Goal: Task Accomplishment & Management: Manage account settings

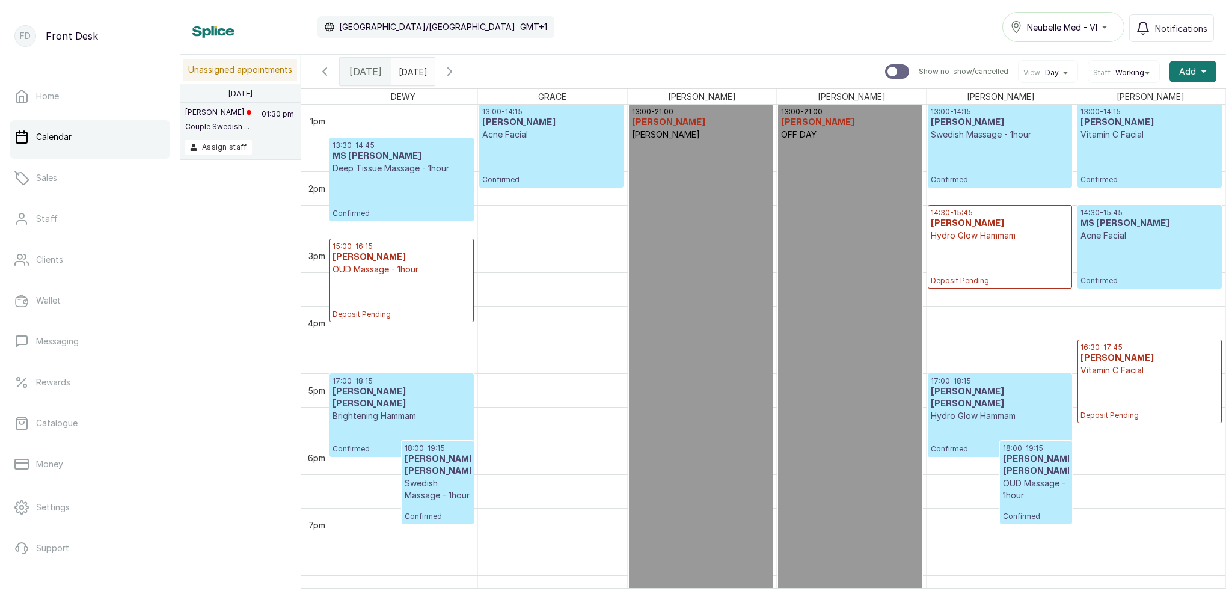
scroll to position [877, 0]
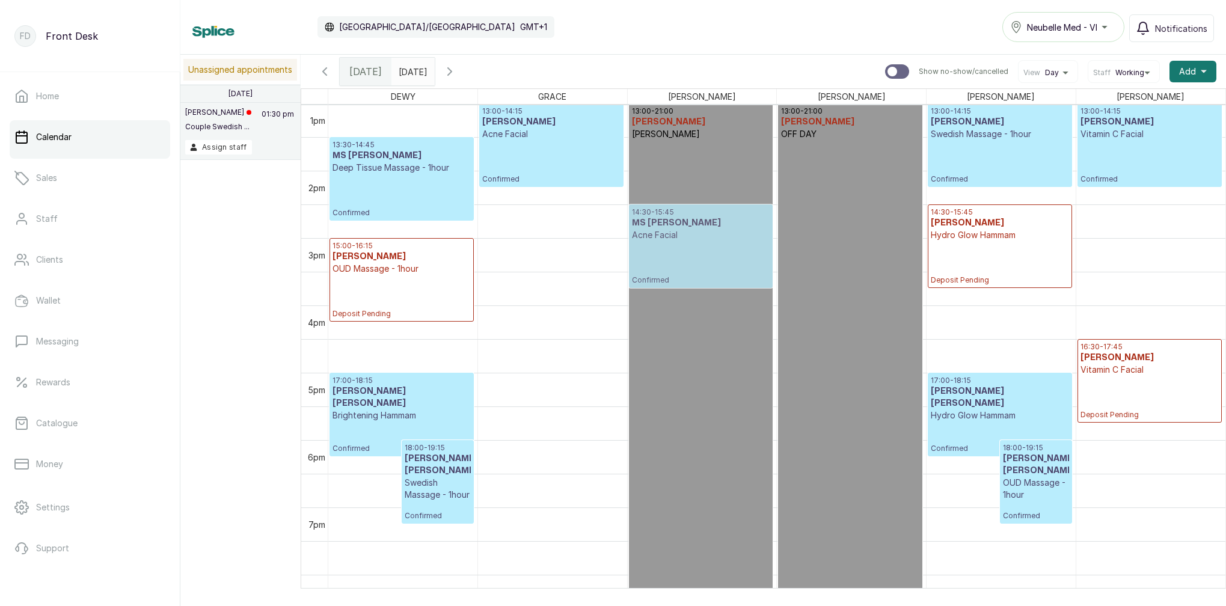
drag, startPoint x: 0, startPoint y: 0, endPoint x: 739, endPoint y: 243, distance: 777.9
click at [633, 236] on tr "17:00 - 18:15 MR OWOLABI MOSHOOD Brightening Hammam Confirmed 18:00 - 19:15 MR …" at bounding box center [776, 36] width 897 height 1616
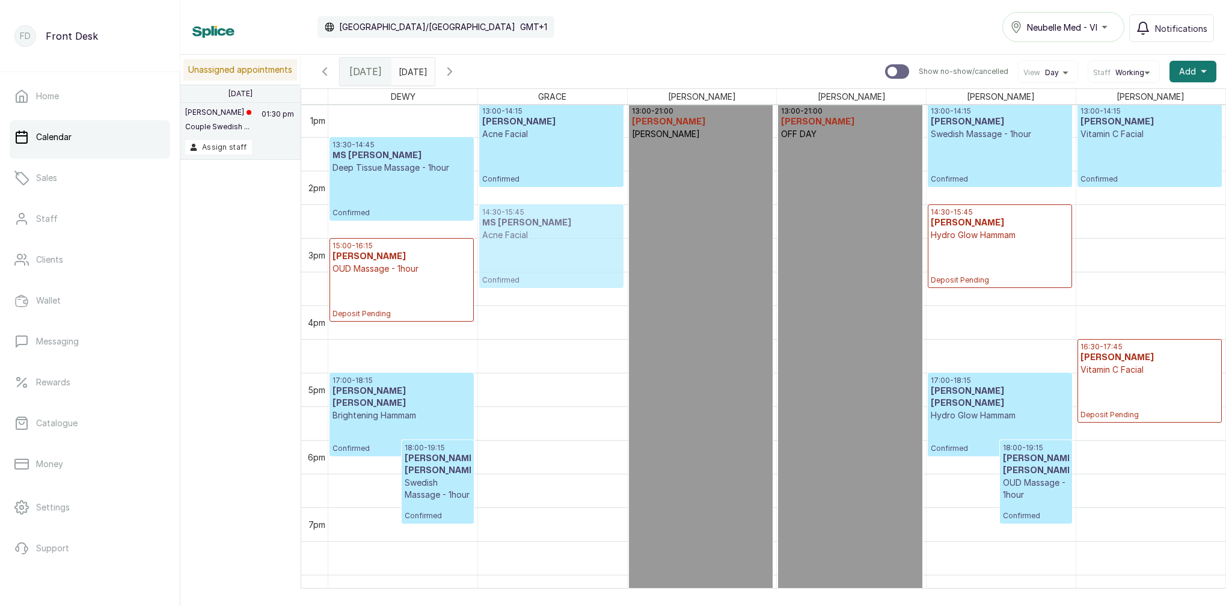
drag, startPoint x: 726, startPoint y: 228, endPoint x: 571, endPoint y: 239, distance: 155.5
click at [571, 239] on tr "17:00 - 18:15 MR OWOLABI MOSHOOD Brightening Hammam Confirmed 18:00 - 19:15 MR …" at bounding box center [776, 36] width 897 height 1616
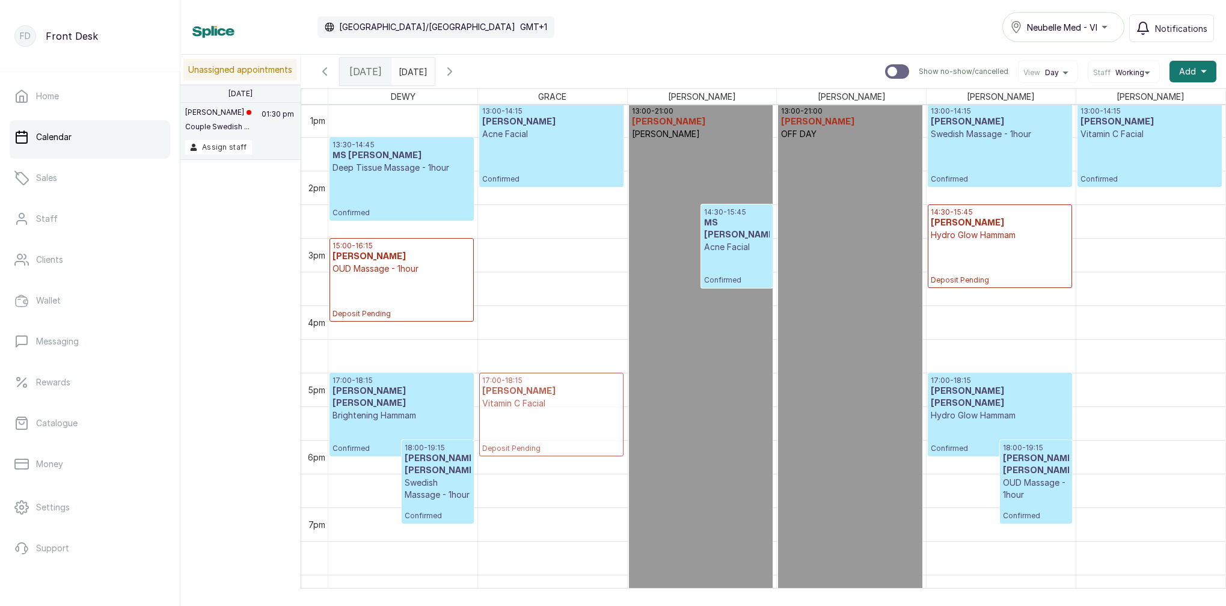
drag, startPoint x: 1129, startPoint y: 372, endPoint x: 561, endPoint y: 399, distance: 568.8
click at [561, 399] on tr "17:00 - 18:15 MR OWOLABI MOSHOOD Brightening Hammam Confirmed 18:00 - 19:15 MR …" at bounding box center [776, 36] width 897 height 1616
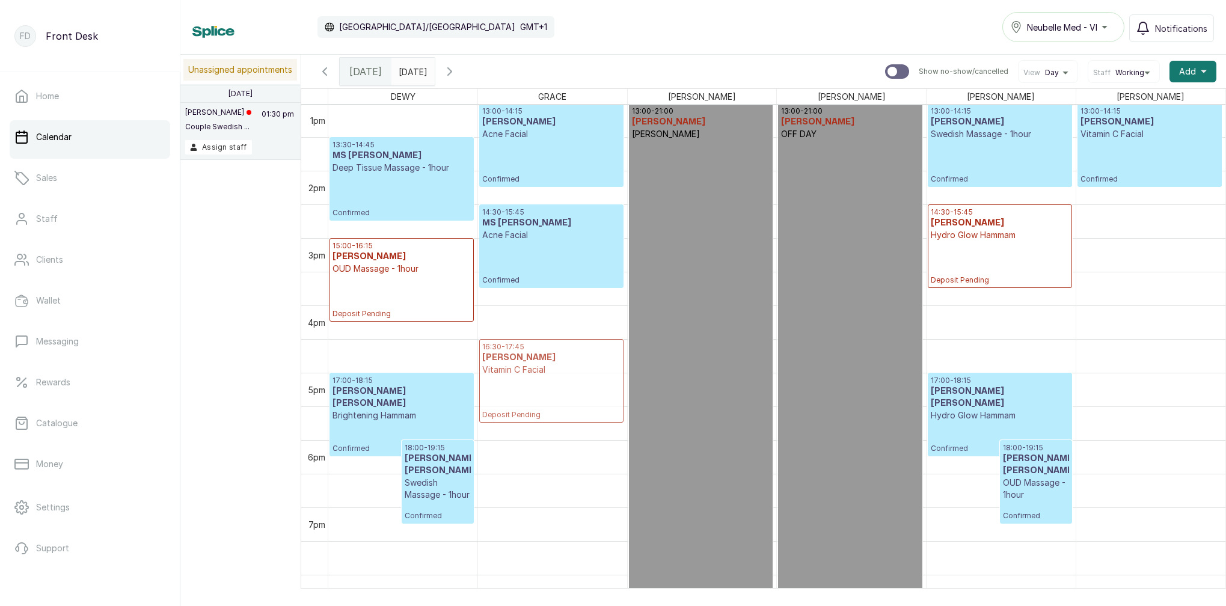
drag, startPoint x: 1121, startPoint y: 380, endPoint x: 521, endPoint y: 391, distance: 599.6
click at [521, 391] on tr "17:00 - 18:15 MR OWOLABI MOSHOOD Brightening Hammam Confirmed 18:00 - 19:15 MR …" at bounding box center [776, 36] width 897 height 1616
click at [1199, 66] on button "Add +" at bounding box center [1192, 72] width 47 height 22
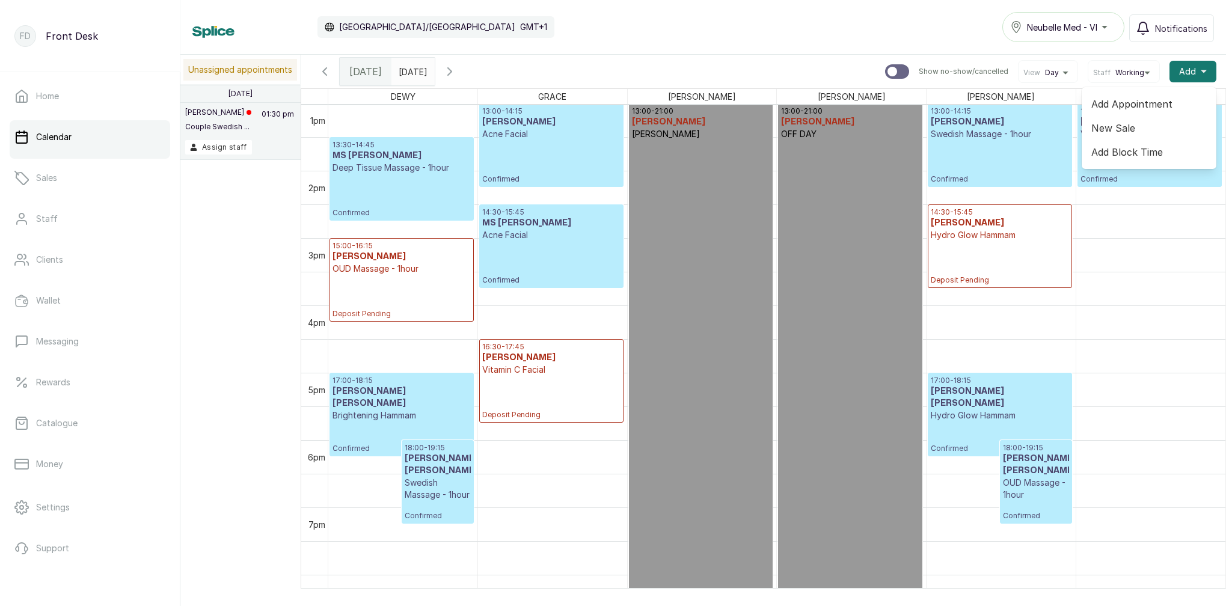
click at [1100, 156] on span "Add Block Time" at bounding box center [1148, 152] width 115 height 14
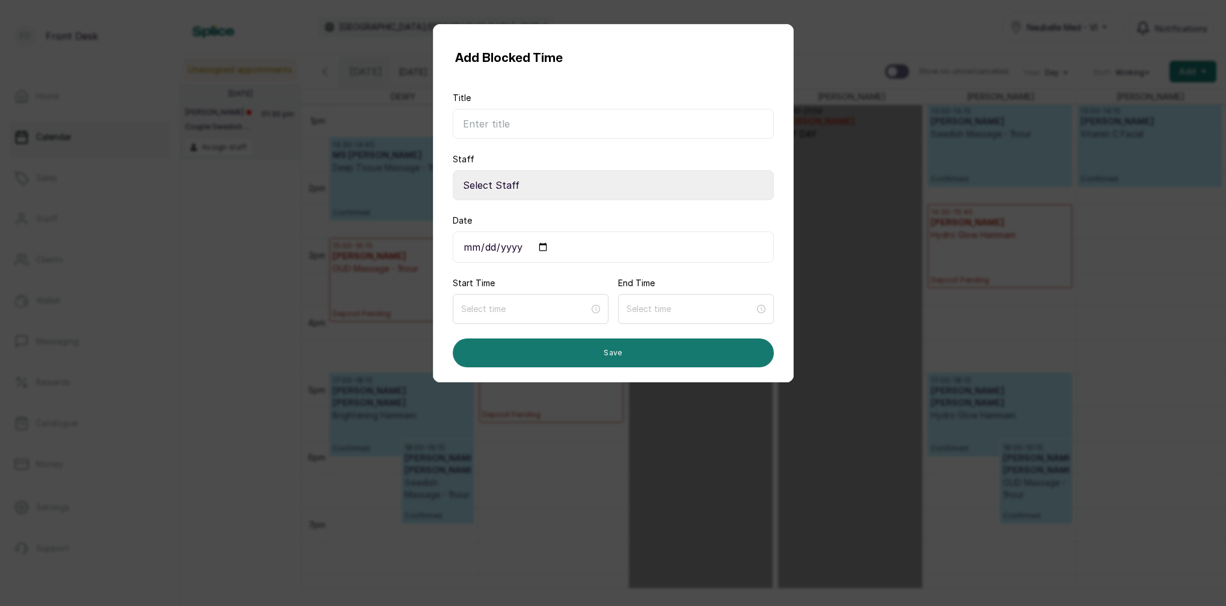
click at [599, 123] on input "Title" at bounding box center [613, 124] width 321 height 30
type input "s"
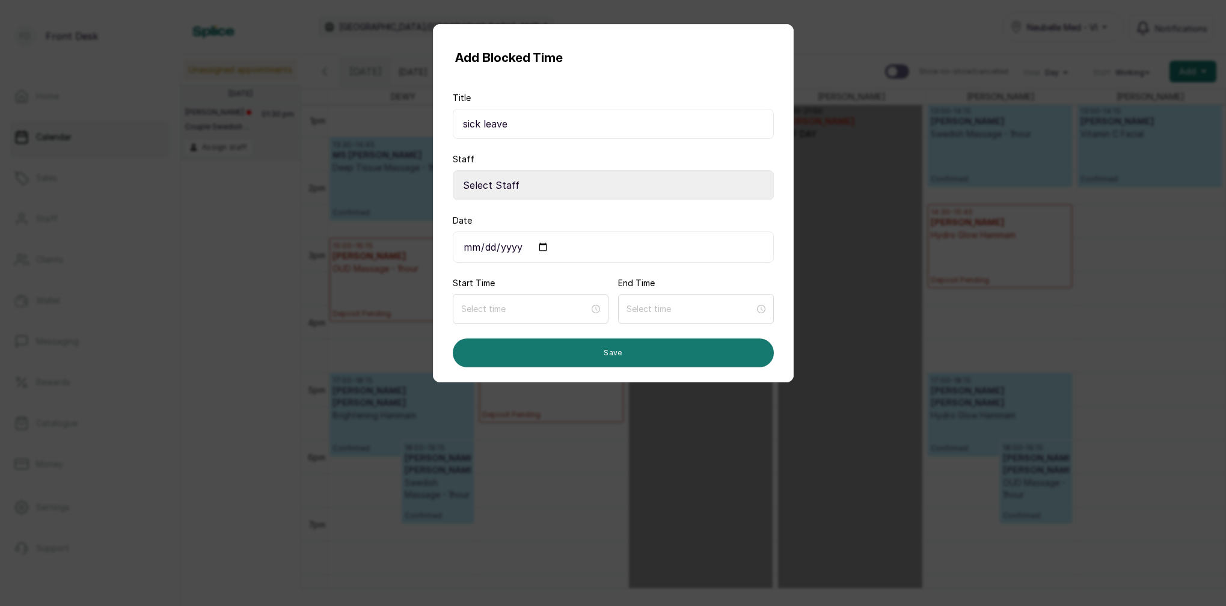
type input "sick leave"
select select "191af9fd-7201-4628-9dc4-81c0fc2b6776"
click at [530, 122] on input "sick leave" at bounding box center [613, 124] width 321 height 30
click at [521, 242] on input "Date" at bounding box center [613, 246] width 321 height 31
click at [573, 278] on form "Title sick leave Staff Select Staff MARY I - Aesthetician SARAH S MAGGIE M LINA…" at bounding box center [613, 229] width 321 height 275
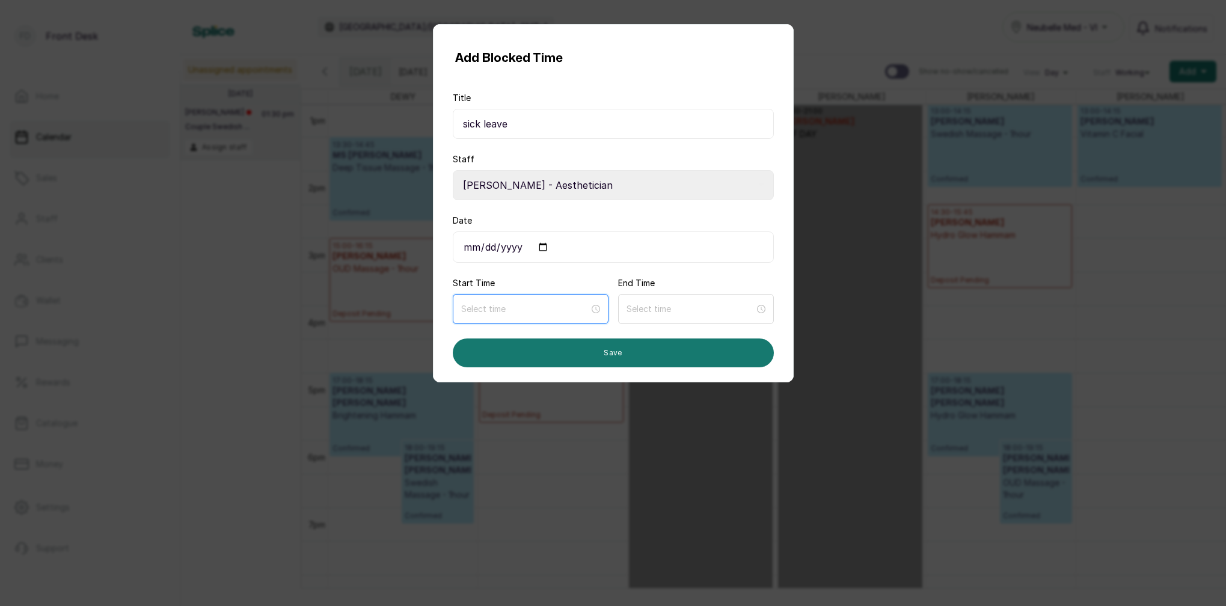
click at [531, 305] on input at bounding box center [525, 308] width 128 height 13
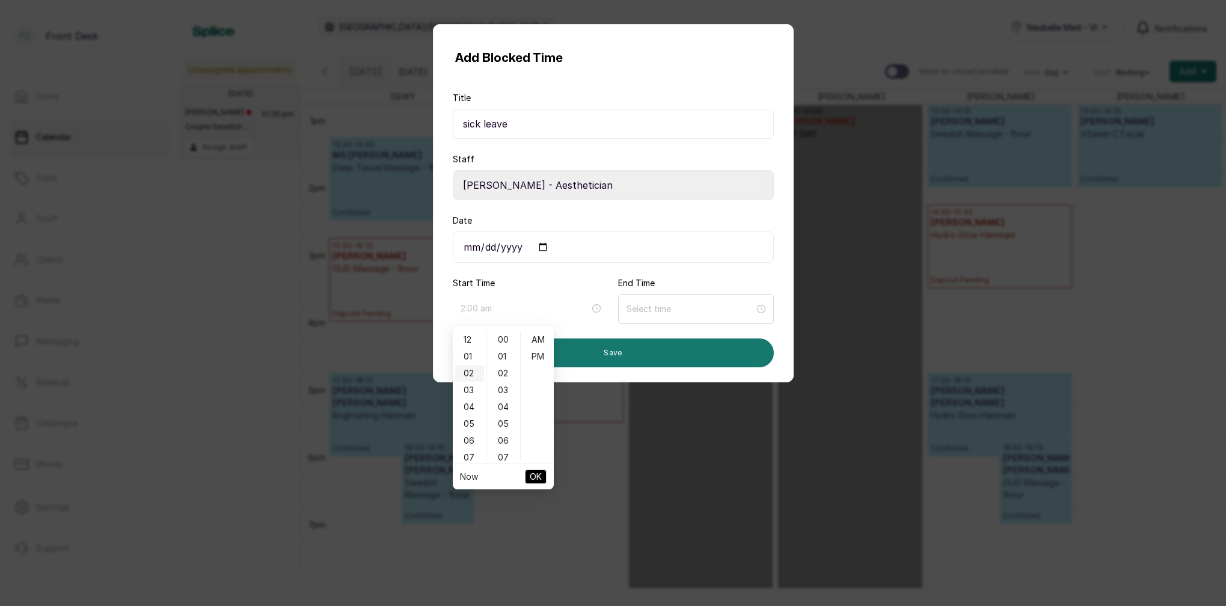
click at [467, 372] on div "02" at bounding box center [469, 373] width 29 height 17
click at [505, 411] on div "30" at bounding box center [503, 410] width 29 height 17
type input "2:30 pm"
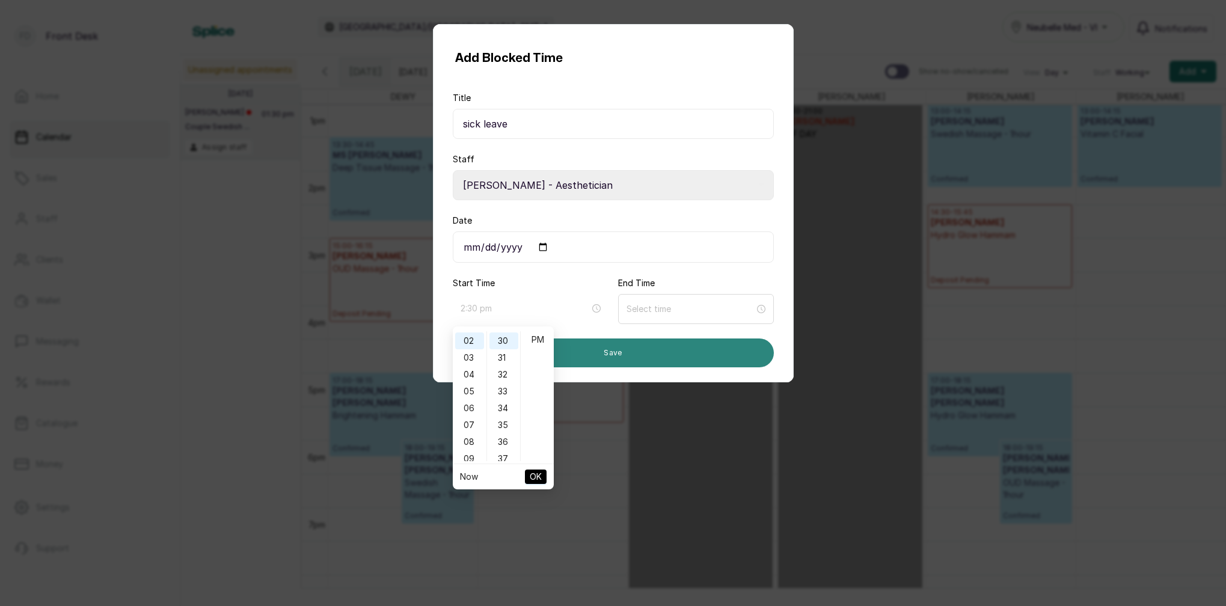
drag, startPoint x: 542, startPoint y: 336, endPoint x: 560, endPoint y: 362, distance: 32.0
click at [544, 339] on div "PM" at bounding box center [537, 339] width 29 height 17
click at [541, 474] on span "OK" at bounding box center [536, 476] width 12 height 23
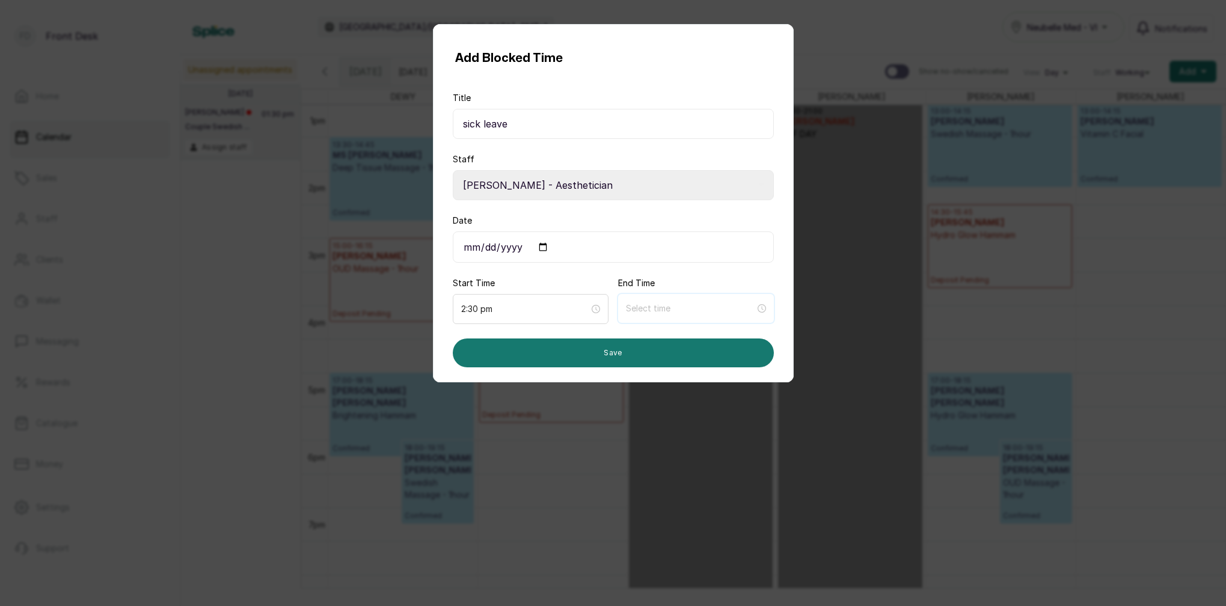
click at [651, 313] on input at bounding box center [690, 308] width 129 height 13
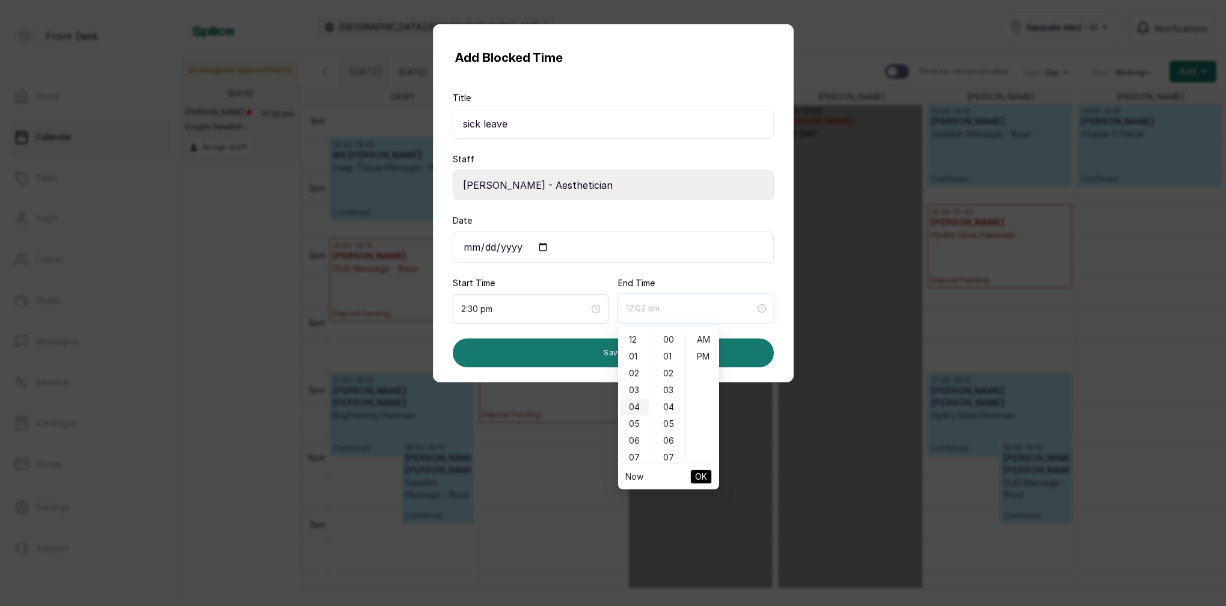
type input "12:03 am"
type input "6:00 am"
click at [634, 369] on div "08" at bounding box center [635, 367] width 29 height 17
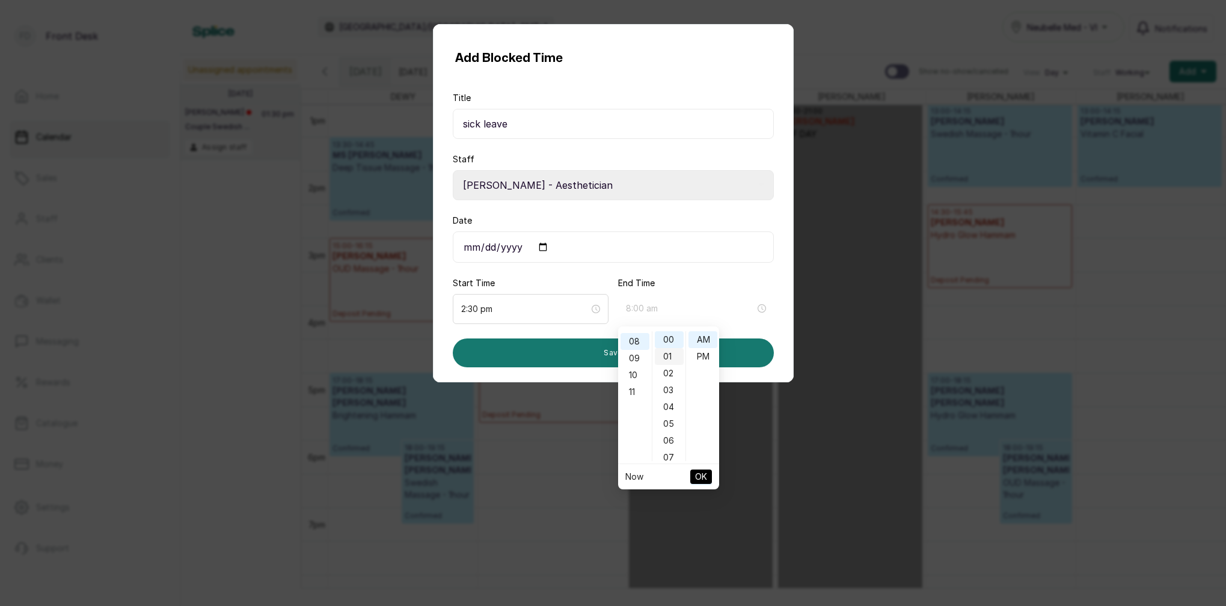
scroll to position [133, 0]
drag, startPoint x: 669, startPoint y: 342, endPoint x: 676, endPoint y: 345, distance: 7.8
click at [669, 342] on div "00" at bounding box center [669, 339] width 29 height 17
type input "8:00 pm"
drag, startPoint x: 705, startPoint y: 357, endPoint x: 722, endPoint y: 408, distance: 53.6
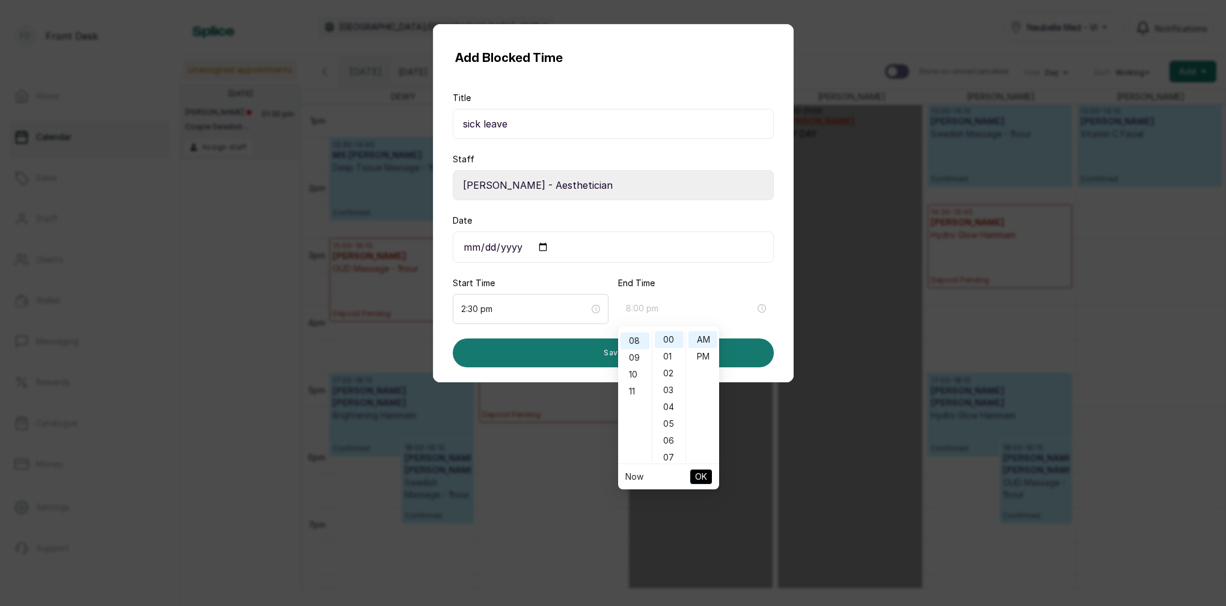
click at [705, 357] on div "PM" at bounding box center [702, 356] width 29 height 17
click at [705, 477] on span "OK" at bounding box center [701, 476] width 12 height 23
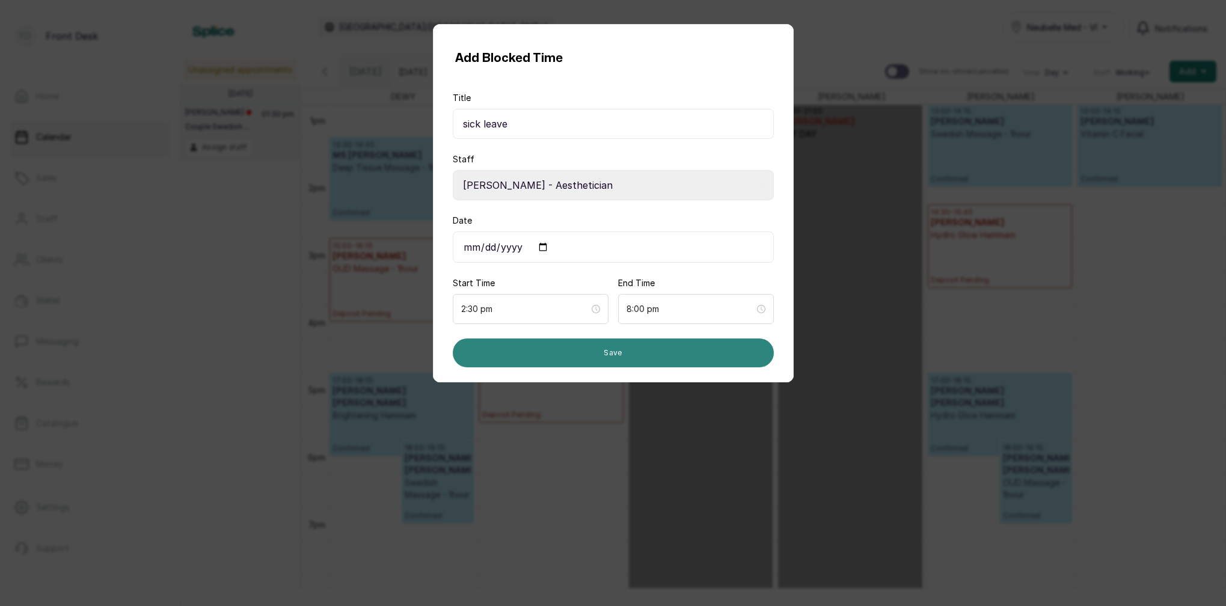
click at [647, 346] on button "Save" at bounding box center [613, 353] width 321 height 29
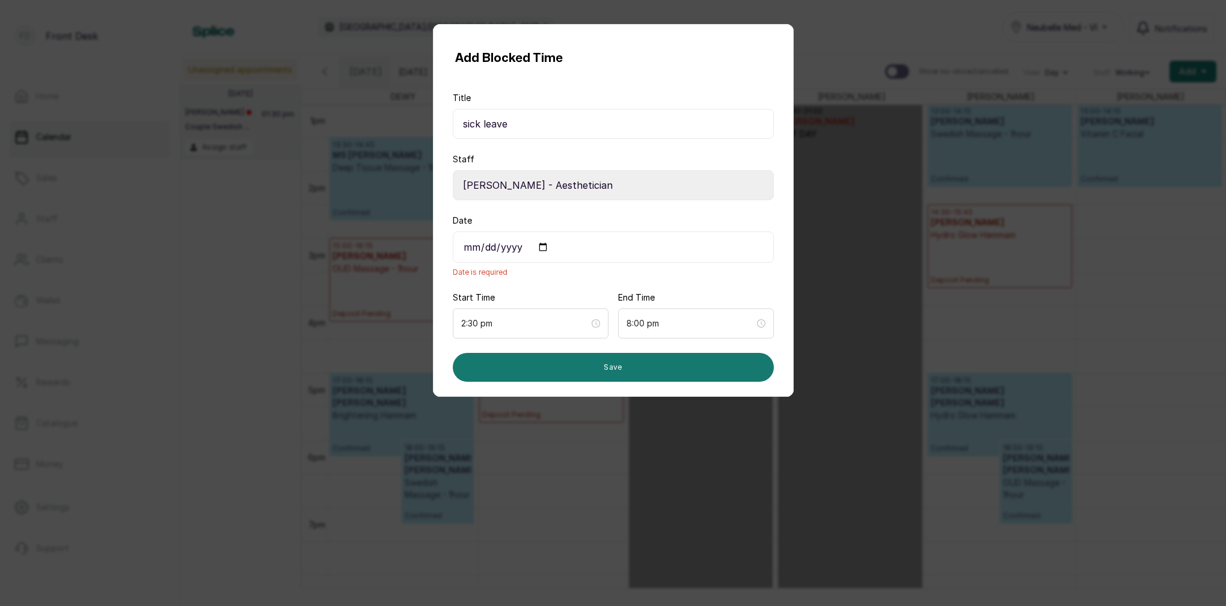
click at [473, 242] on input "Date" at bounding box center [613, 246] width 321 height 31
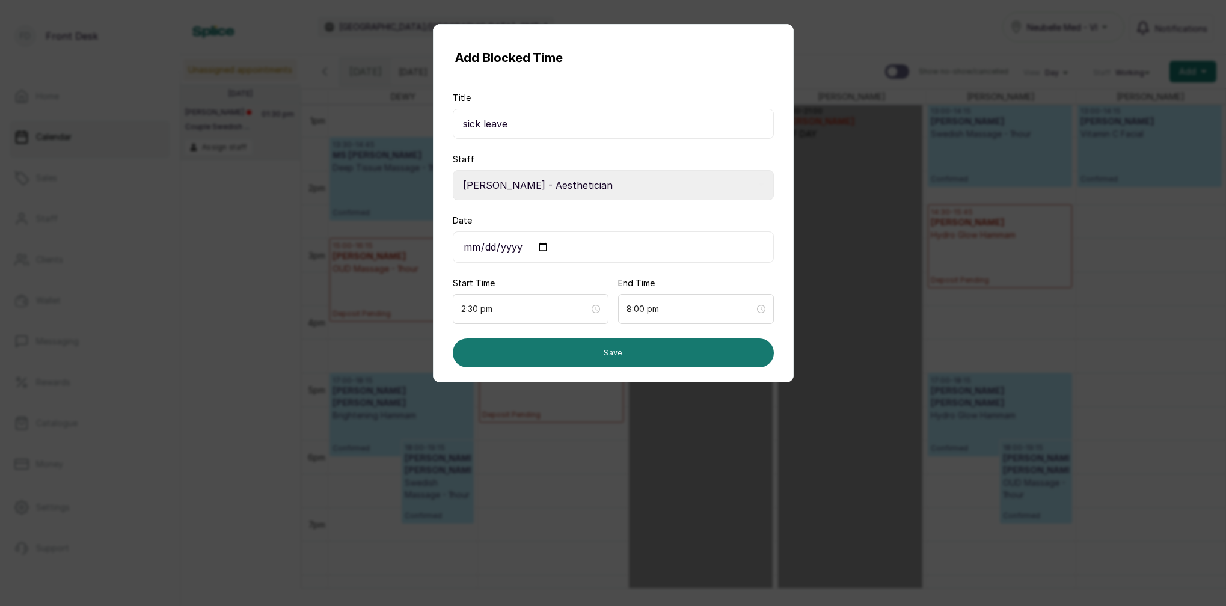
type input "2025-08-17"
click at [552, 313] on input "2:30 pm" at bounding box center [525, 308] width 129 height 13
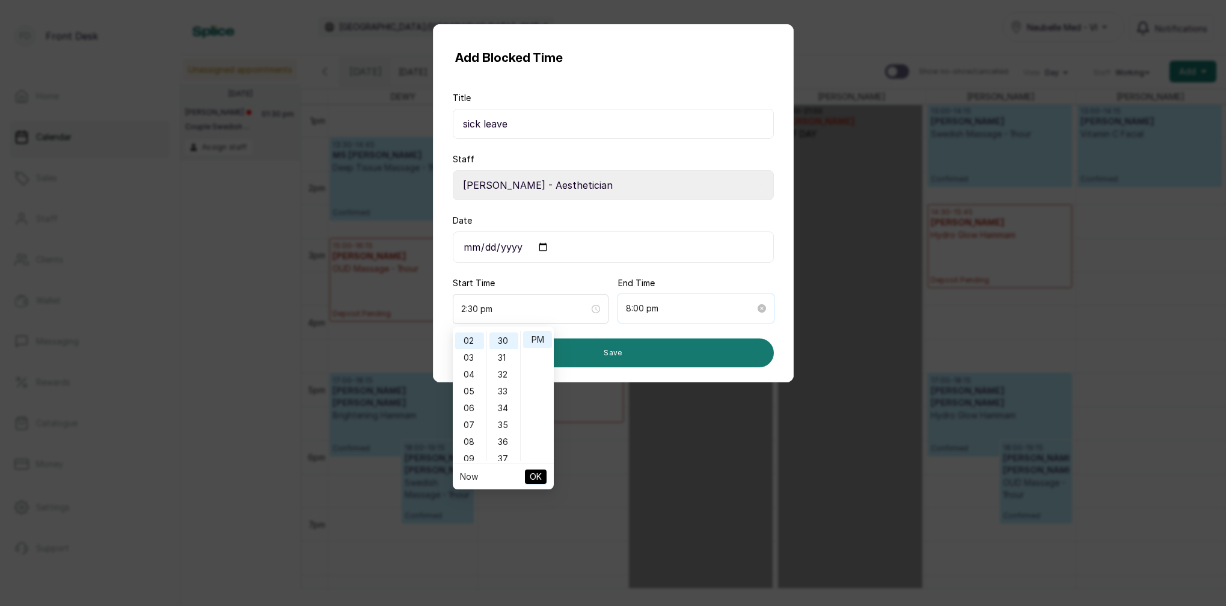
click at [649, 310] on input "8:00 pm" at bounding box center [690, 308] width 129 height 13
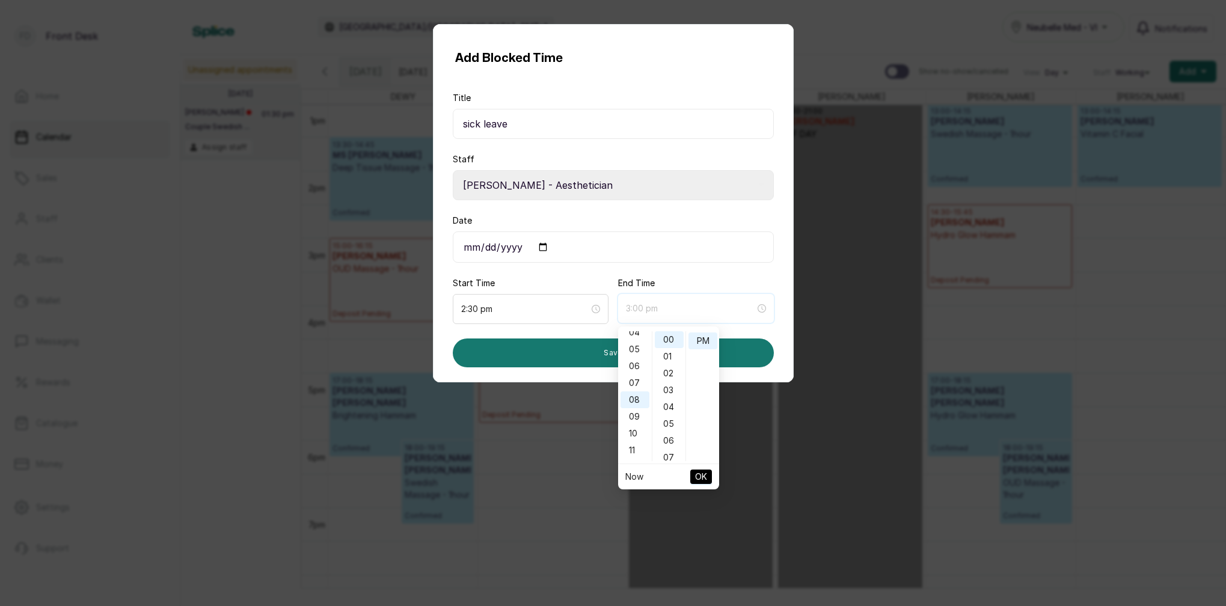
scroll to position [81, 0]
click at [635, 371] on div "07" at bounding box center [635, 376] width 29 height 17
type input "7:00 pm"
click at [705, 476] on span "OK" at bounding box center [701, 476] width 12 height 23
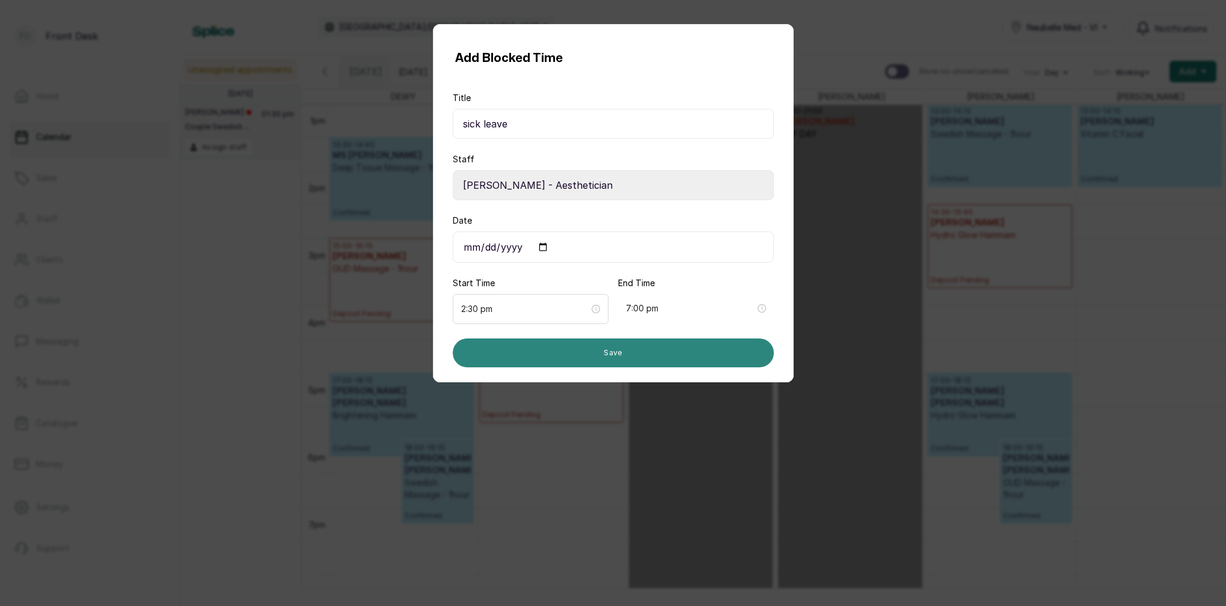
click at [642, 359] on button "Save" at bounding box center [613, 353] width 321 height 29
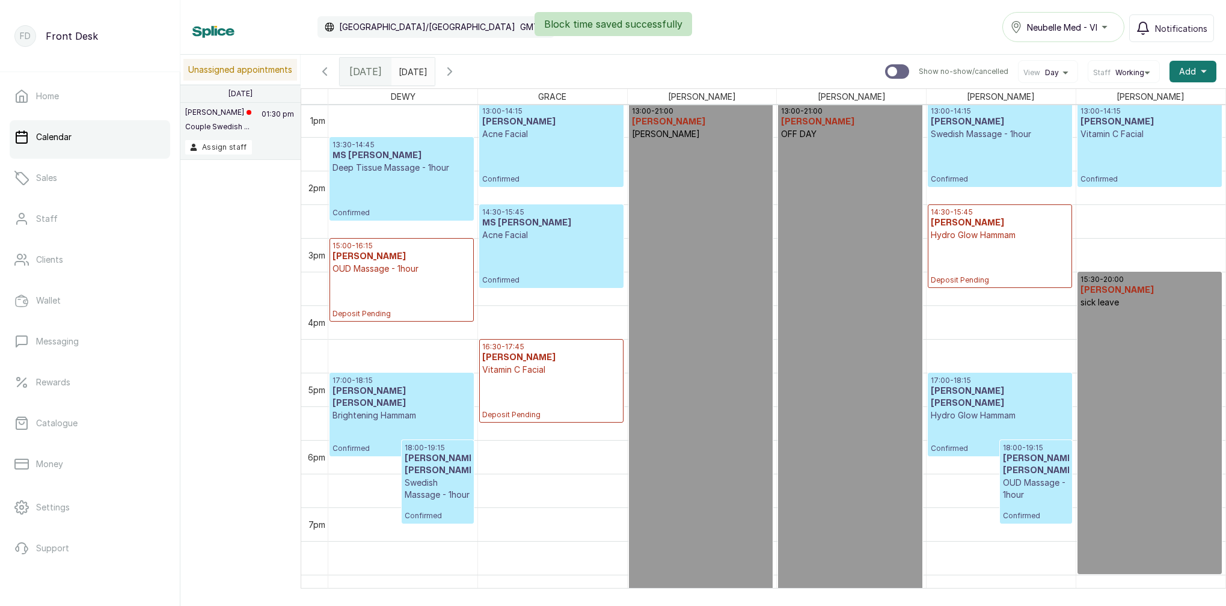
click at [1119, 375] on div "15:30 - 20:00 MARY I sick leave" at bounding box center [1149, 423] width 138 height 296
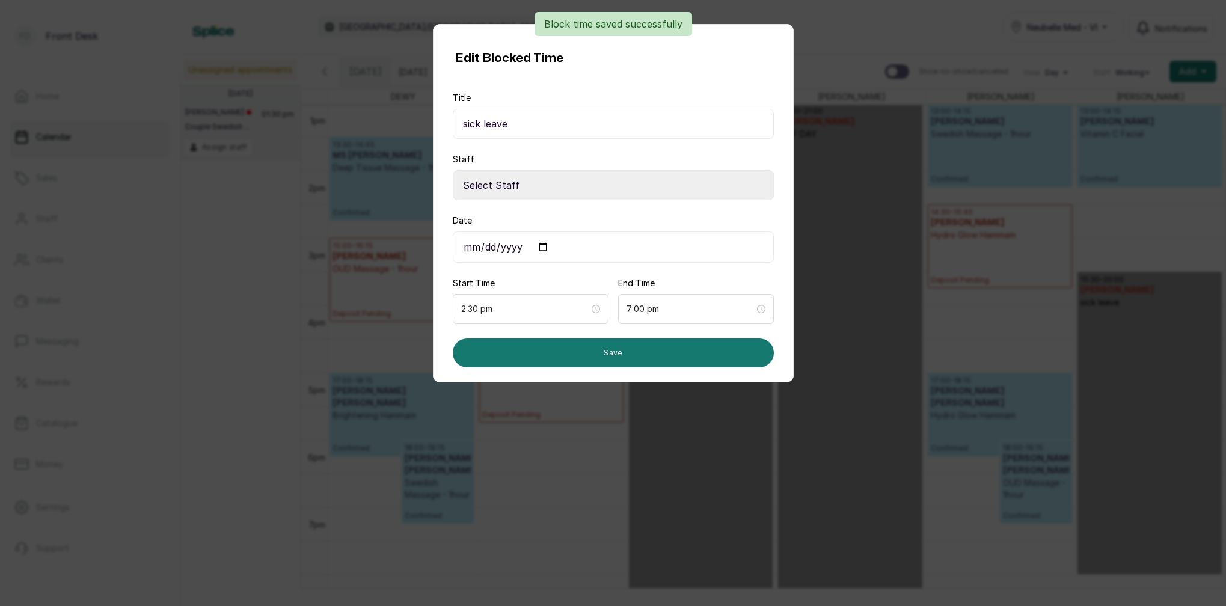
select select "191af9fd-7201-4628-9dc4-81c0fc2b6776"
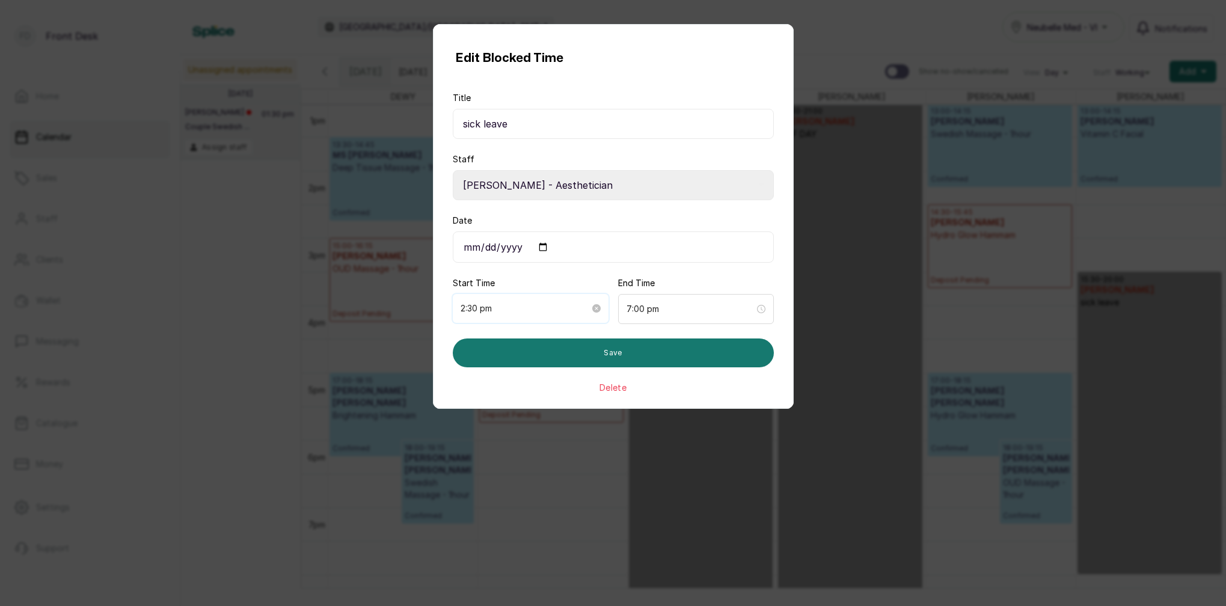
click at [533, 311] on input "2:30 pm" at bounding box center [525, 308] width 129 height 13
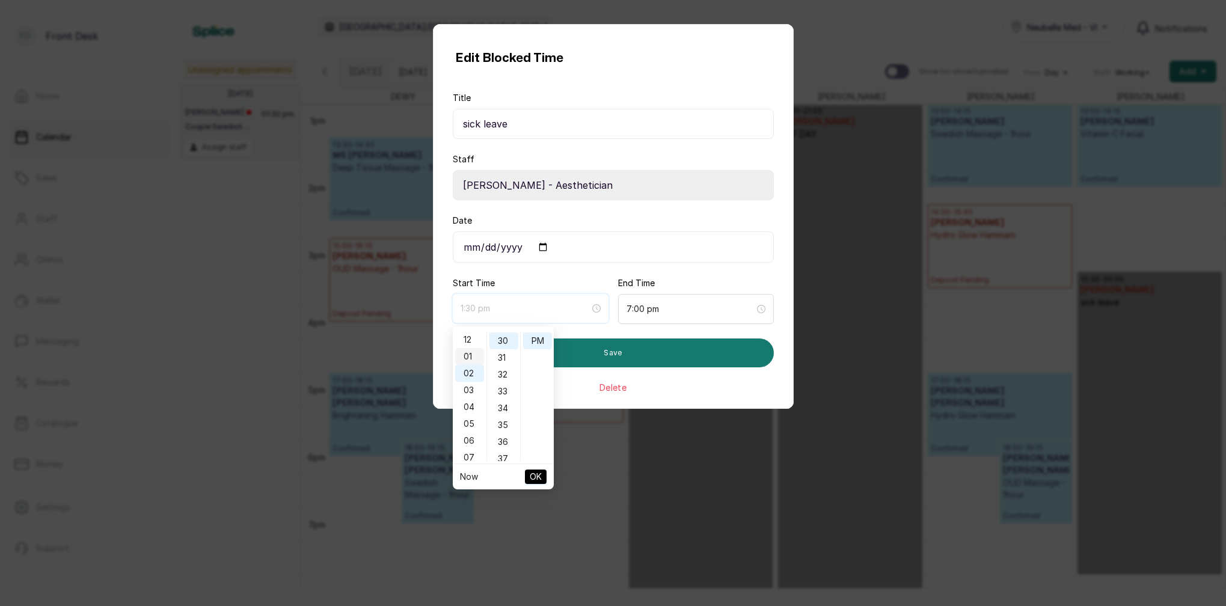
scroll to position [0, 0]
click at [466, 353] on div "01" at bounding box center [469, 356] width 29 height 17
type input "1:30 pm"
click at [536, 481] on span "OK" at bounding box center [536, 476] width 12 height 23
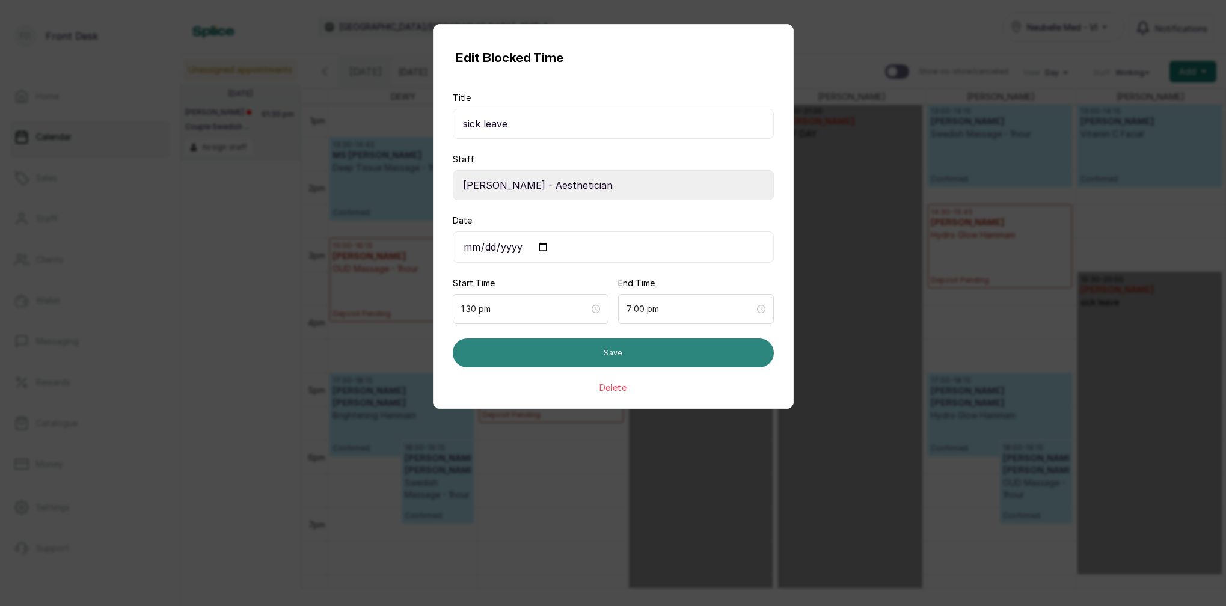
click at [619, 354] on button "Save" at bounding box center [613, 353] width 321 height 29
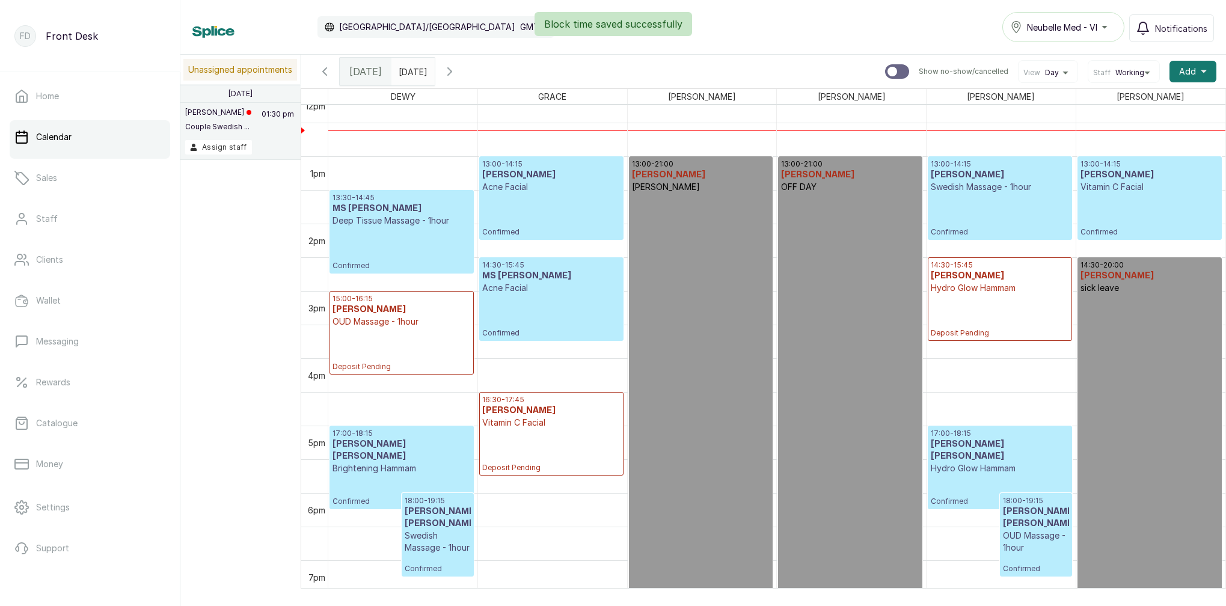
scroll to position [823, 0]
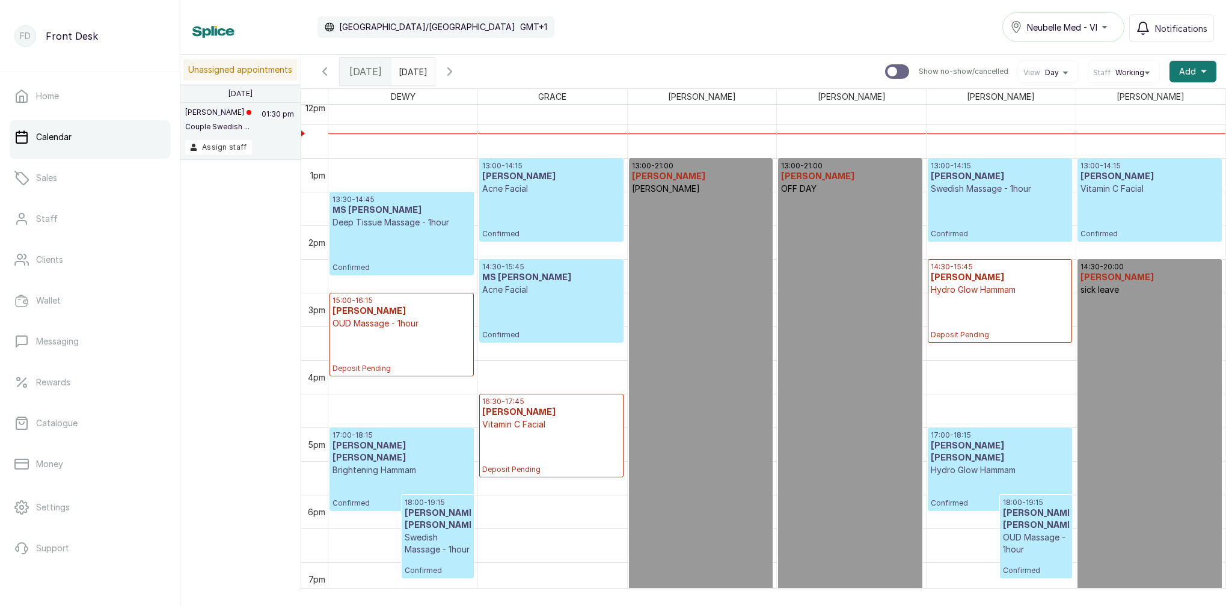
click at [1117, 192] on p "Vitamin C Facial" at bounding box center [1149, 189] width 138 height 12
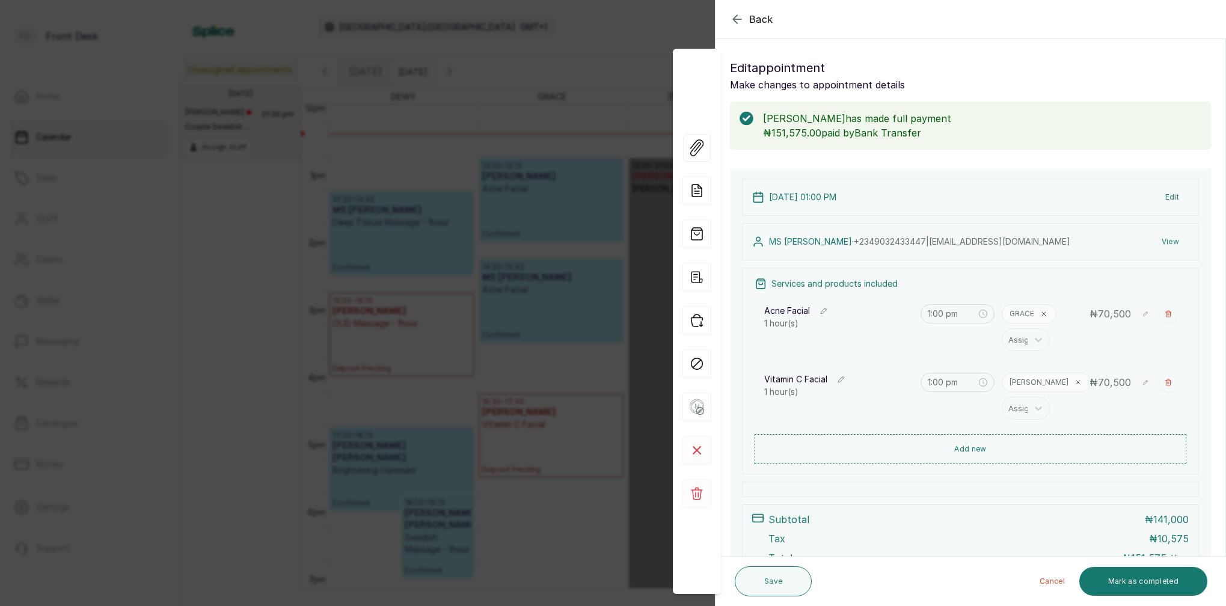
scroll to position [2, 0]
click at [741, 17] on icon "button" at bounding box center [737, 19] width 14 height 14
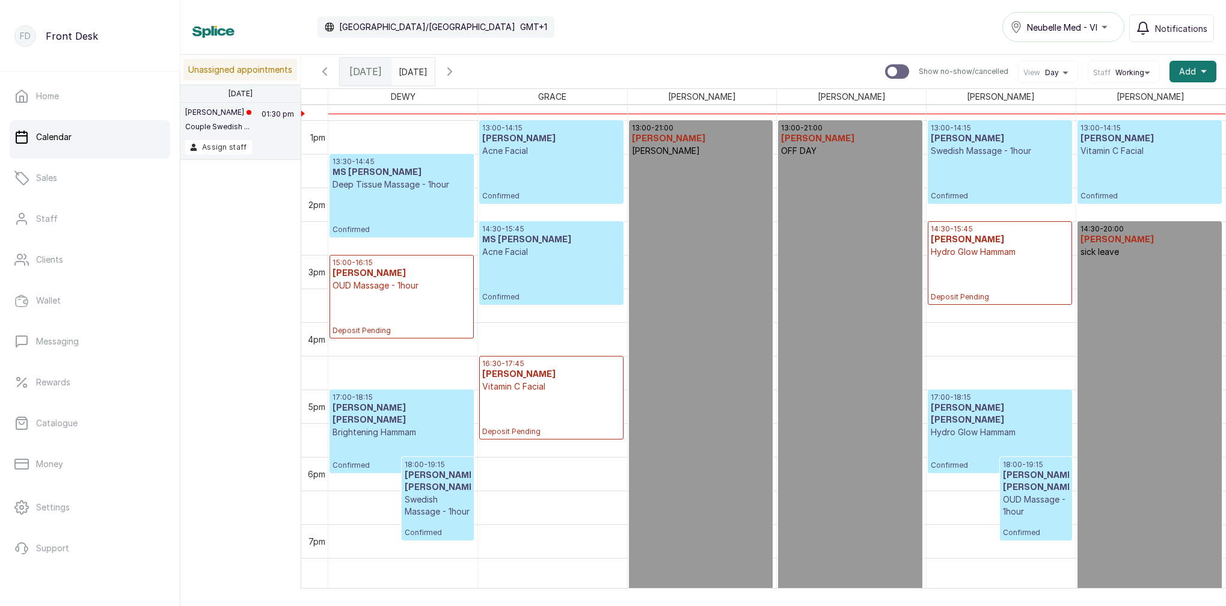
scroll to position [868, 0]
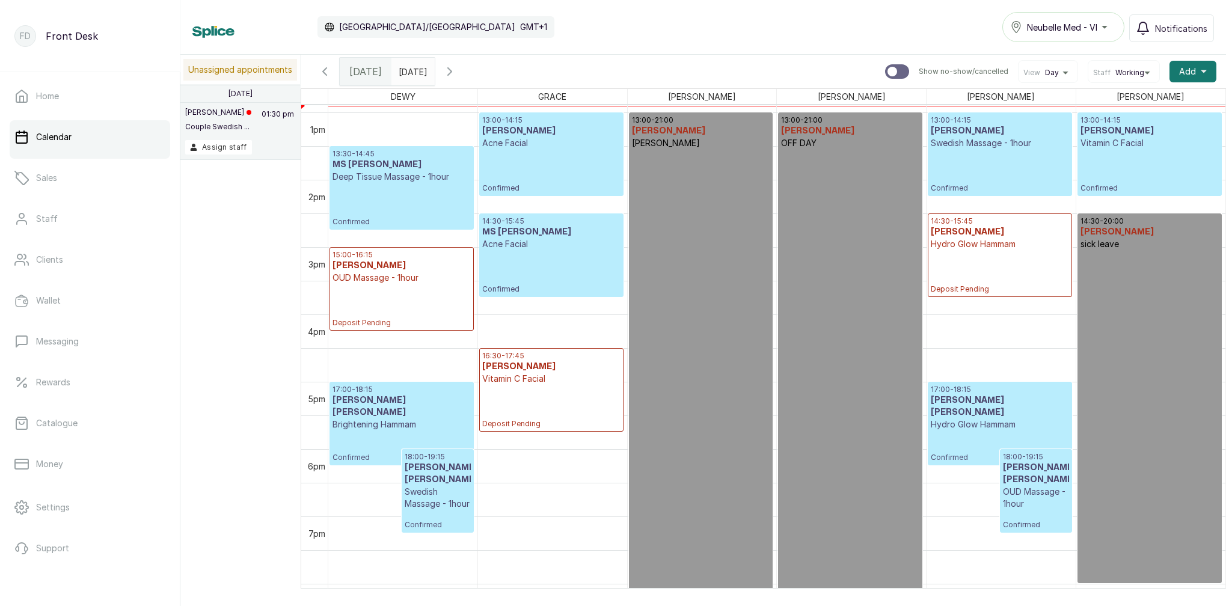
click at [949, 431] on div "17:00 - 18:15 MR OWOLABI MOSHOOD Hydro Glow Hammam Confirmed" at bounding box center [1000, 424] width 138 height 78
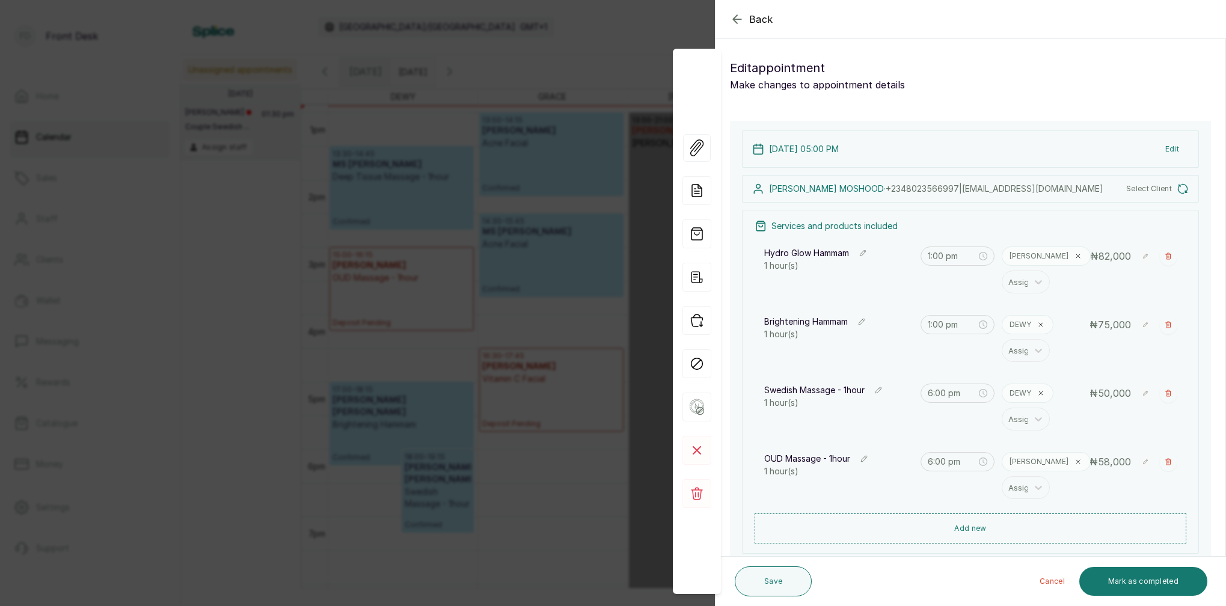
type input "5:00 pm"
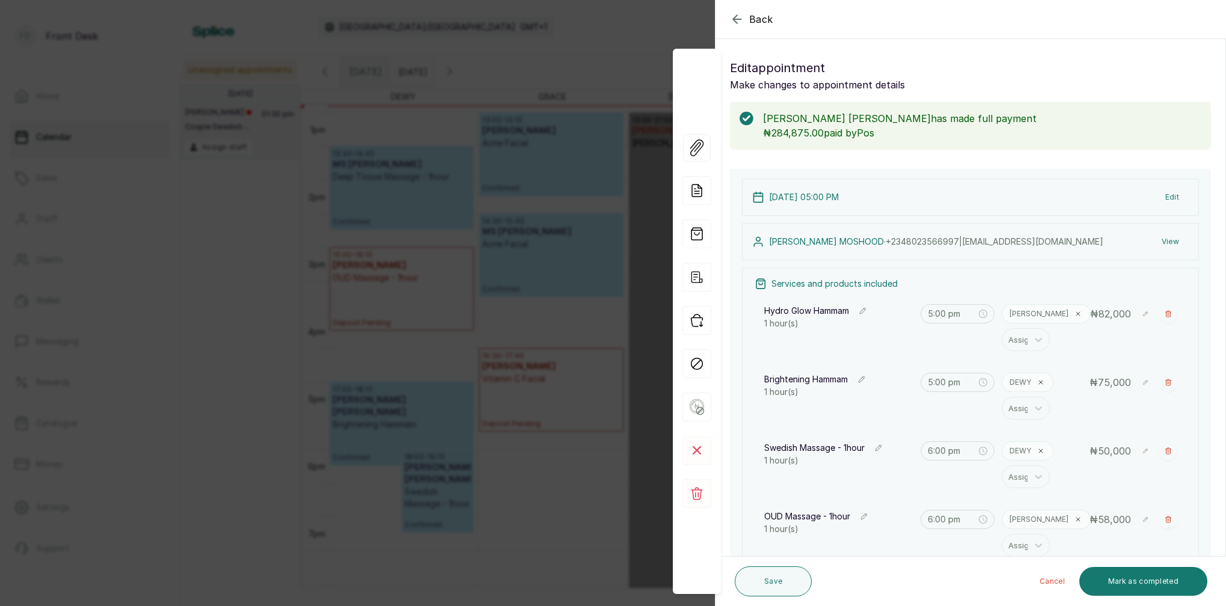
scroll to position [0, 0]
click at [738, 16] on icon "button" at bounding box center [737, 19] width 14 height 14
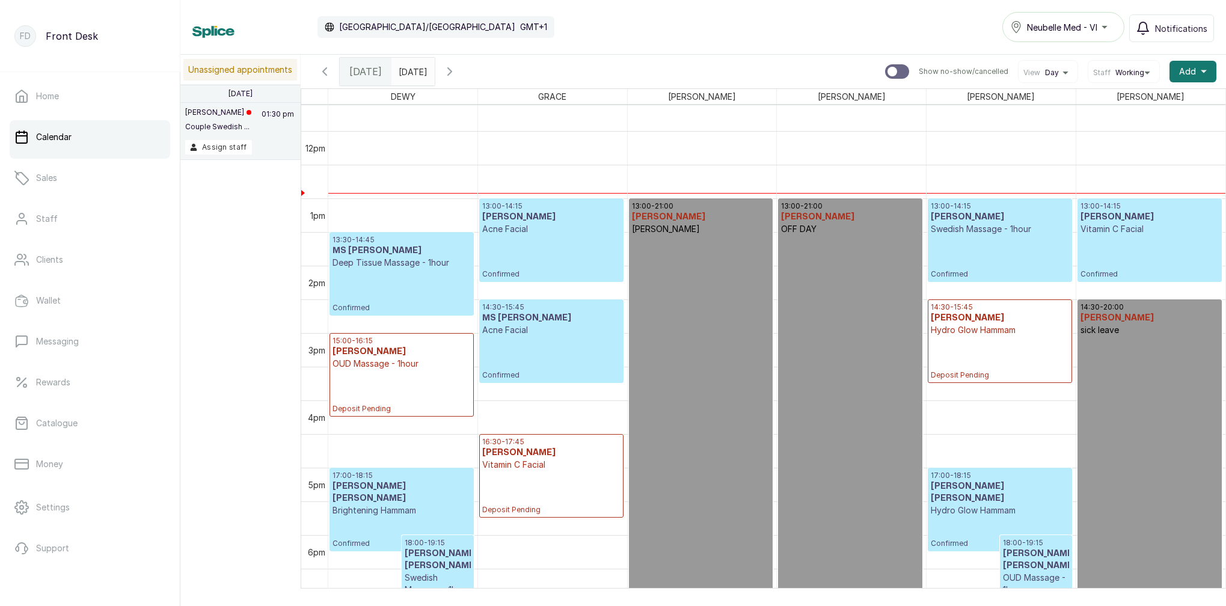
scroll to position [776, 0]
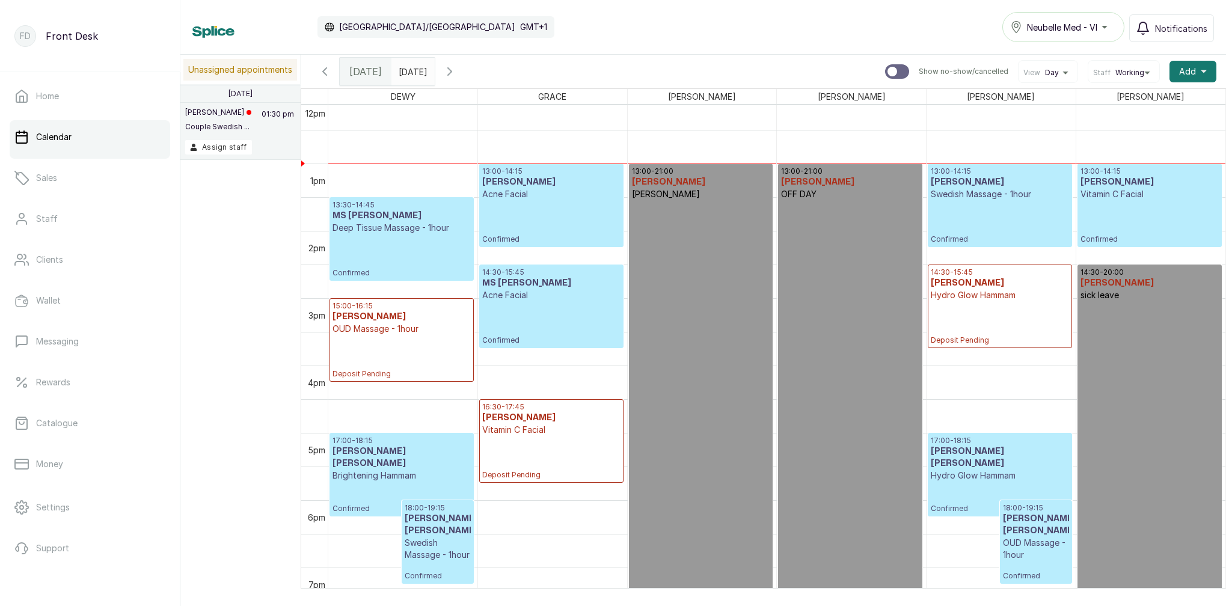
click at [434, 69] on span at bounding box center [422, 68] width 23 height 20
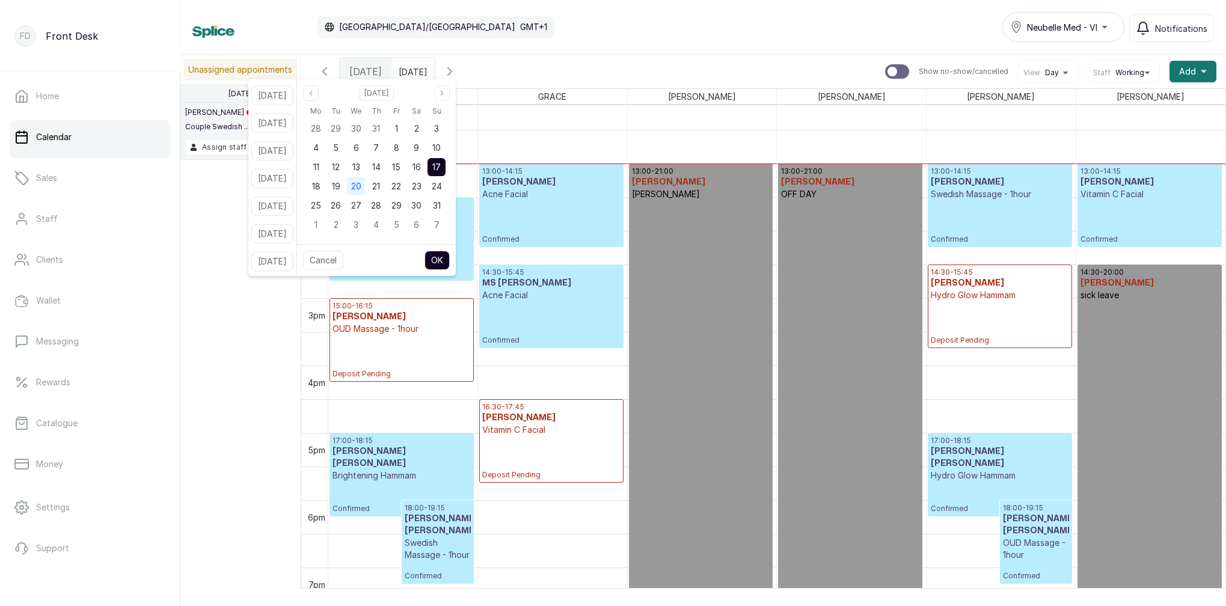
click at [361, 187] on span "20" at bounding box center [356, 186] width 10 height 10
click at [450, 254] on button "OK" at bounding box center [436, 260] width 25 height 19
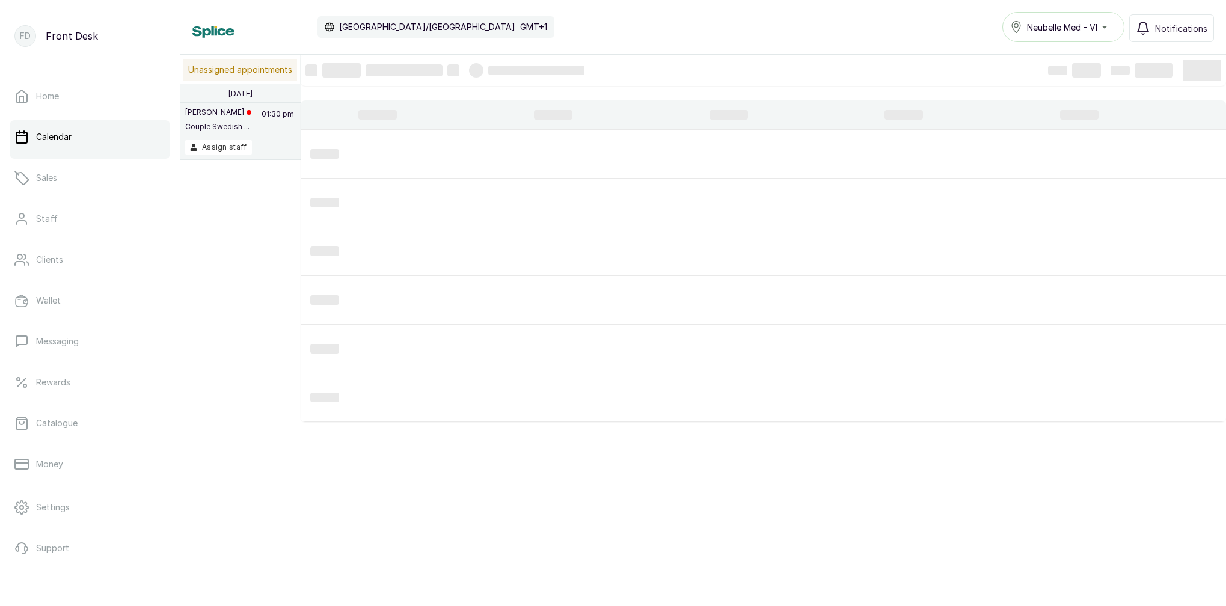
type input "20/08/2025"
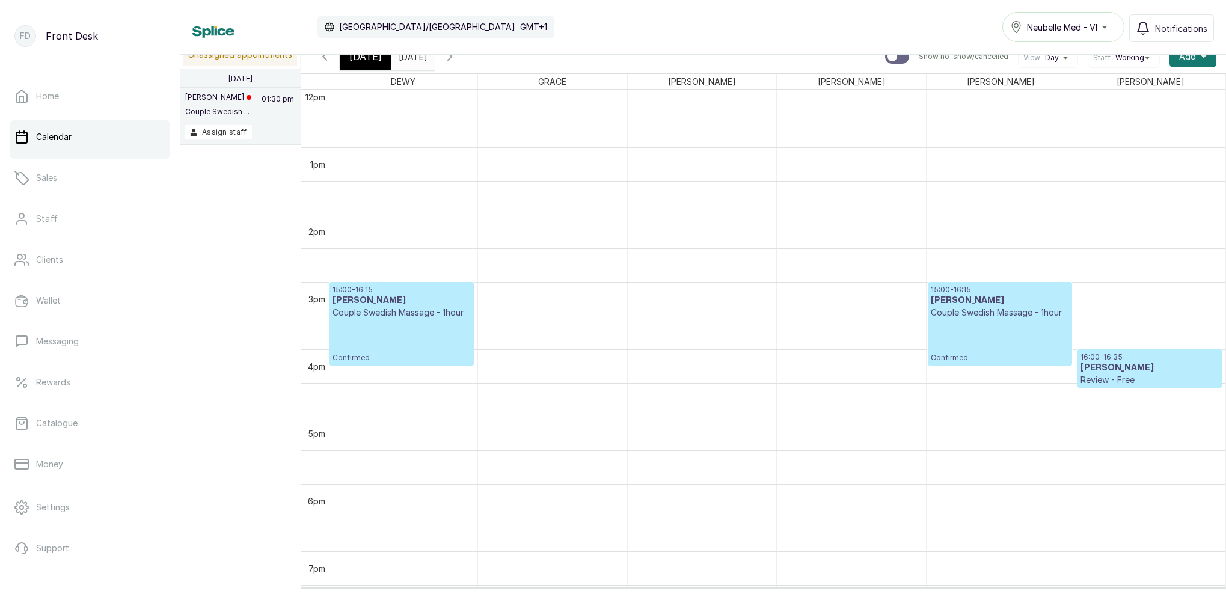
scroll to position [798, 0]
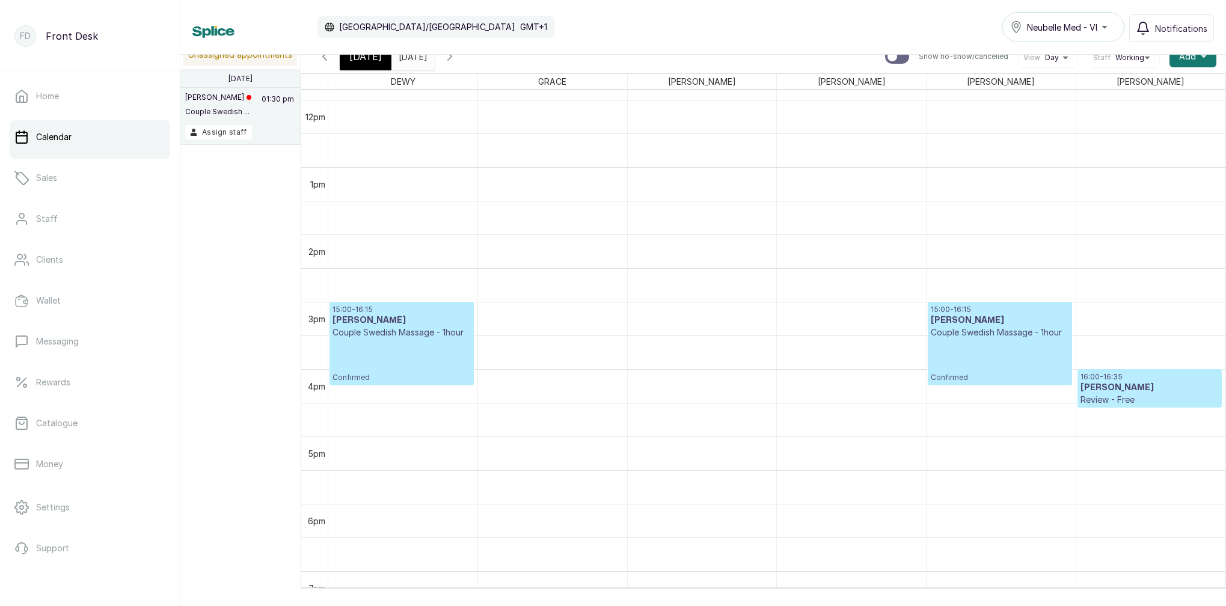
click at [366, 58] on span "Today" at bounding box center [365, 56] width 32 height 14
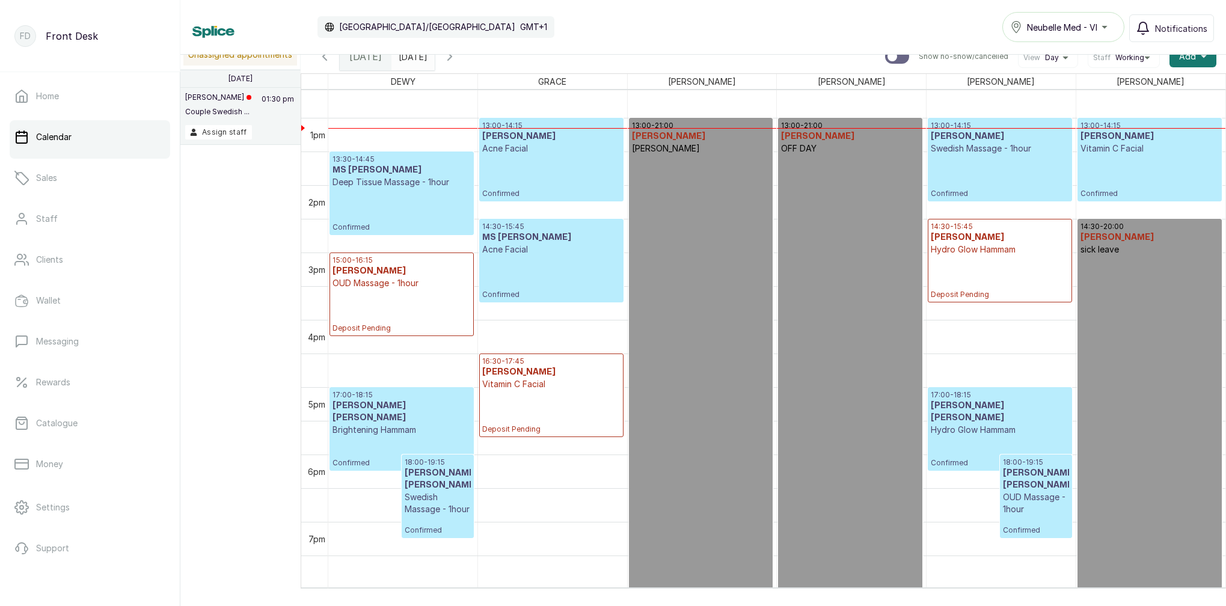
scroll to position [823, 0]
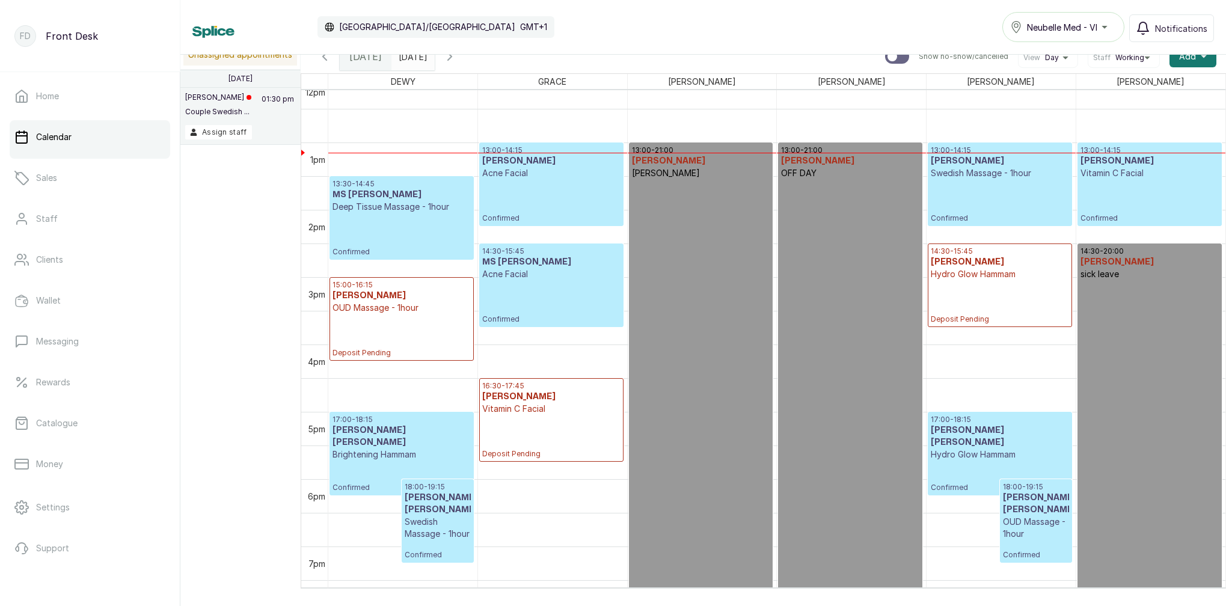
click at [980, 187] on div "13:00 - 14:15 Kajarena Osunde Swedish Massage - 1hour Confirmed" at bounding box center [1000, 185] width 138 height 78
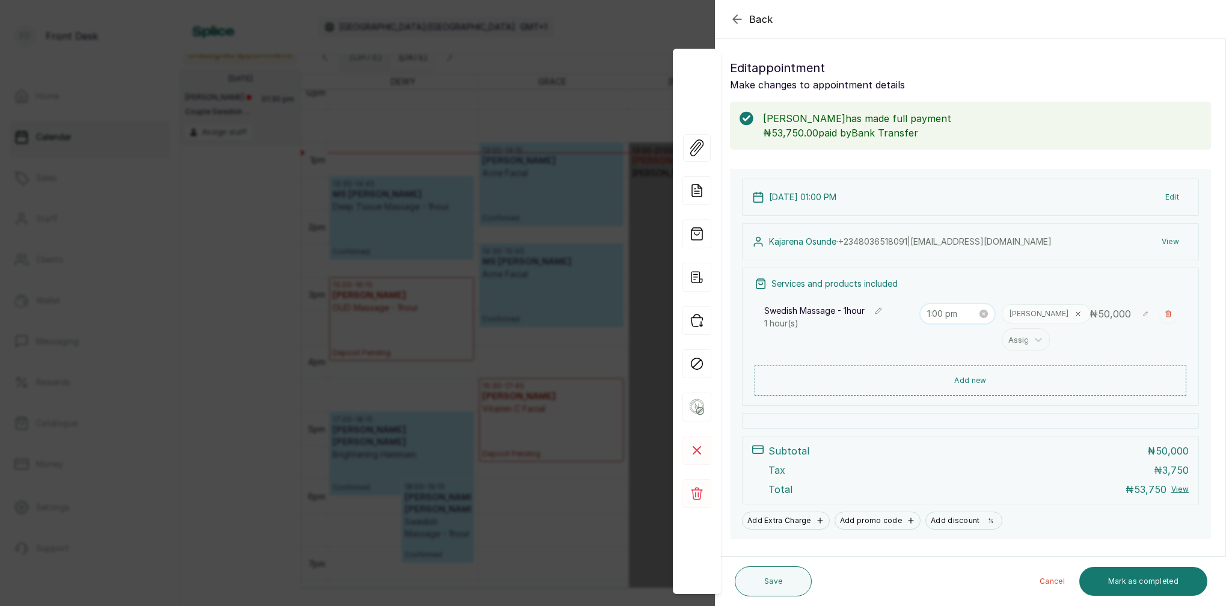
click at [937, 313] on input "1:00 pm" at bounding box center [952, 313] width 51 height 13
click at [972, 414] on div "19" at bounding box center [971, 418] width 29 height 17
type input "1:19 pm"
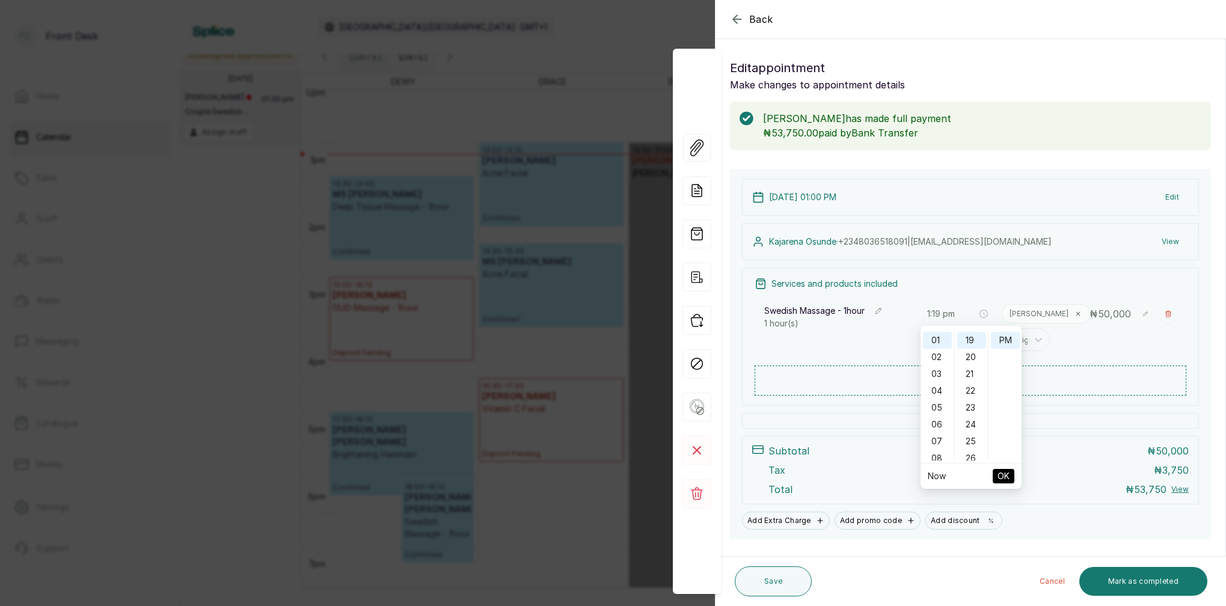
drag, startPoint x: 1004, startPoint y: 474, endPoint x: 1047, endPoint y: 448, distance: 50.7
click at [1004, 474] on span "OK" at bounding box center [1003, 476] width 12 height 23
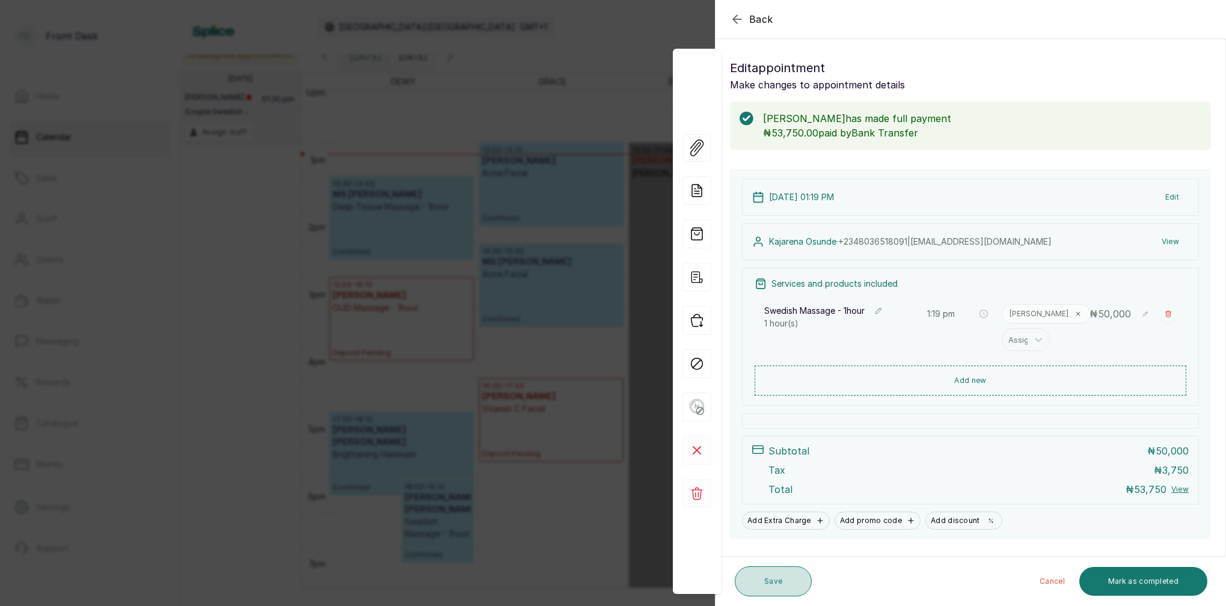
click at [785, 582] on button "Save" at bounding box center [773, 581] width 77 height 30
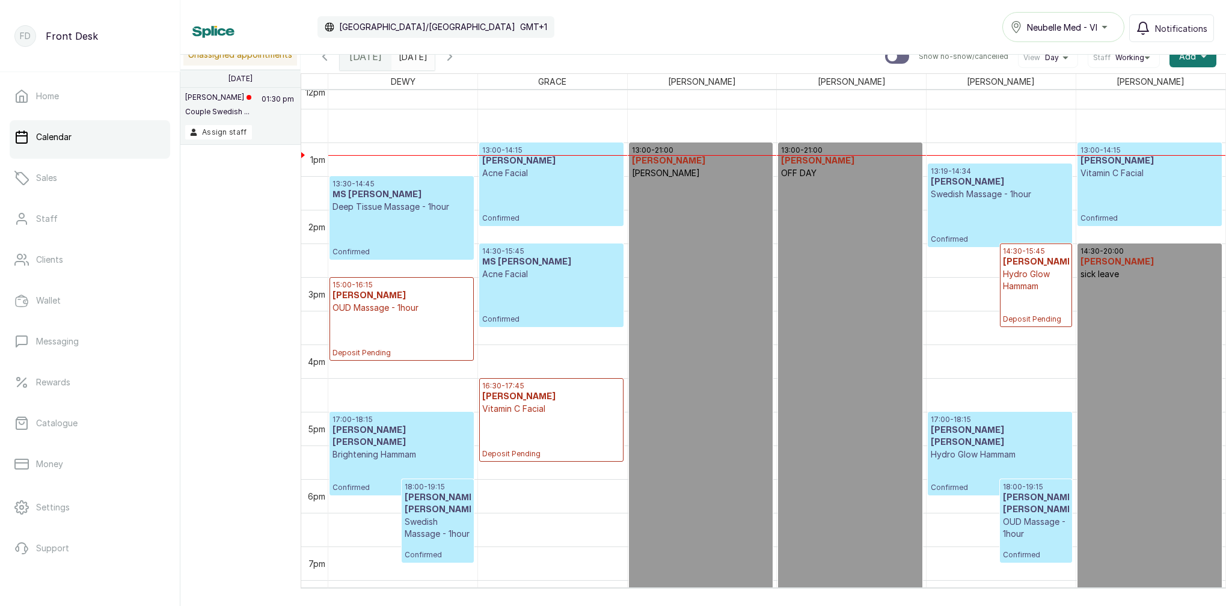
click at [320, 58] on icon "button" at bounding box center [324, 56] width 14 height 14
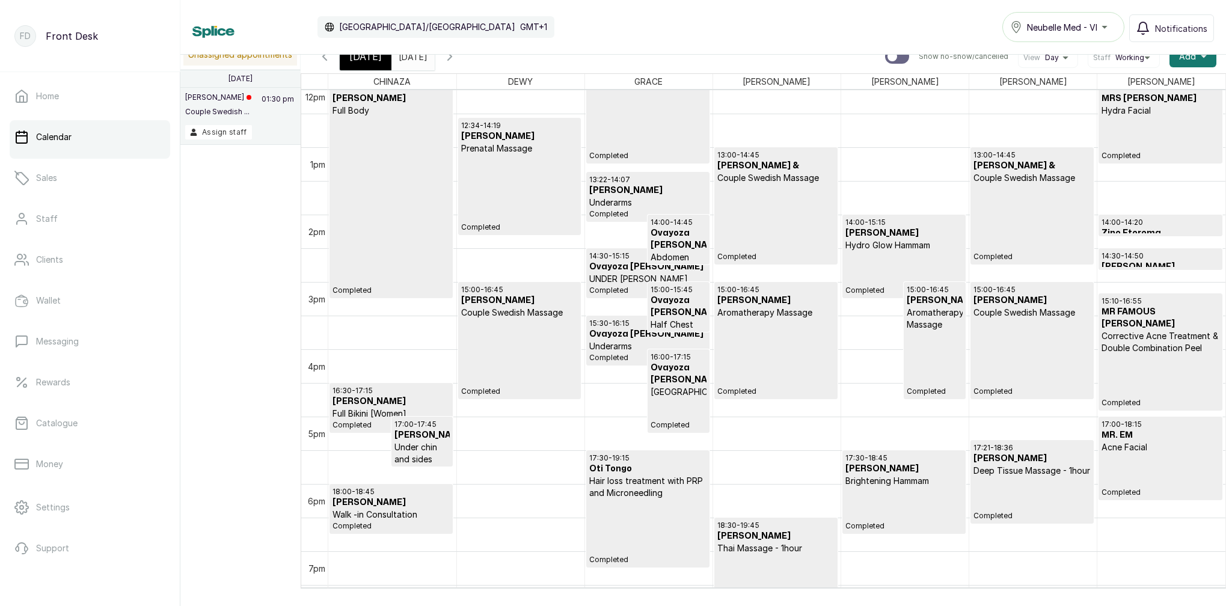
scroll to position [0, 0]
click at [364, 61] on span "Today" at bounding box center [365, 56] width 32 height 14
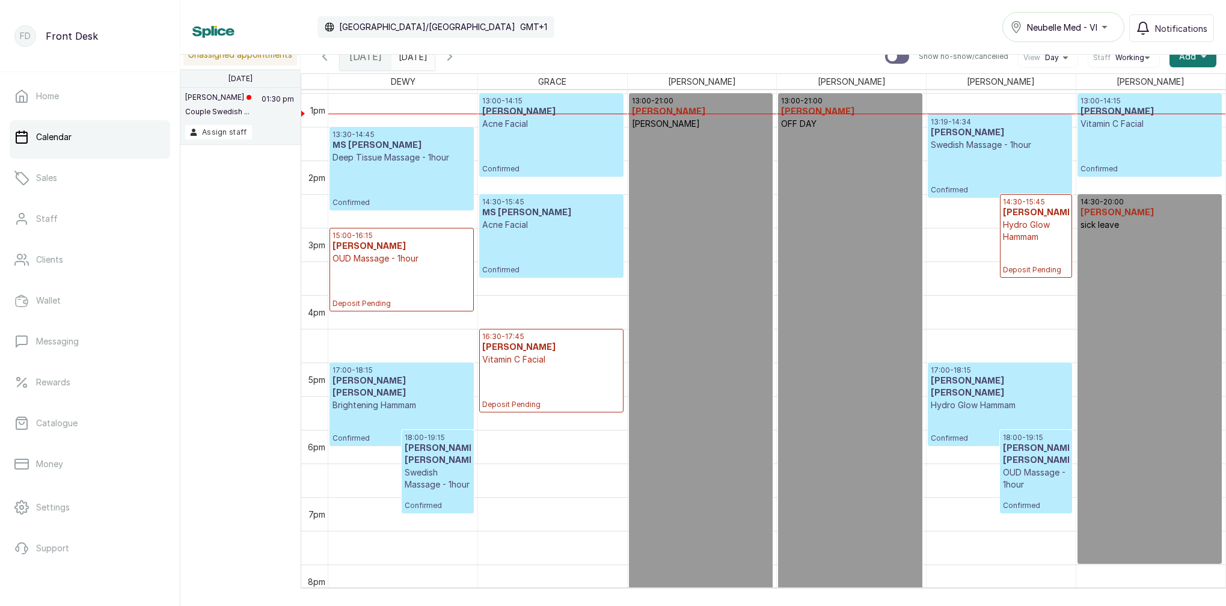
scroll to position [889, 0]
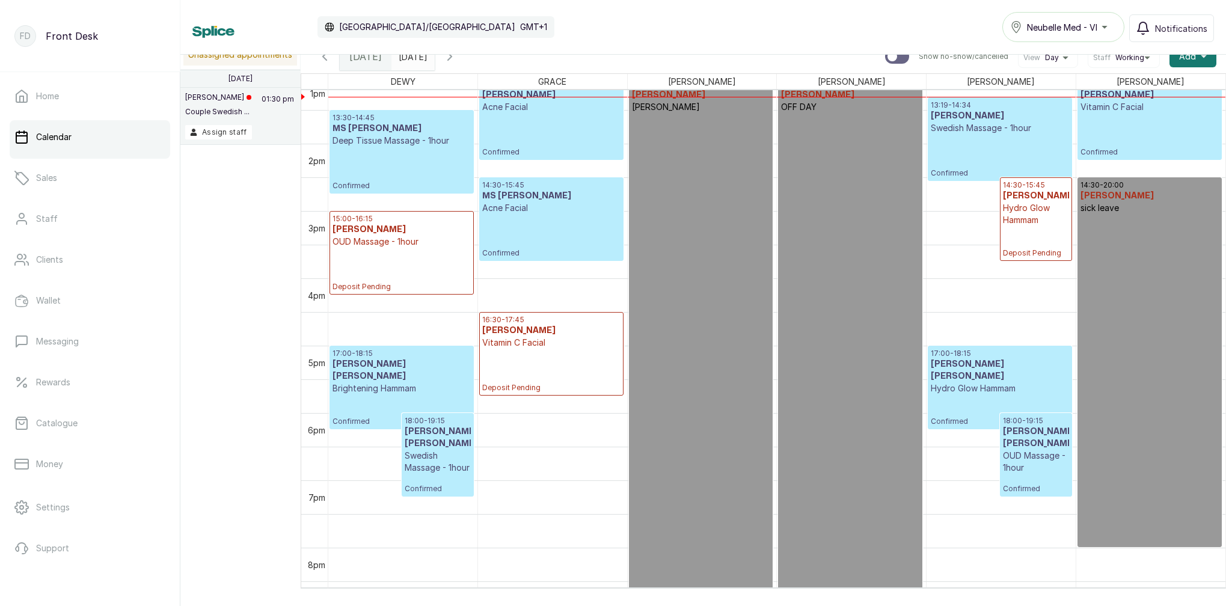
click at [321, 56] on icon "button" at bounding box center [324, 56] width 14 height 14
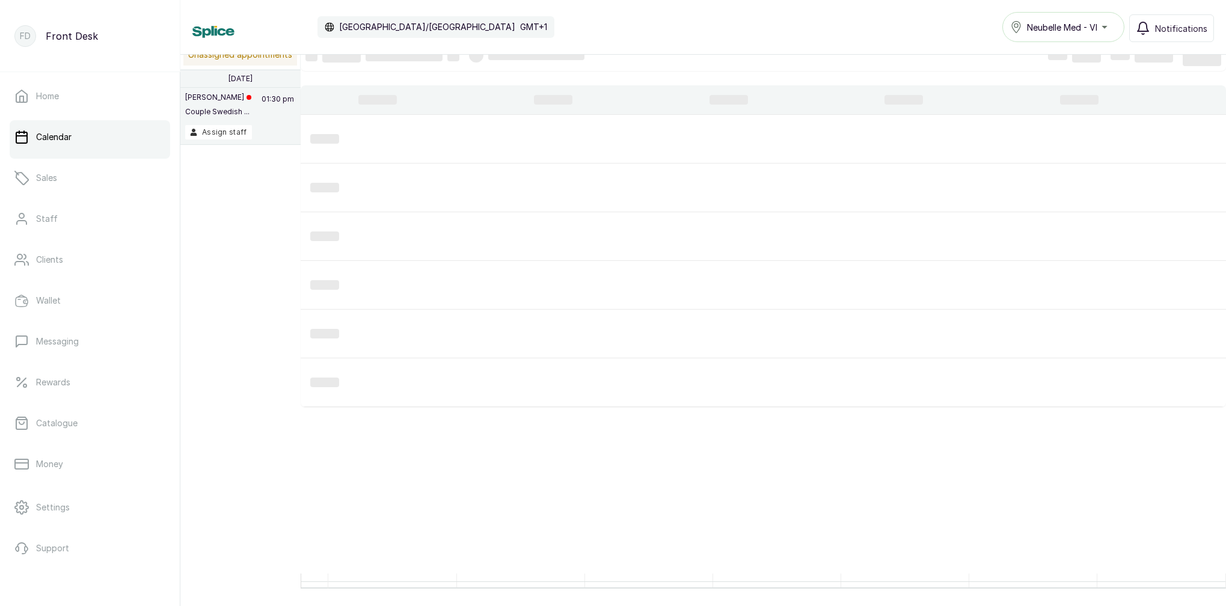
scroll to position [405, 0]
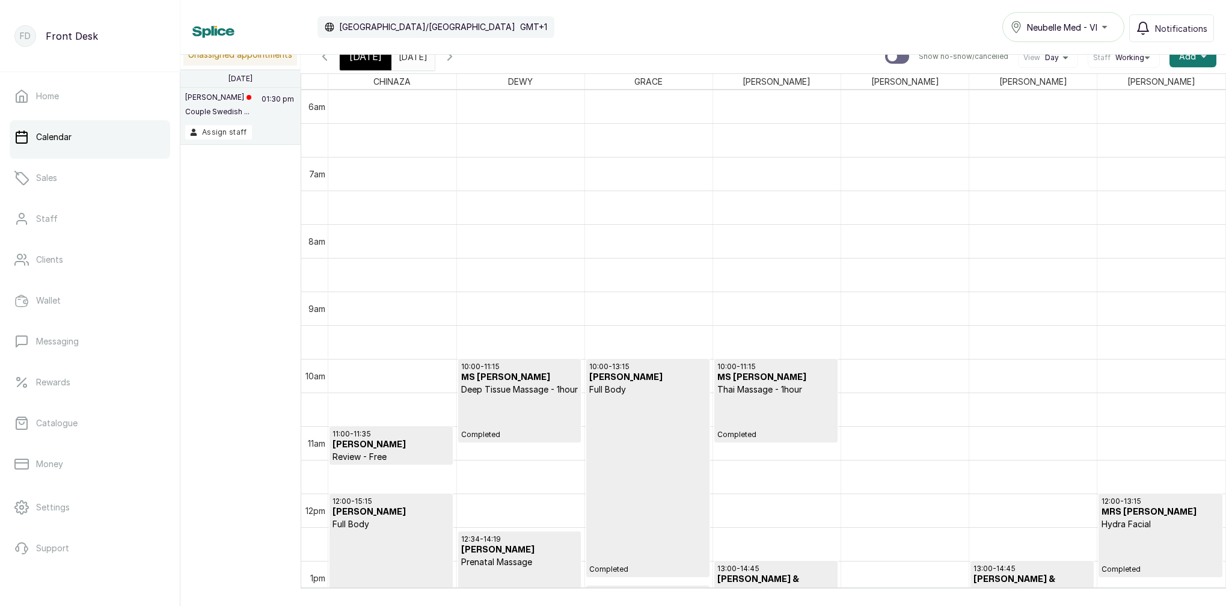
click at [321, 58] on icon "button" at bounding box center [324, 56] width 14 height 14
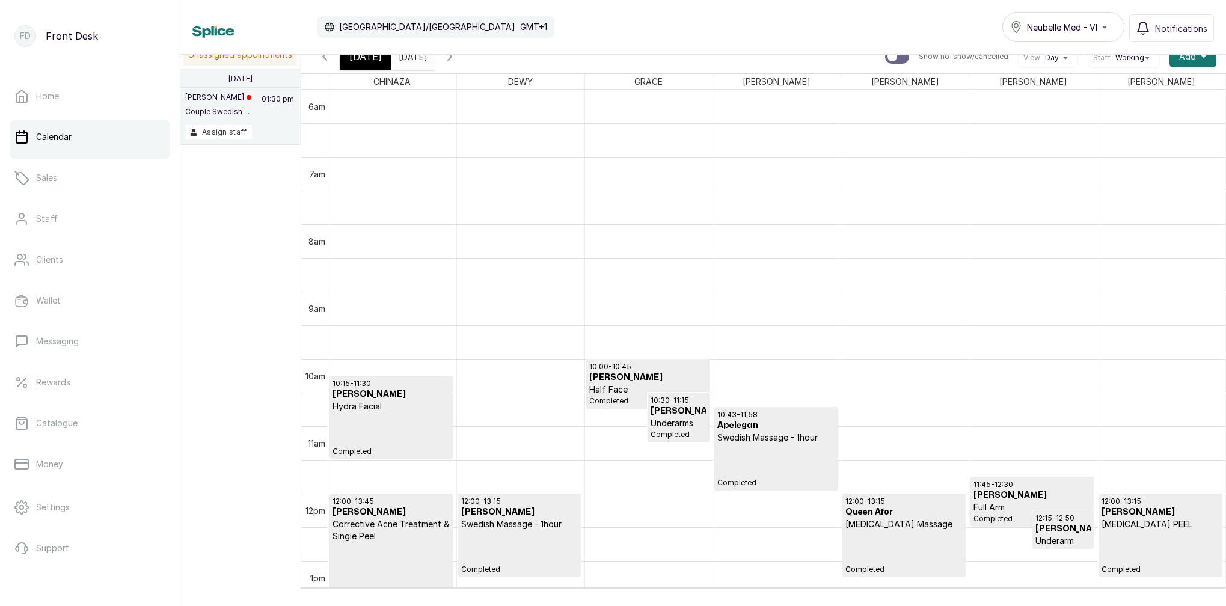
click at [321, 58] on icon "button" at bounding box center [324, 56] width 14 height 14
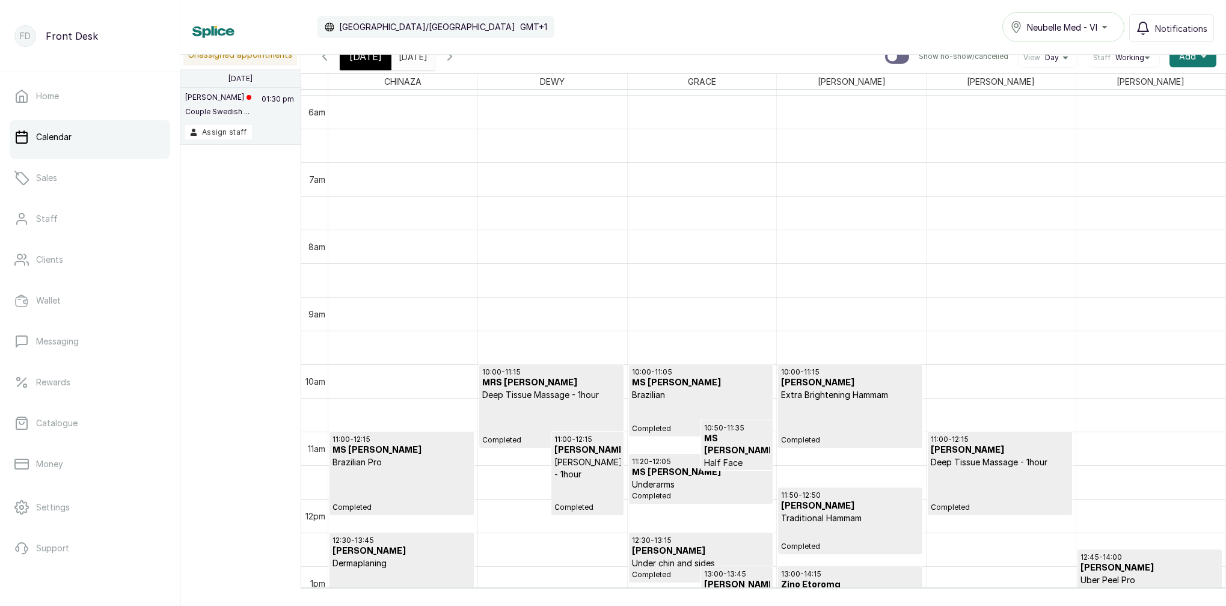
scroll to position [400, 0]
click at [703, 411] on div "10:00 - 11:05 MS NATASHA Brazilian Completed" at bounding box center [701, 400] width 138 height 66
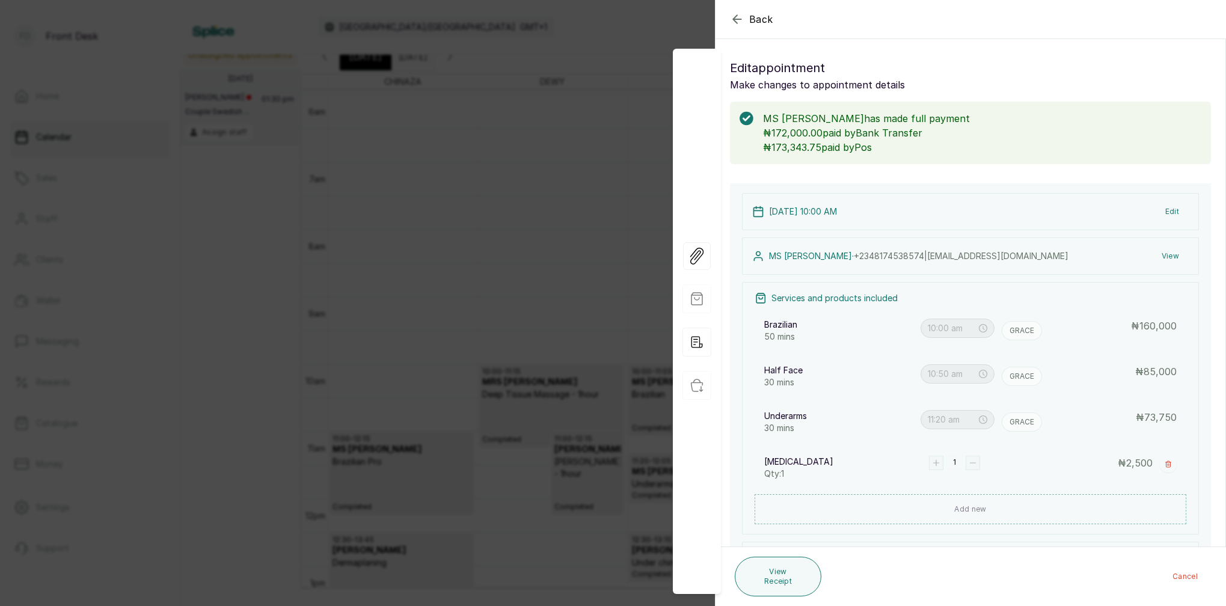
click at [731, 18] on icon "button" at bounding box center [737, 19] width 14 height 14
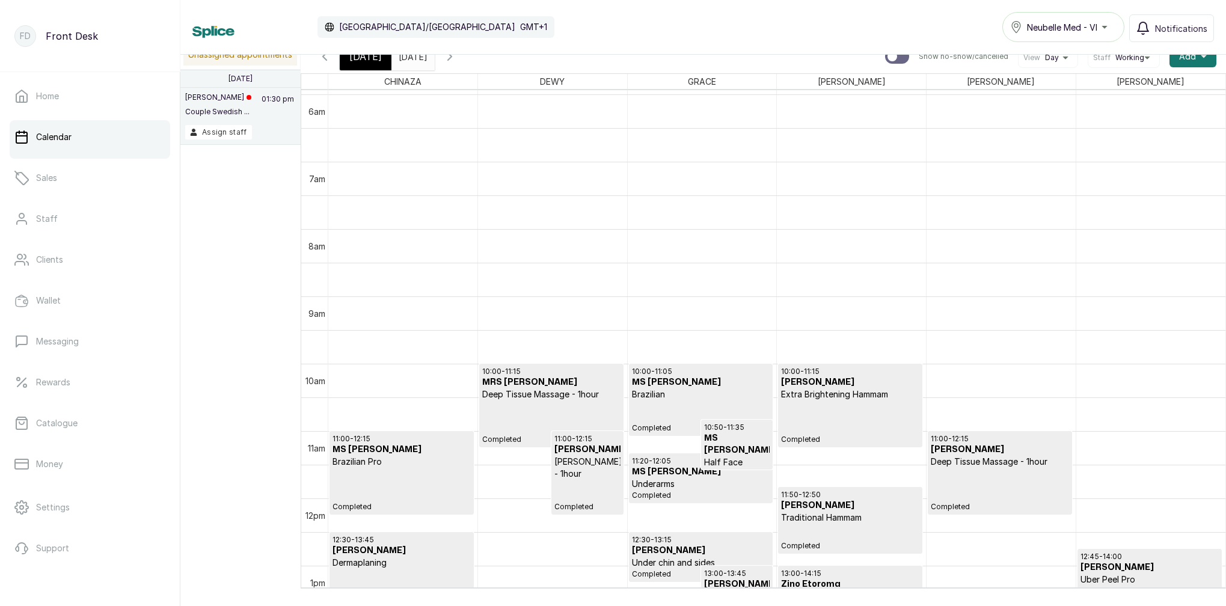
click at [325, 60] on icon "button" at bounding box center [325, 56] width 4 height 7
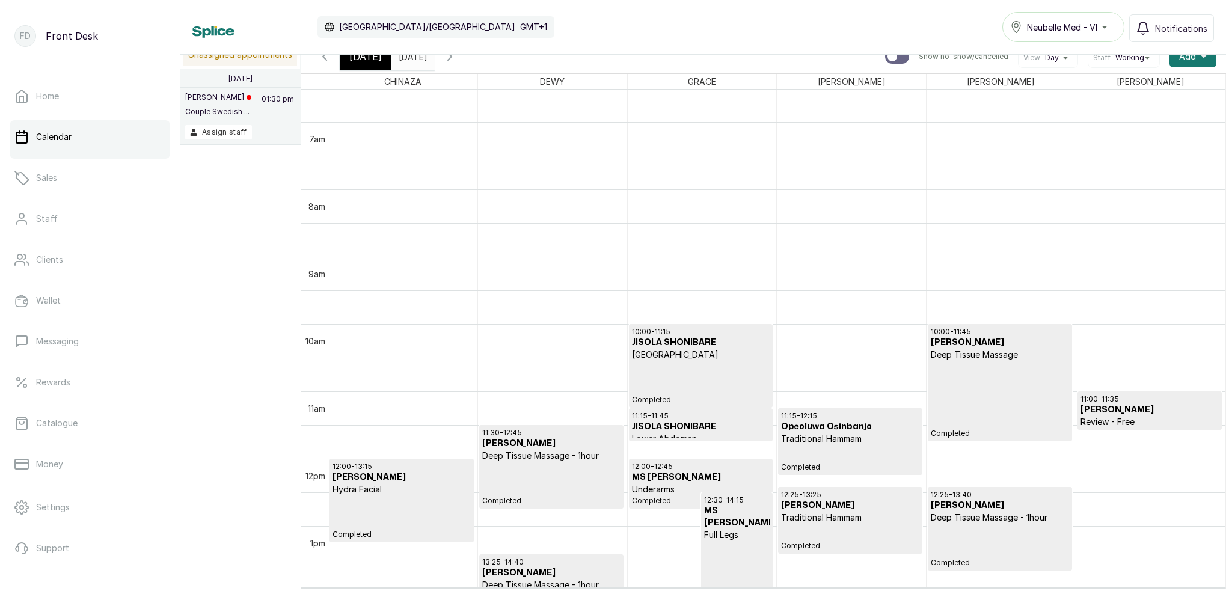
scroll to position [0, 0]
click at [365, 60] on span "Today" at bounding box center [365, 56] width 32 height 14
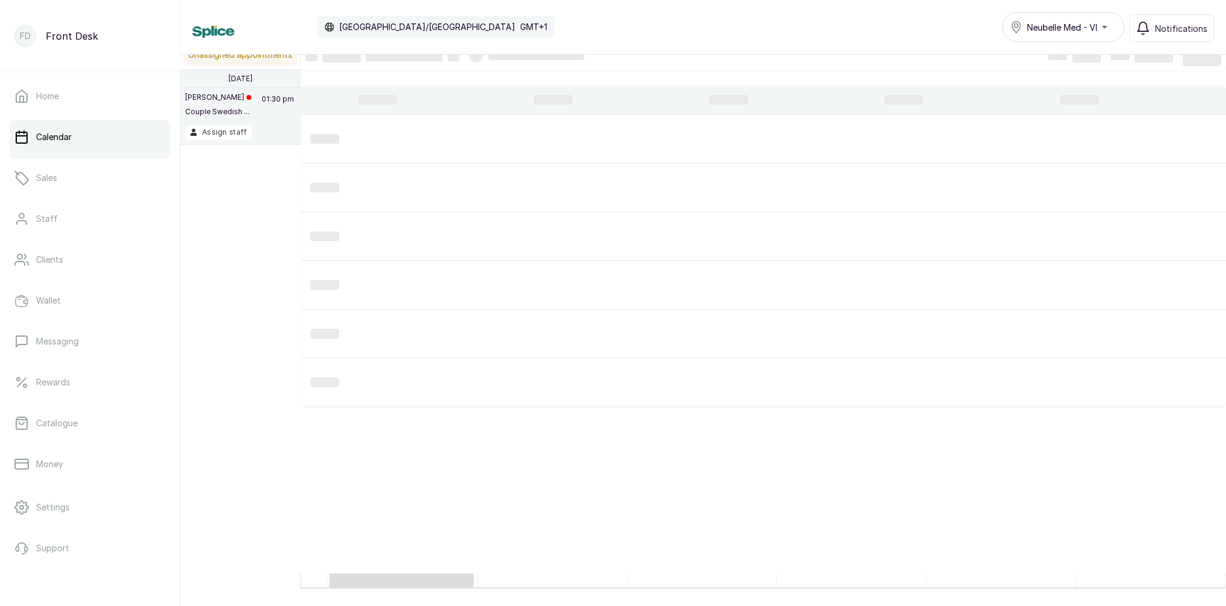
scroll to position [405, 0]
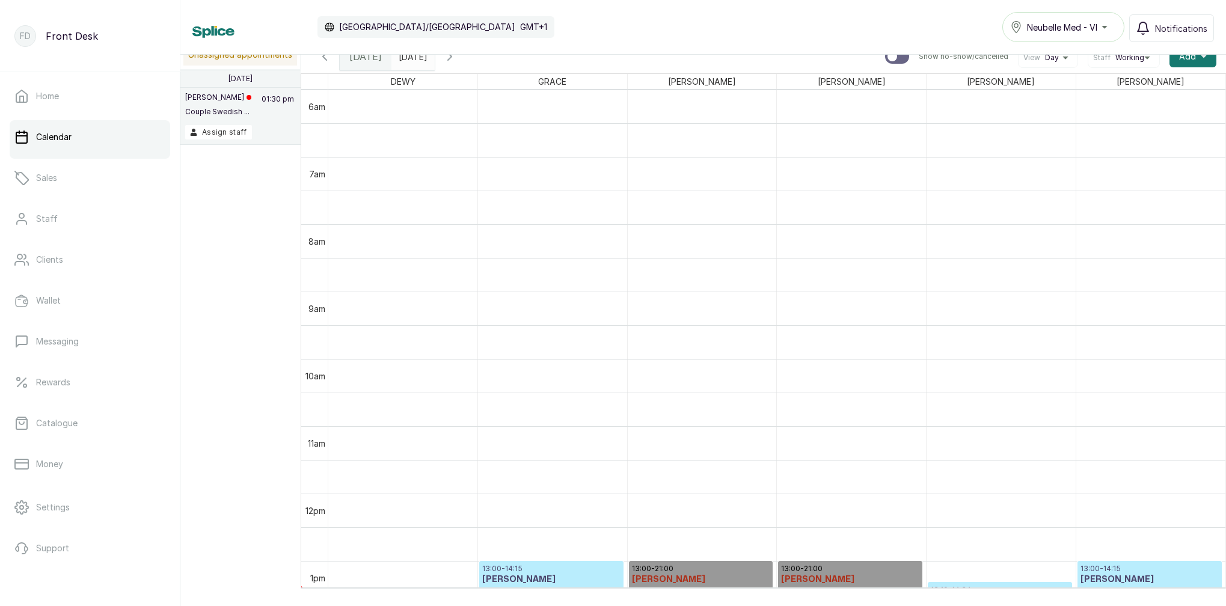
click at [452, 58] on icon "button" at bounding box center [450, 56] width 4 height 7
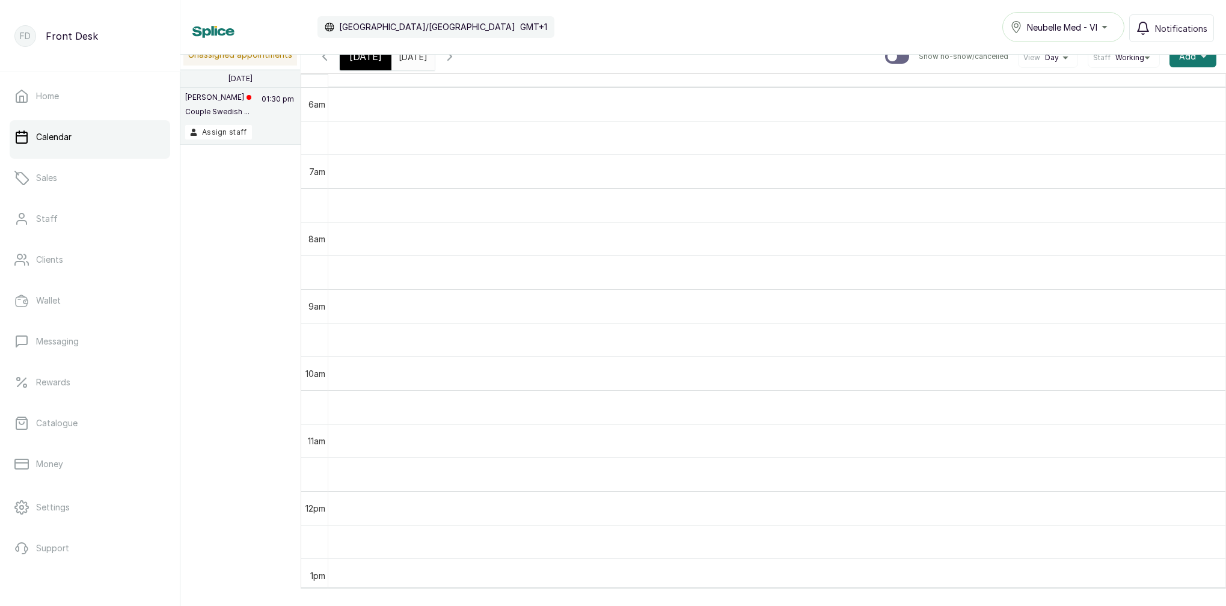
click at [363, 60] on span "Today" at bounding box center [365, 56] width 32 height 14
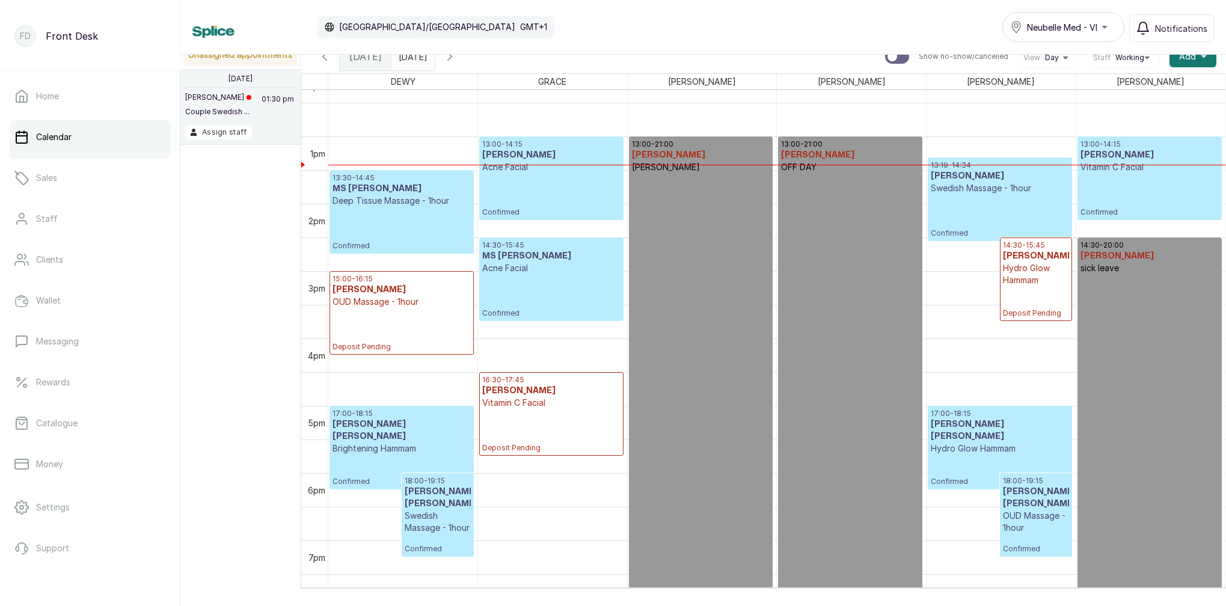
scroll to position [830, 0]
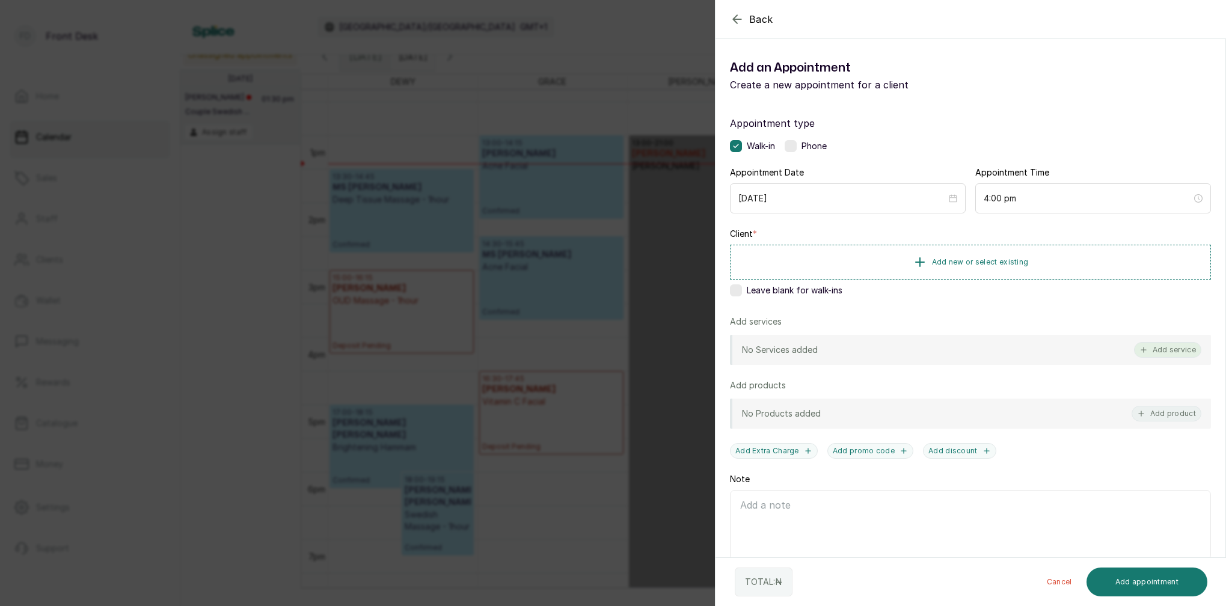
click at [1163, 344] on button "Add service" at bounding box center [1167, 350] width 67 height 16
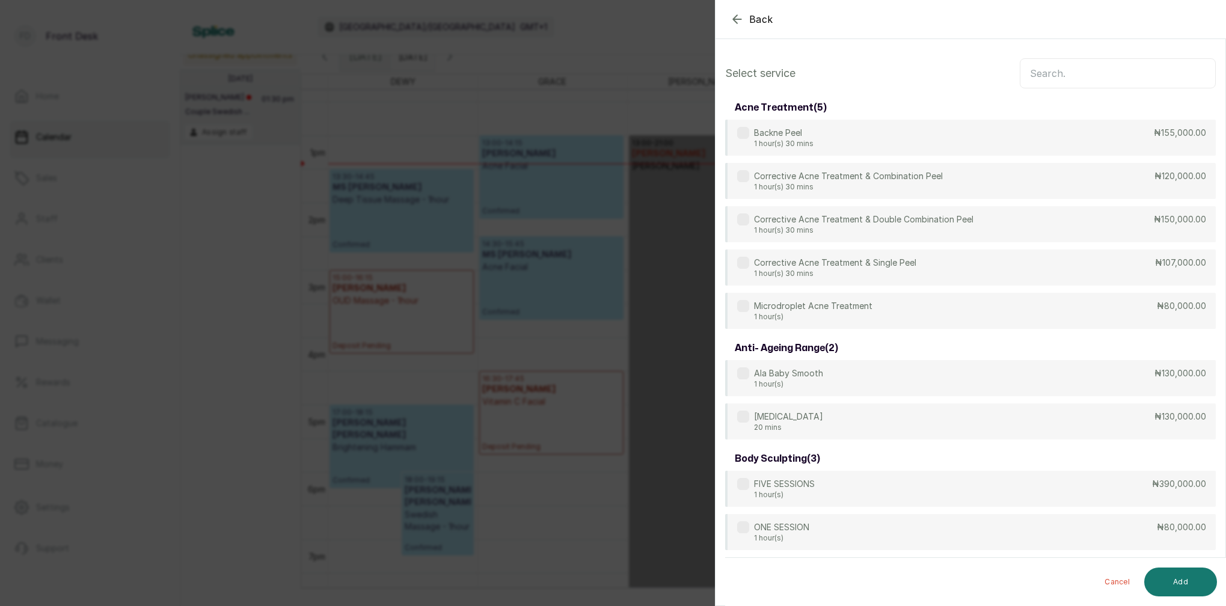
scroll to position [0, 0]
click at [1066, 71] on input "text" at bounding box center [1118, 73] width 196 height 30
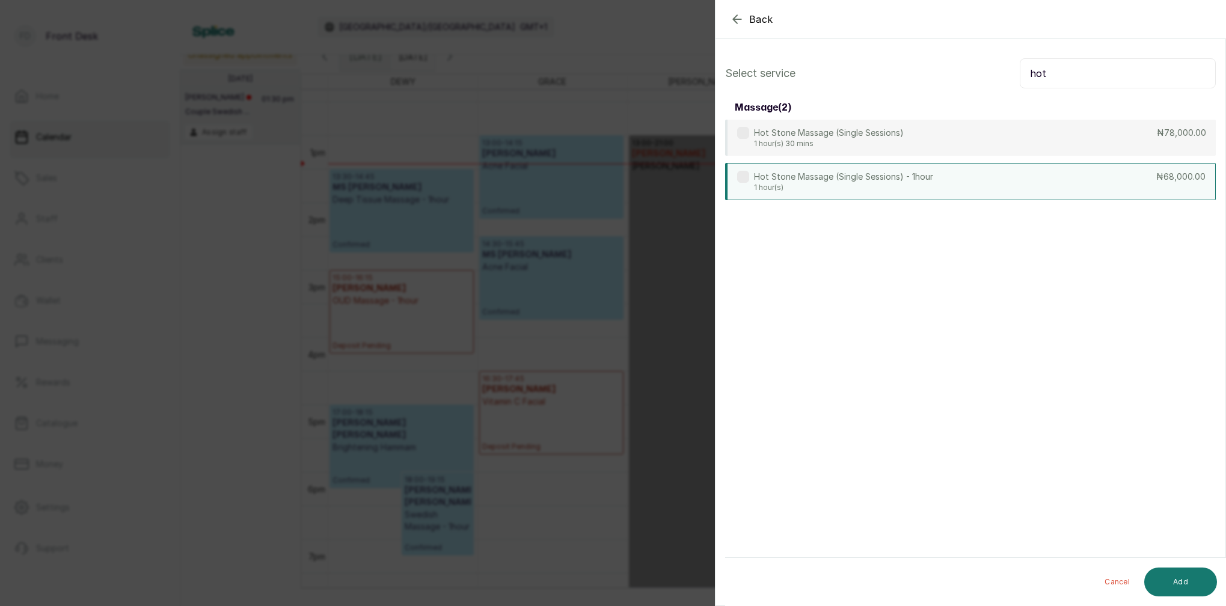
type input "hot"
click at [939, 188] on div "Hot Stone Massage (Single Sessions) - 1hour 1 hour(s) ₦68,000.00" at bounding box center [970, 181] width 491 height 37
click at [1185, 583] on button "Add" at bounding box center [1180, 582] width 73 height 29
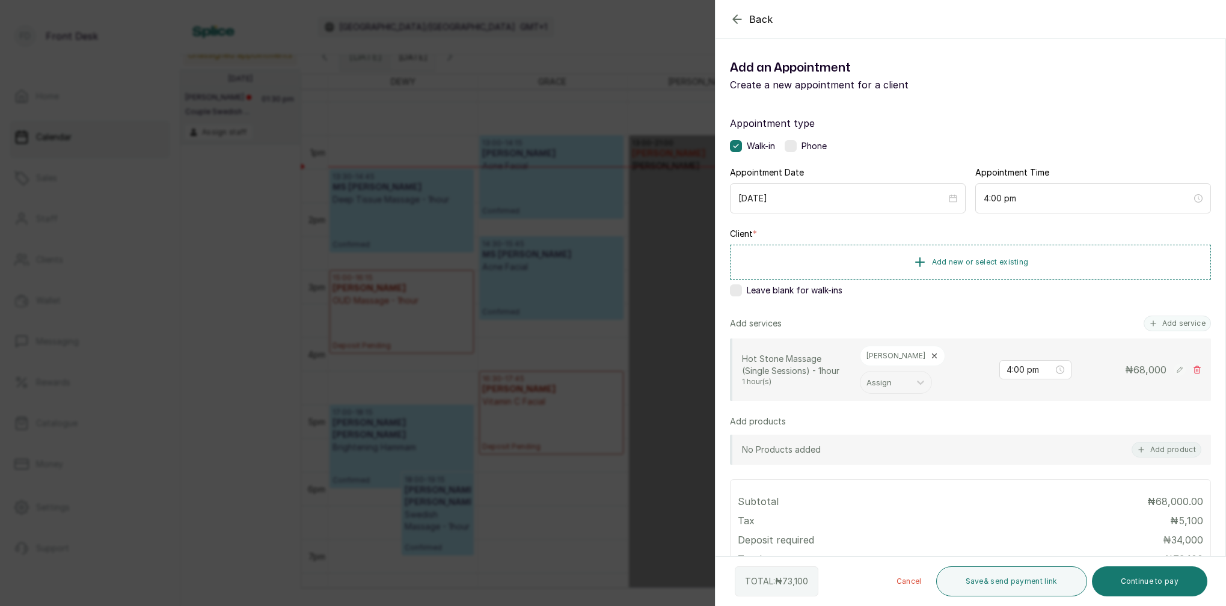
scroll to position [53, 0]
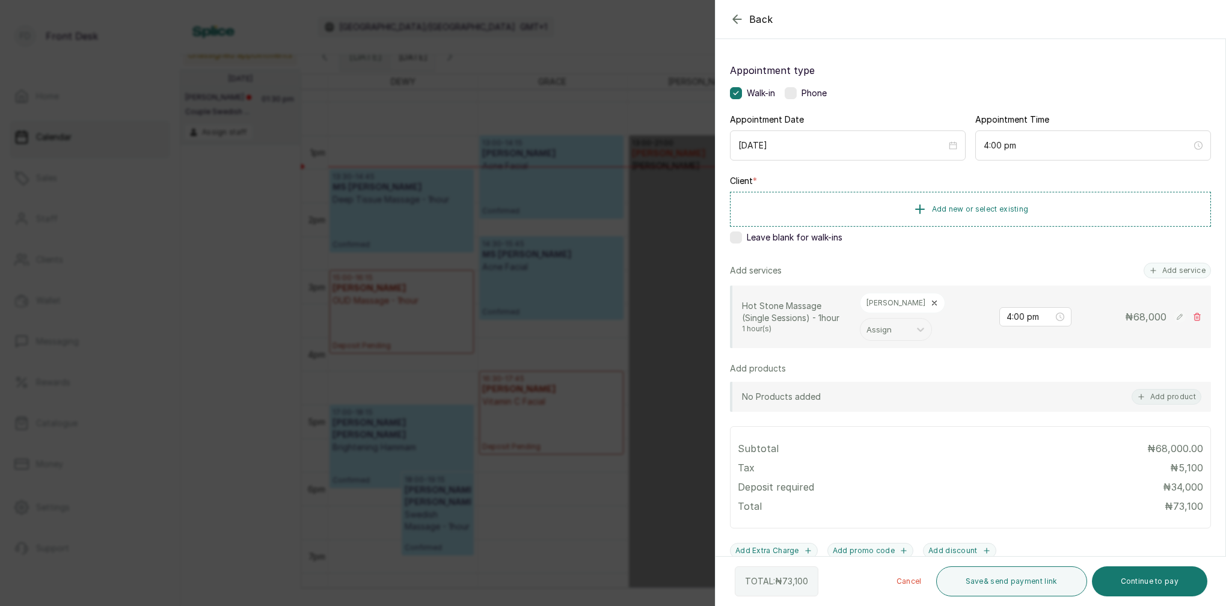
click at [732, 17] on icon "button" at bounding box center [737, 19] width 14 height 14
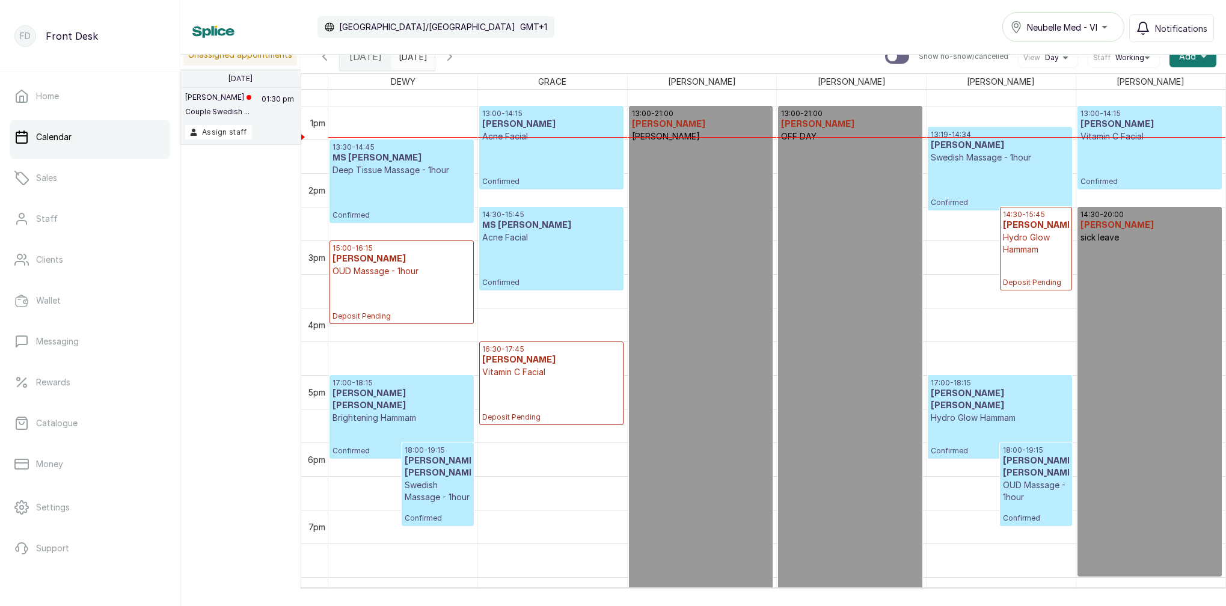
scroll to position [862, 0]
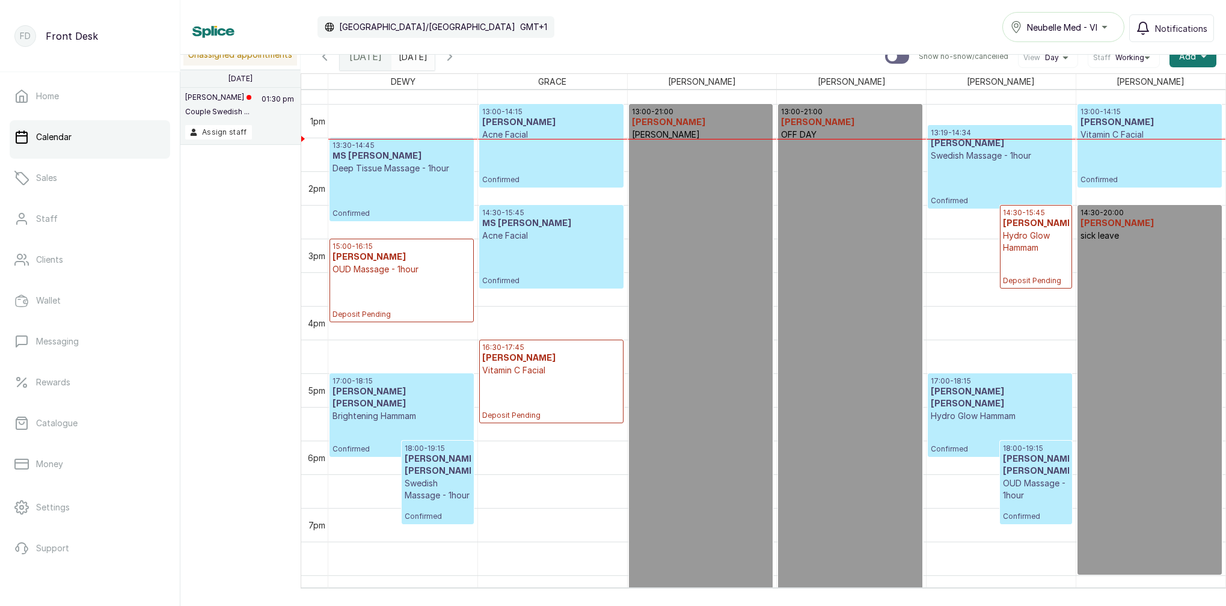
click at [522, 151] on div "13:00 - 14:15 MS UMEH Acne Facial Confirmed" at bounding box center [551, 146] width 138 height 78
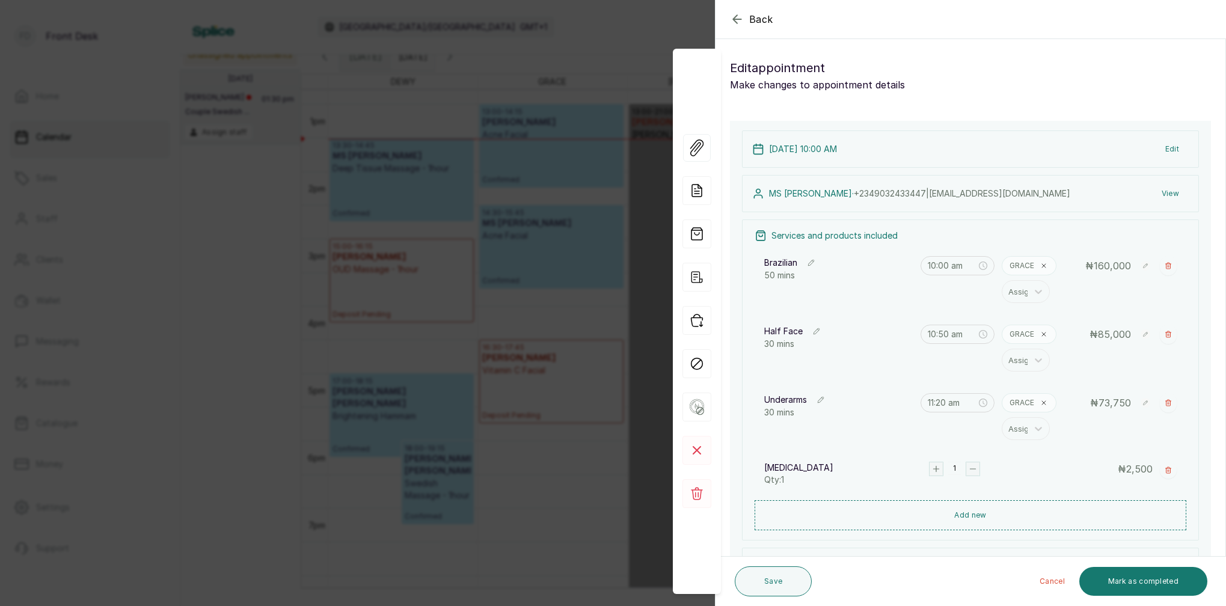
type input "1:00 pm"
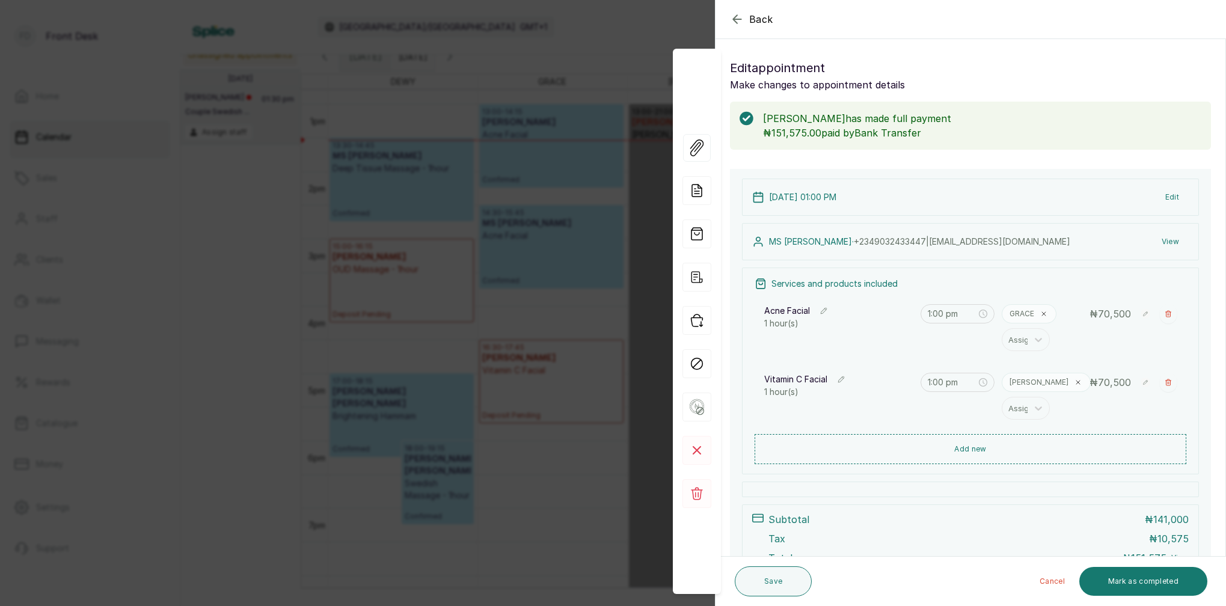
click at [744, 17] on icon "button" at bounding box center [737, 19] width 14 height 14
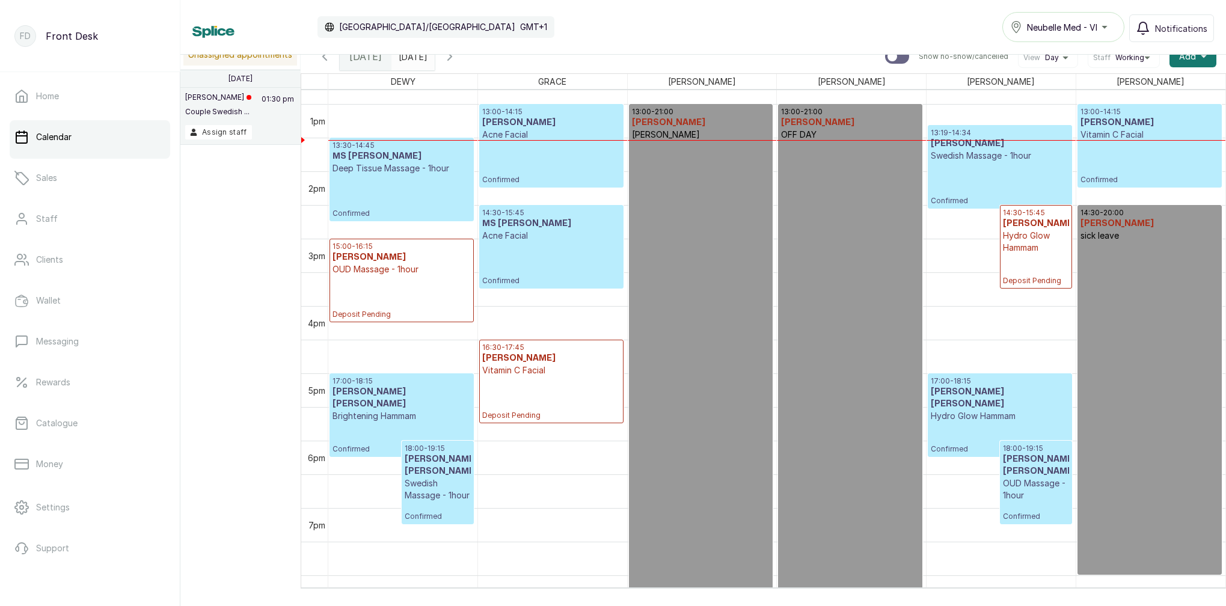
click at [1102, 153] on div "13:00 - 14:15 MS UMEH Vitamin C Facial Confirmed" at bounding box center [1149, 146] width 138 height 78
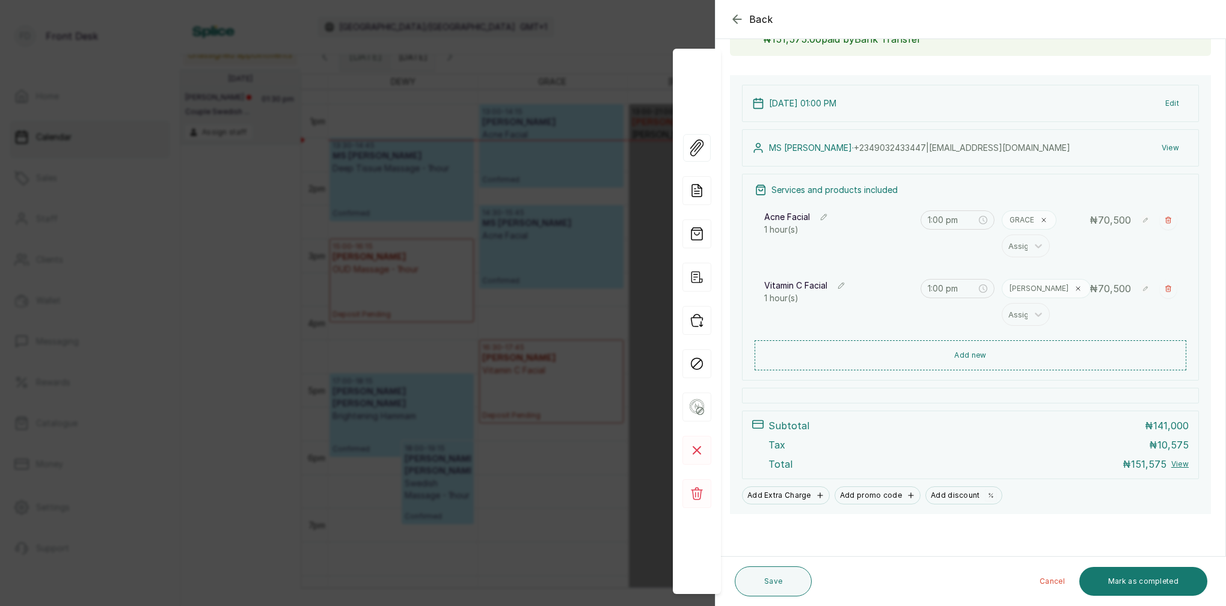
scroll to position [94, 0]
click at [738, 20] on icon "button" at bounding box center [737, 19] width 14 height 14
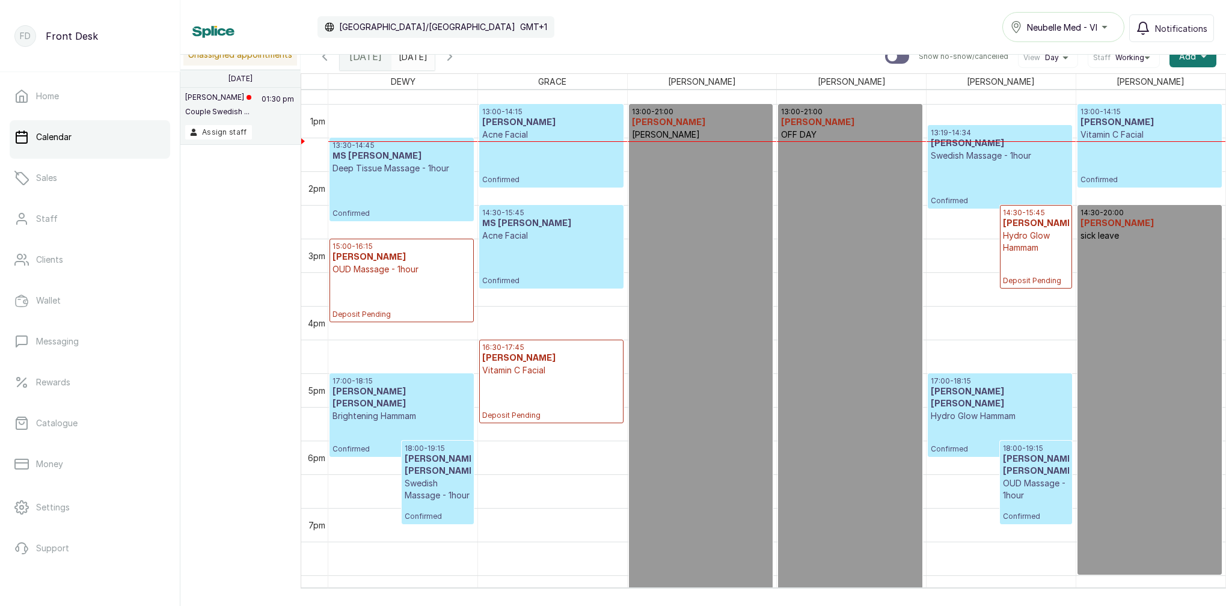
click at [989, 155] on p "Swedish Massage - 1hour" at bounding box center [1000, 156] width 138 height 12
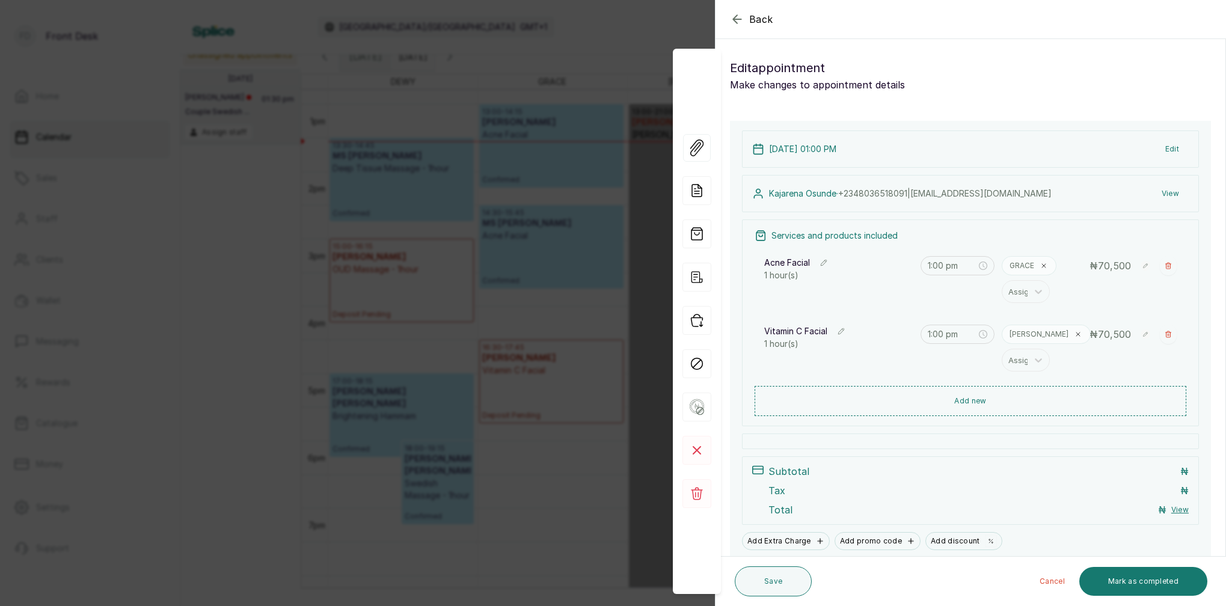
type input "1:19 pm"
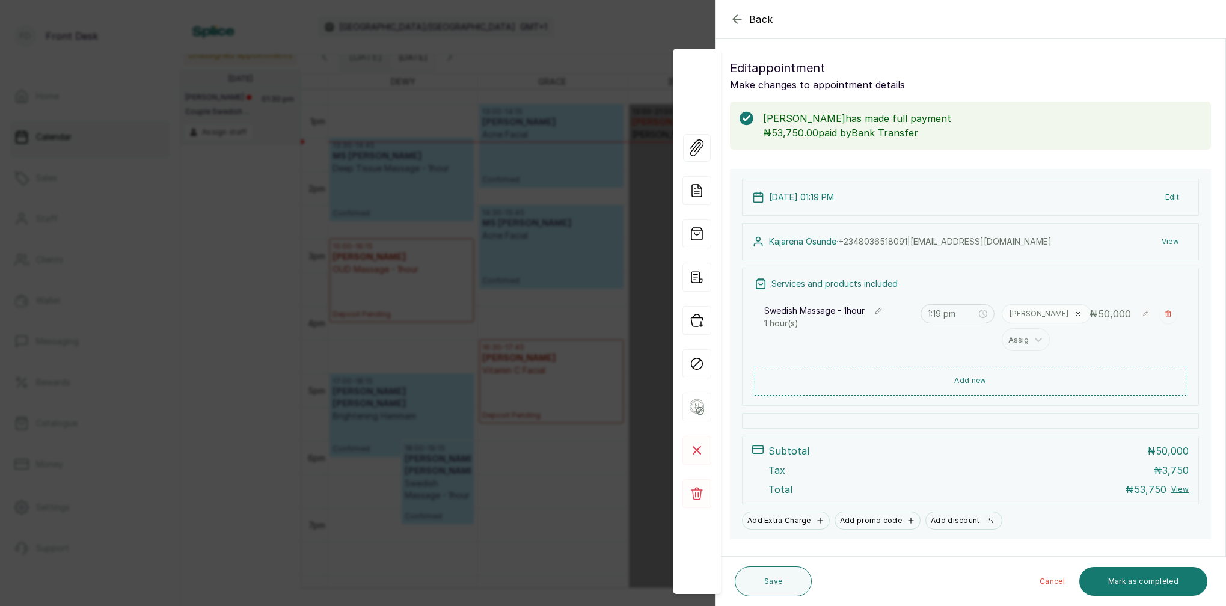
click at [737, 19] on icon "button" at bounding box center [737, 19] width 14 height 14
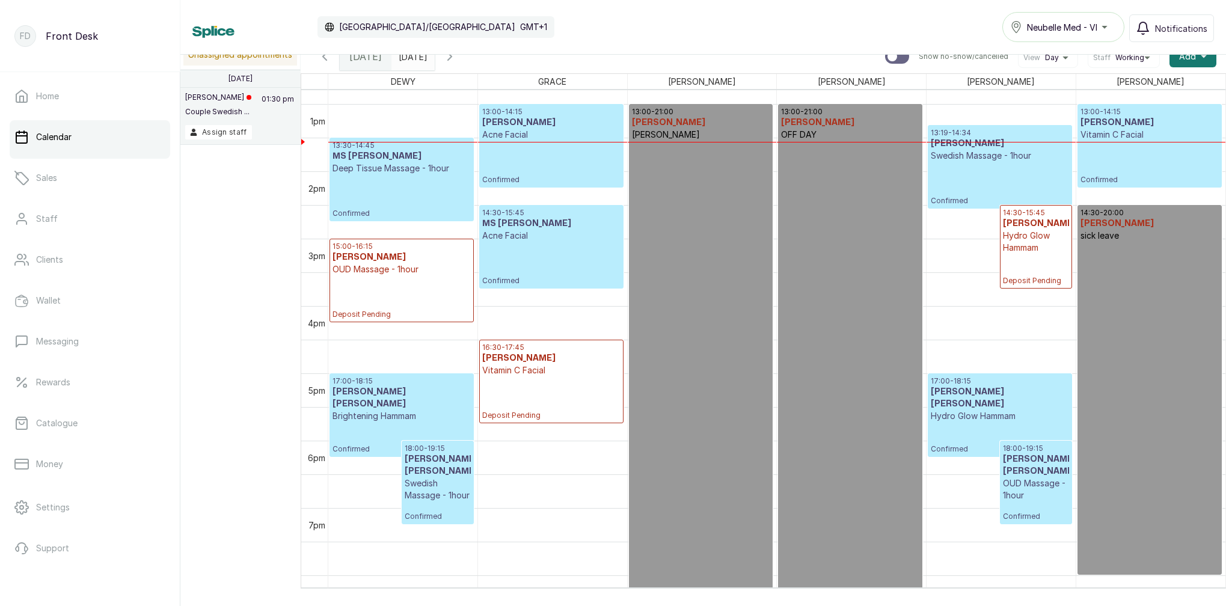
click at [737, 19] on div "Calendar Africa/Lagos GMT+1 Neubelle Med - VI Notifications" at bounding box center [703, 27] width 1022 height 30
click at [524, 262] on div "14:30 - 15:45 MS LAUREN THOMAS Acne Facial Confirmed" at bounding box center [551, 247] width 138 height 78
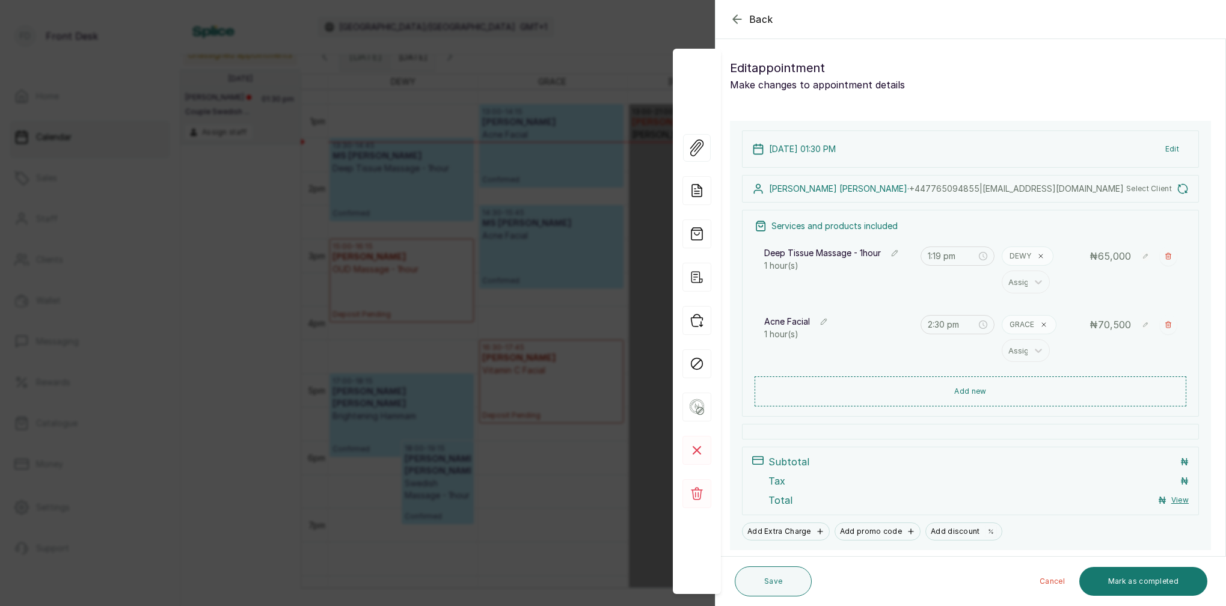
type input "1:30 pm"
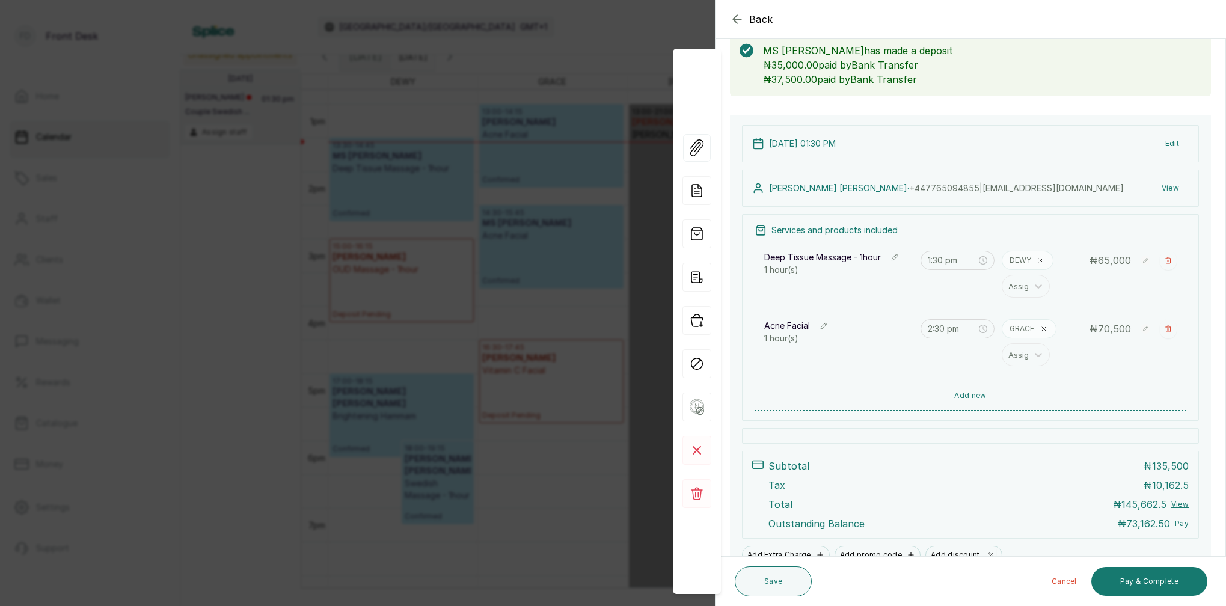
scroll to position [91, 0]
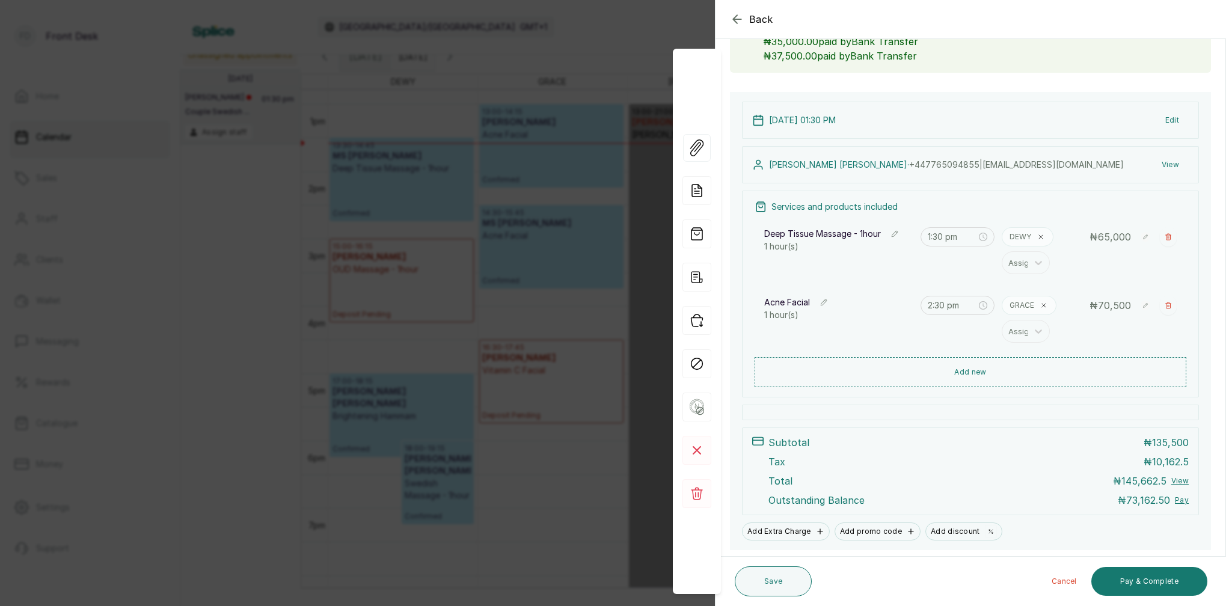
click at [735, 19] on icon "button" at bounding box center [737, 19] width 8 height 8
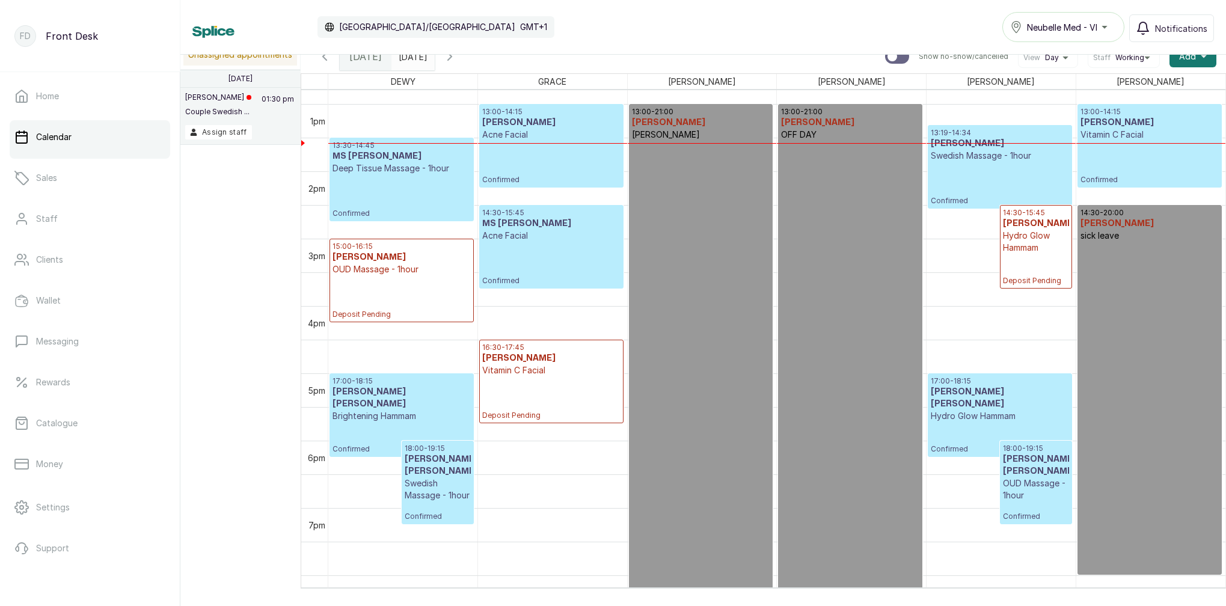
scroll to position [1, 0]
click at [430, 171] on p "Deep Tissue Massage - 1hour" at bounding box center [401, 168] width 138 height 12
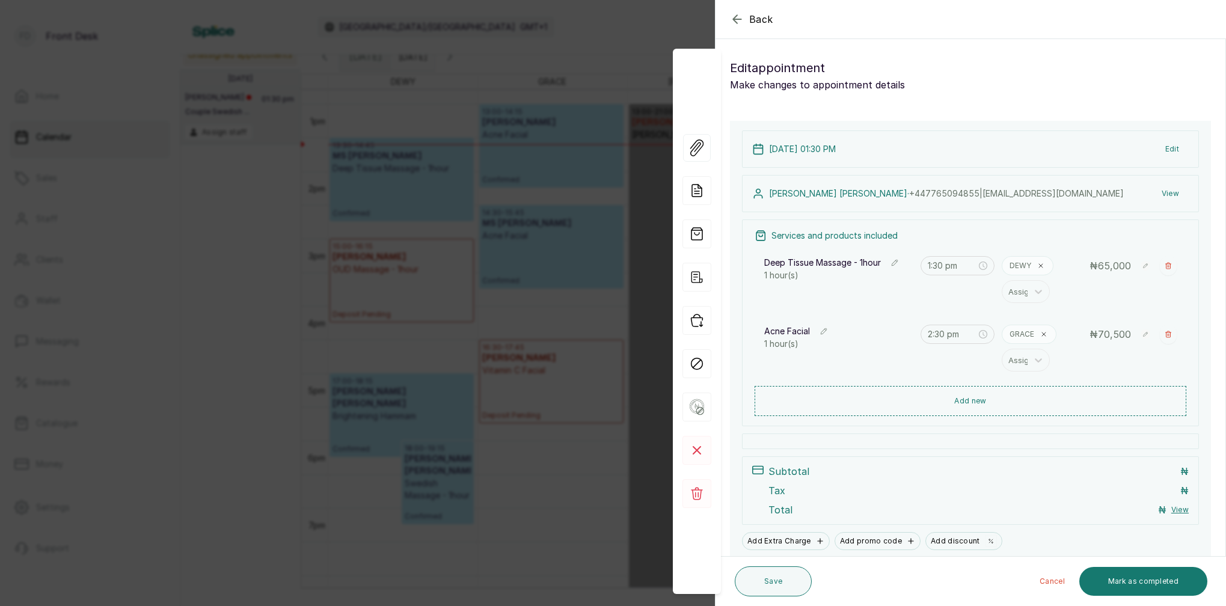
scroll to position [0, 0]
click at [945, 334] on input "2:30 pm" at bounding box center [952, 334] width 49 height 13
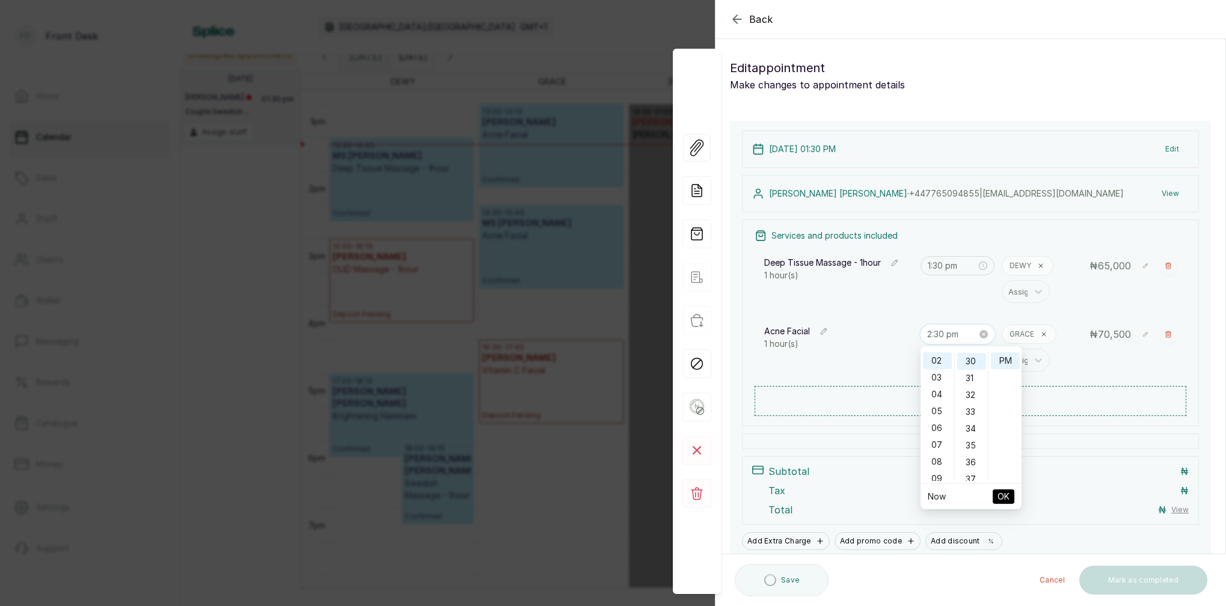
scroll to position [504, 0]
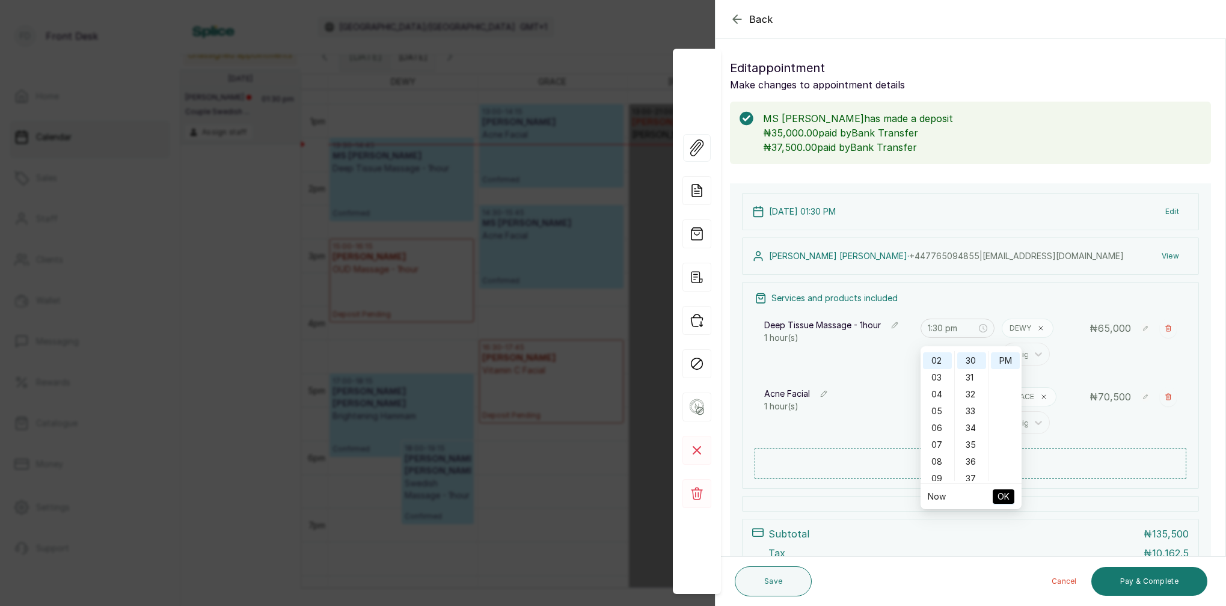
click at [971, 407] on div "33" at bounding box center [971, 411] width 29 height 17
type input "2:33 pm"
click at [1009, 497] on span "OK" at bounding box center [1003, 496] width 12 height 23
click at [946, 326] on input "1:30 pm" at bounding box center [952, 328] width 49 height 13
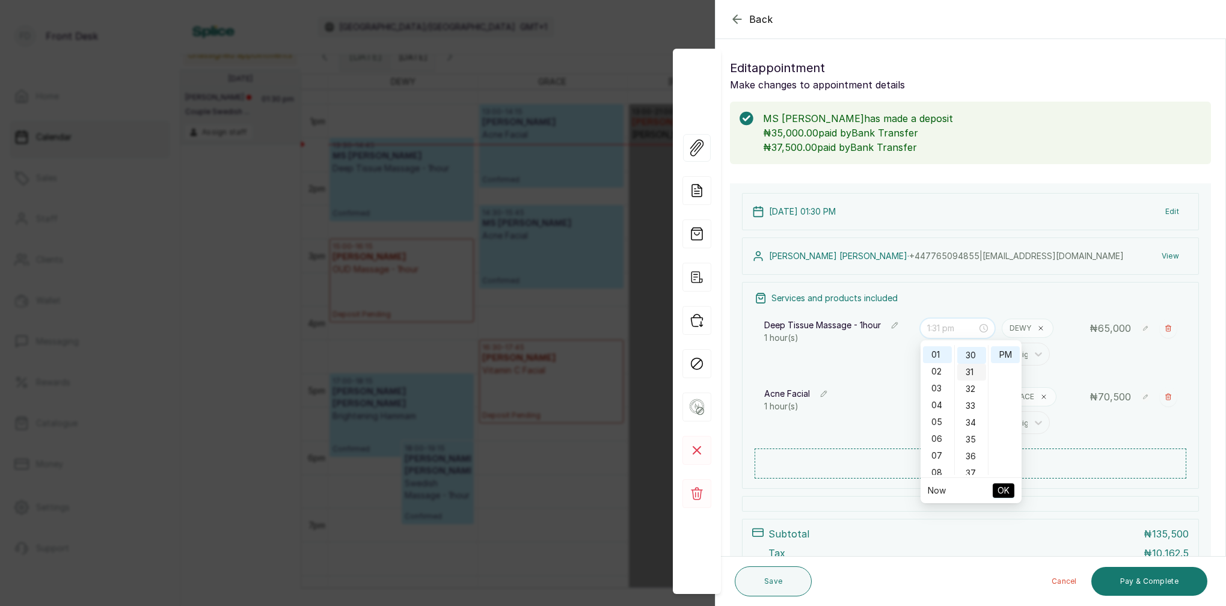
scroll to position [504, 0]
drag, startPoint x: 972, startPoint y: 400, endPoint x: 982, endPoint y: 414, distance: 17.6
click at [972, 400] on div "33" at bounding box center [971, 405] width 29 height 17
type input "1:33 pm"
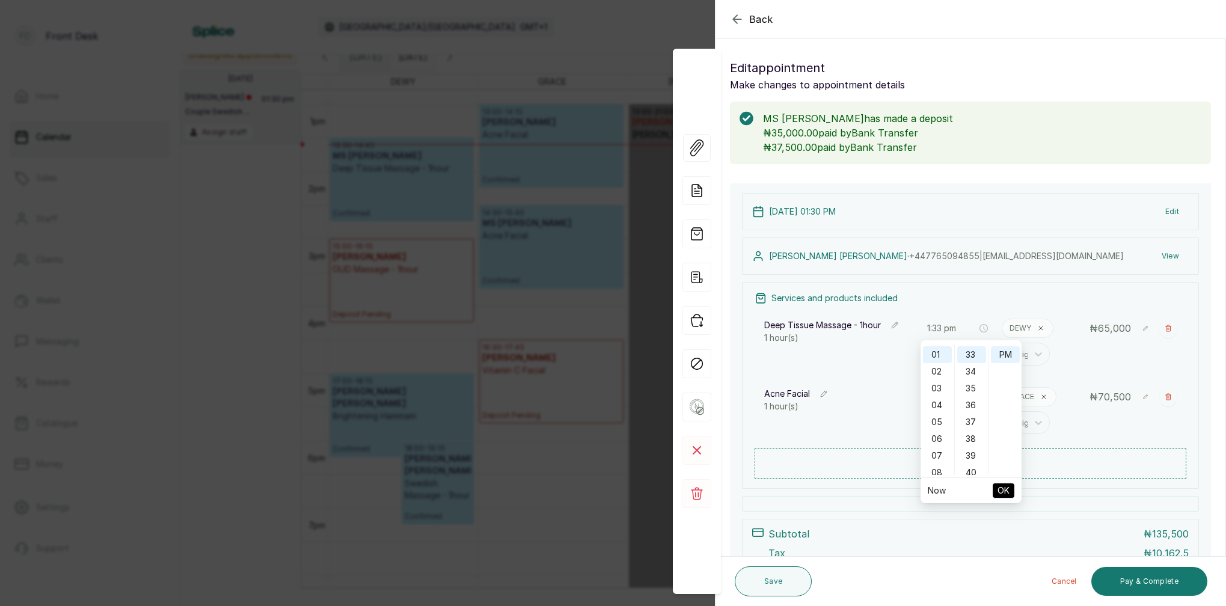
click at [1008, 491] on span "OK" at bounding box center [1003, 490] width 12 height 23
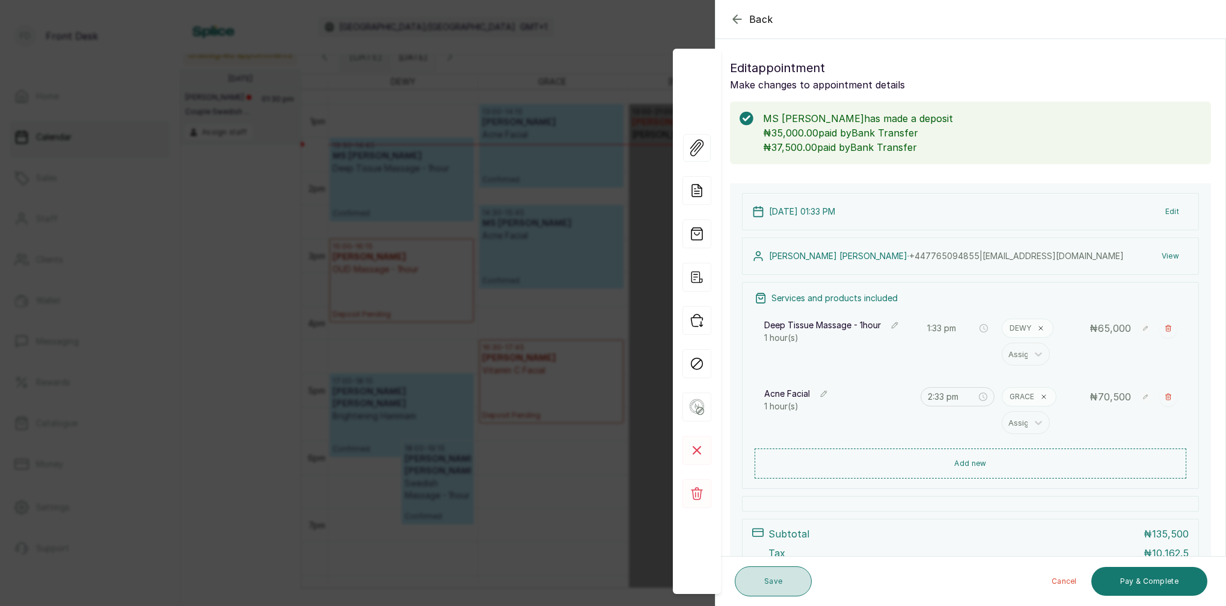
click at [779, 587] on button "Save" at bounding box center [773, 581] width 77 height 30
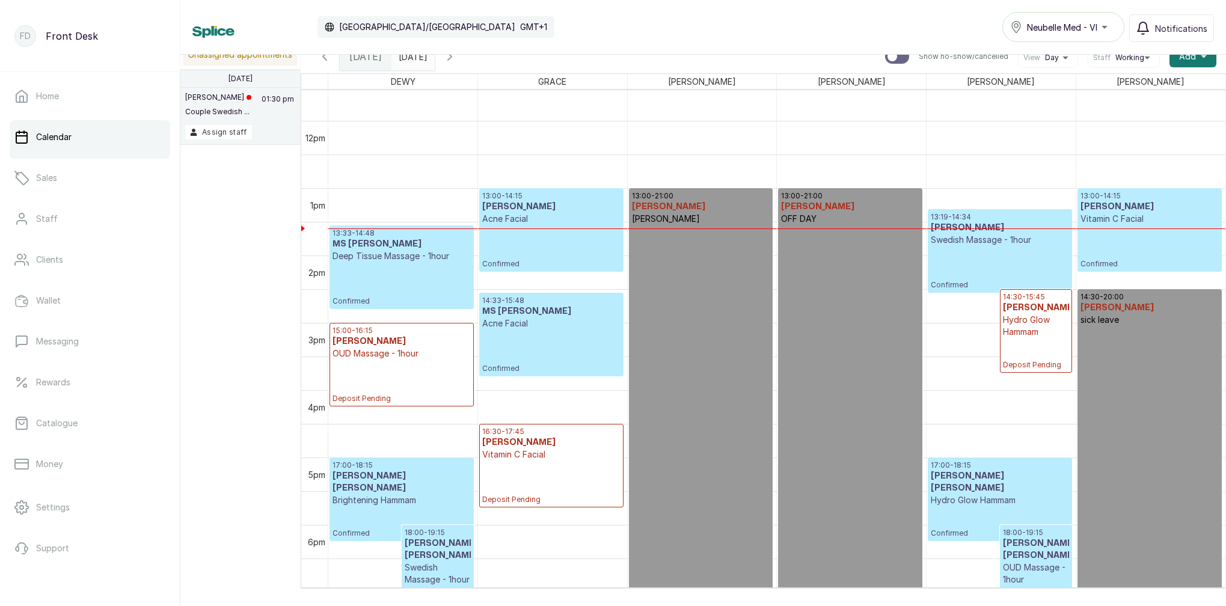
scroll to position [823, 0]
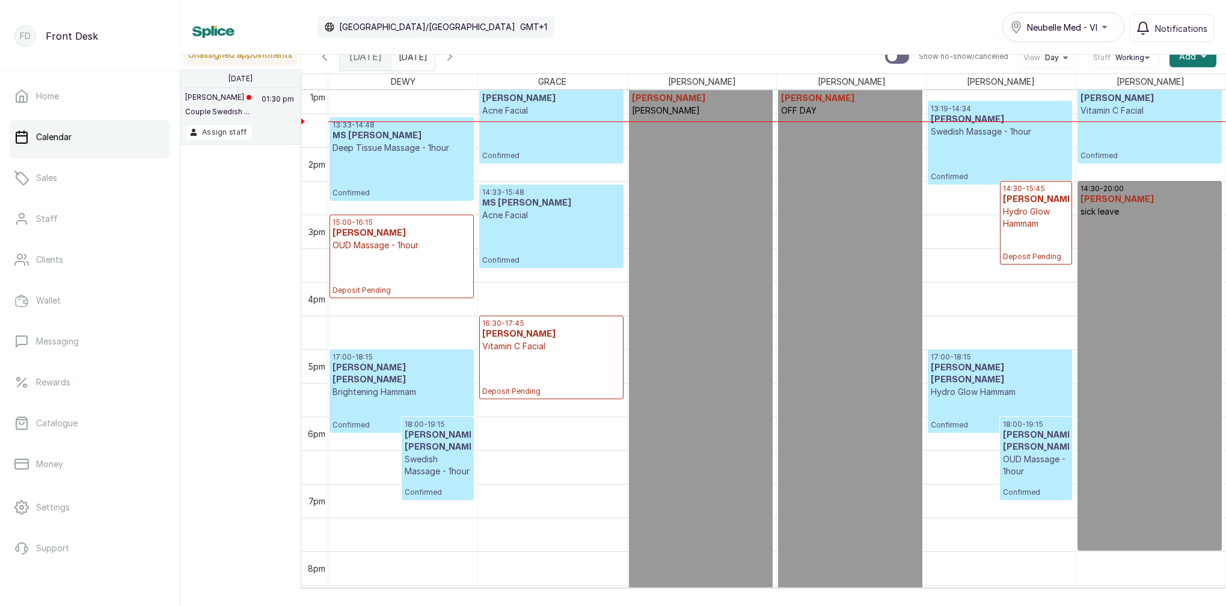
click at [411, 54] on div "Calendar Africa/Lagos GMT+1 Neubelle Med - VI Notifications" at bounding box center [703, 27] width 1046 height 55
click at [411, 58] on input "20/08/2025" at bounding box center [401, 53] width 19 height 20
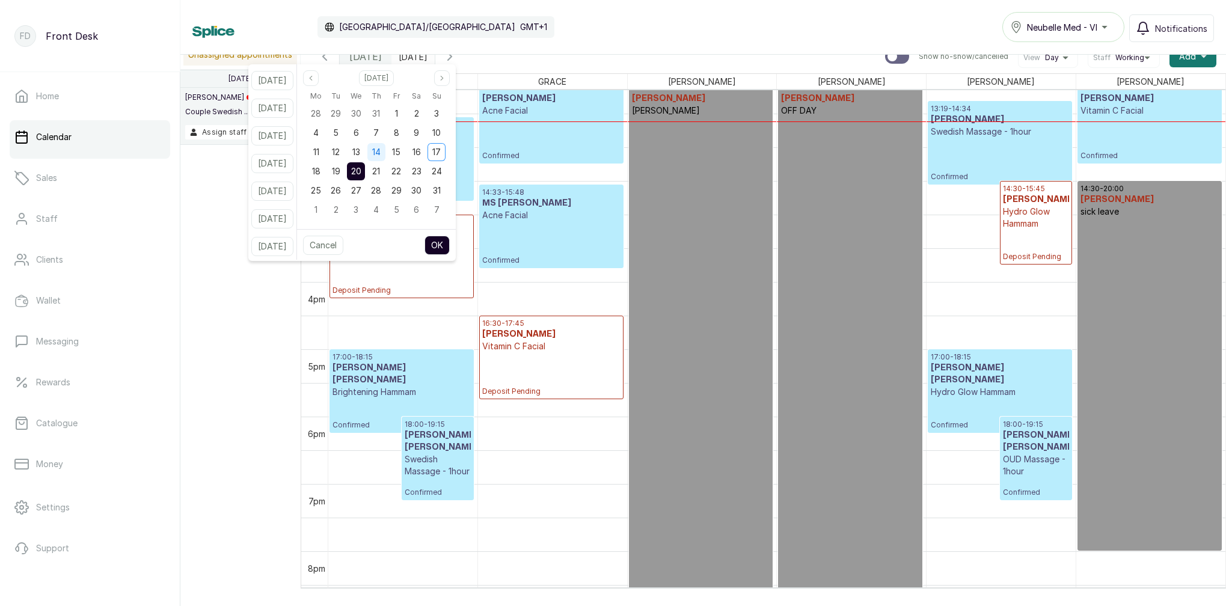
drag, startPoint x: 390, startPoint y: 150, endPoint x: 399, endPoint y: 153, distance: 8.9
click at [381, 150] on span "14" at bounding box center [376, 152] width 8 height 10
click at [450, 237] on button "OK" at bounding box center [436, 245] width 25 height 19
type input "14/08/2025"
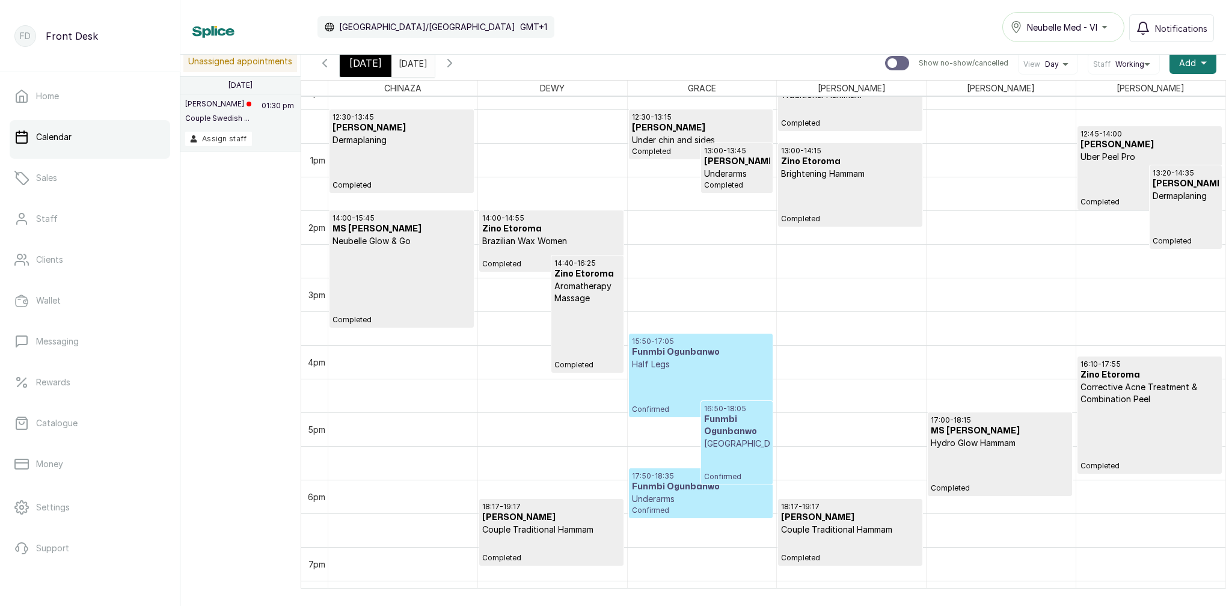
scroll to position [829, 0]
click at [735, 506] on p "Underarms" at bounding box center [701, 500] width 138 height 12
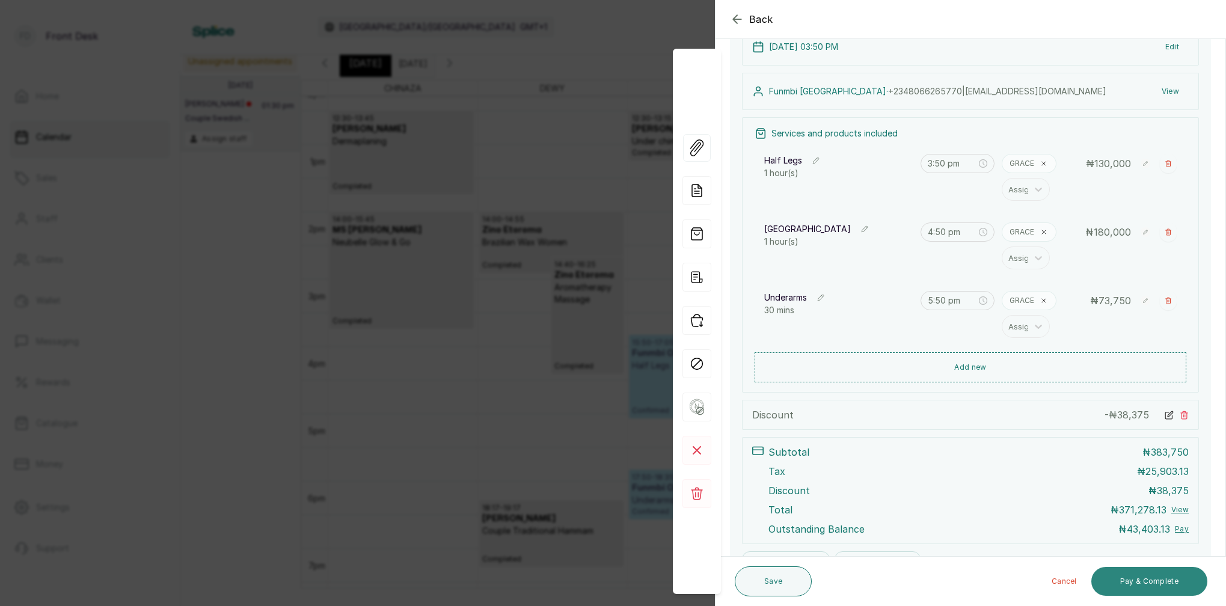
click at [1157, 584] on button "Pay & Complete" at bounding box center [1149, 581] width 116 height 29
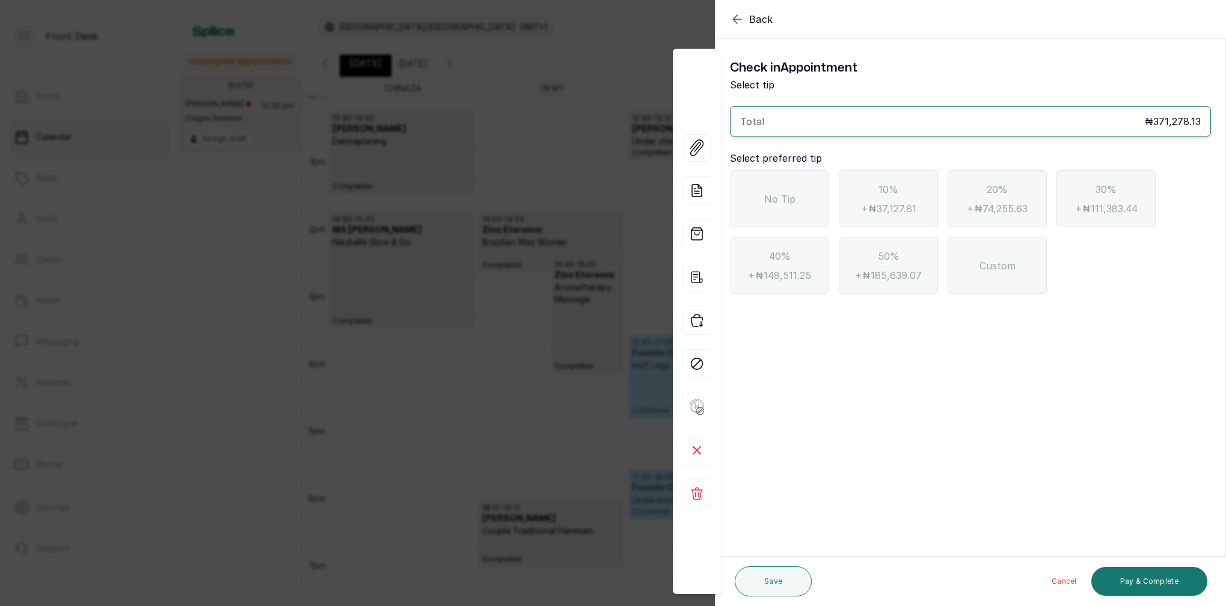
click at [822, 200] on div "No Tip" at bounding box center [779, 198] width 99 height 57
click at [1144, 581] on button "Pay & Complete" at bounding box center [1149, 581] width 116 height 29
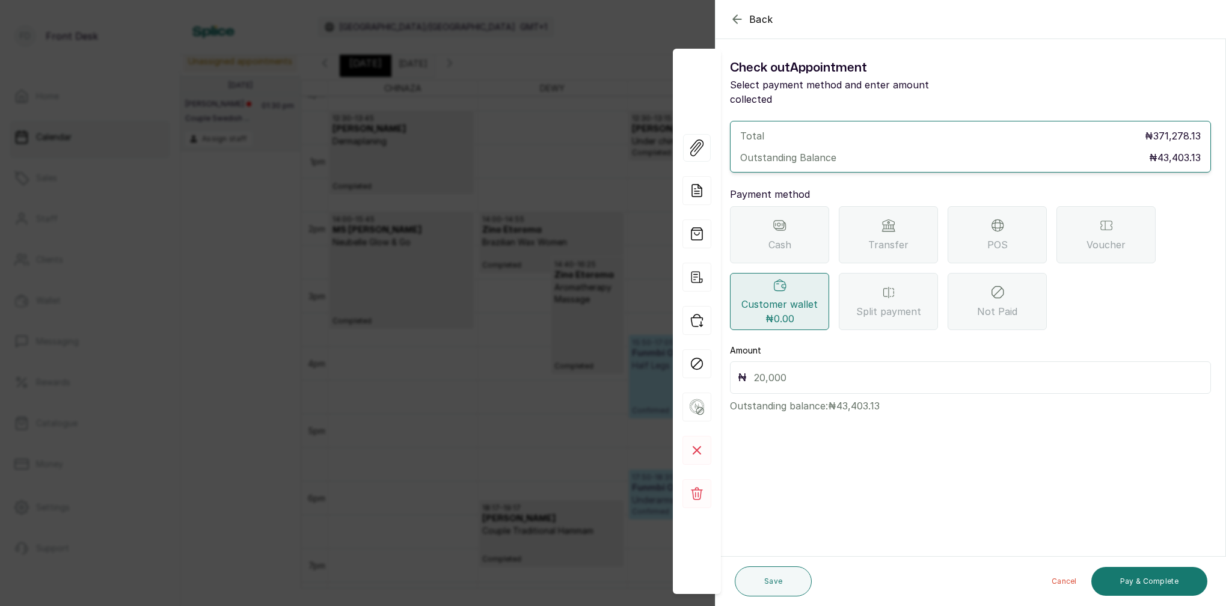
drag, startPoint x: 889, startPoint y: 234, endPoint x: 896, endPoint y: 251, distance: 18.9
click at [889, 237] on span "Transfer" at bounding box center [888, 244] width 40 height 14
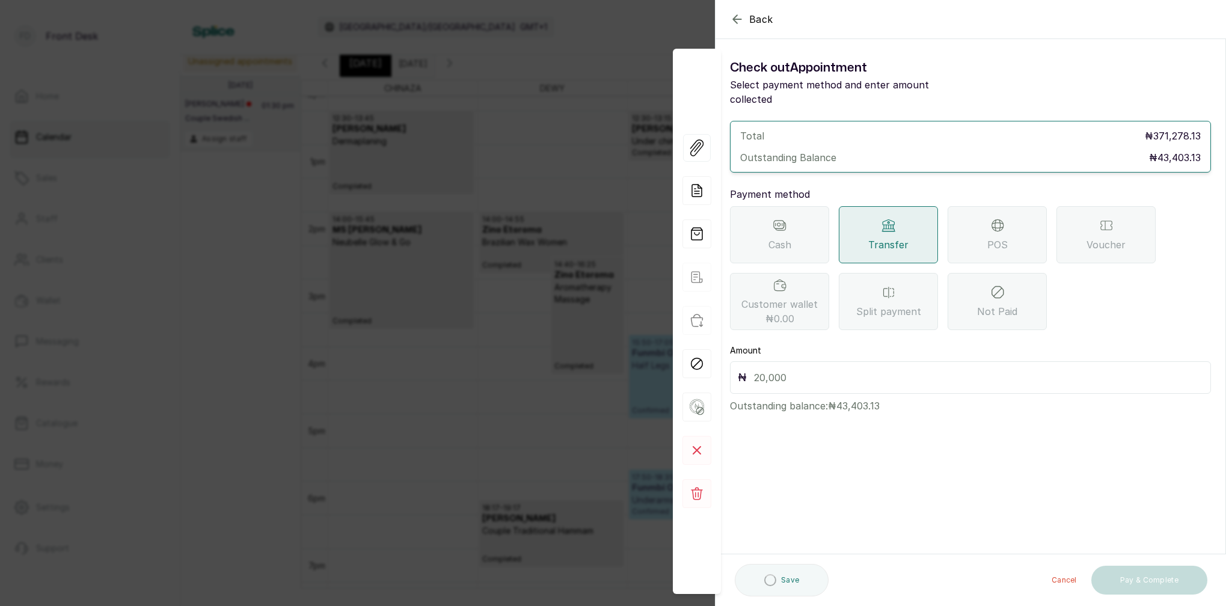
click at [830, 369] on input "text" at bounding box center [978, 377] width 449 height 17
type input "43,404"
click at [1155, 581] on button "Pay & Complete" at bounding box center [1149, 581] width 116 height 29
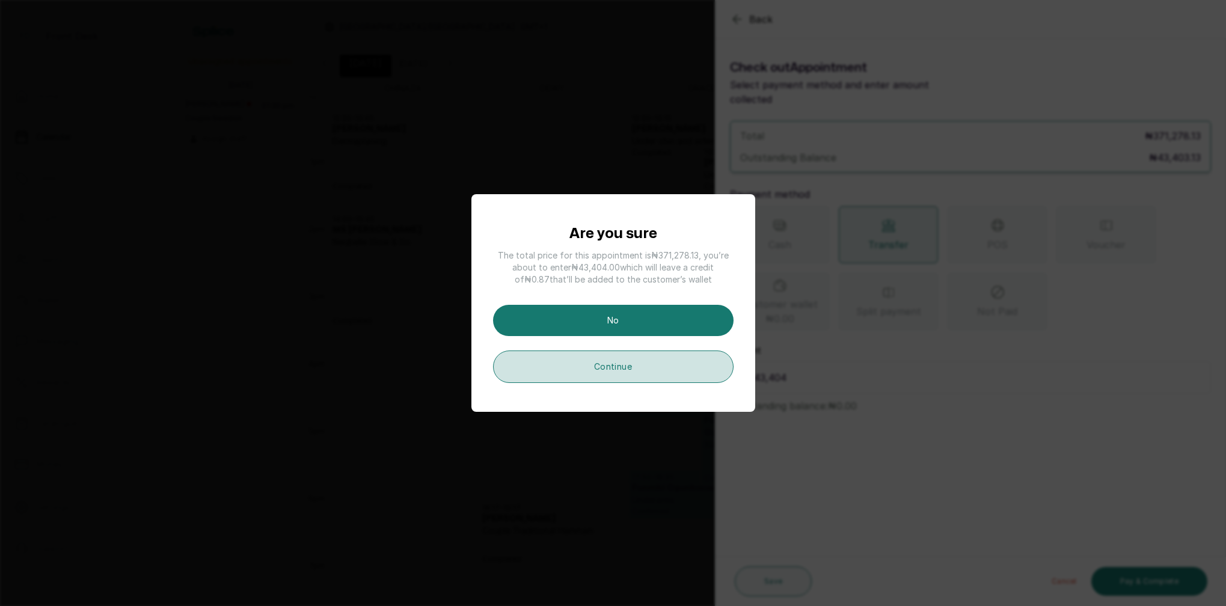
click at [641, 363] on button "Continue" at bounding box center [613, 367] width 241 height 32
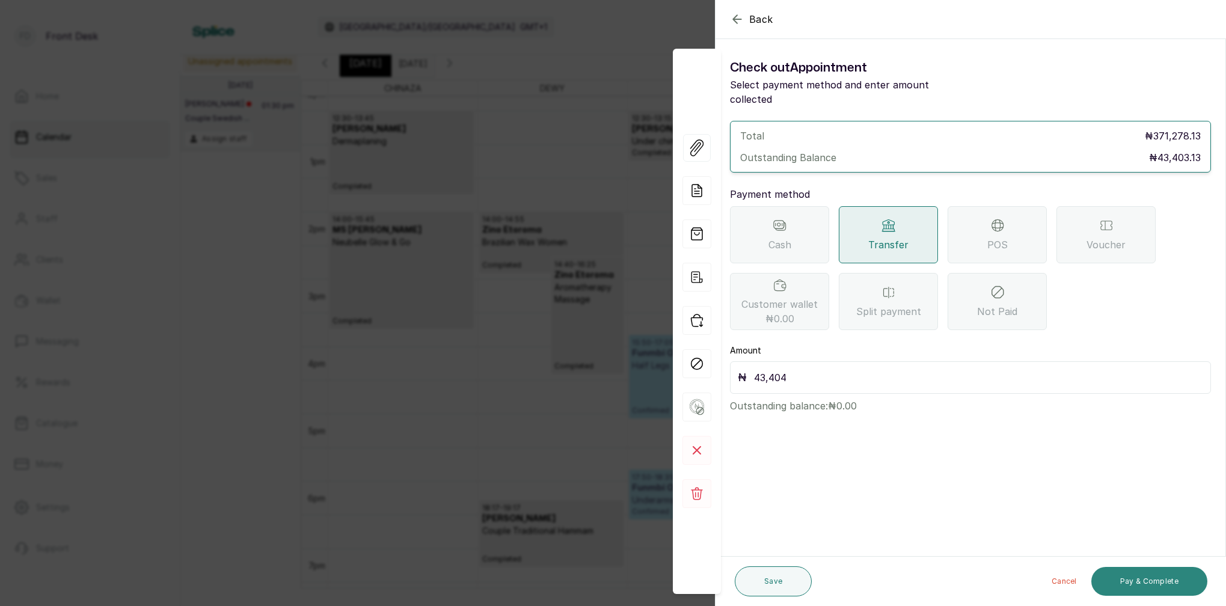
click at [1158, 585] on button "Pay & Complete" at bounding box center [1149, 581] width 116 height 29
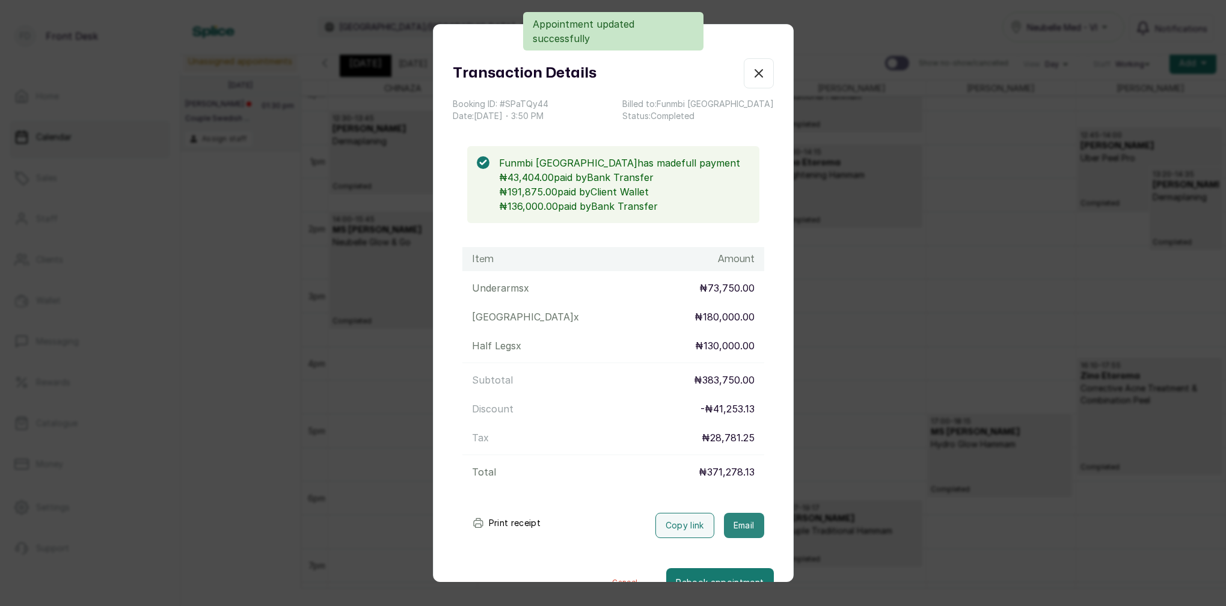
click at [746, 529] on button "Email" at bounding box center [744, 525] width 40 height 25
click at [762, 74] on icon "button" at bounding box center [759, 73] width 14 height 14
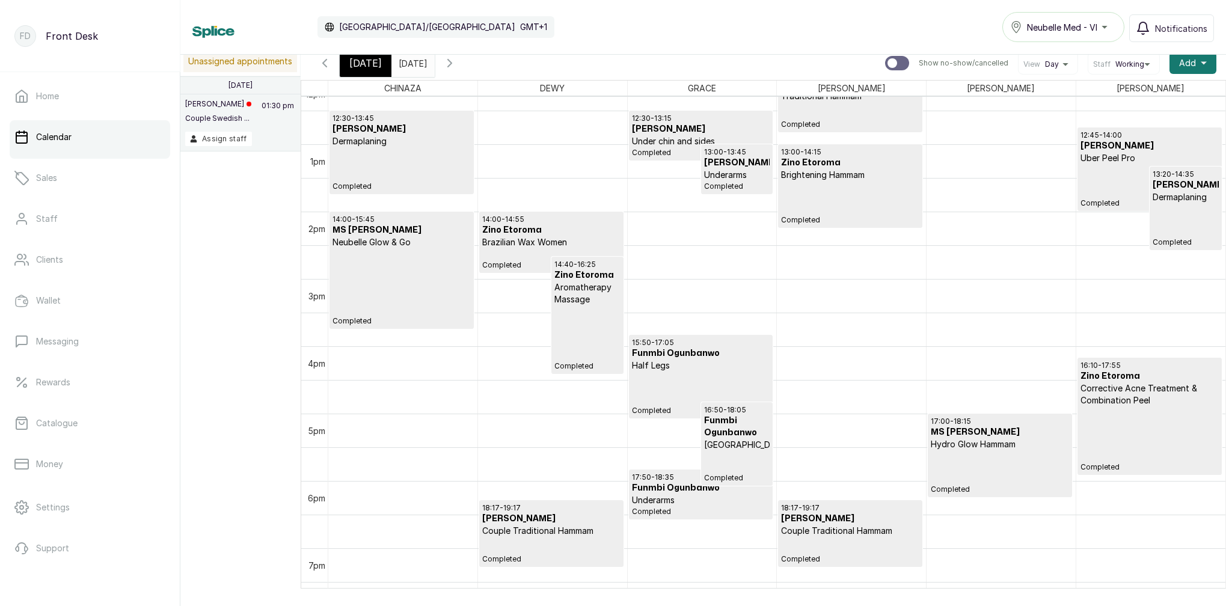
click at [365, 63] on span "Today" at bounding box center [365, 63] width 32 height 14
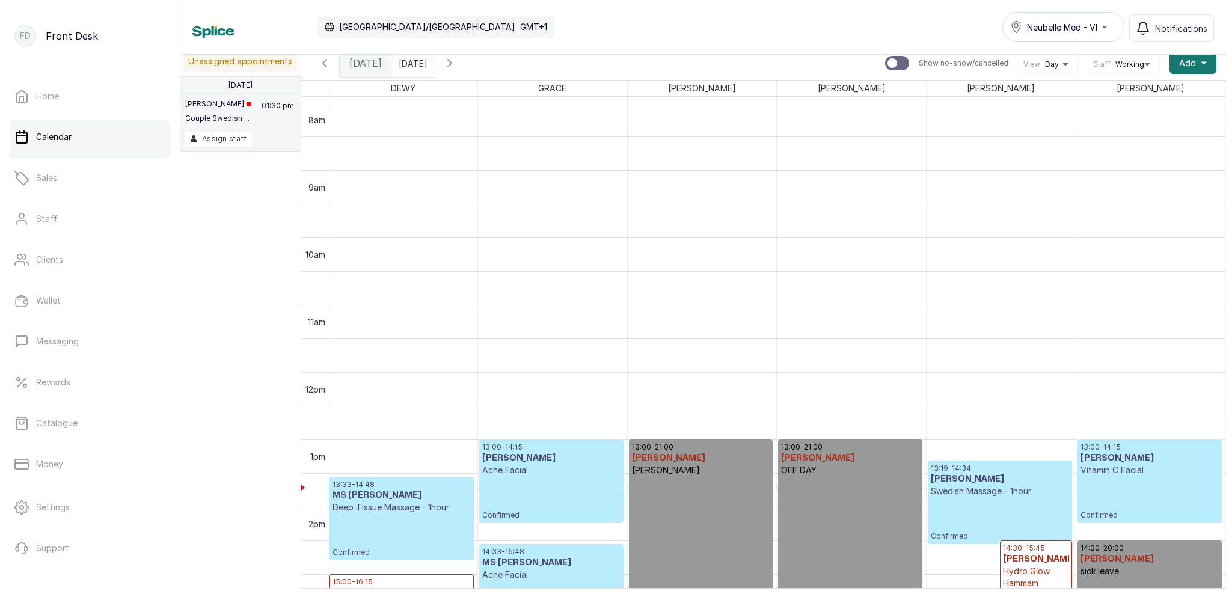
scroll to position [561, 0]
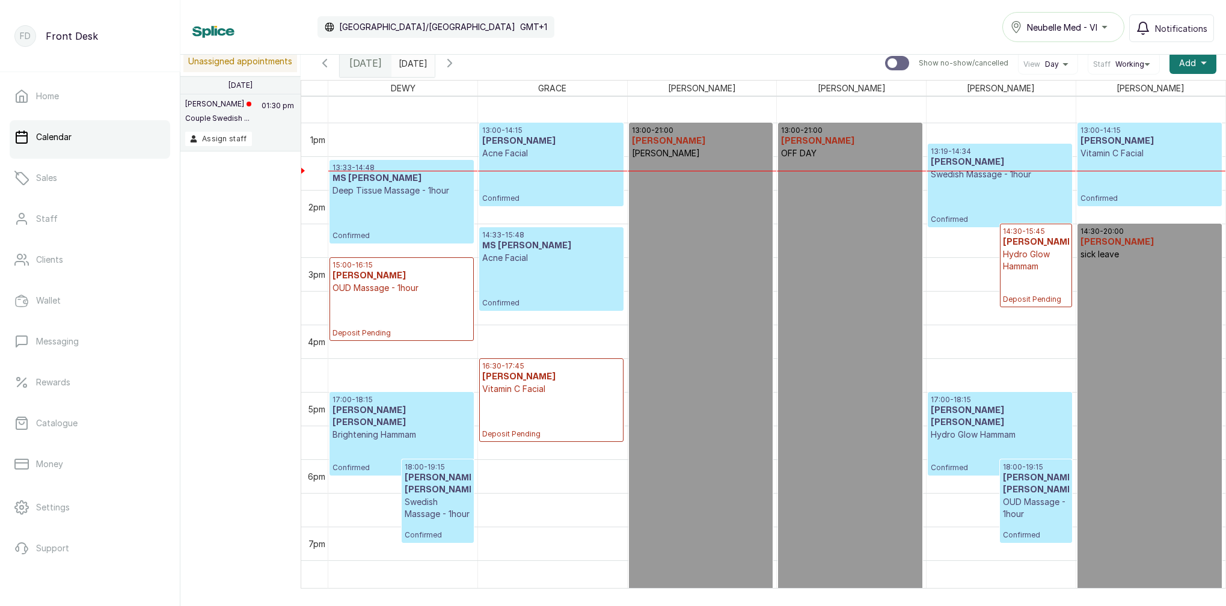
click at [887, 234] on div "13:00 - 21:00 MAGGIE M OFF DAY" at bounding box center [850, 392] width 138 height 532
select select "587d7cd8-4736-47ff-a9a7-c13fbb947d4b"
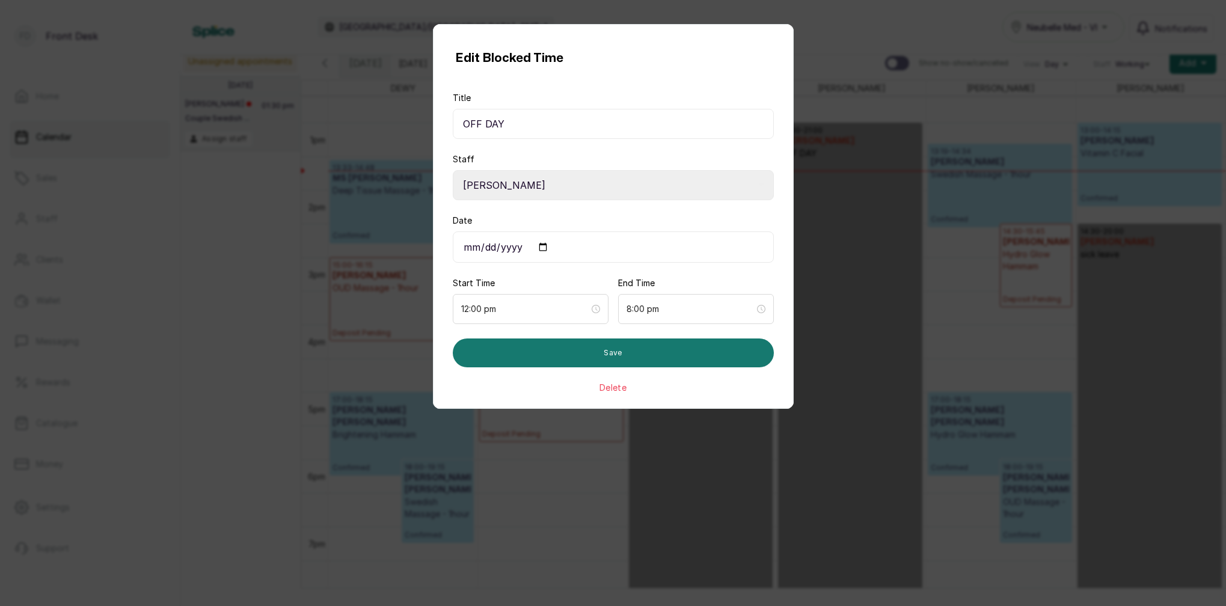
click at [950, 18] on div "Edit Blocked Time Title OFF DAY Staff Select Staff MARY I - Aesthetician SARAH …" at bounding box center [613, 303] width 1226 height 606
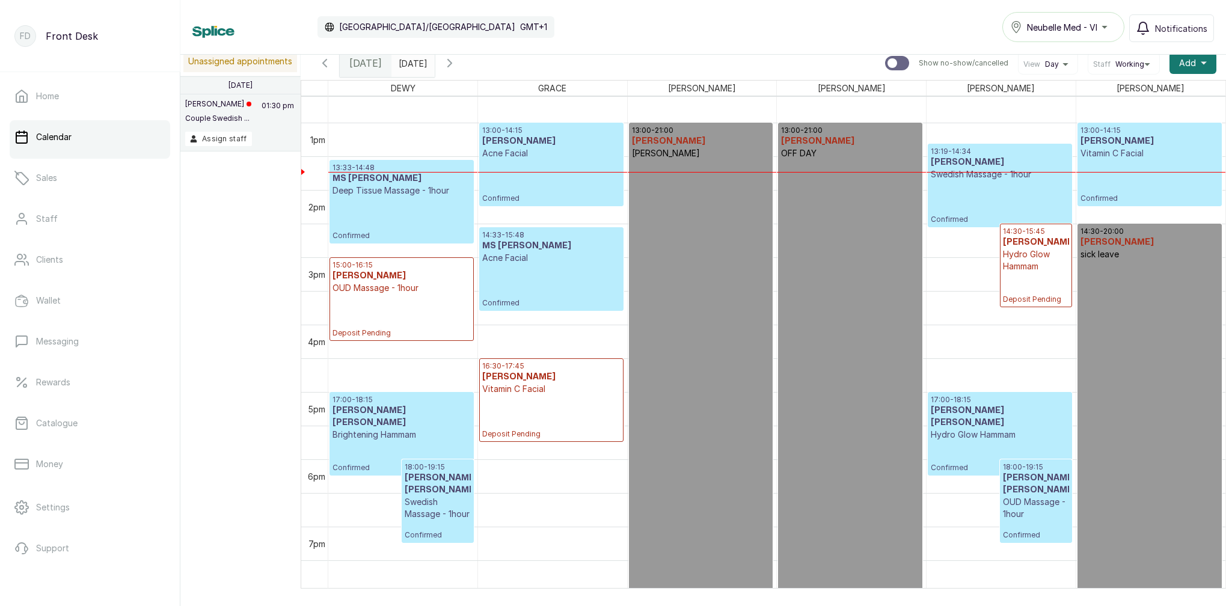
click at [321, 63] on icon "button" at bounding box center [324, 63] width 14 height 14
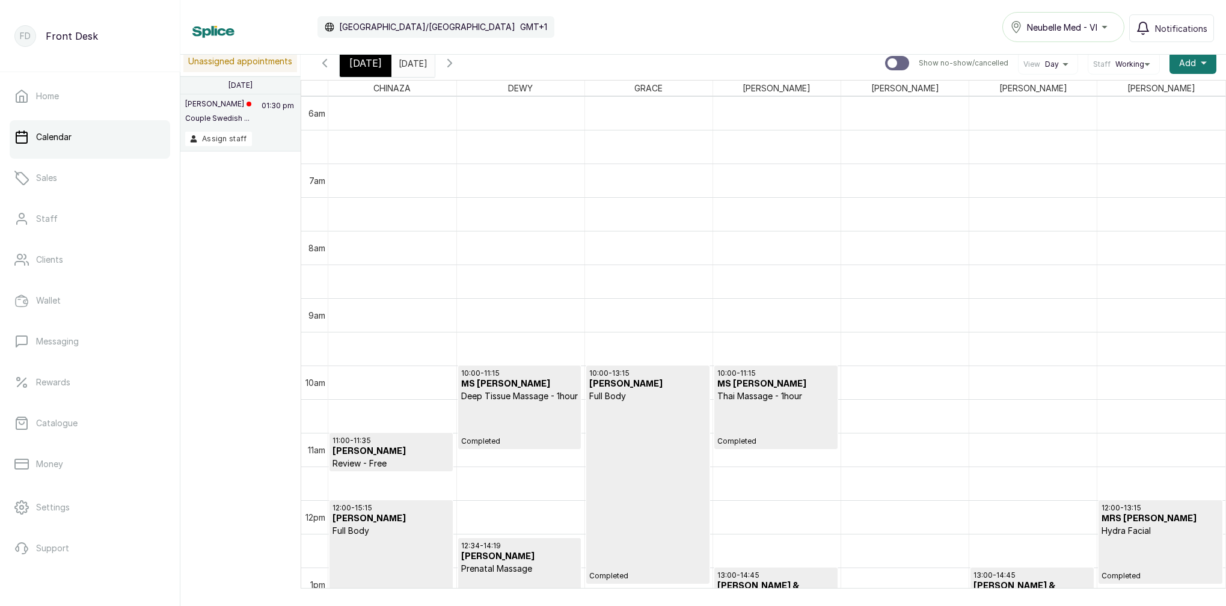
click at [323, 64] on icon "button" at bounding box center [325, 63] width 4 height 7
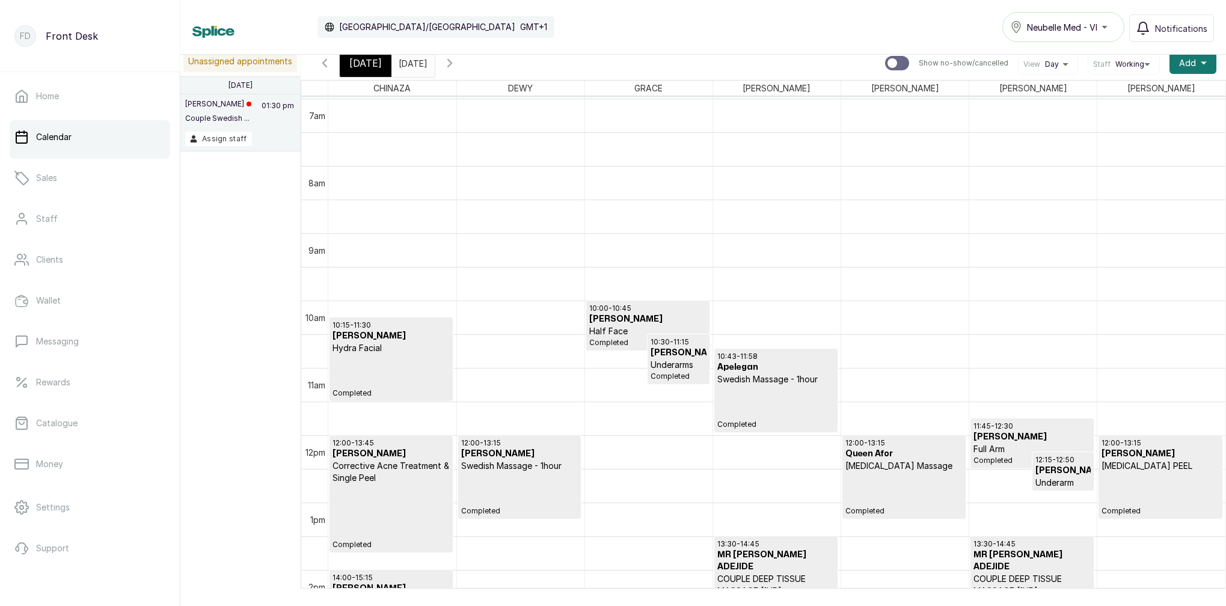
click at [879, 472] on p "Lymphatic Drainage Massage" at bounding box center [903, 466] width 117 height 12
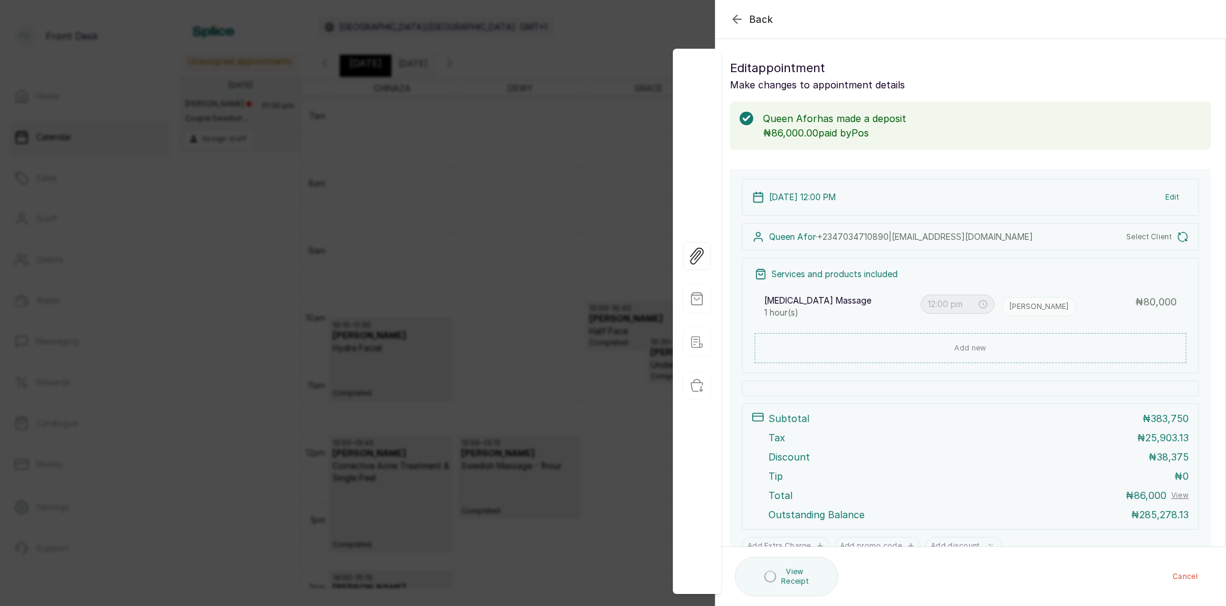
click at [735, 17] on icon "button" at bounding box center [737, 19] width 8 height 8
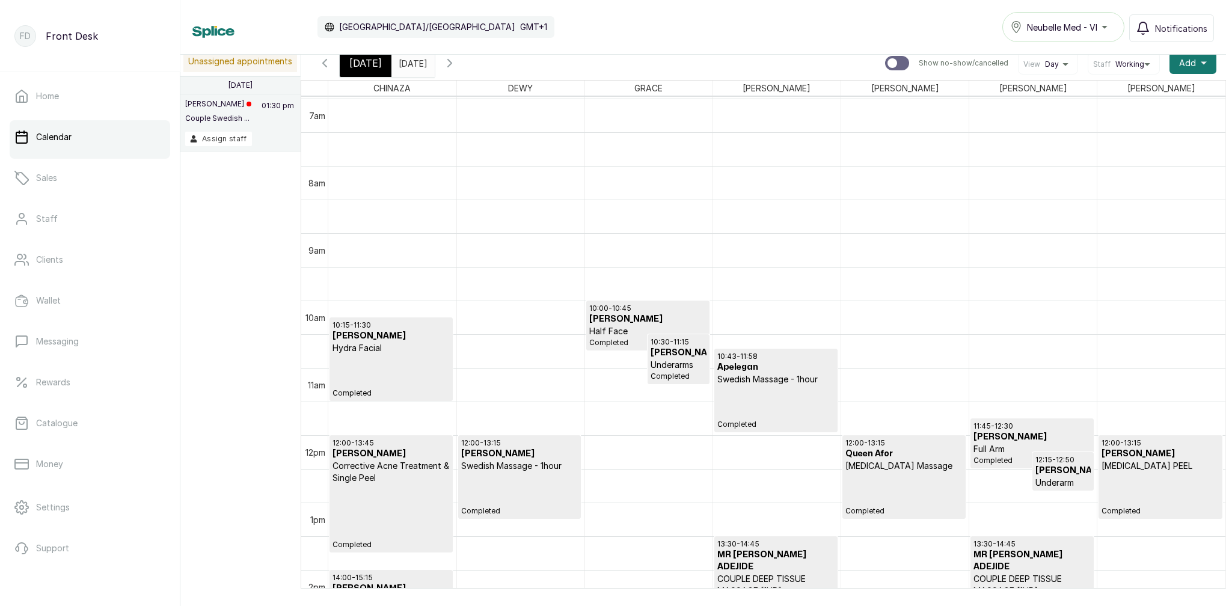
click at [1166, 464] on p "GLYCOLIC ACID PEEL" at bounding box center [1160, 466] width 117 height 12
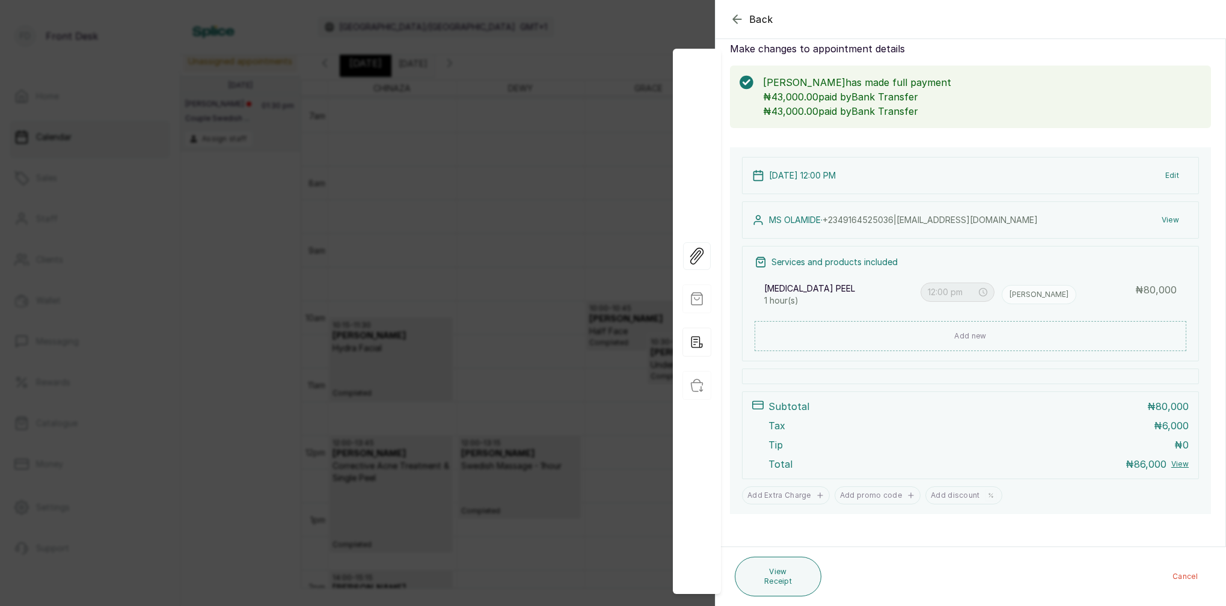
scroll to position [36, 0]
click at [1174, 177] on button "Edit" at bounding box center [1172, 176] width 33 height 22
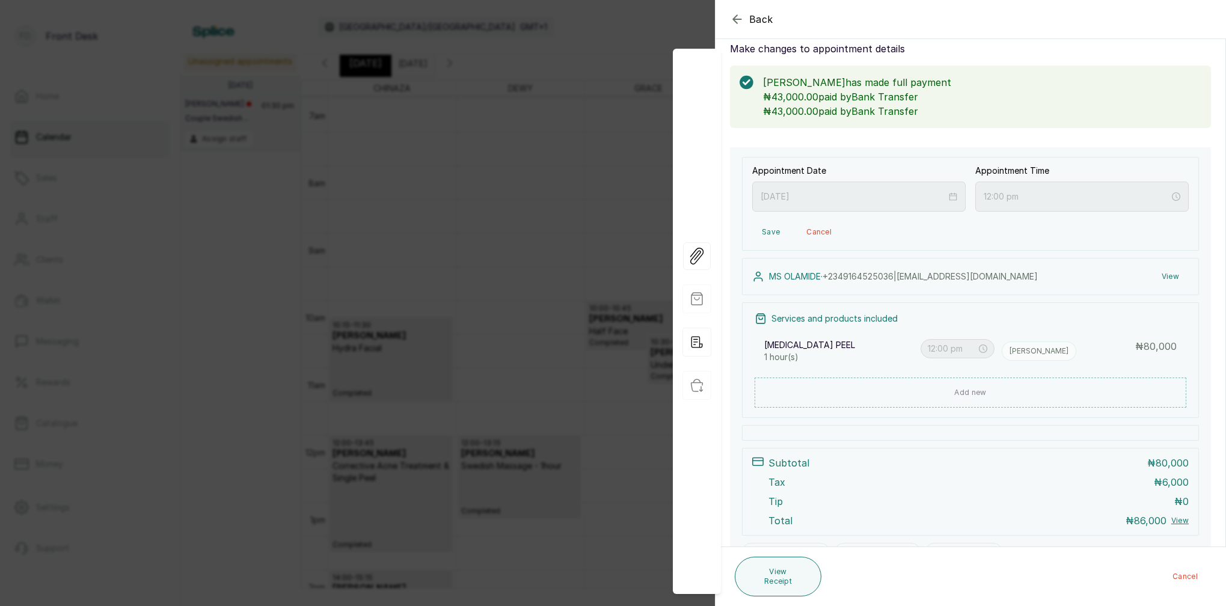
scroll to position [44, 0]
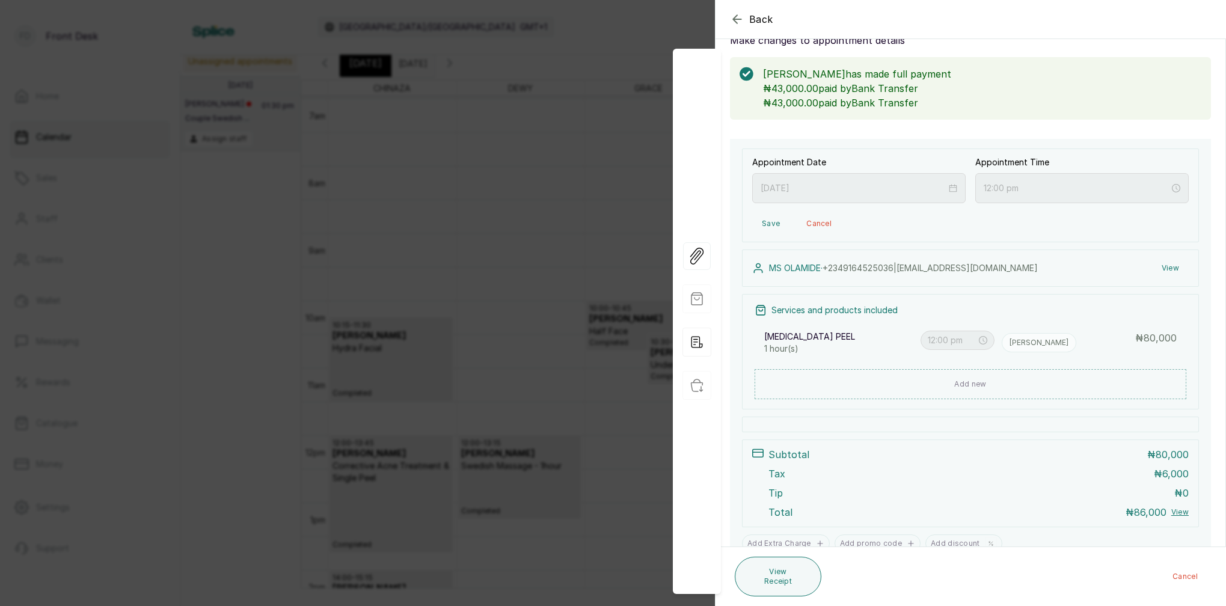
drag, startPoint x: 1112, startPoint y: 236, endPoint x: 1150, endPoint y: 247, distance: 39.0
click at [1112, 236] on div "Appointment Date 2025/08/15 Appointment Time 12:00 pm Save Cancel" at bounding box center [970, 196] width 457 height 94
click at [1169, 271] on button "View" at bounding box center [1170, 268] width 37 height 22
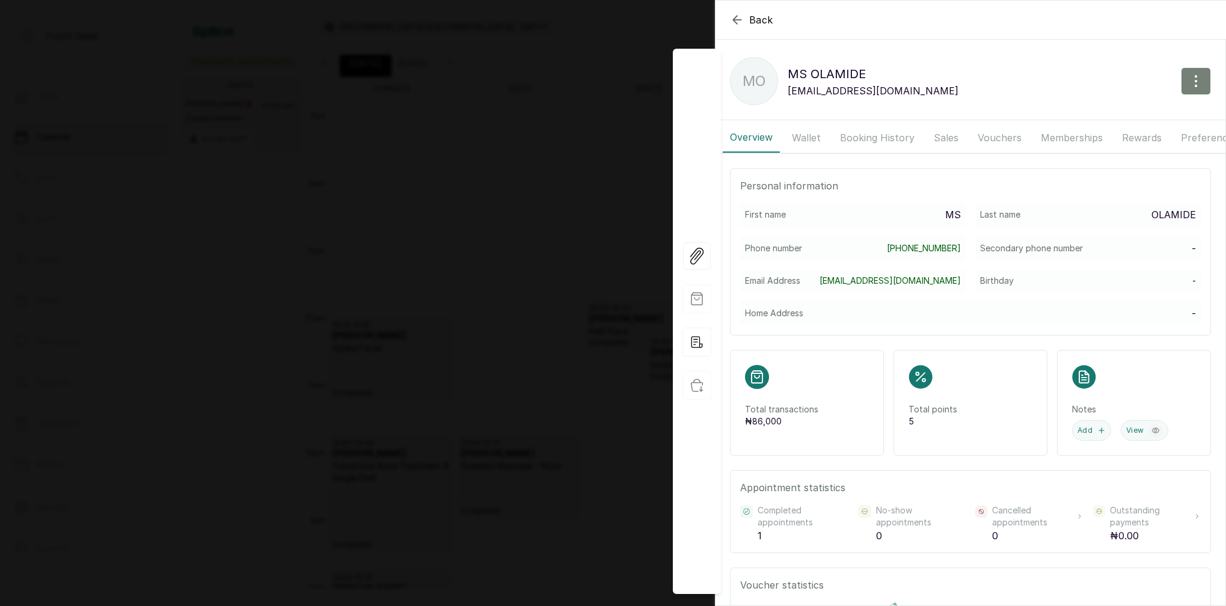
drag, startPoint x: 1198, startPoint y: 64, endPoint x: 1197, endPoint y: 72, distance: 7.9
click at [1197, 71] on div "MO MS OLAMIDE olamideokpara@gmail.com" at bounding box center [971, 81] width 510 height 48
click at [1198, 75] on icon "button" at bounding box center [1196, 81] width 14 height 14
click at [1100, 112] on span "Edit" at bounding box center [1143, 116] width 115 height 14
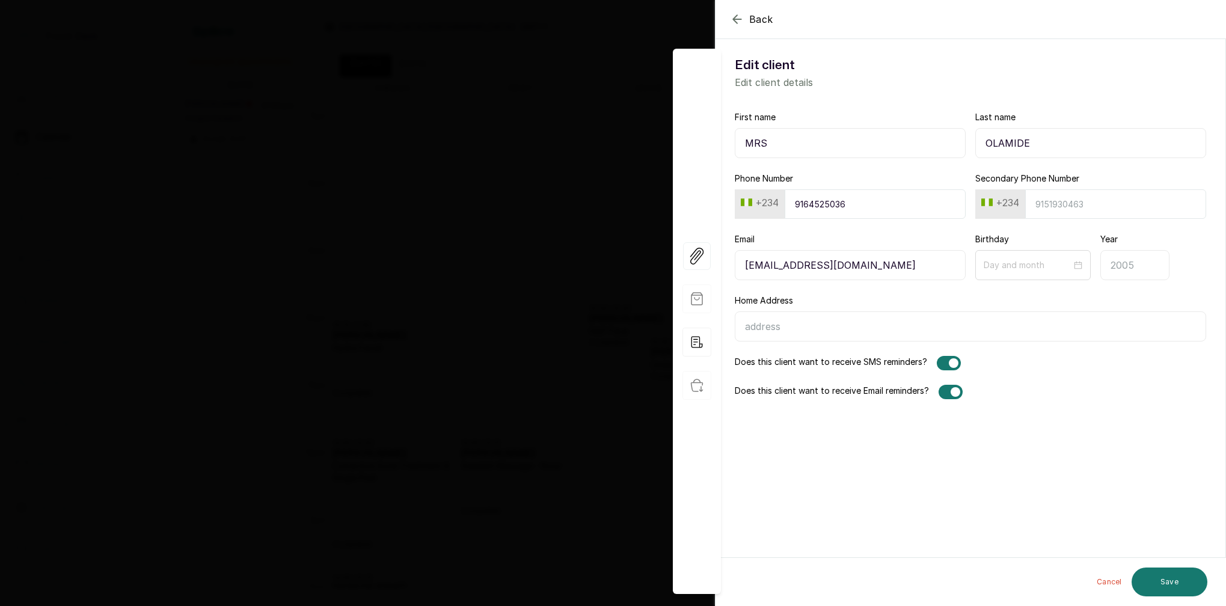
type input "MRS"
type input "OLAMIDE OKPARA"
click at [1165, 588] on button "Save" at bounding box center [1170, 582] width 76 height 29
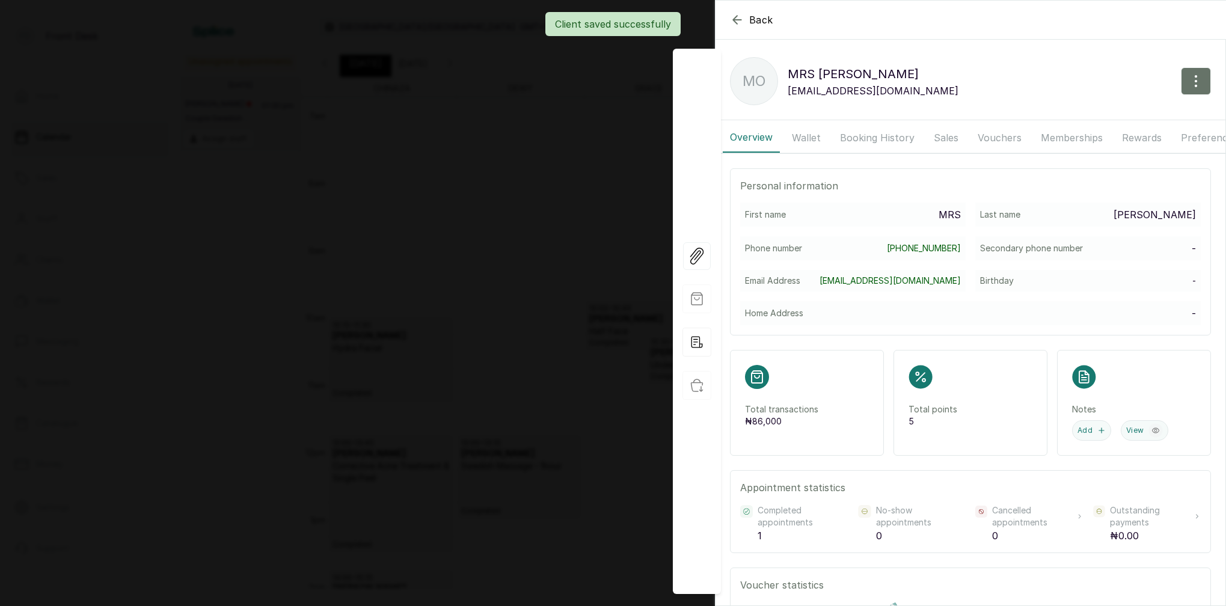
click at [735, 19] on div "Client saved successfully" at bounding box center [613, 24] width 1226 height 24
click at [735, 20] on div "Client saved successfully" at bounding box center [613, 24] width 1226 height 24
click at [740, 20] on icon "button" at bounding box center [737, 20] width 8 height 8
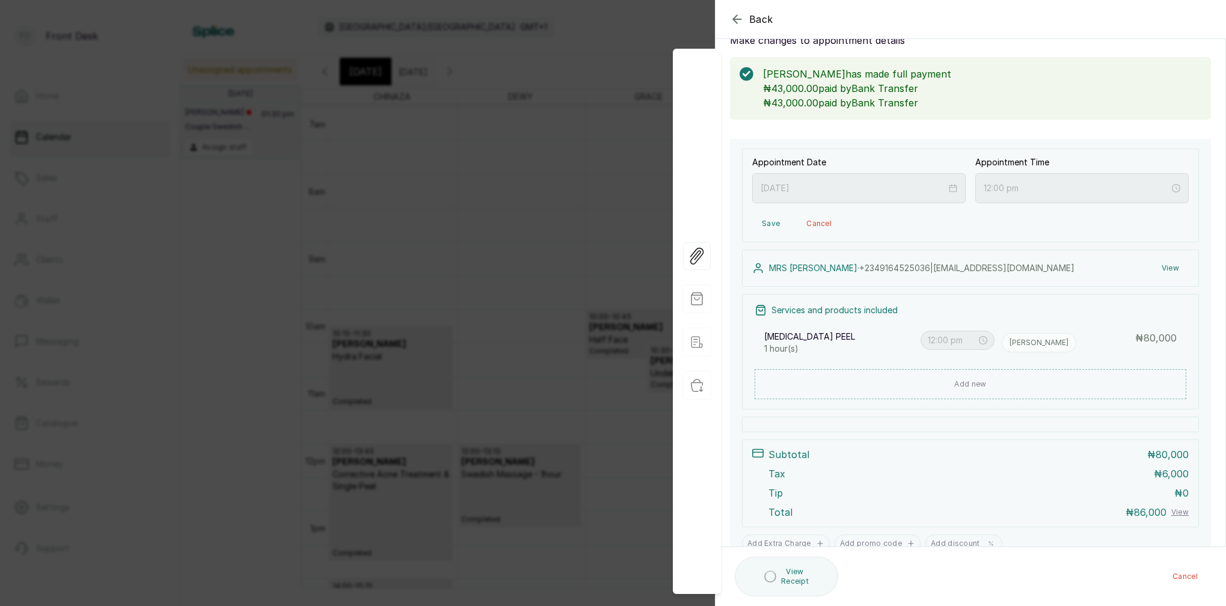
click at [740, 20] on icon "button" at bounding box center [737, 19] width 14 height 14
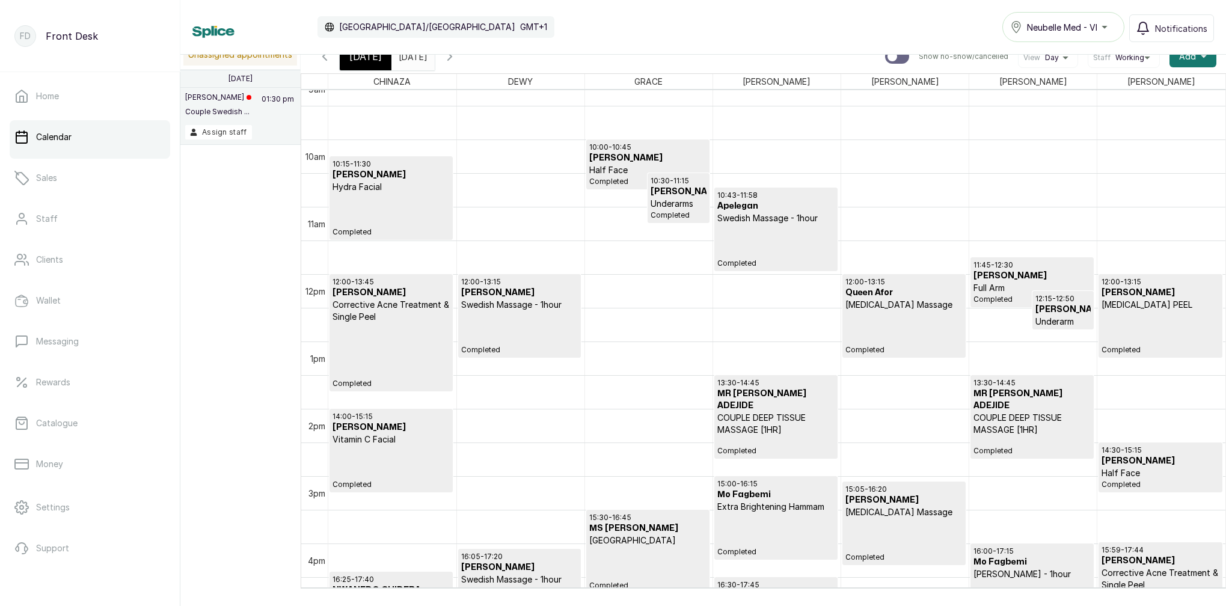
scroll to position [623, 0]
click at [366, 55] on span "Today" at bounding box center [365, 56] width 32 height 14
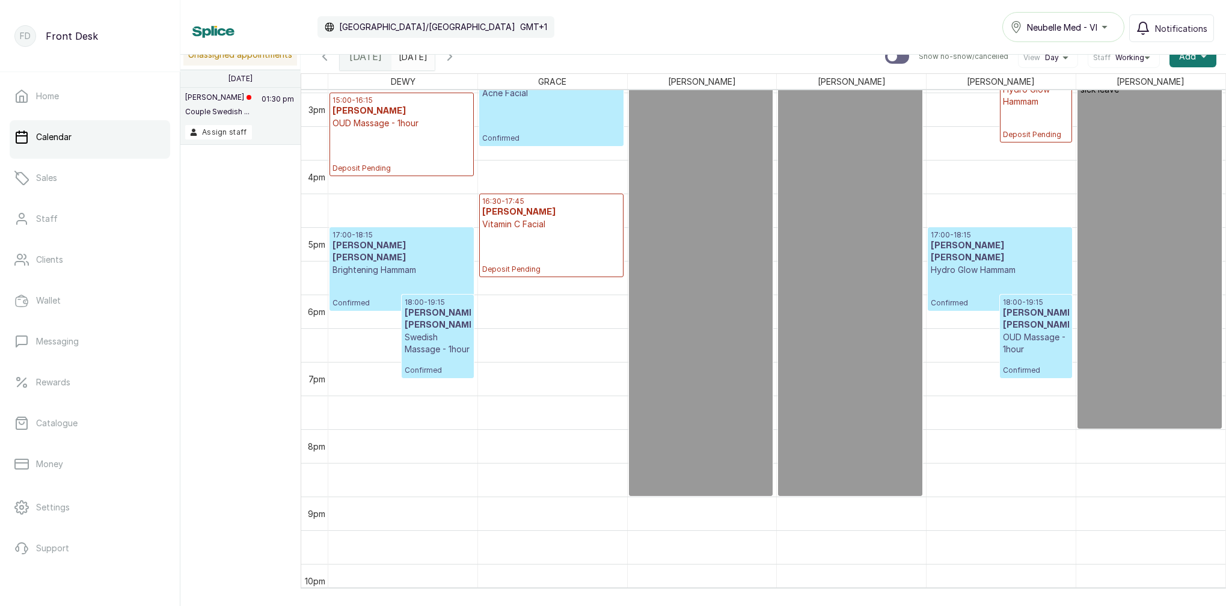
scroll to position [1008, 0]
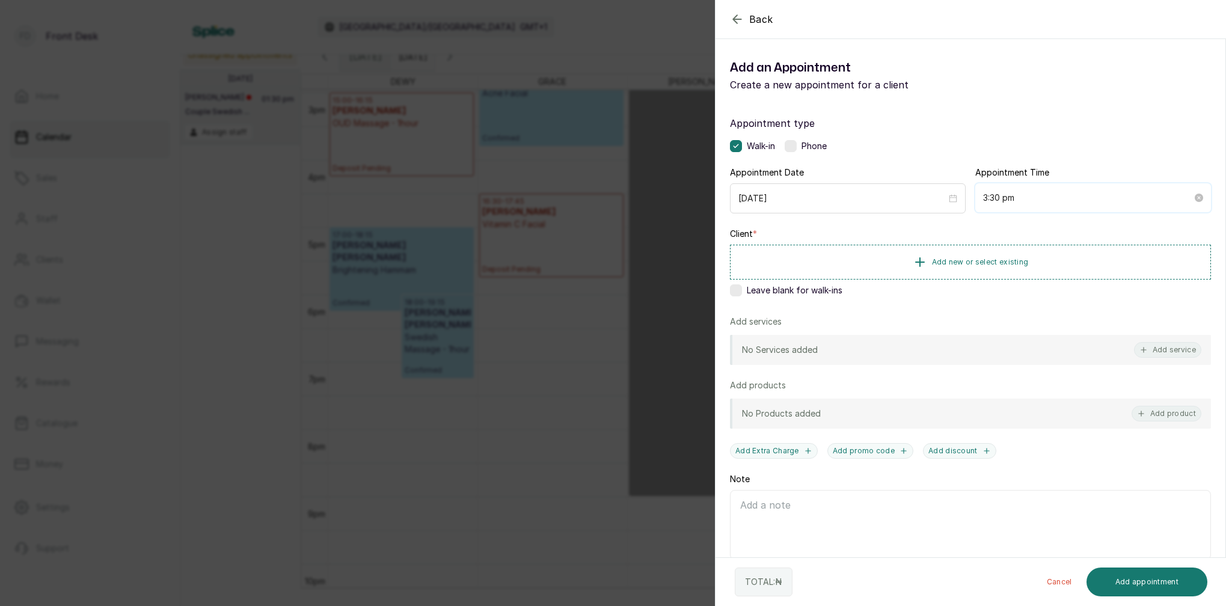
click at [1000, 201] on input "3:30 pm" at bounding box center [1087, 197] width 209 height 13
drag, startPoint x: 1026, startPoint y: 327, endPoint x: 1075, endPoint y: 345, distance: 51.9
click at [1026, 327] on div "45" at bounding box center [1026, 331] width 29 height 17
type input "3:45 pm"
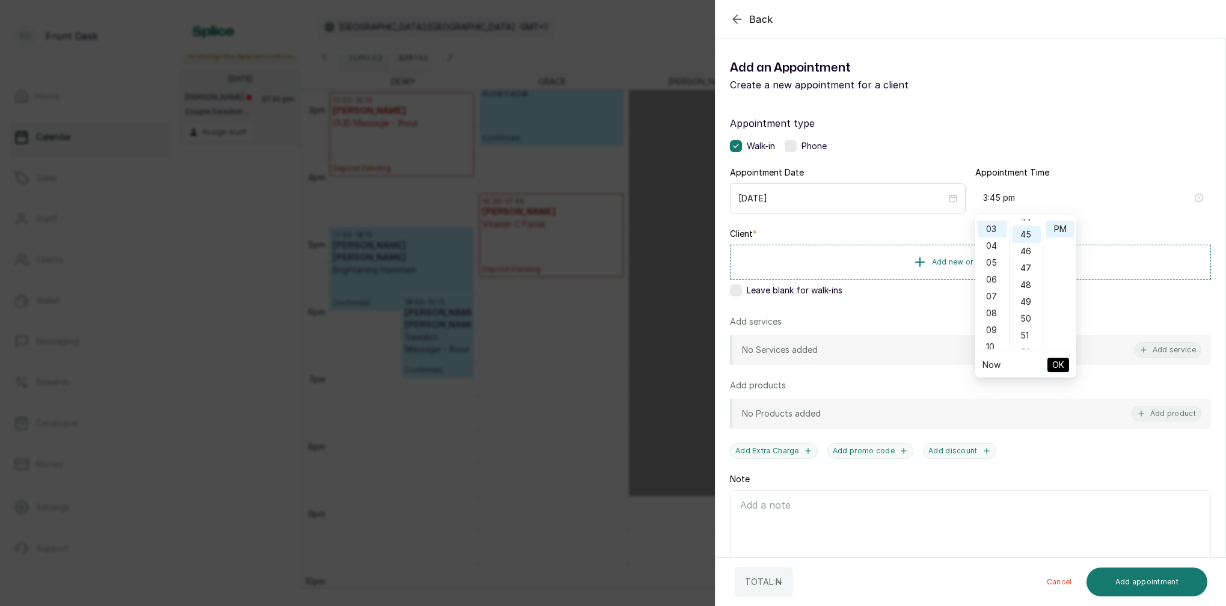
scroll to position [756, 0]
click at [1061, 366] on span "OK" at bounding box center [1058, 365] width 12 height 23
click at [986, 257] on span "Add new or select existing" at bounding box center [980, 262] width 97 height 10
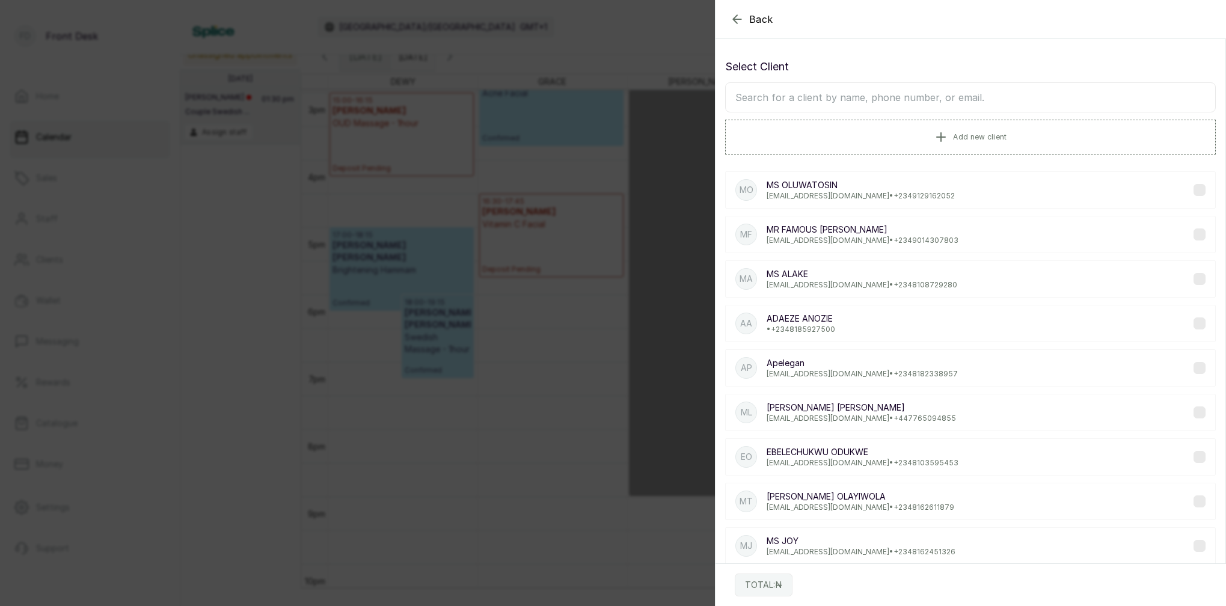
click at [902, 94] on input "text" at bounding box center [970, 97] width 491 height 30
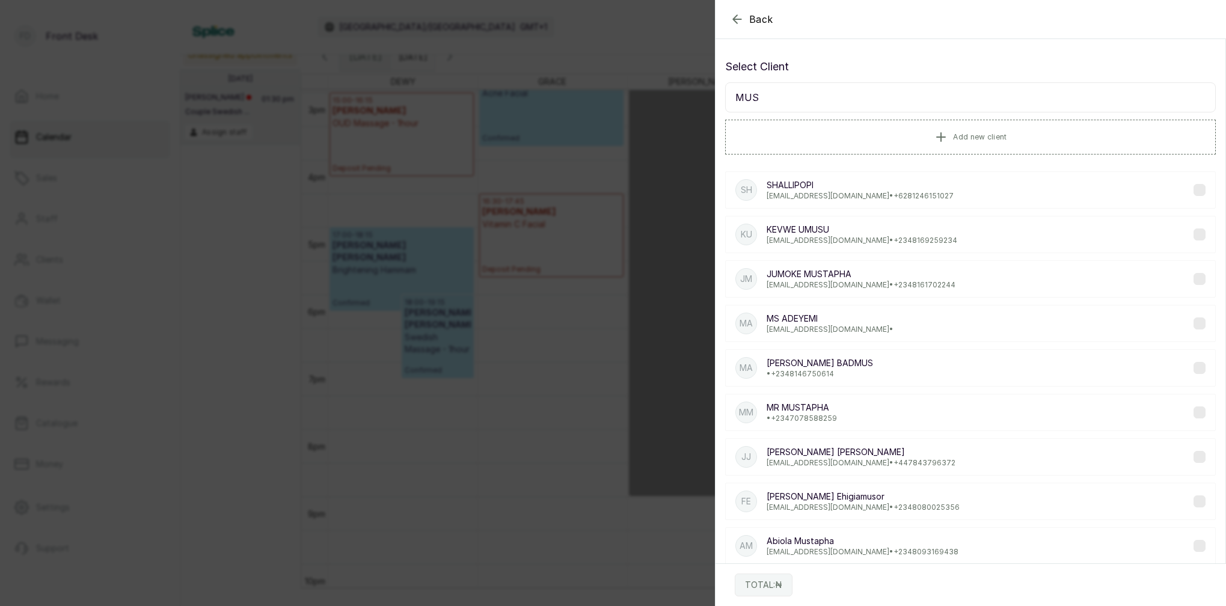
scroll to position [0, 0]
type input "M"
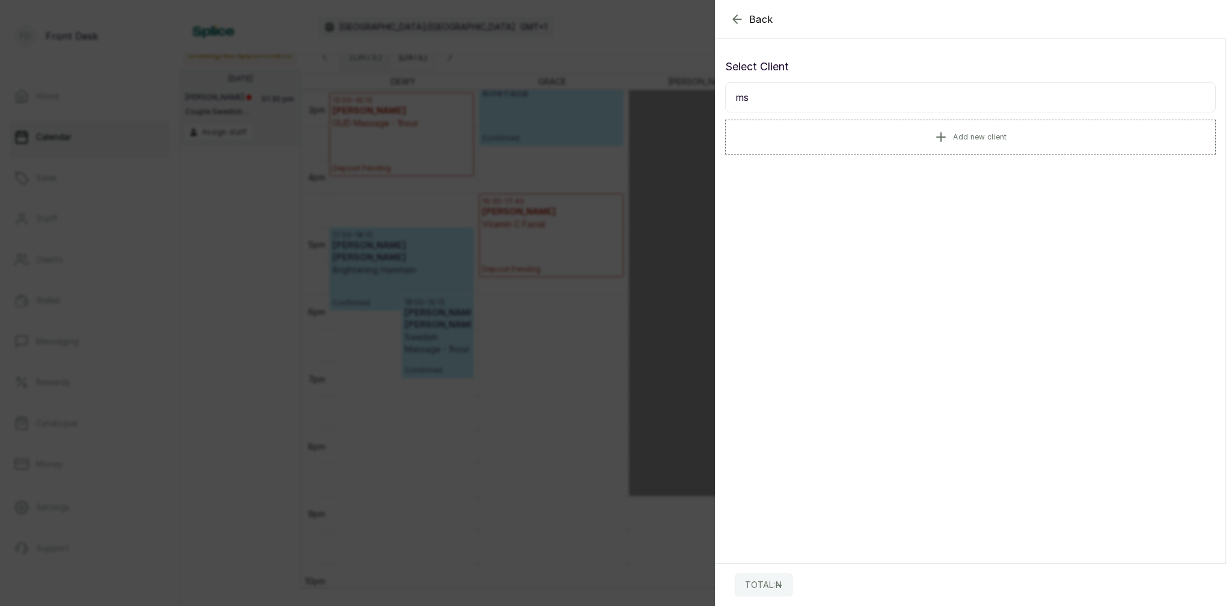
type input "m"
type input "0"
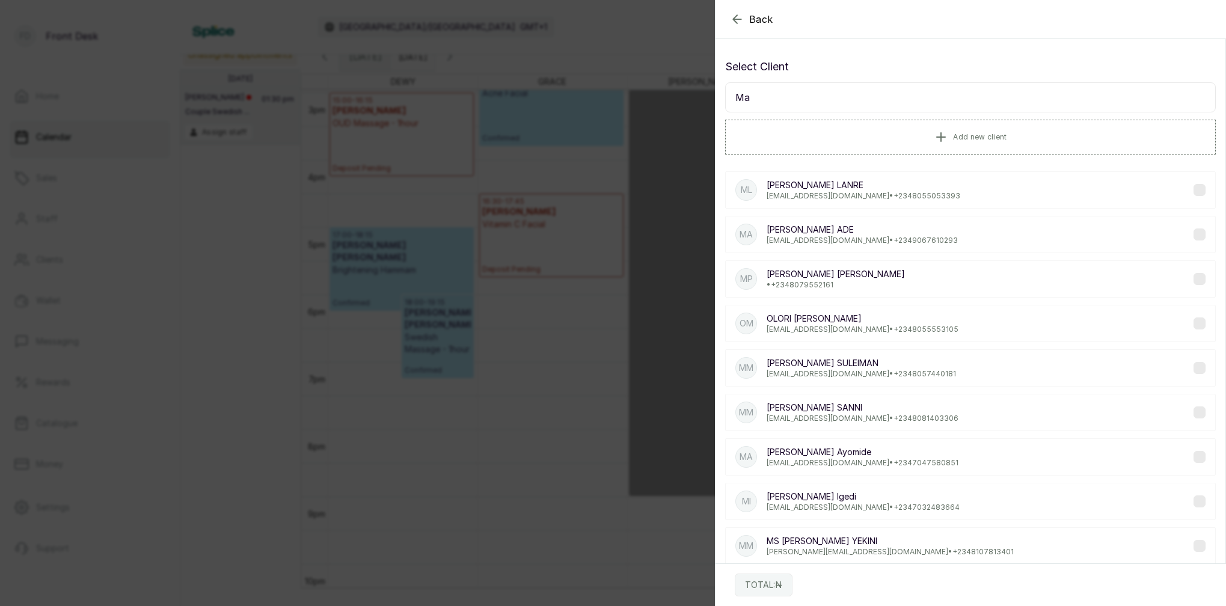
type input "M"
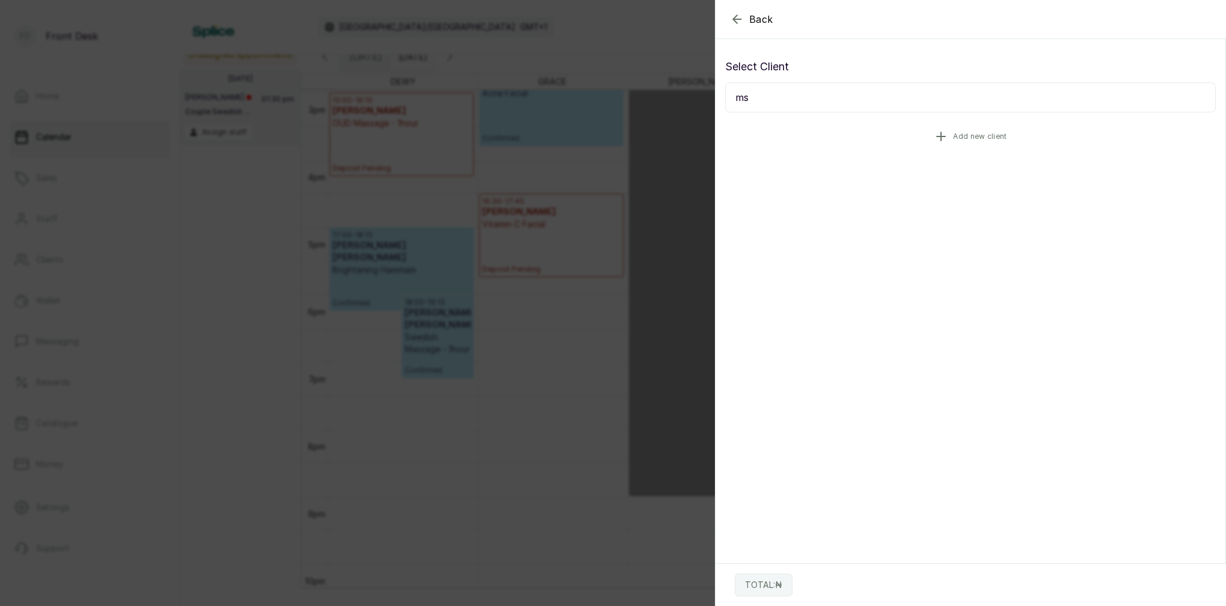
type input "m"
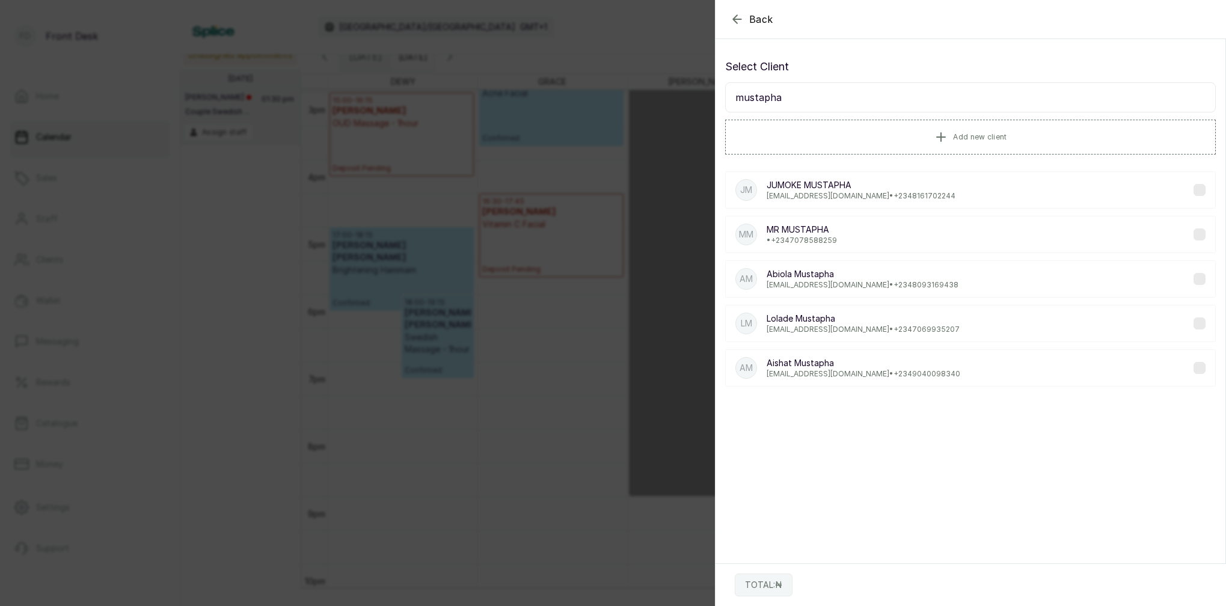
type input "mustapha"
click at [746, 24] on button "Back" at bounding box center [751, 19] width 43 height 14
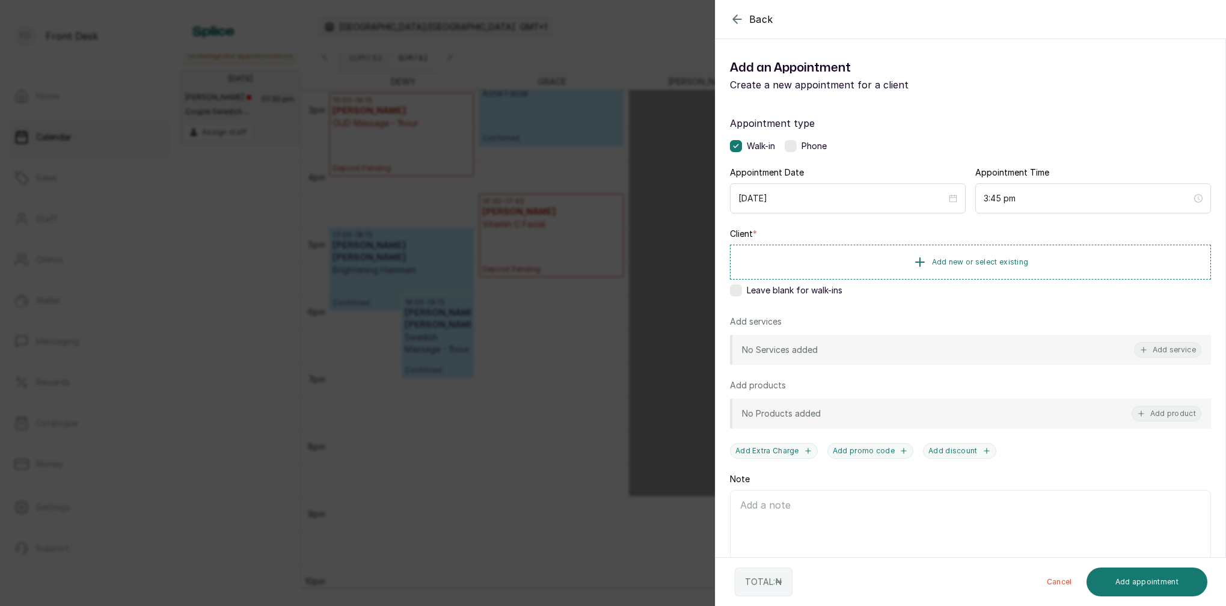
click at [740, 23] on icon "button" at bounding box center [737, 19] width 14 height 14
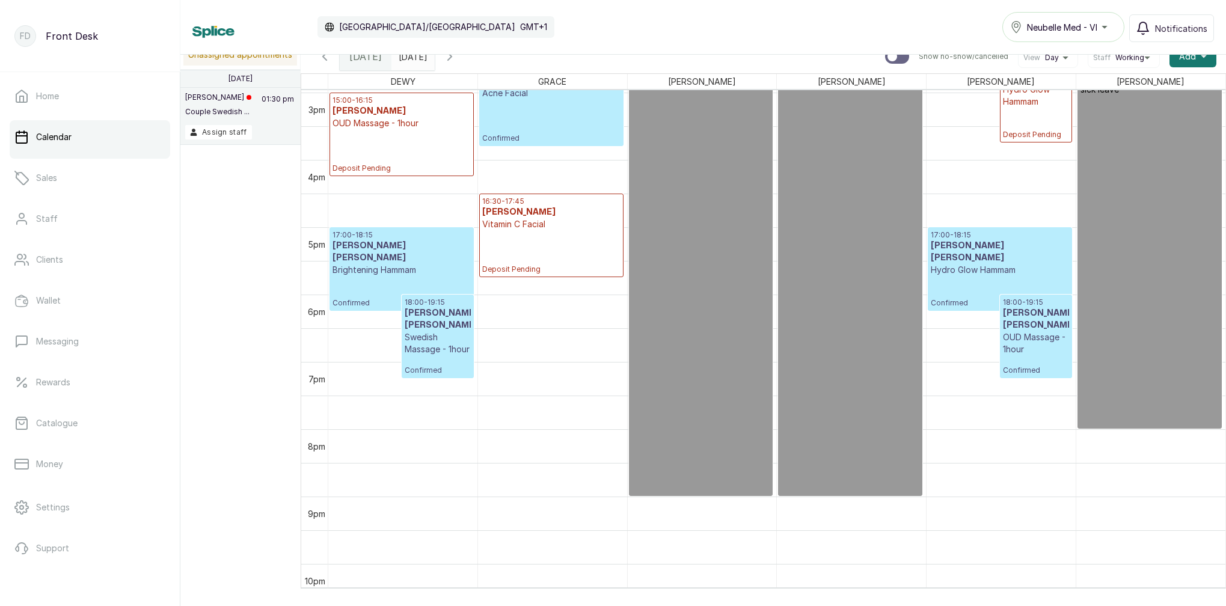
click at [427, 55] on icon "calender simple" at bounding box center [422, 53] width 8 height 8
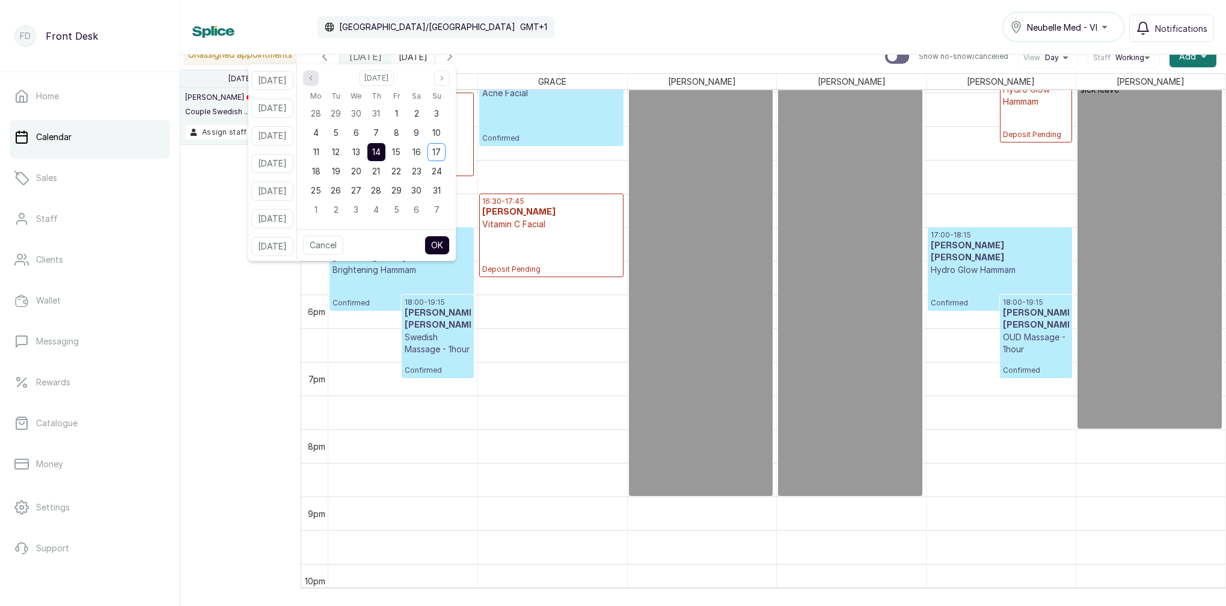
click at [314, 76] on icon "page previous" at bounding box center [310, 78] width 7 height 7
click at [314, 77] on icon "page previous" at bounding box center [310, 78] width 7 height 7
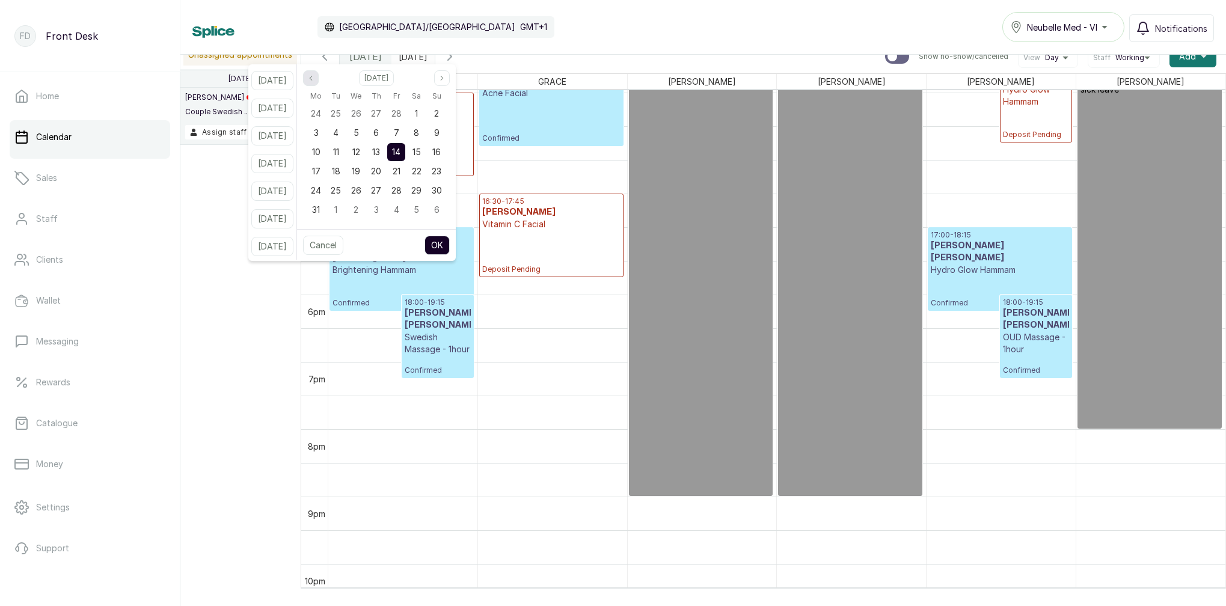
click at [314, 77] on icon "page previous" at bounding box center [310, 78] width 7 height 7
click at [446, 75] on icon "page next" at bounding box center [441, 78] width 7 height 7
drag, startPoint x: 430, startPoint y: 109, endPoint x: 438, endPoint y: 126, distance: 18.3
click at [418, 109] on span "1" at bounding box center [416, 113] width 3 height 10
click at [450, 244] on button "OK" at bounding box center [436, 245] width 25 height 19
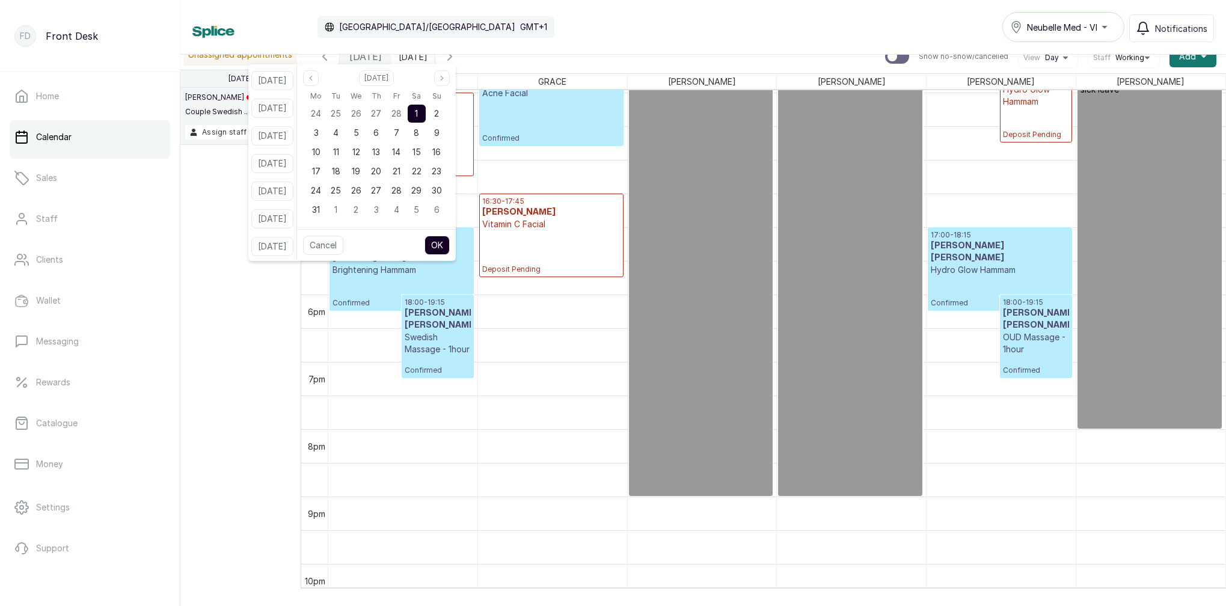
type input "01/03/2025"
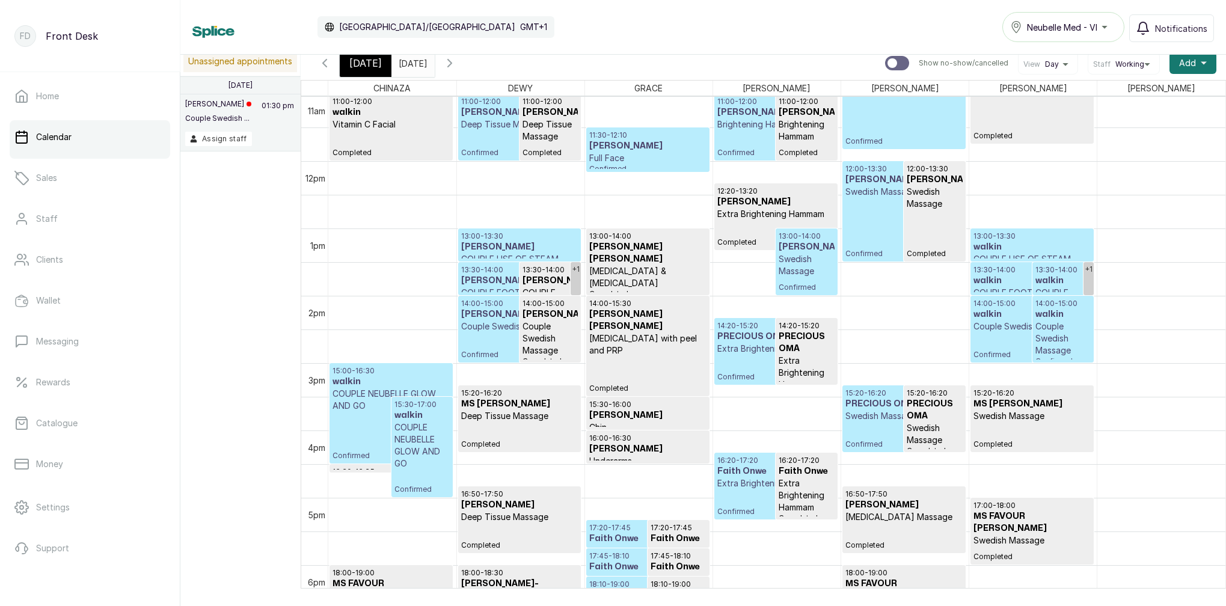
scroll to position [736, 0]
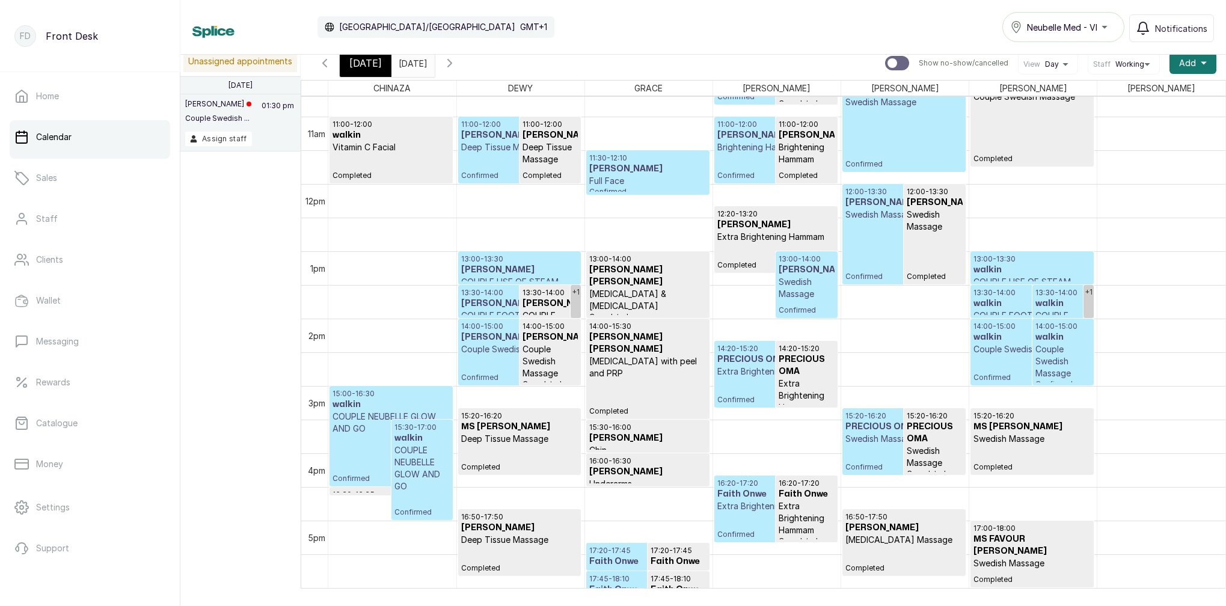
click at [373, 72] on div "Today" at bounding box center [366, 63] width 52 height 28
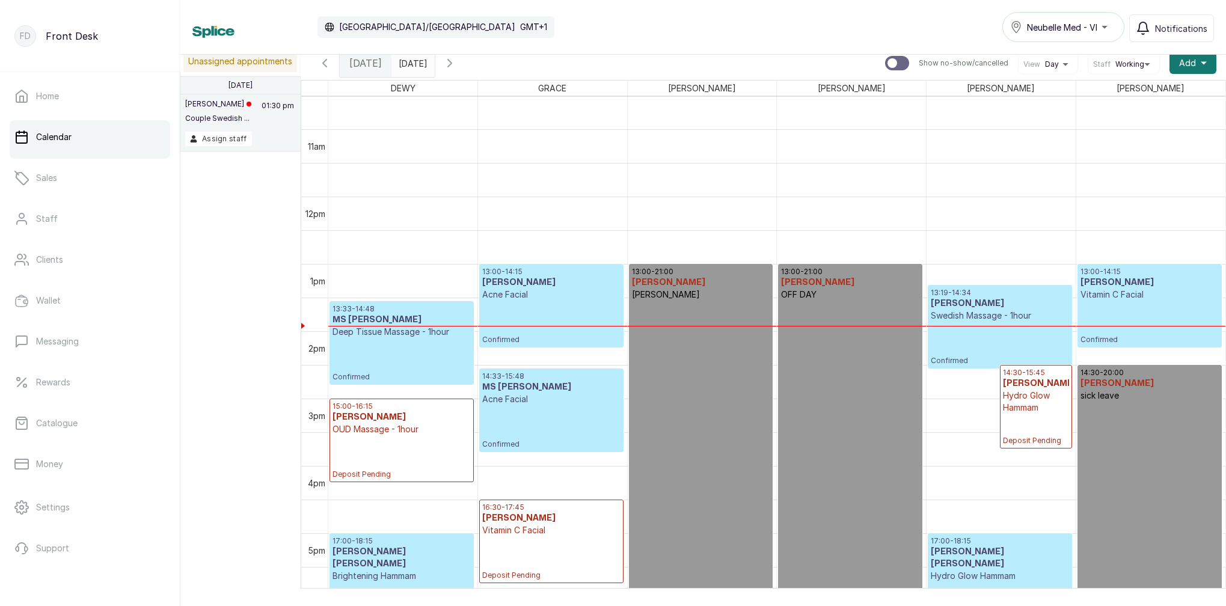
scroll to position [782, 0]
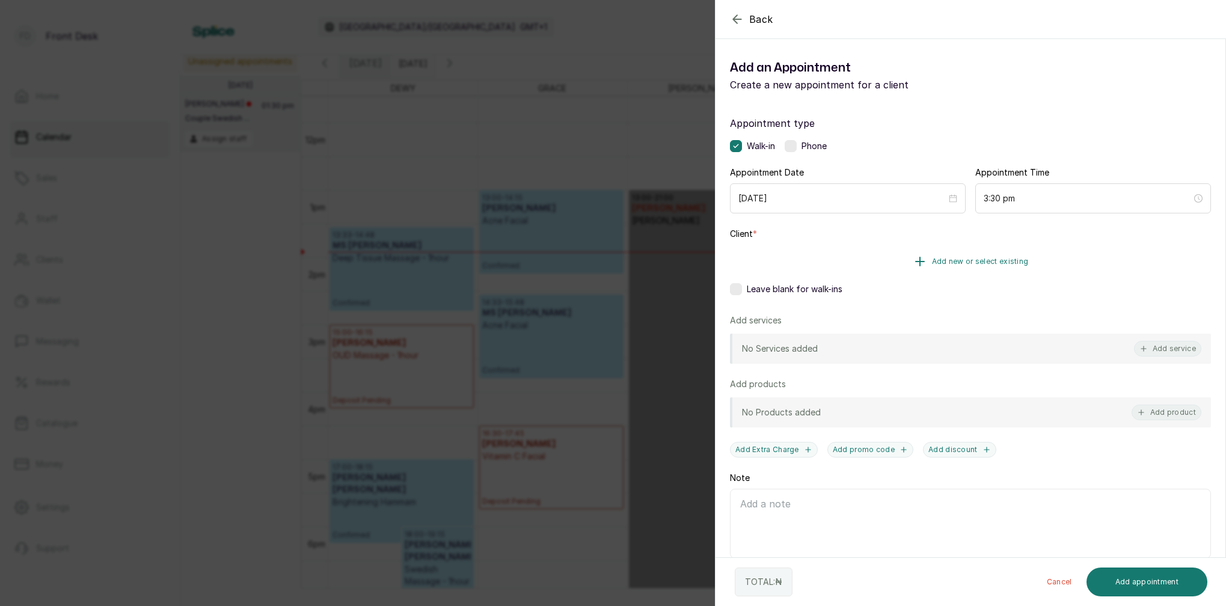
click at [989, 260] on span "Add new or select existing" at bounding box center [980, 262] width 97 height 10
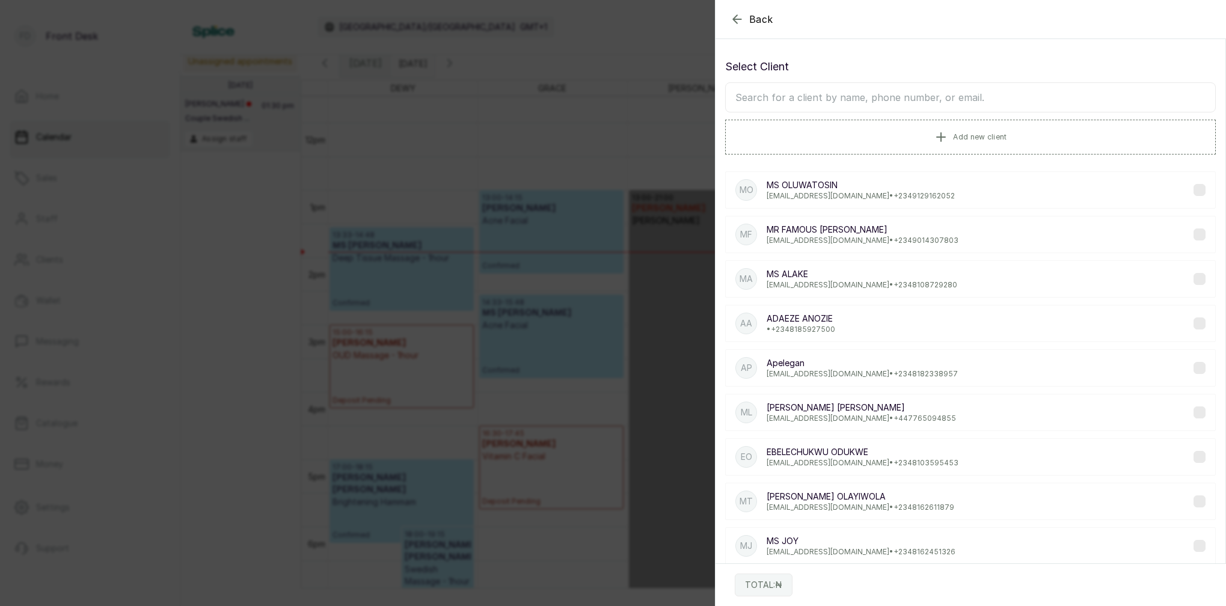
click at [948, 103] on input "text" at bounding box center [970, 97] width 491 height 30
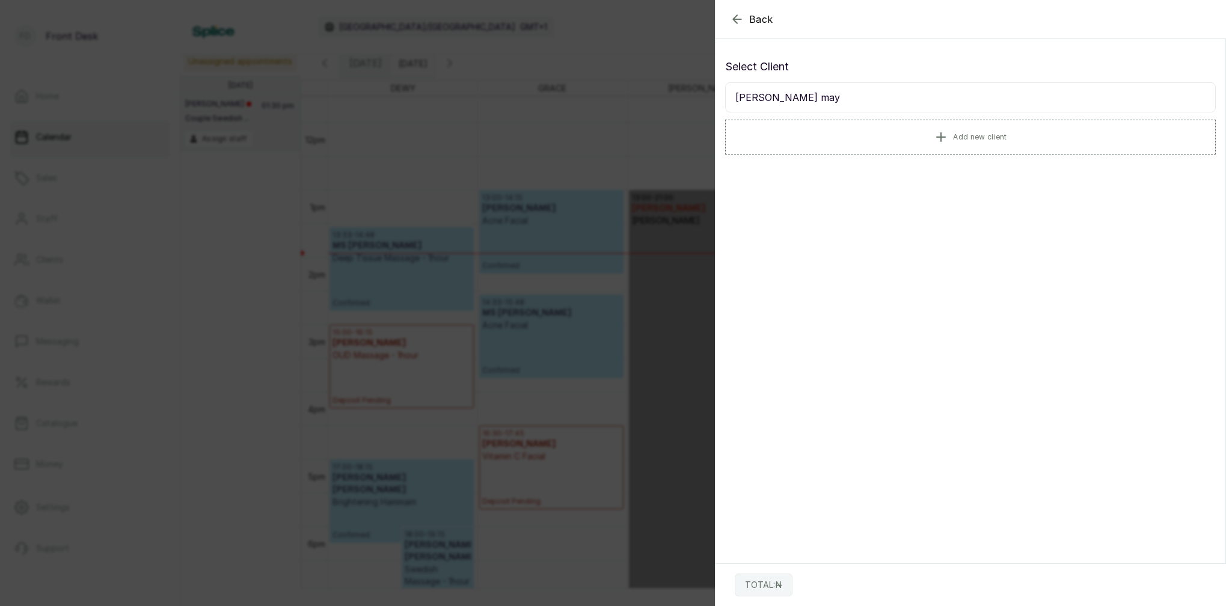
click at [741, 99] on input "Mariam may" at bounding box center [970, 97] width 491 height 30
click at [806, 99] on input "mariam may" at bounding box center [970, 97] width 491 height 30
type input "m"
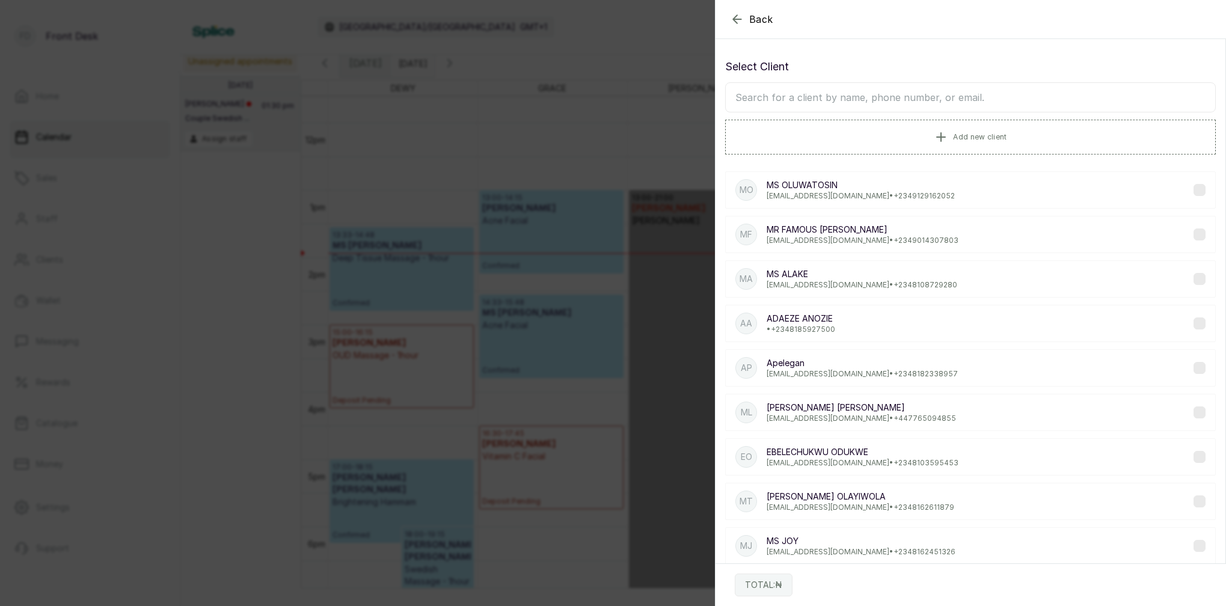
click at [892, 96] on input "text" at bounding box center [970, 97] width 491 height 30
paste input "fab_may@icloud.com"
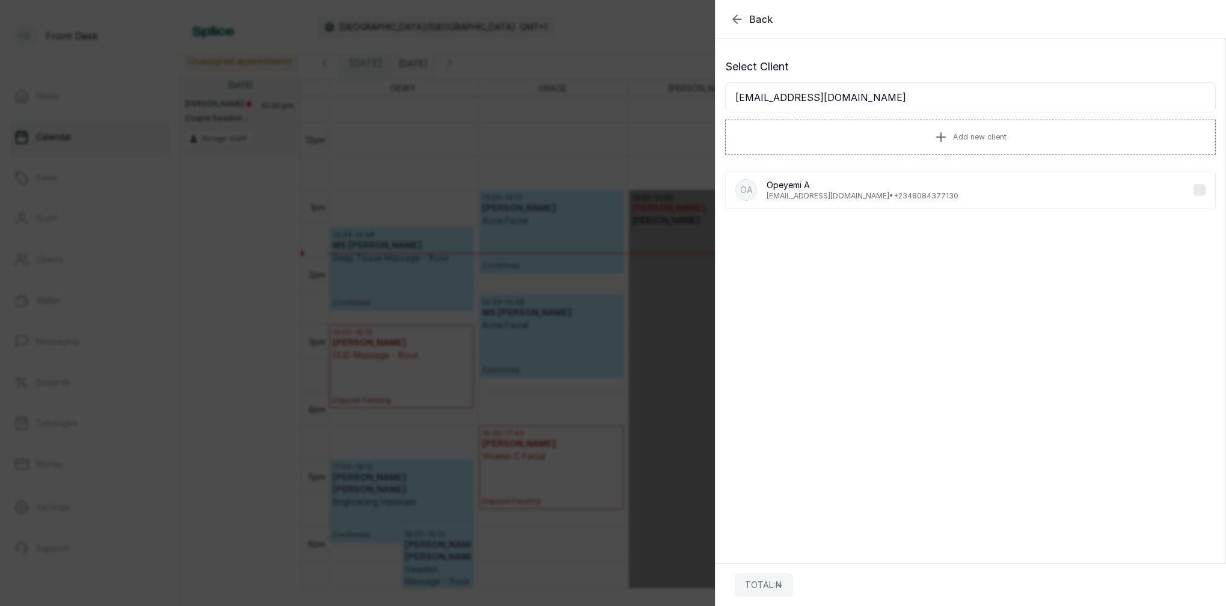
type input "fab_may@icloud.com"
click at [739, 14] on icon "button" at bounding box center [737, 19] width 14 height 14
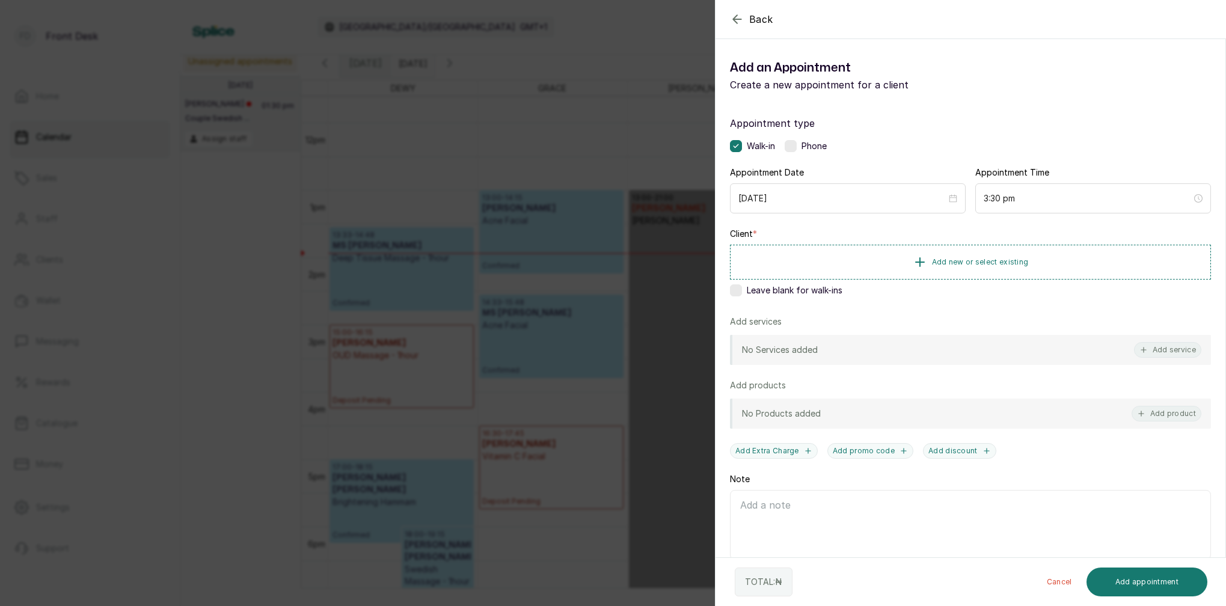
click at [739, 16] on icon "button" at bounding box center [737, 19] width 14 height 14
click at [991, 198] on input "4:00 pm" at bounding box center [1087, 197] width 209 height 13
drag, startPoint x: 993, startPoint y: 271, endPoint x: 1007, endPoint y: 272, distance: 13.8
click at [993, 271] on div "03" at bounding box center [992, 278] width 29 height 17
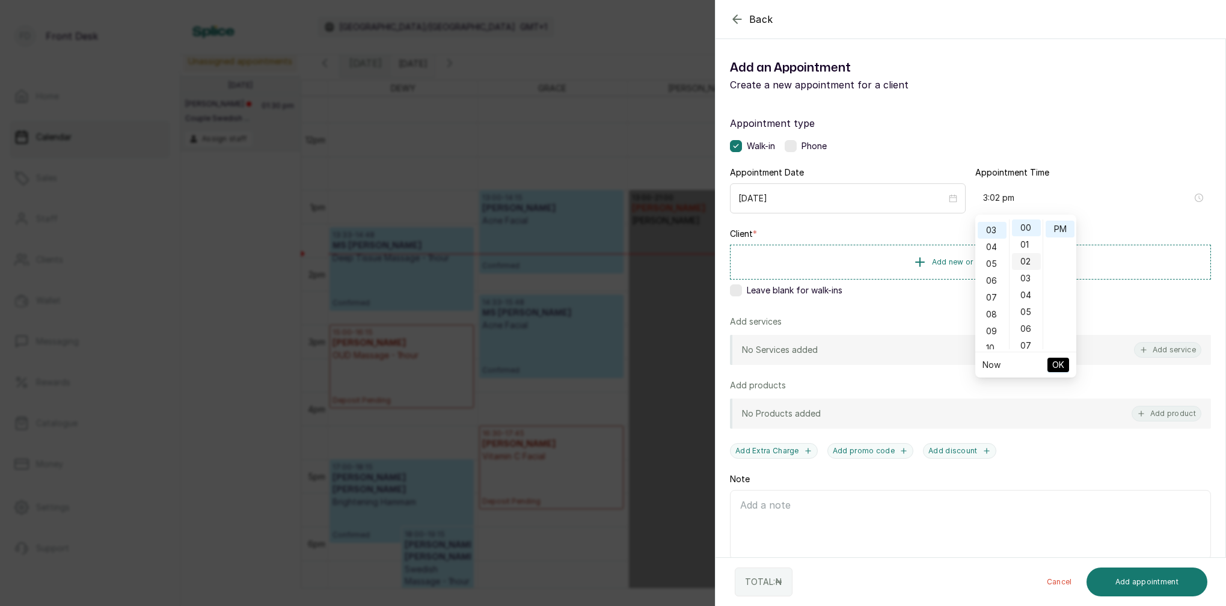
scroll to position [49, 0]
click at [1024, 282] on div "45" at bounding box center [1026, 284] width 29 height 17
type input "3:45 pm"
click at [1061, 358] on span "OK" at bounding box center [1058, 365] width 12 height 23
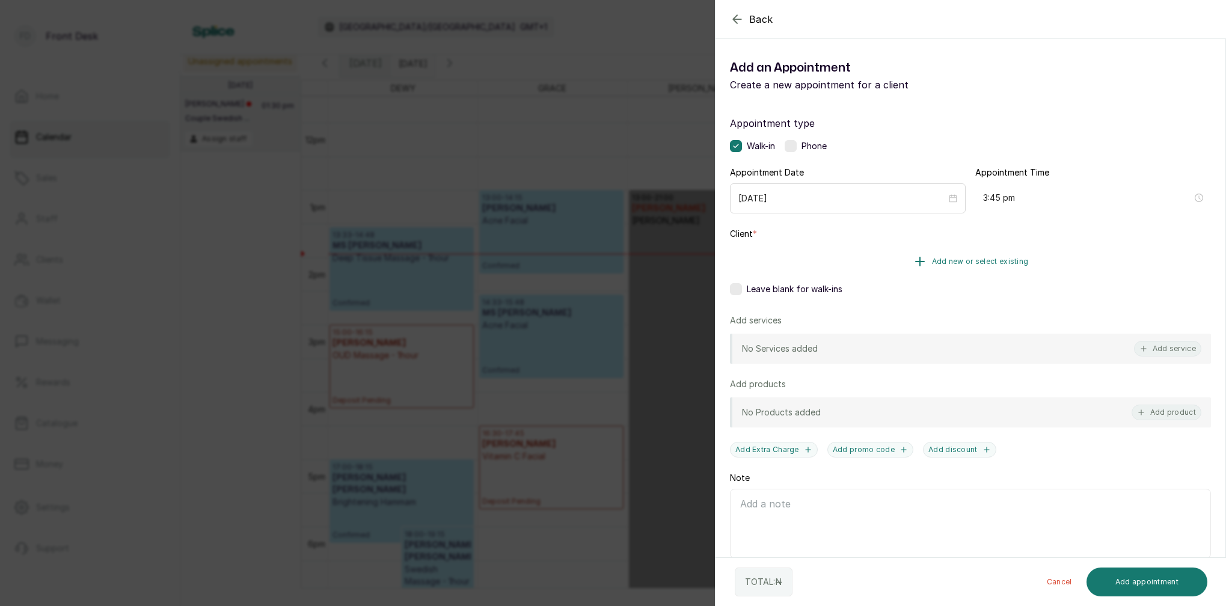
click at [973, 263] on span "Add new or select existing" at bounding box center [980, 262] width 97 height 10
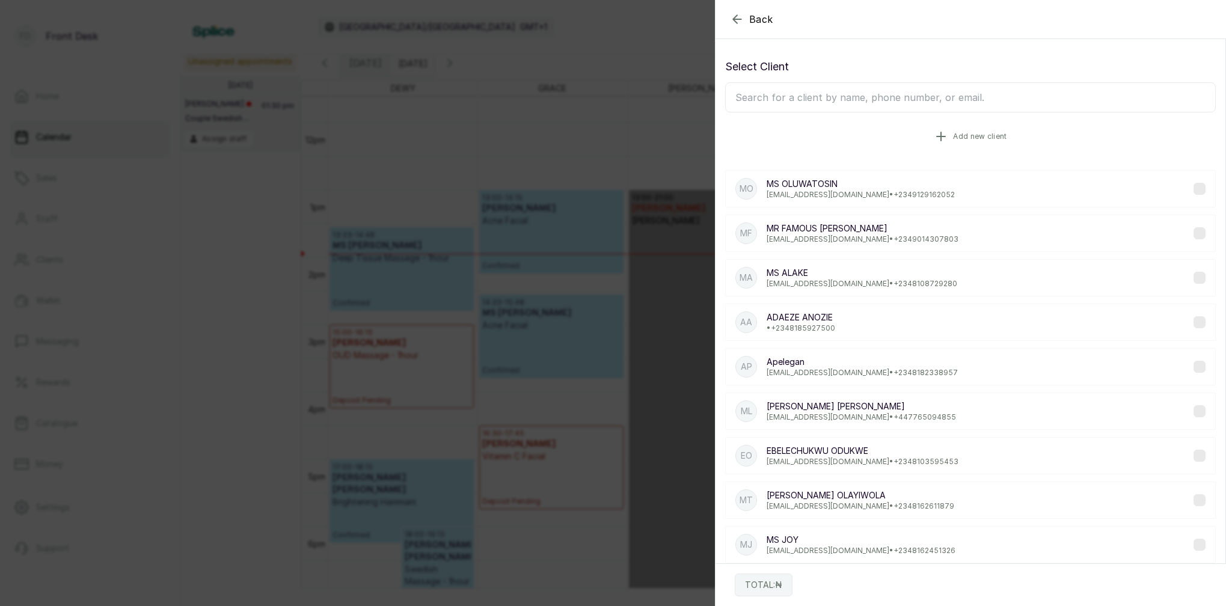
click at [976, 140] on span "Add new client" at bounding box center [980, 137] width 54 height 10
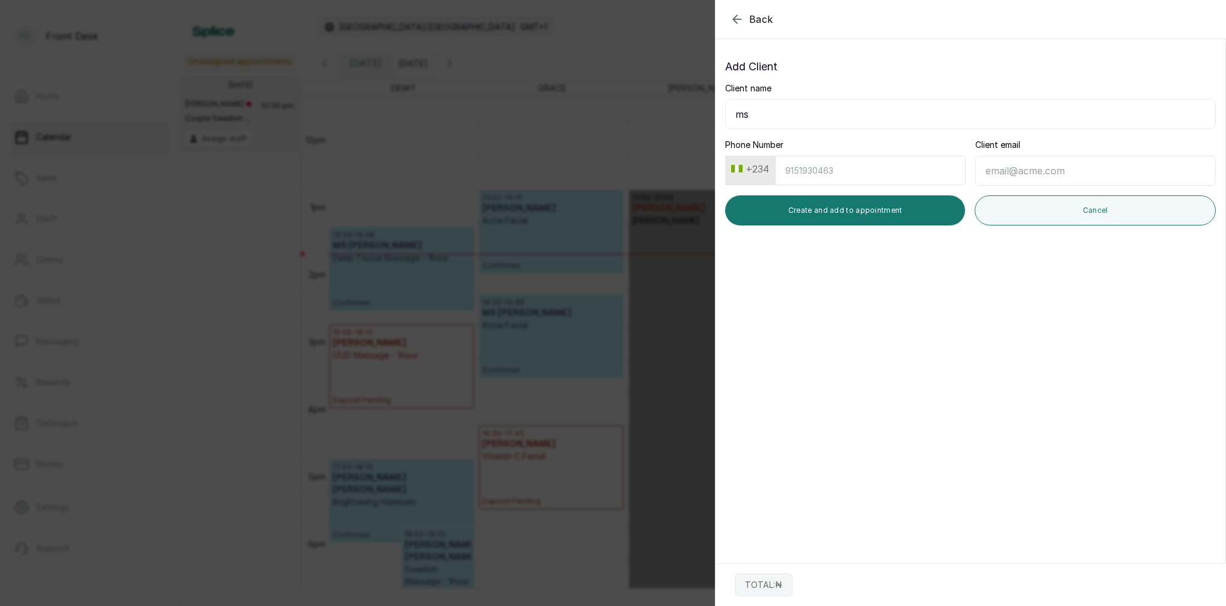
type input "m"
type input "MS MUSTAPHA MARIAM"
type input "9"
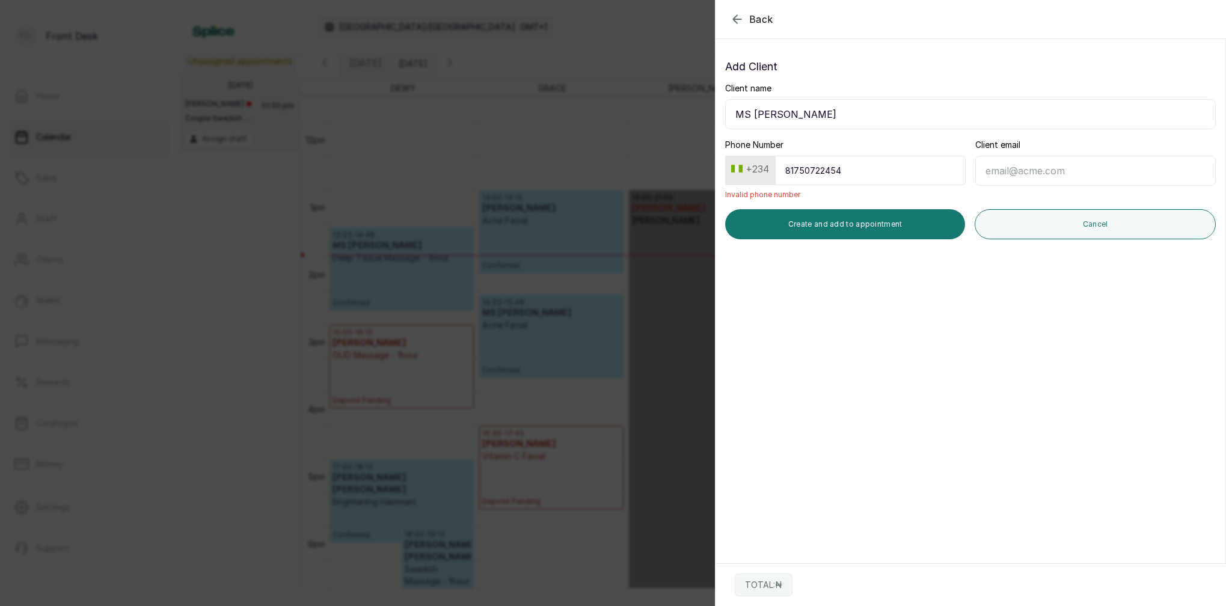
click at [823, 170] on input "81750722454" at bounding box center [870, 170] width 191 height 29
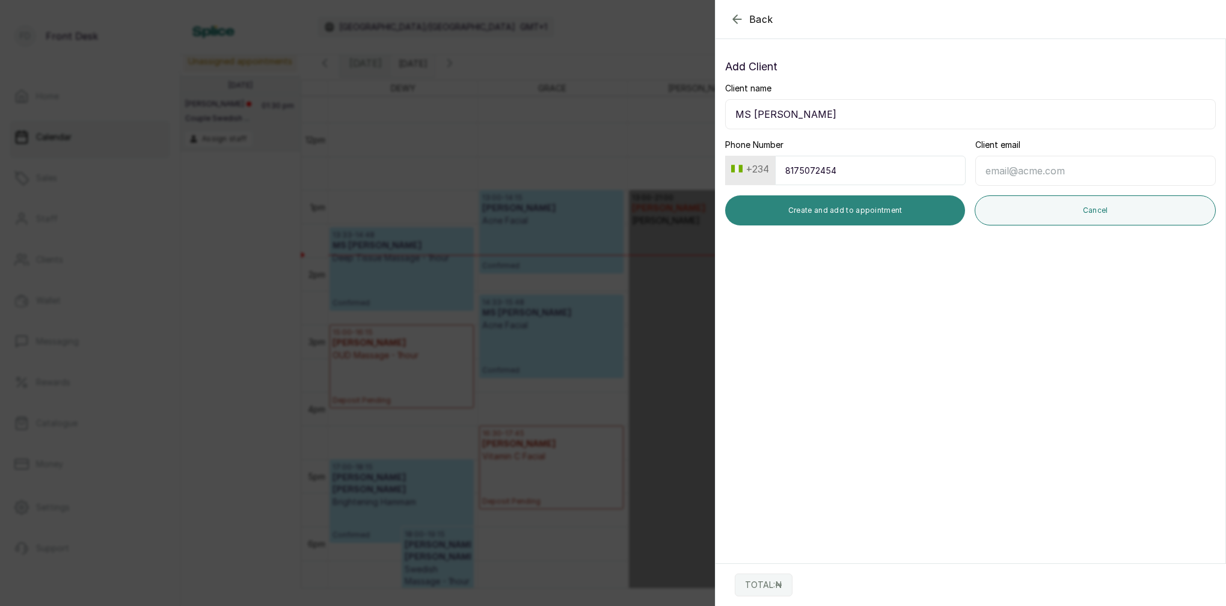
type input "8175072454"
click at [869, 209] on button "Create and add to appointment" at bounding box center [845, 210] width 240 height 30
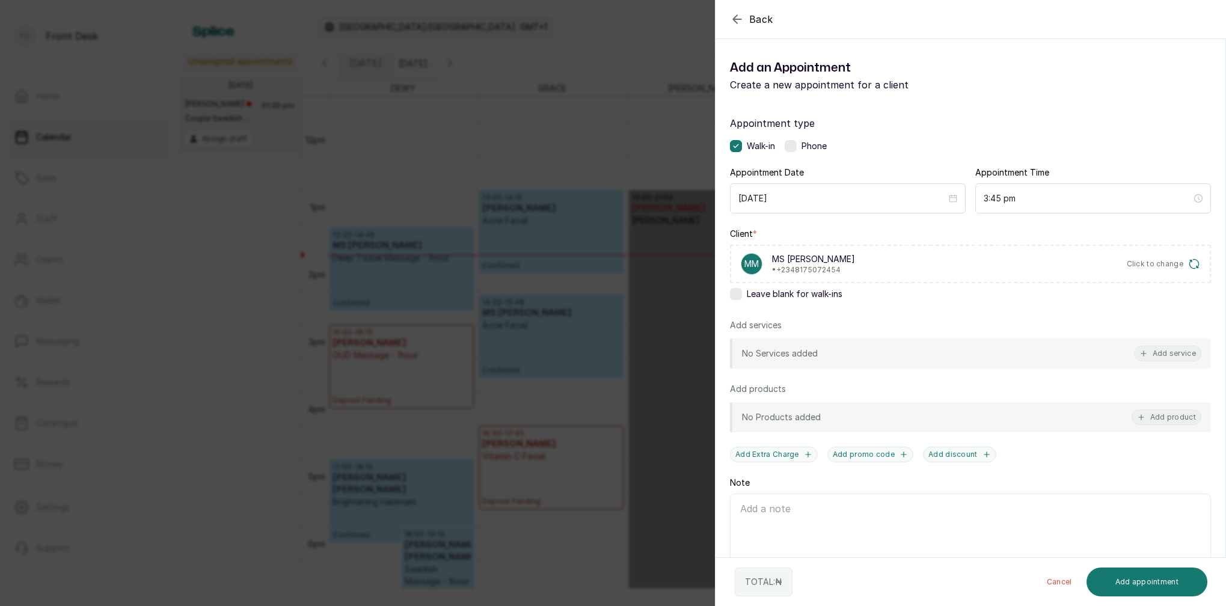
click at [1180, 357] on button "Add service" at bounding box center [1167, 354] width 67 height 16
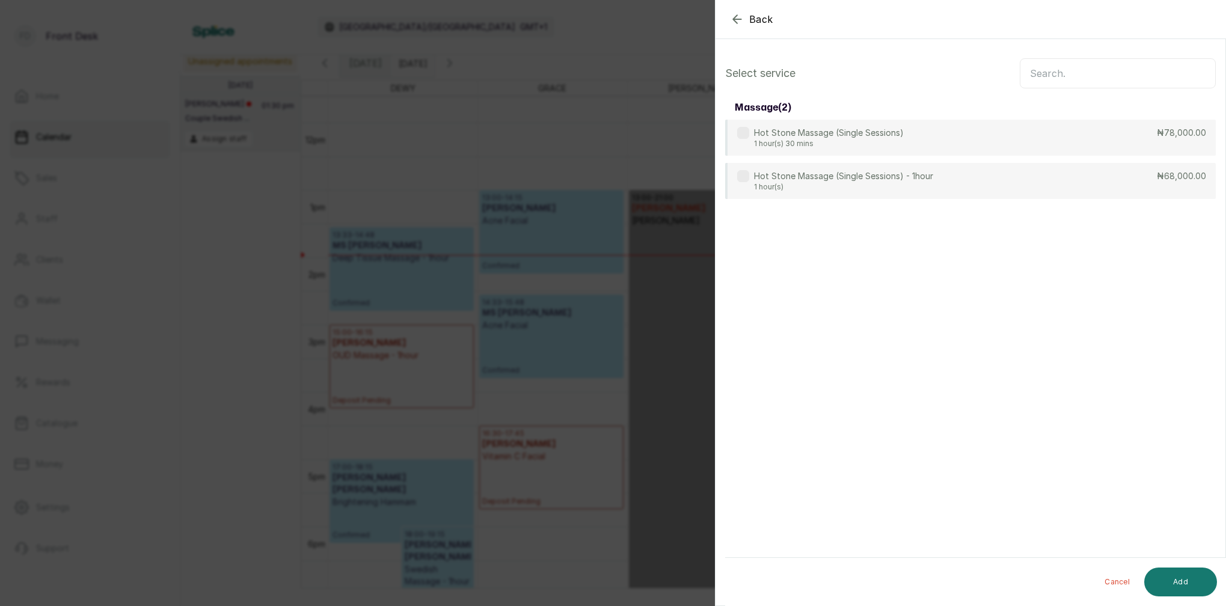
click at [1028, 84] on input "text" at bounding box center [1118, 73] width 196 height 30
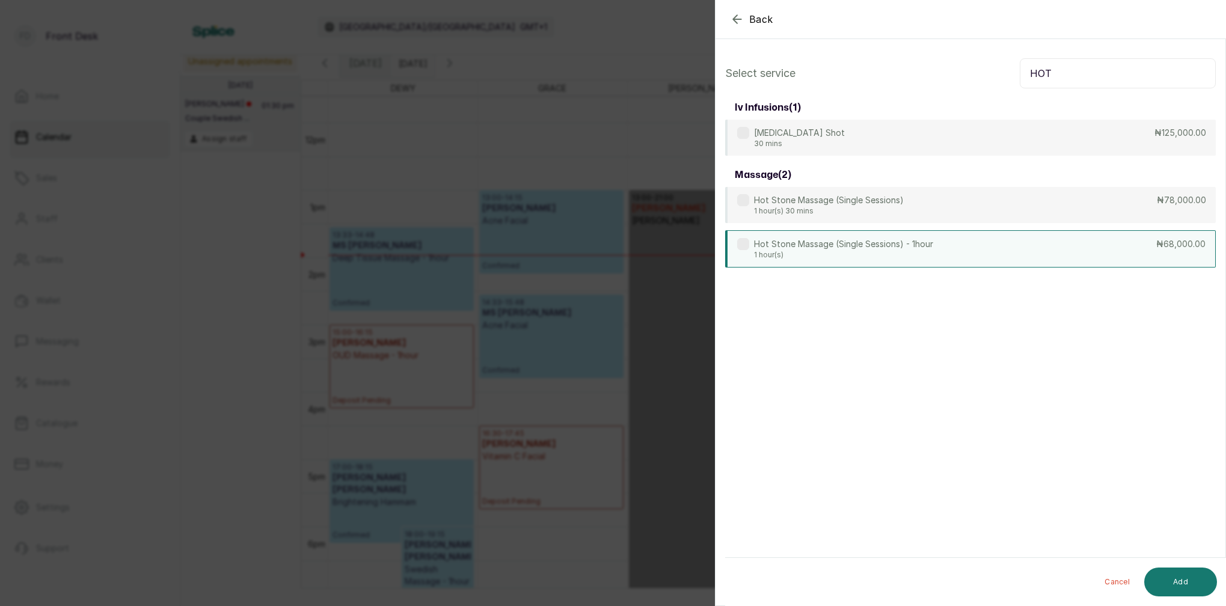
type input "HOT"
drag, startPoint x: 883, startPoint y: 245, endPoint x: 890, endPoint y: 241, distance: 8.4
click at [883, 245] on p "Hot Stone Massage (Single Sessions) - 1hour" at bounding box center [843, 244] width 179 height 12
click at [1168, 582] on button "Add" at bounding box center [1180, 582] width 73 height 29
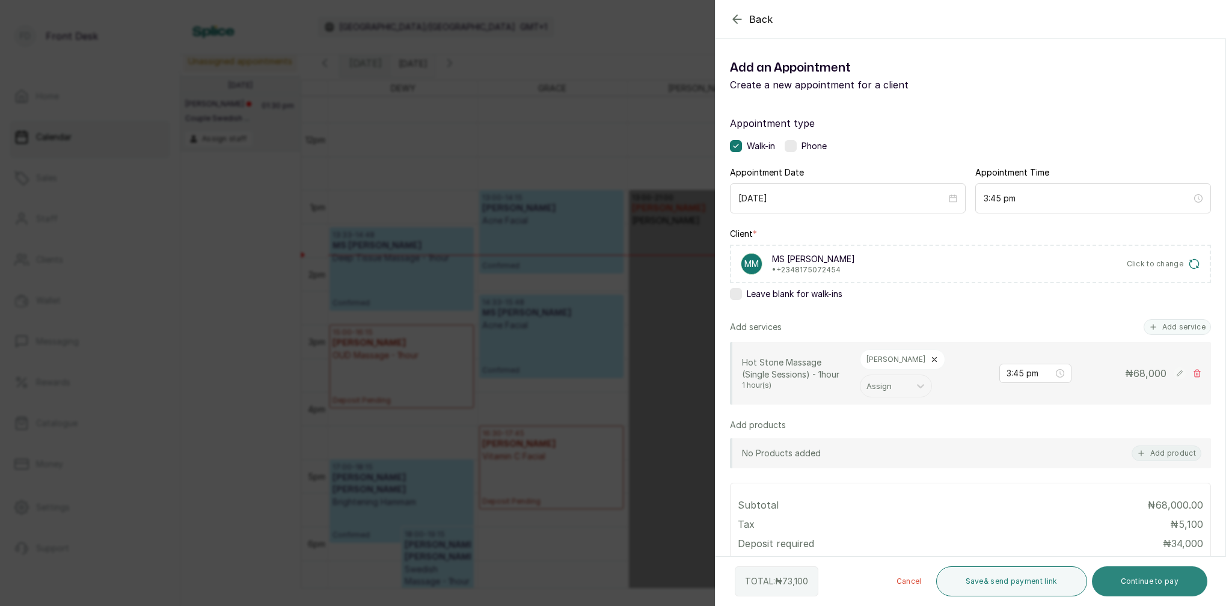
click at [1151, 577] on button "Continue to pay" at bounding box center [1150, 581] width 116 height 30
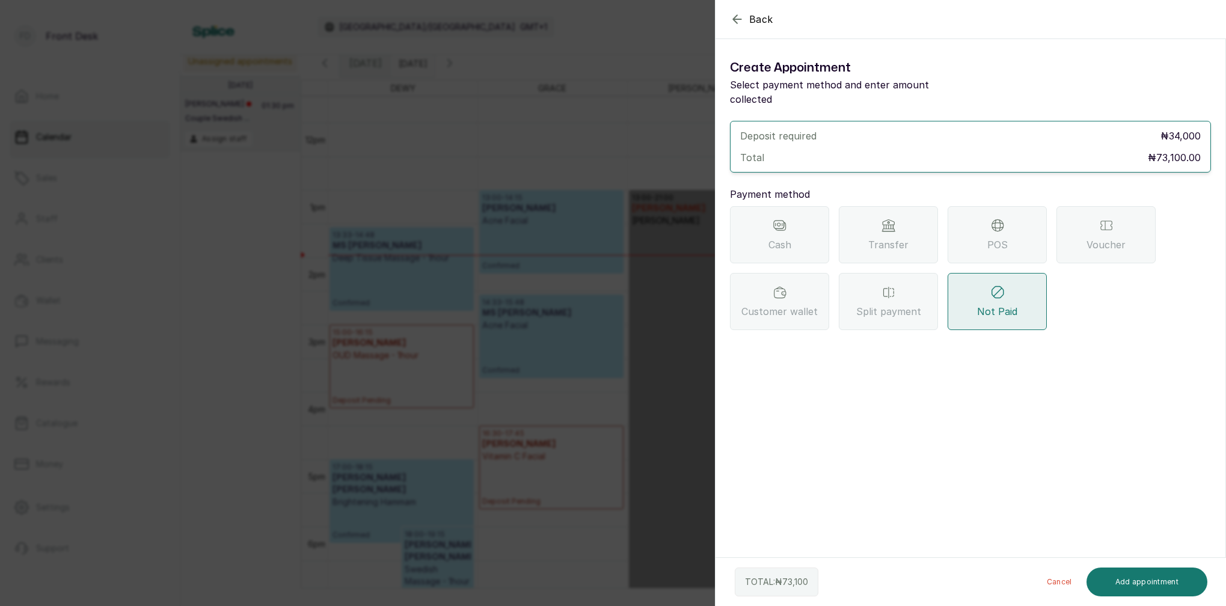
drag, startPoint x: 891, startPoint y: 224, endPoint x: 898, endPoint y: 232, distance: 10.7
click at [892, 237] on span "Transfer" at bounding box center [888, 244] width 40 height 14
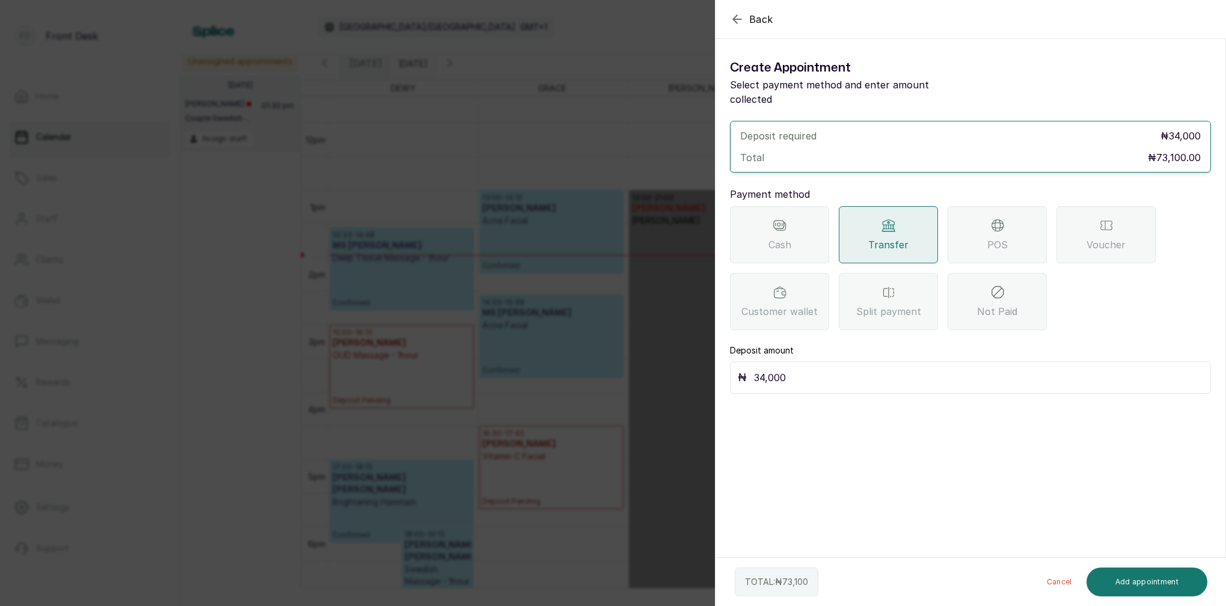
click at [809, 361] on div "₦ 34,000" at bounding box center [970, 377] width 481 height 32
click at [805, 369] on input "34,000" at bounding box center [978, 377] width 449 height 17
type input "3"
type input "73,100"
click at [1172, 589] on button "Add appointment" at bounding box center [1146, 582] width 121 height 29
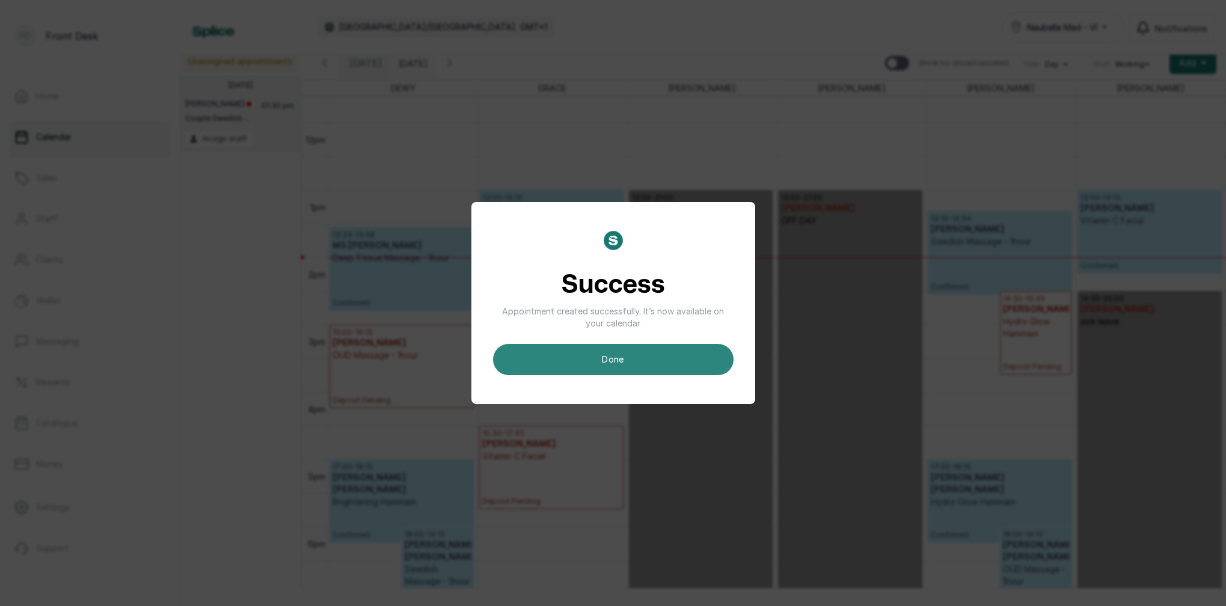
click at [643, 361] on button "done" at bounding box center [613, 359] width 241 height 31
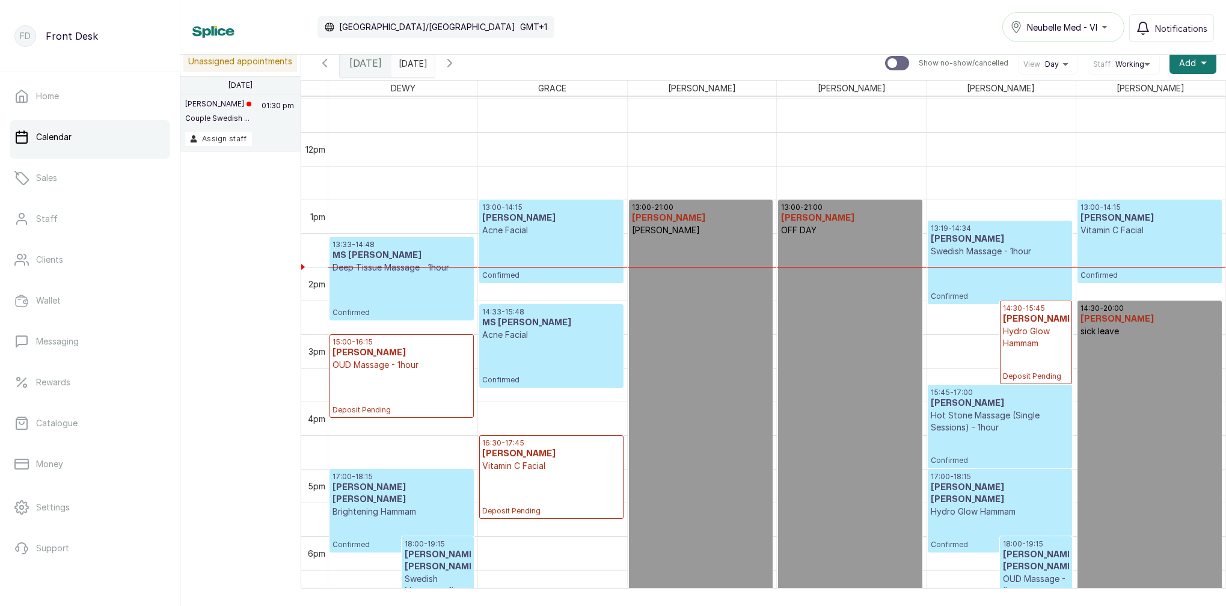
scroll to position [807, 0]
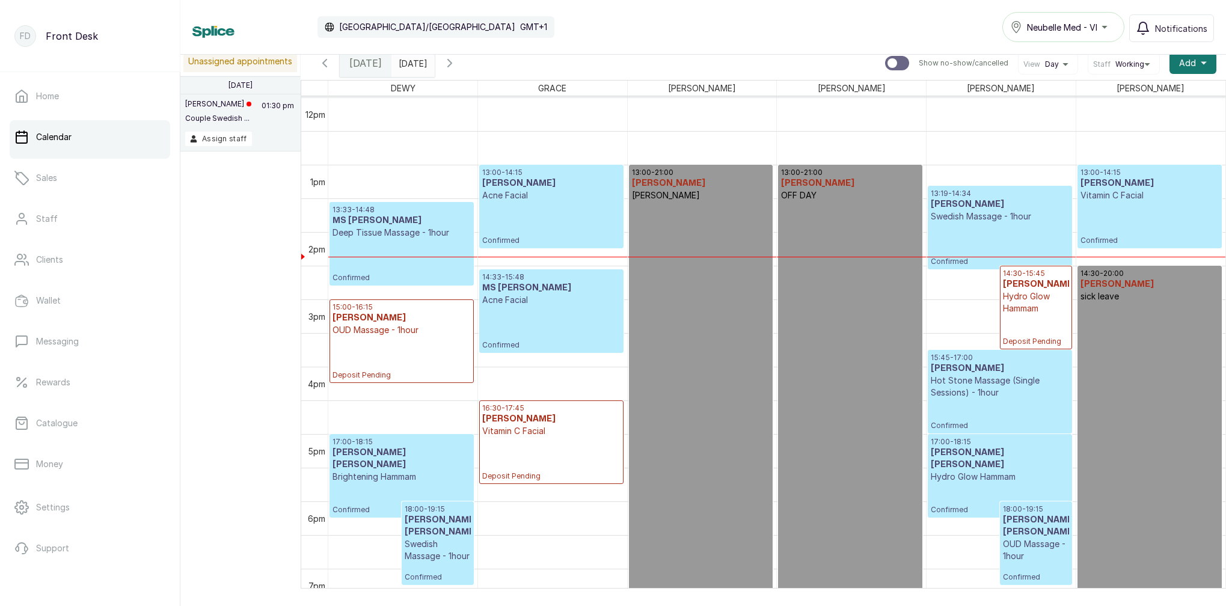
click at [328, 63] on icon "button" at bounding box center [324, 63] width 14 height 14
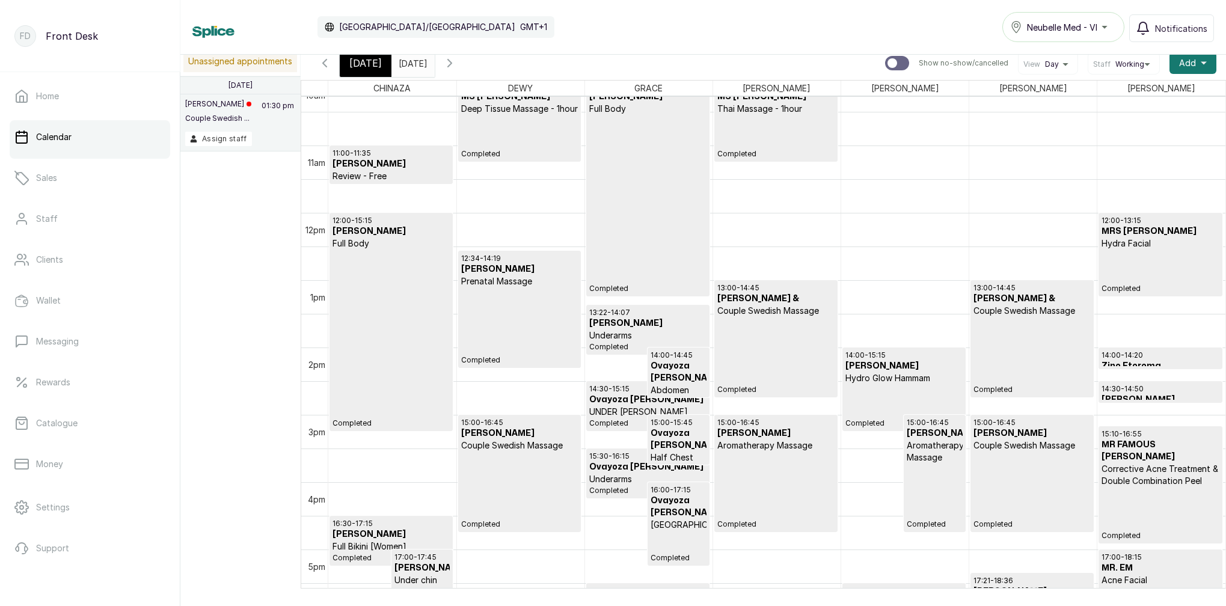
scroll to position [702, 0]
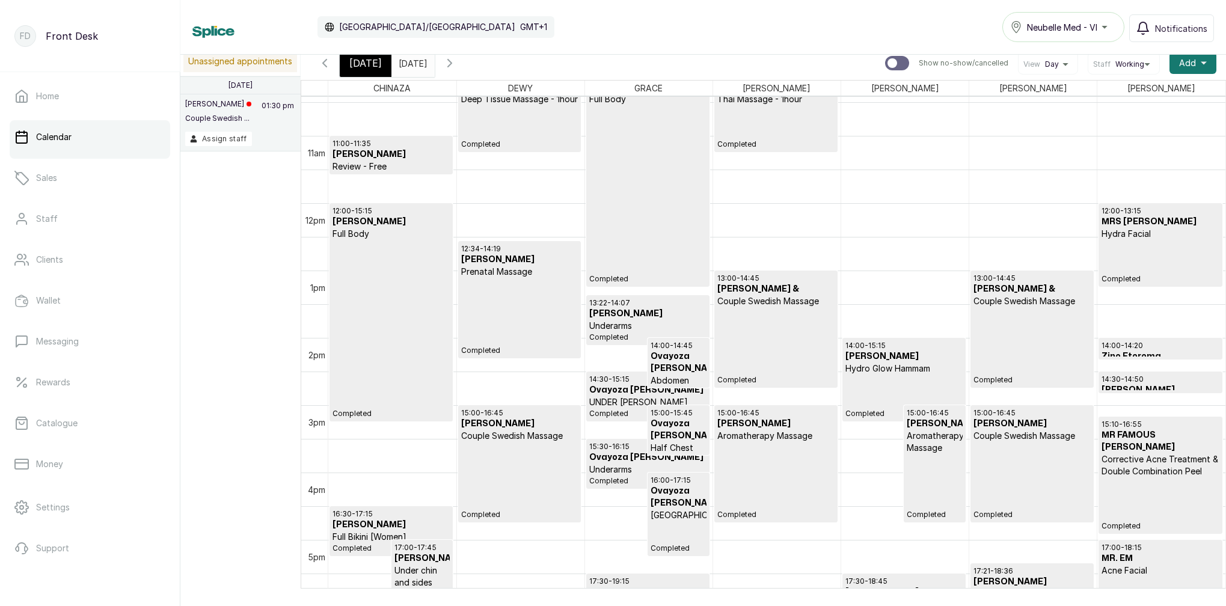
click at [1156, 576] on p "Acne Facial" at bounding box center [1160, 571] width 117 height 12
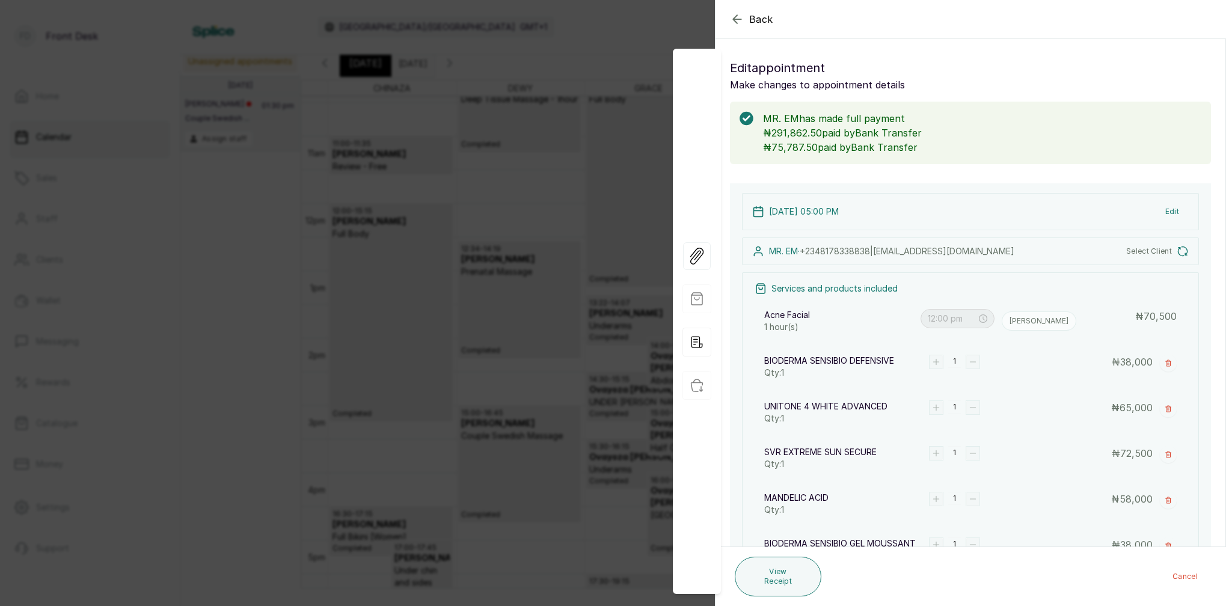
type input "5:00 pm"
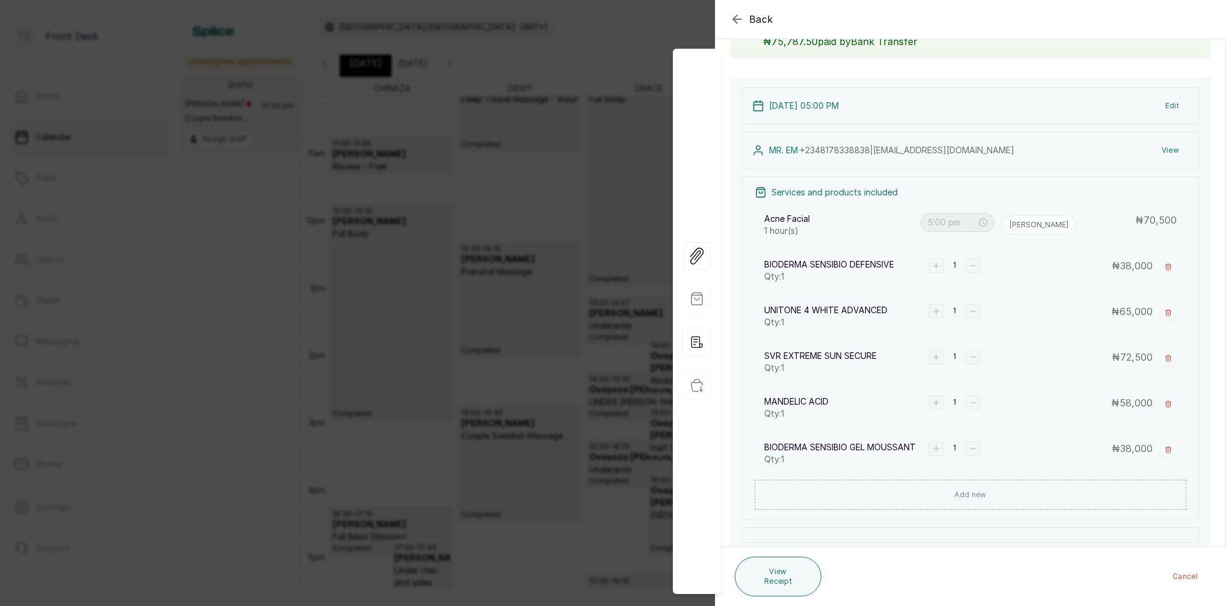
scroll to position [130, 0]
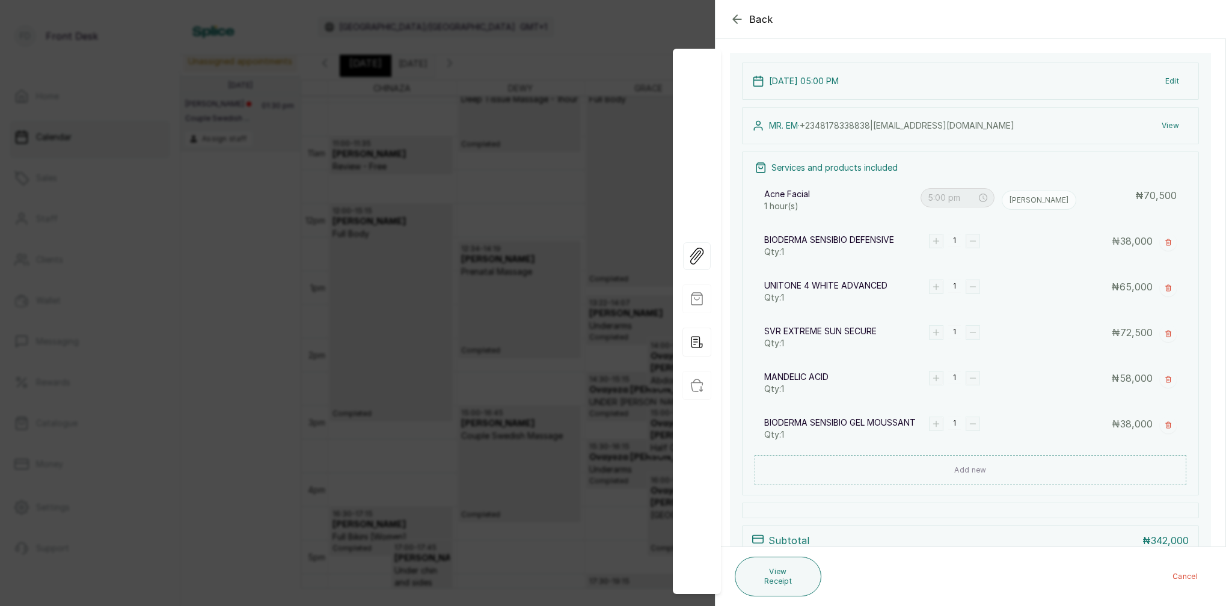
click at [735, 24] on icon "button" at bounding box center [737, 19] width 14 height 14
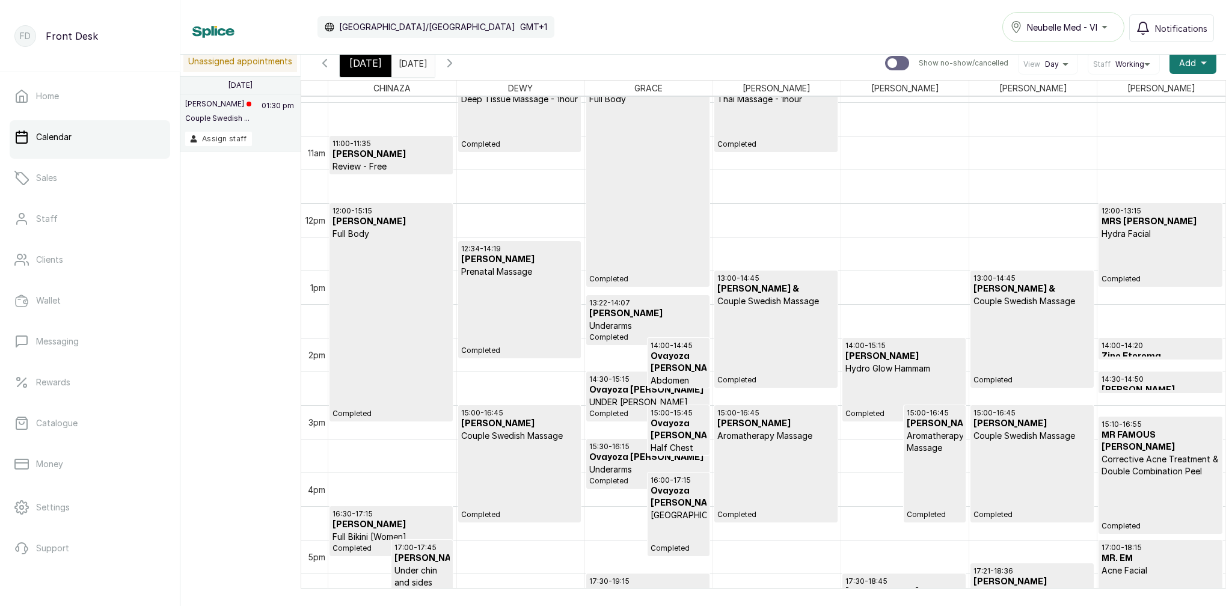
click at [325, 64] on icon "button" at bounding box center [324, 63] width 14 height 14
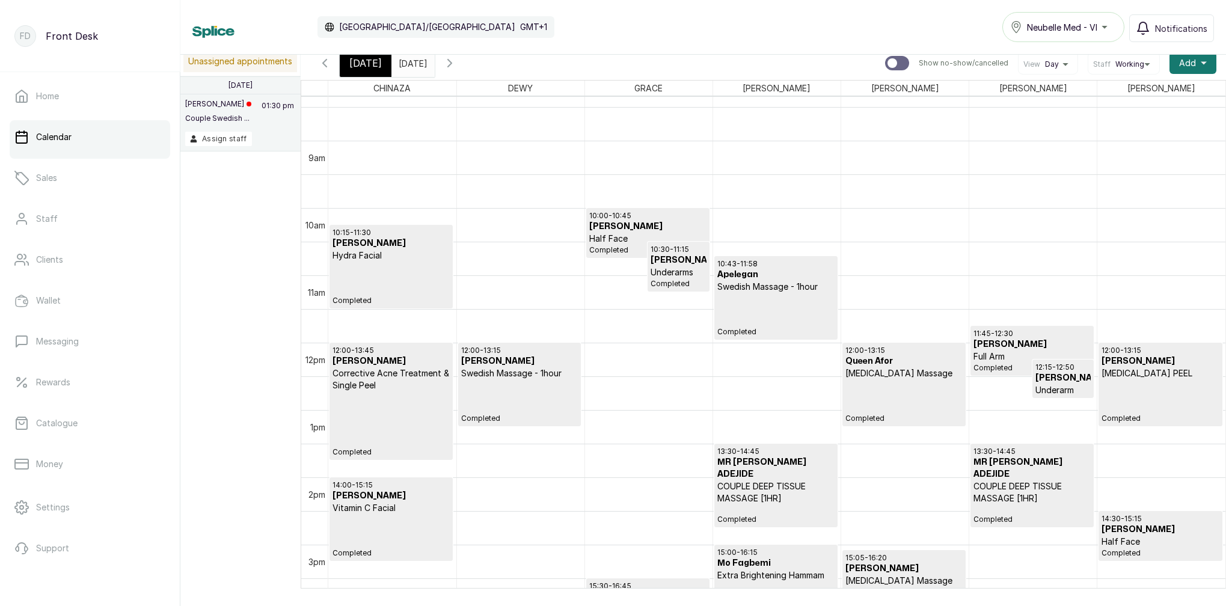
scroll to position [563, 0]
click at [373, 68] on span "Today" at bounding box center [365, 63] width 32 height 14
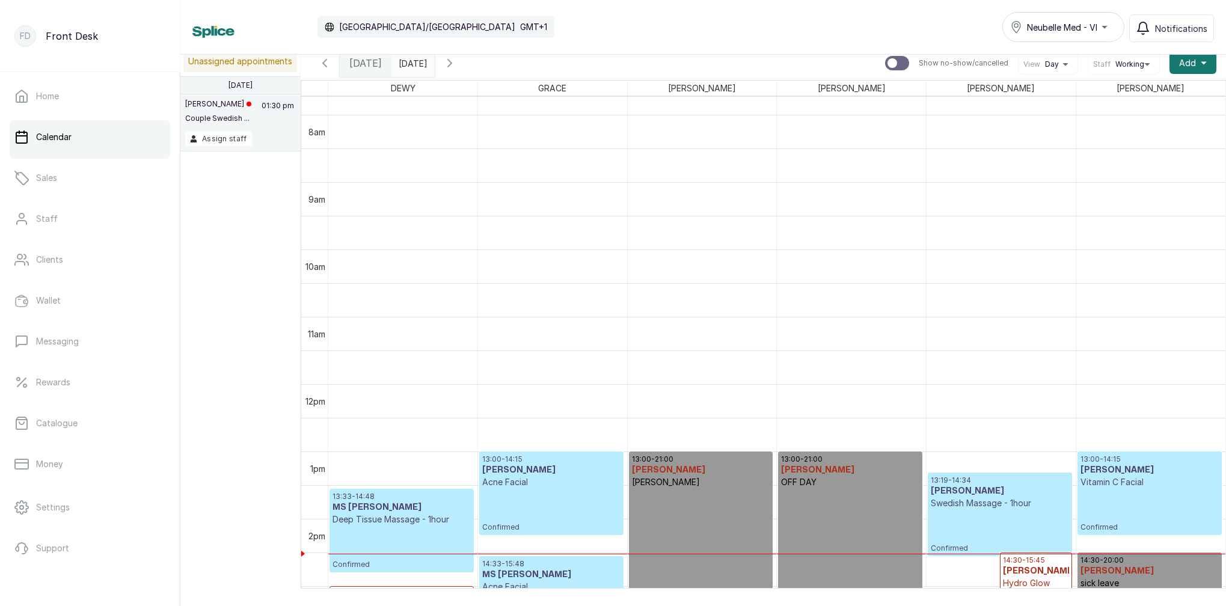
scroll to position [832, 0]
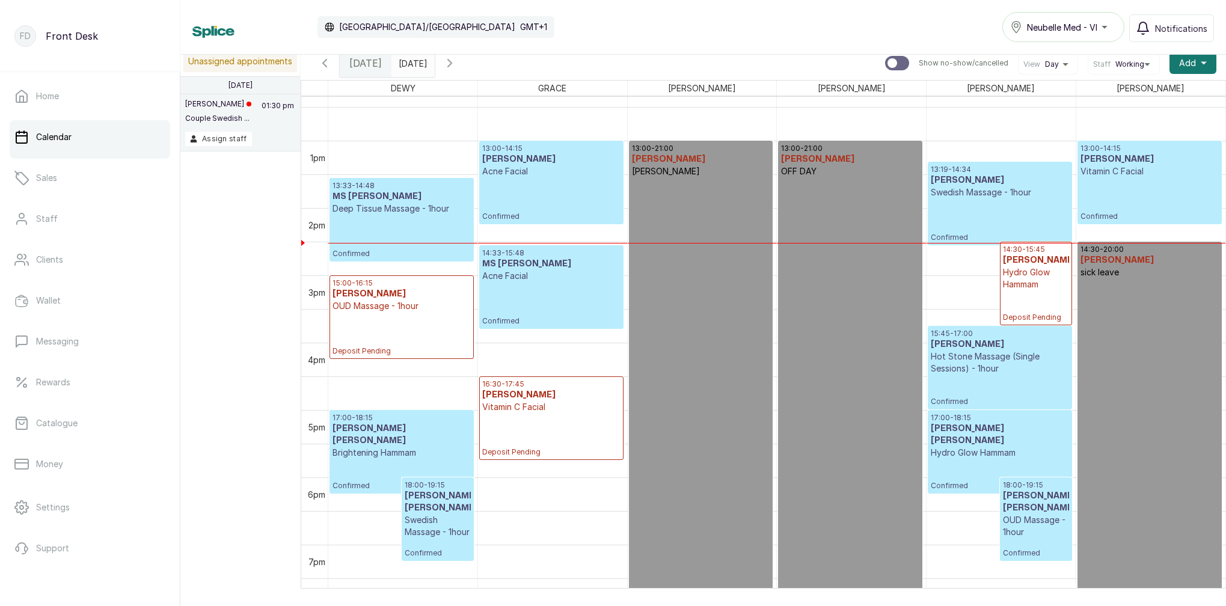
click at [1039, 292] on div "14:30 - 15:45 MS OBA Hydro Glow Hammam Deposit Pending" at bounding box center [1036, 284] width 66 height 78
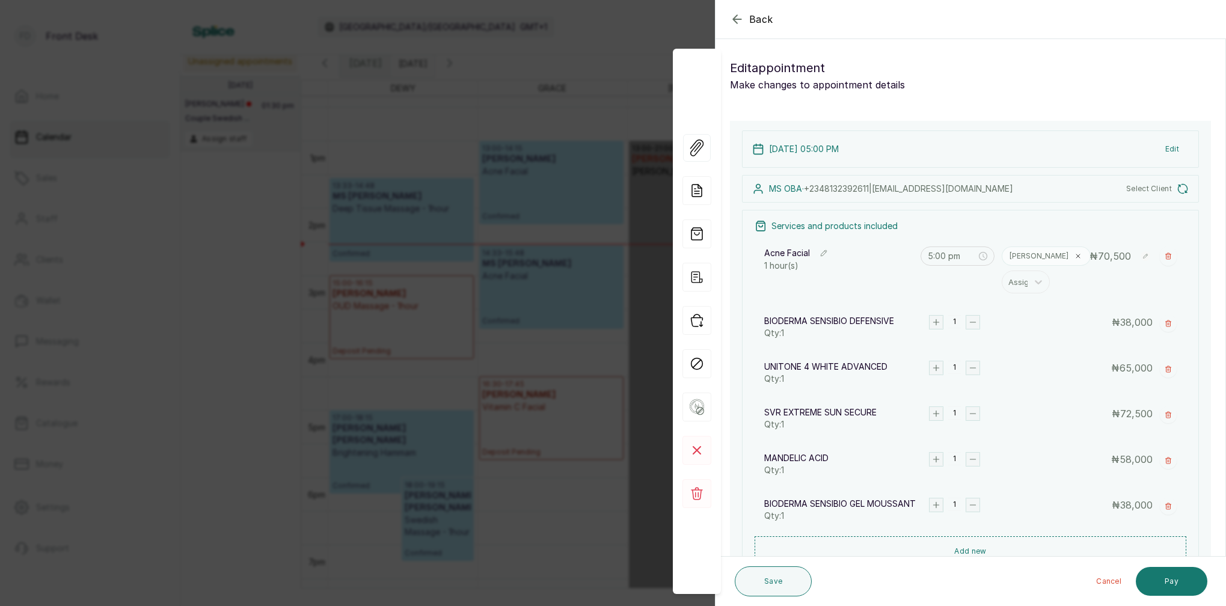
type input "2:30 pm"
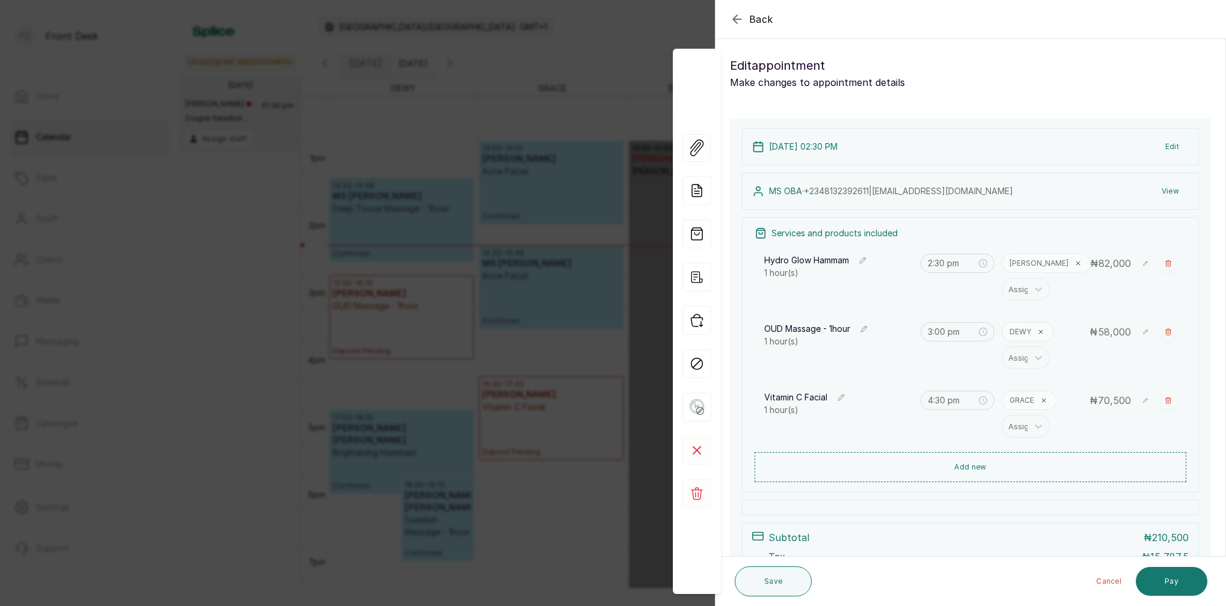
scroll to position [0, 0]
click at [700, 492] on rect at bounding box center [696, 493] width 29 height 29
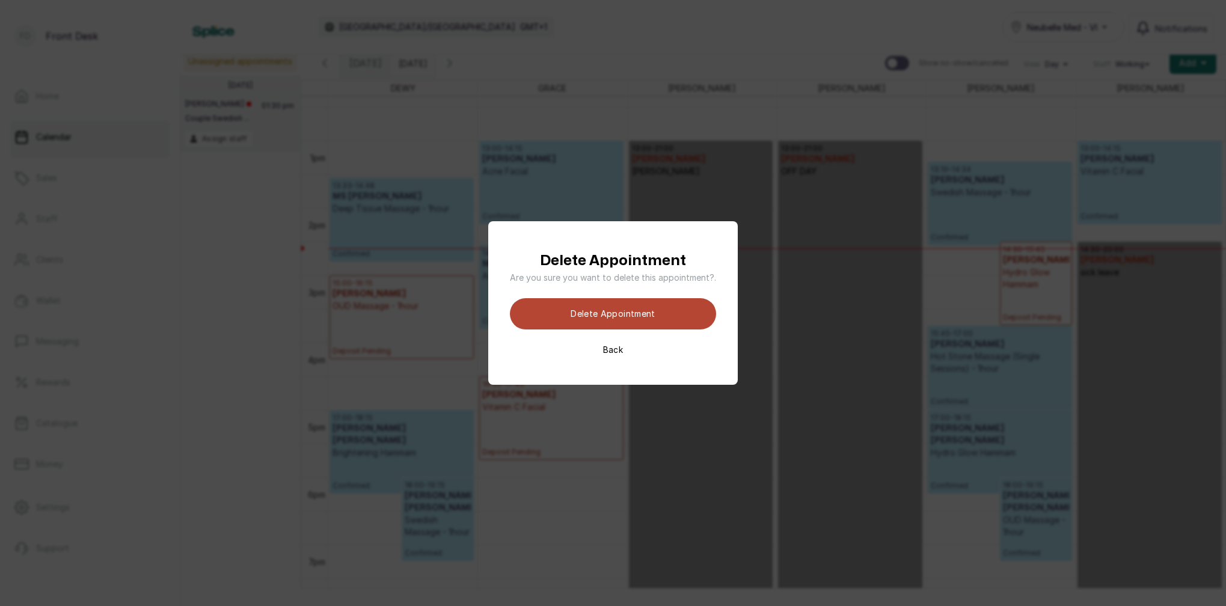
click at [687, 310] on button "Delete appointment" at bounding box center [613, 313] width 206 height 31
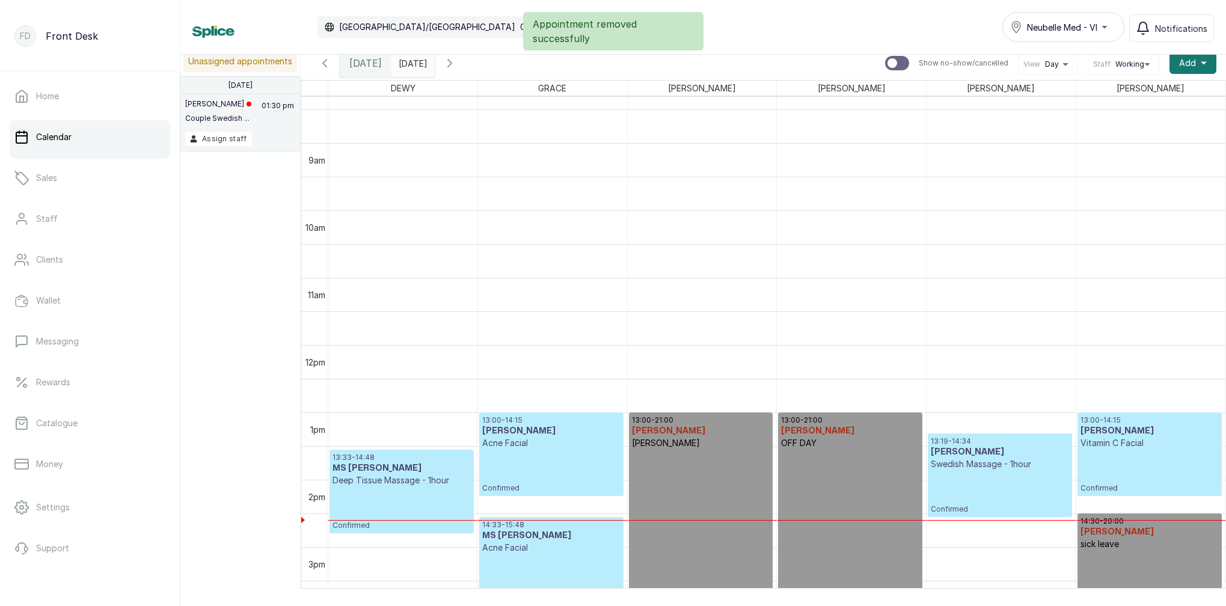
scroll to position [830, 0]
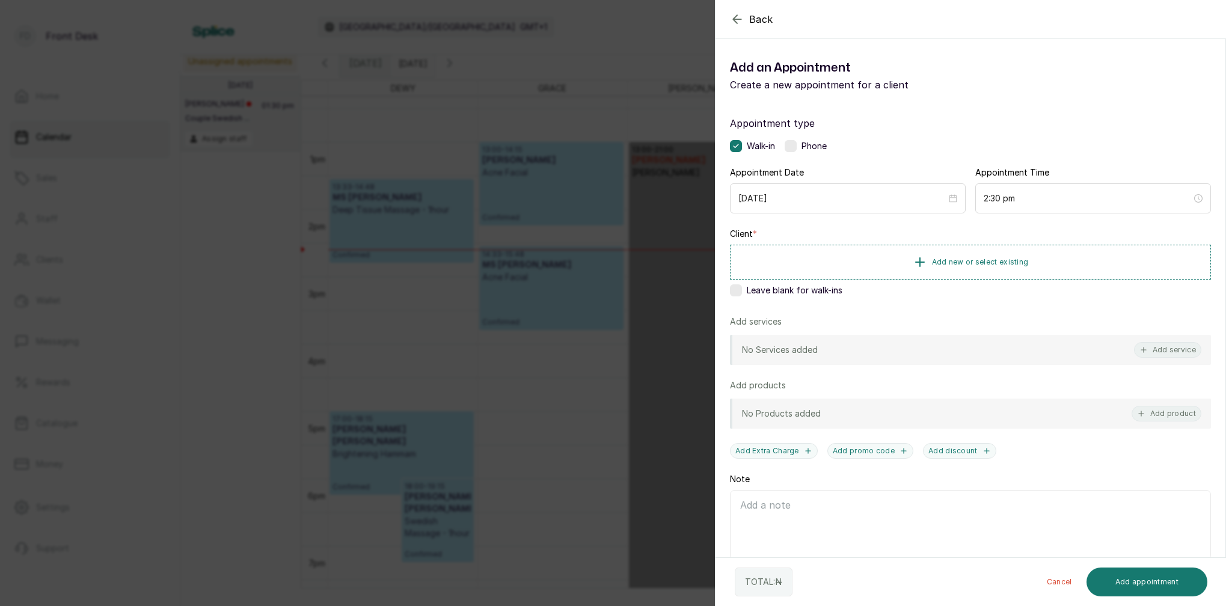
click at [735, 22] on icon "button" at bounding box center [737, 19] width 14 height 14
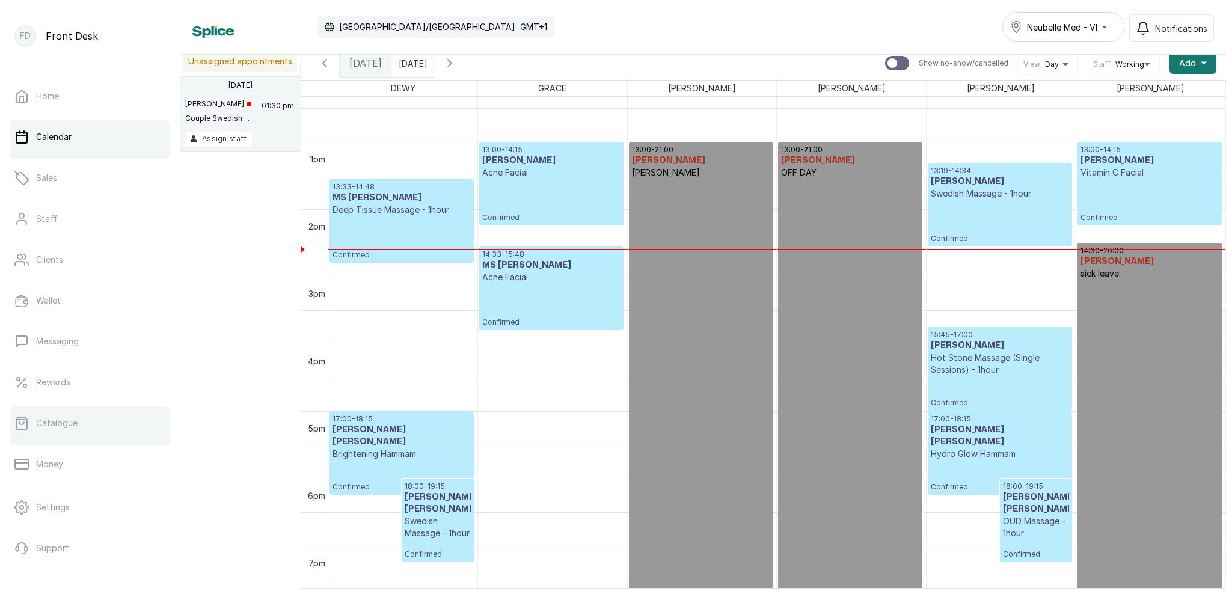
click at [71, 426] on p "Catalogue" at bounding box center [56, 423] width 41 height 12
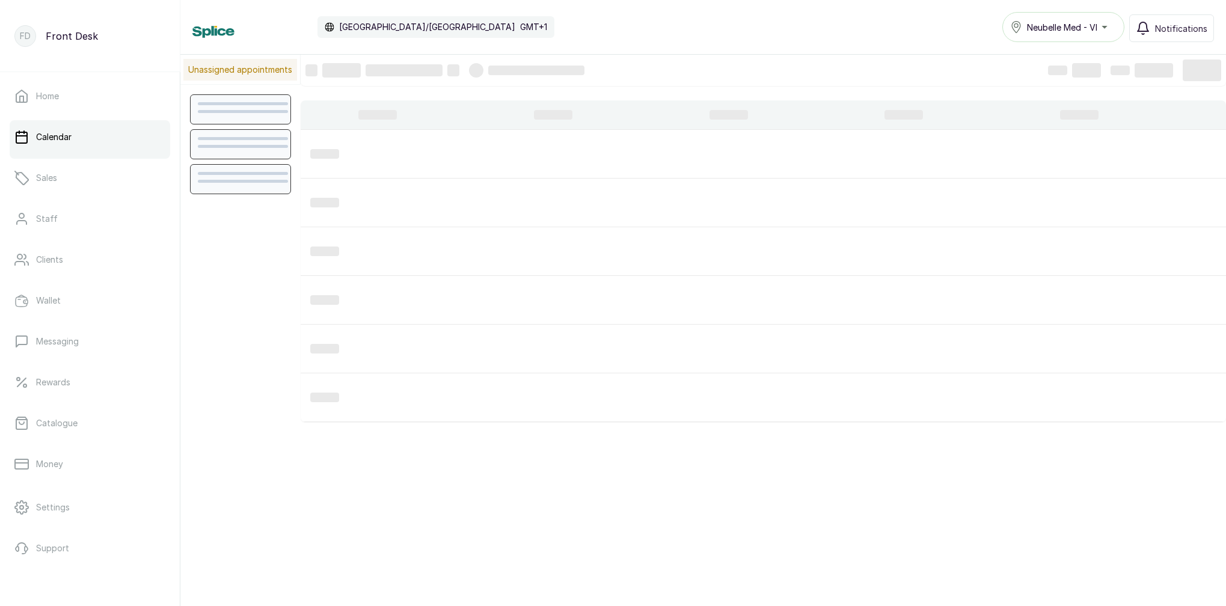
scroll to position [405, 0]
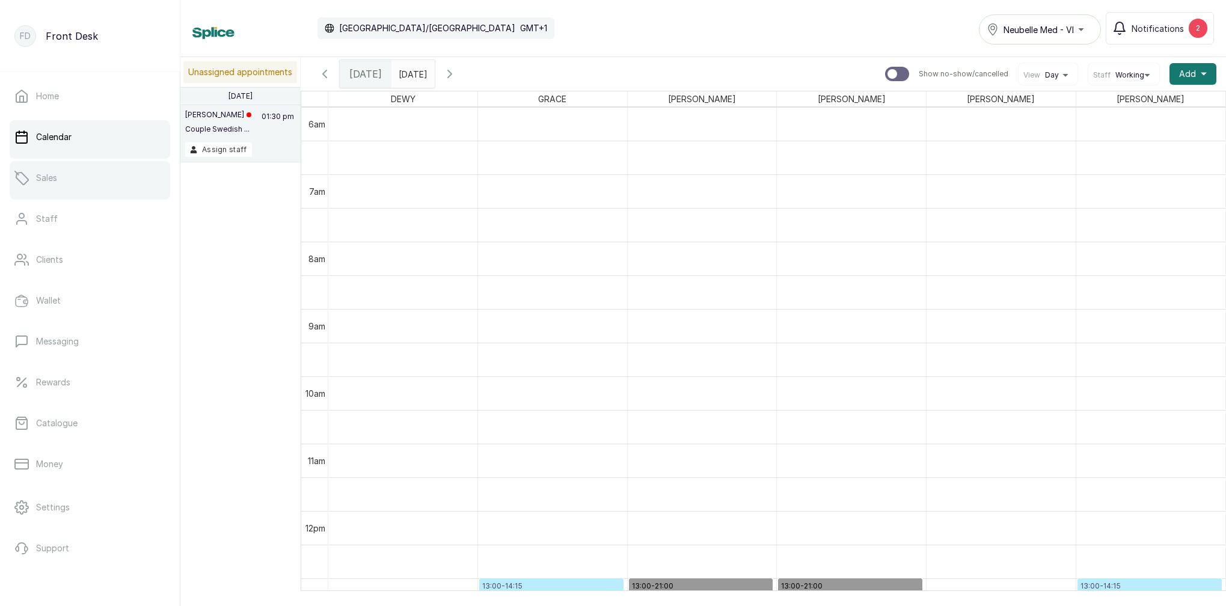
click at [43, 178] on p "Sales" at bounding box center [46, 178] width 21 height 12
click at [320, 72] on icon "button" at bounding box center [324, 74] width 14 height 14
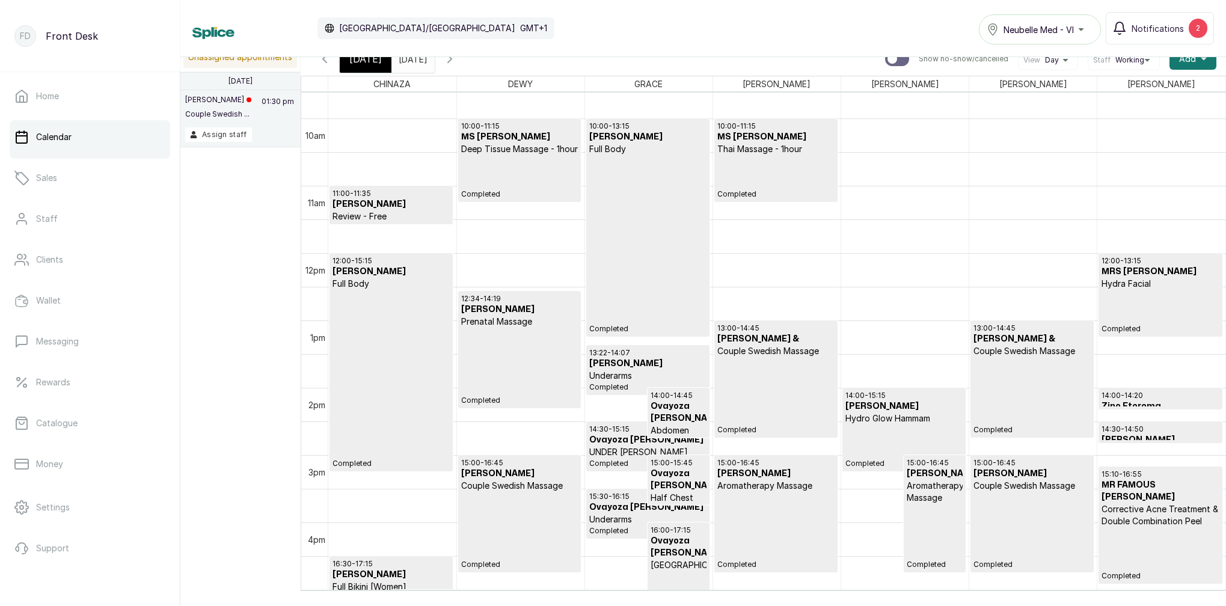
scroll to position [659, 0]
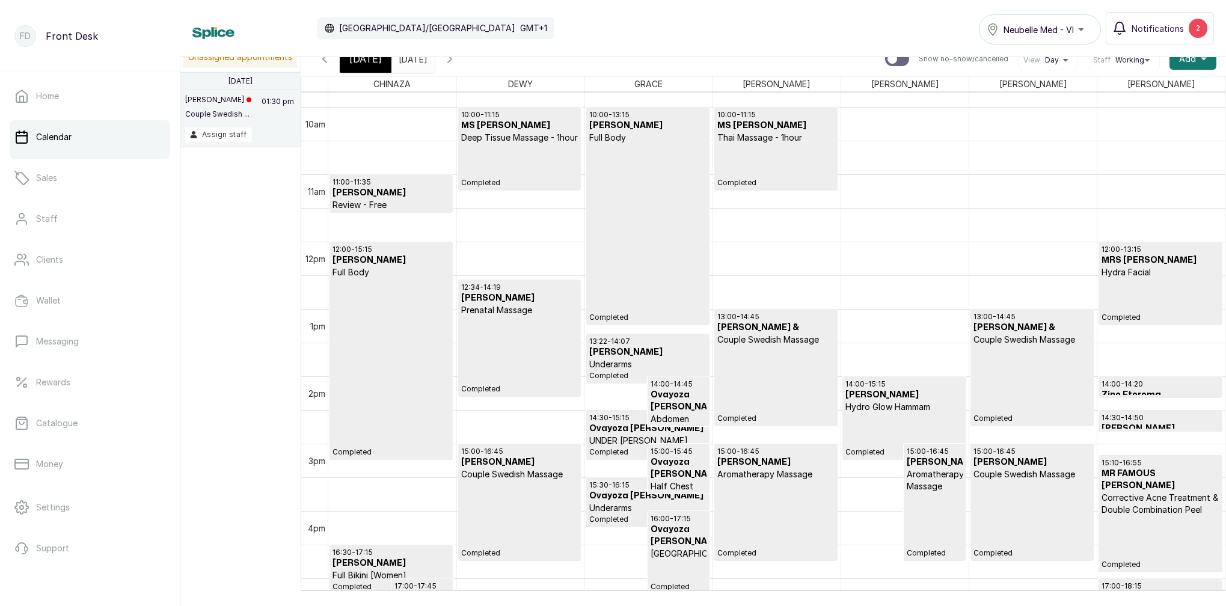
click at [1159, 503] on div "15:10 - 16:55 MR FAMOUS OKOH Corrective Acne Treatment & Double Combination Pee…" at bounding box center [1160, 513] width 117 height 111
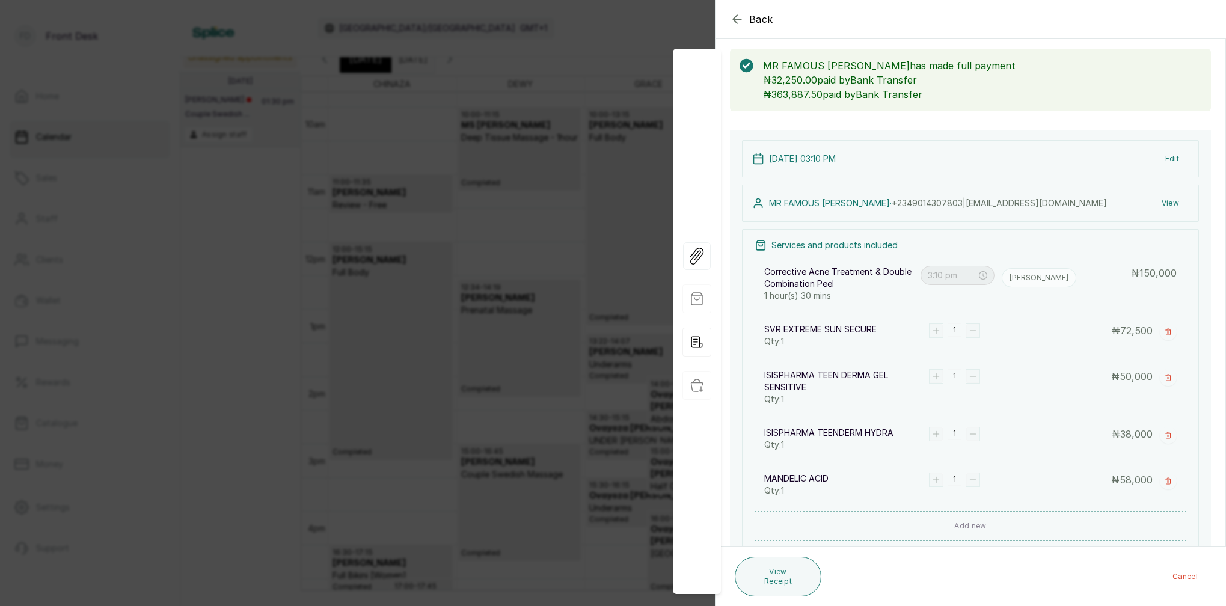
scroll to position [67, 0]
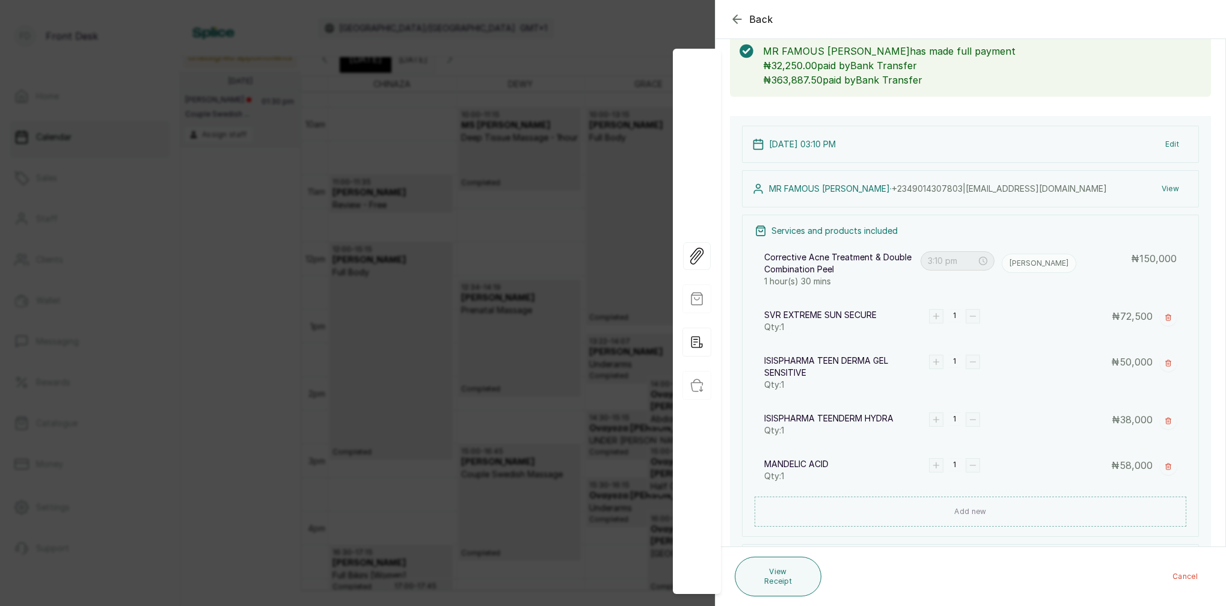
click at [737, 19] on icon "button" at bounding box center [737, 19] width 8 height 8
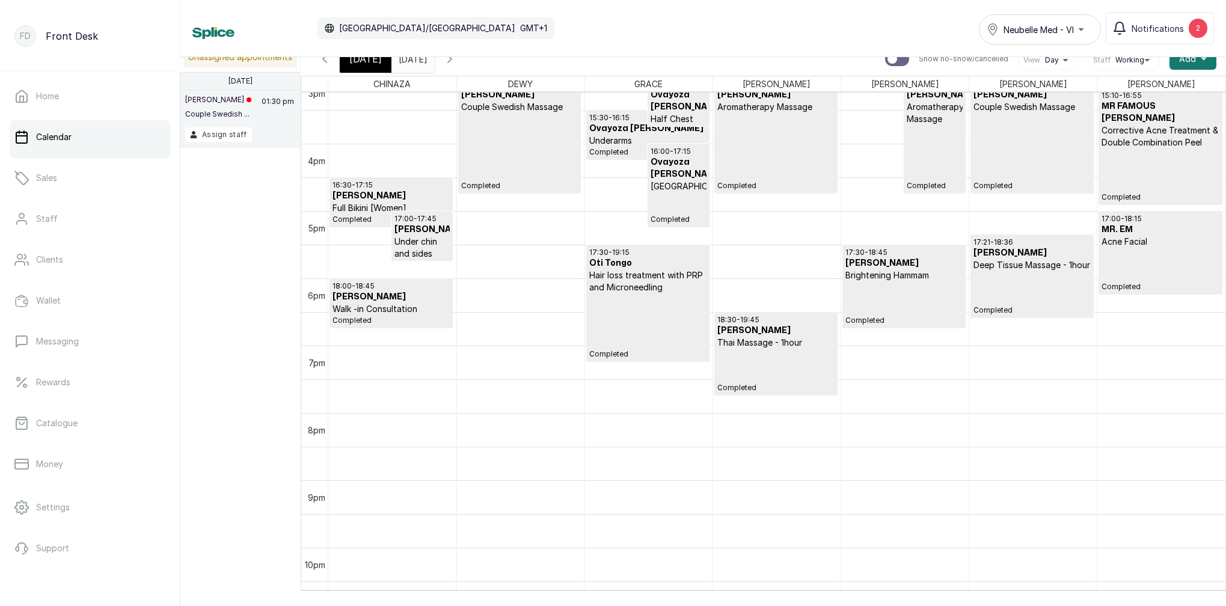
scroll to position [1120, 0]
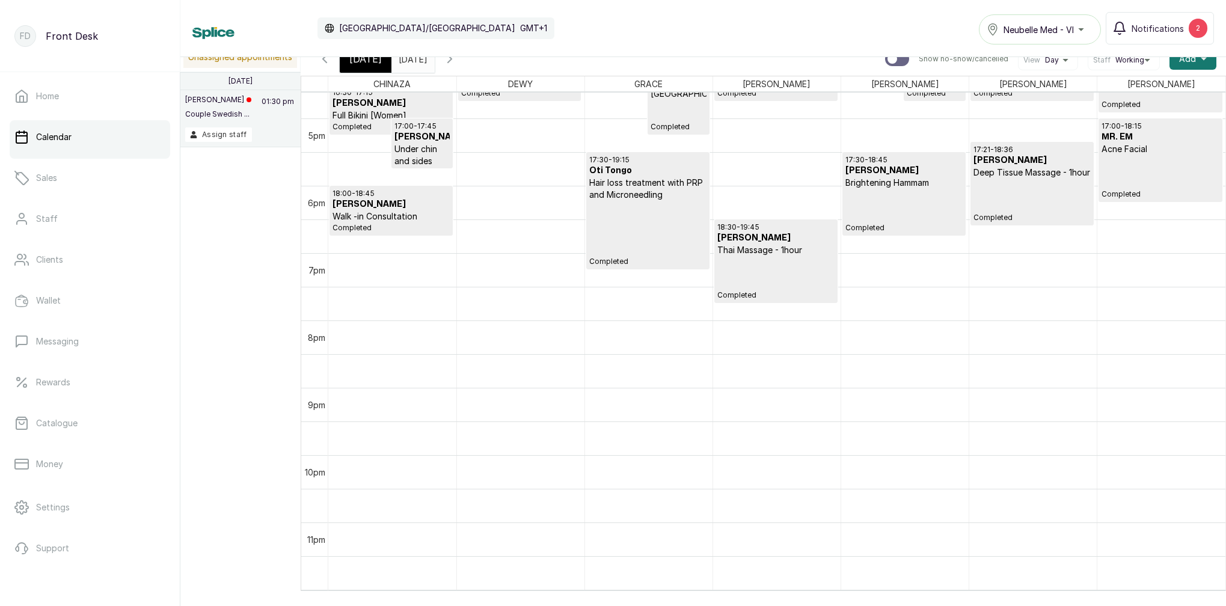
click at [363, 67] on div "Today" at bounding box center [366, 59] width 52 height 28
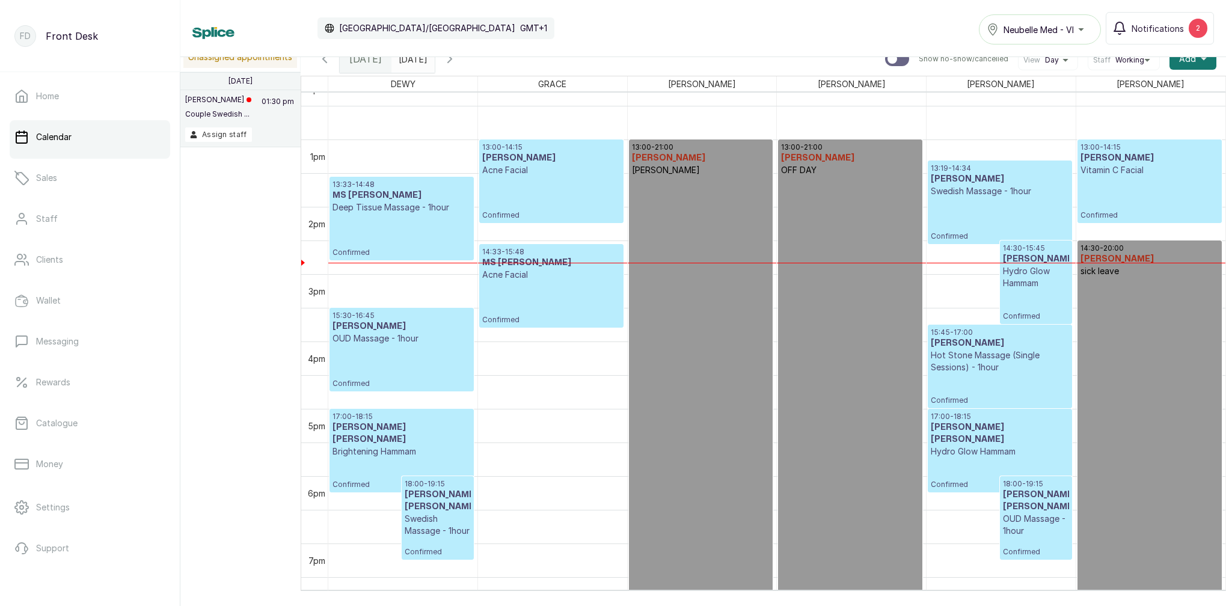
scroll to position [827, 0]
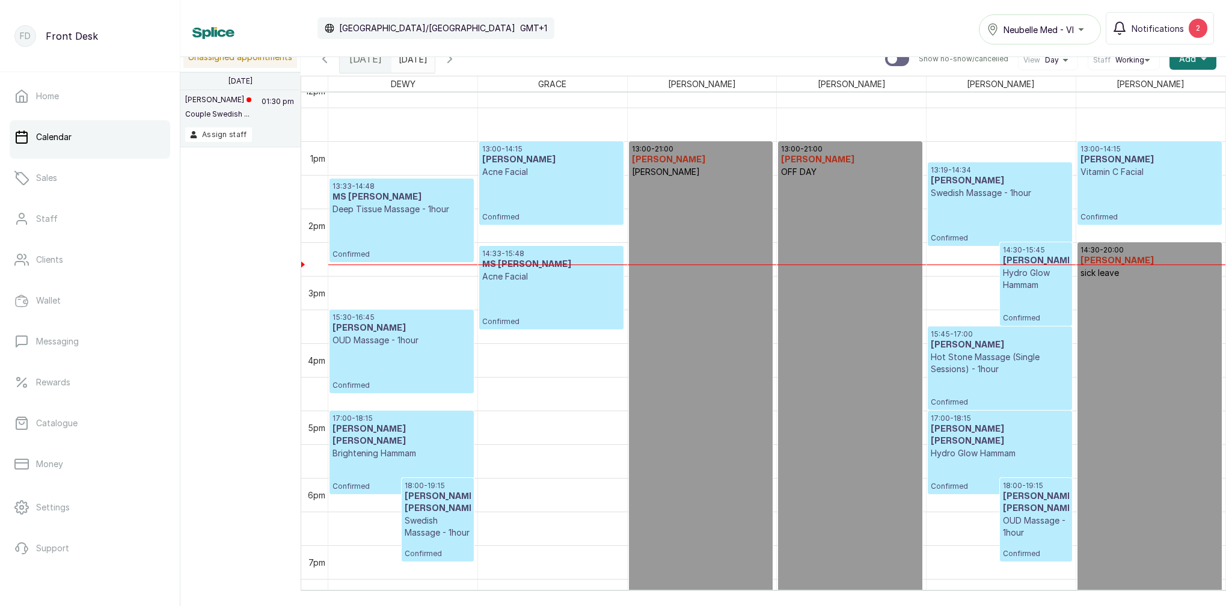
click at [1015, 281] on p "Hydro Glow Hammam" at bounding box center [1036, 279] width 66 height 24
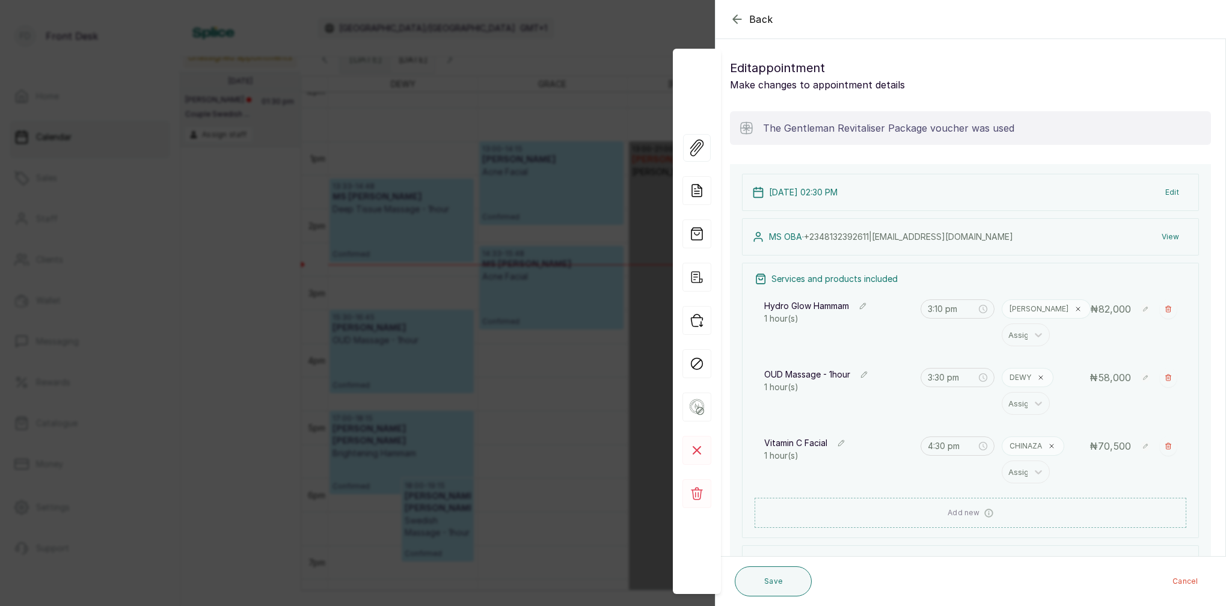
type input "2:30 pm"
click at [1048, 444] on icon at bounding box center [1051, 446] width 7 height 7
click at [1022, 442] on div at bounding box center [1020, 449] width 25 height 16
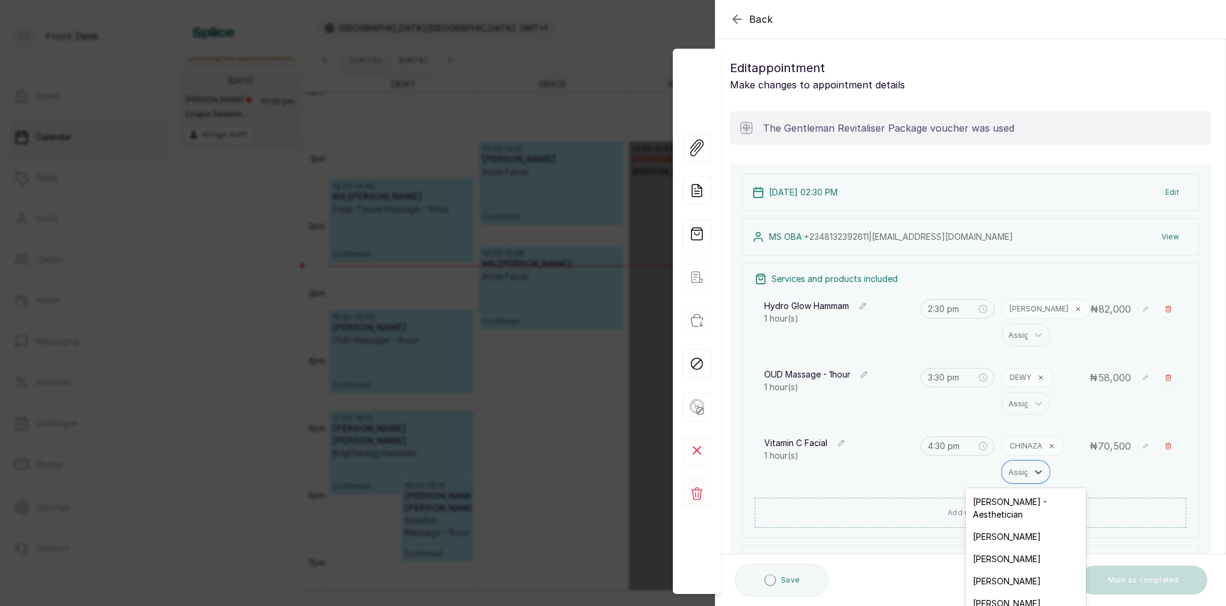
click at [999, 592] on div "GRACE G" at bounding box center [1026, 603] width 120 height 22
click at [1049, 446] on icon at bounding box center [1051, 446] width 7 height 7
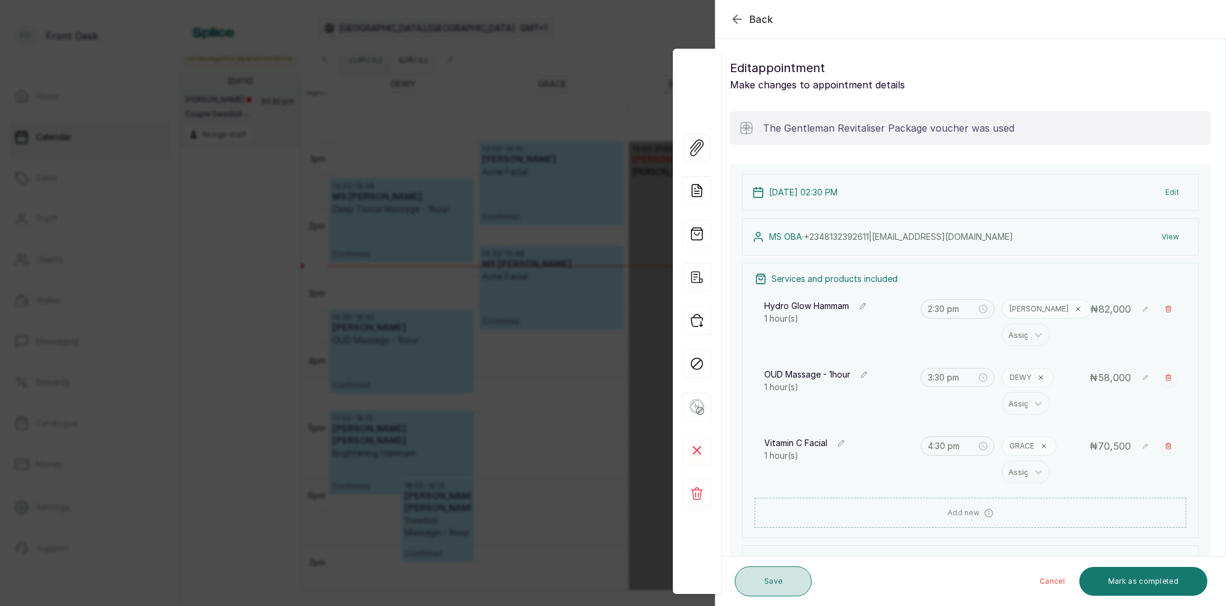
click at [791, 580] on button "Save" at bounding box center [773, 581] width 77 height 30
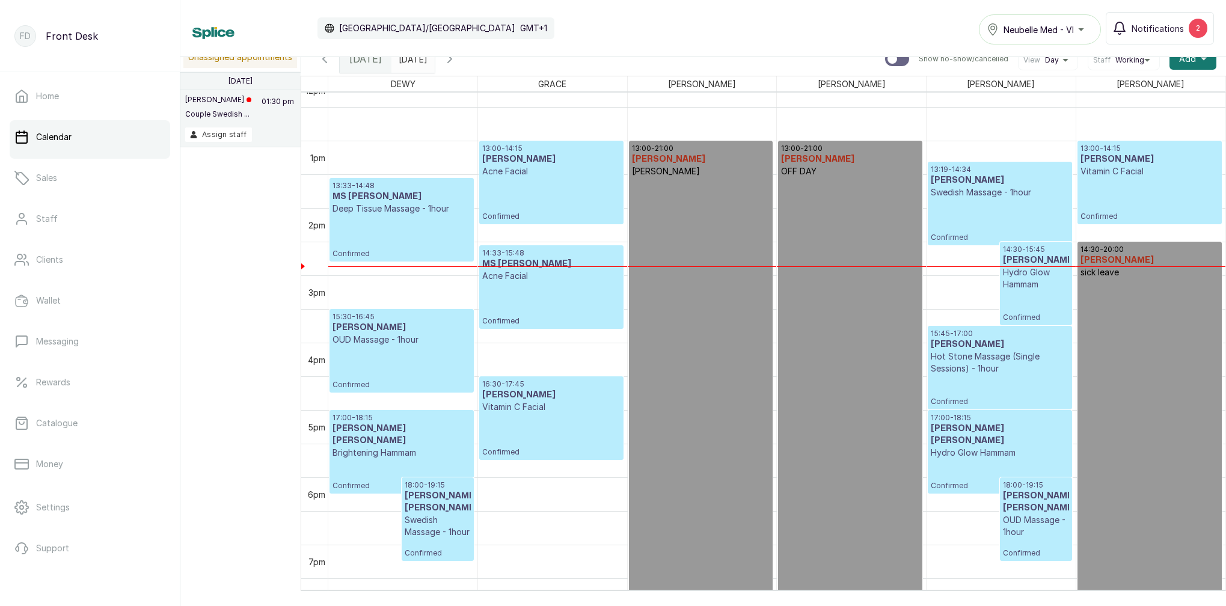
scroll to position [827, 0]
click at [1022, 292] on div "14:30 - 15:45 MS OBA Hydro Glow Hammam Confirmed" at bounding box center [1036, 284] width 66 height 78
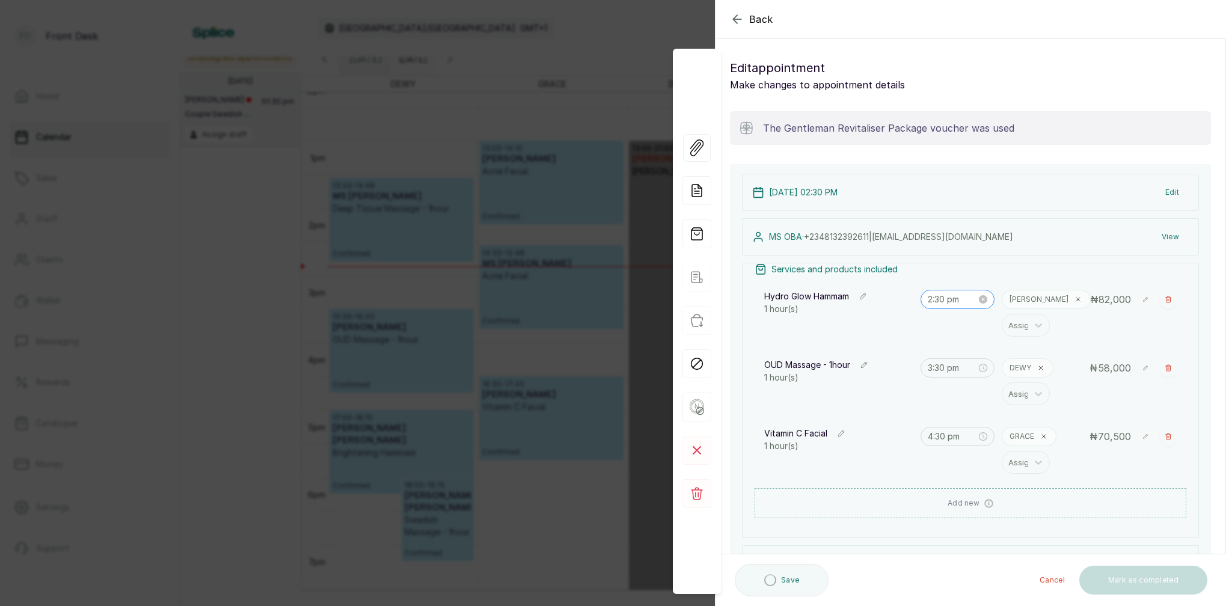
scroll to position [10, 0]
click at [734, 18] on icon "button" at bounding box center [737, 19] width 8 height 8
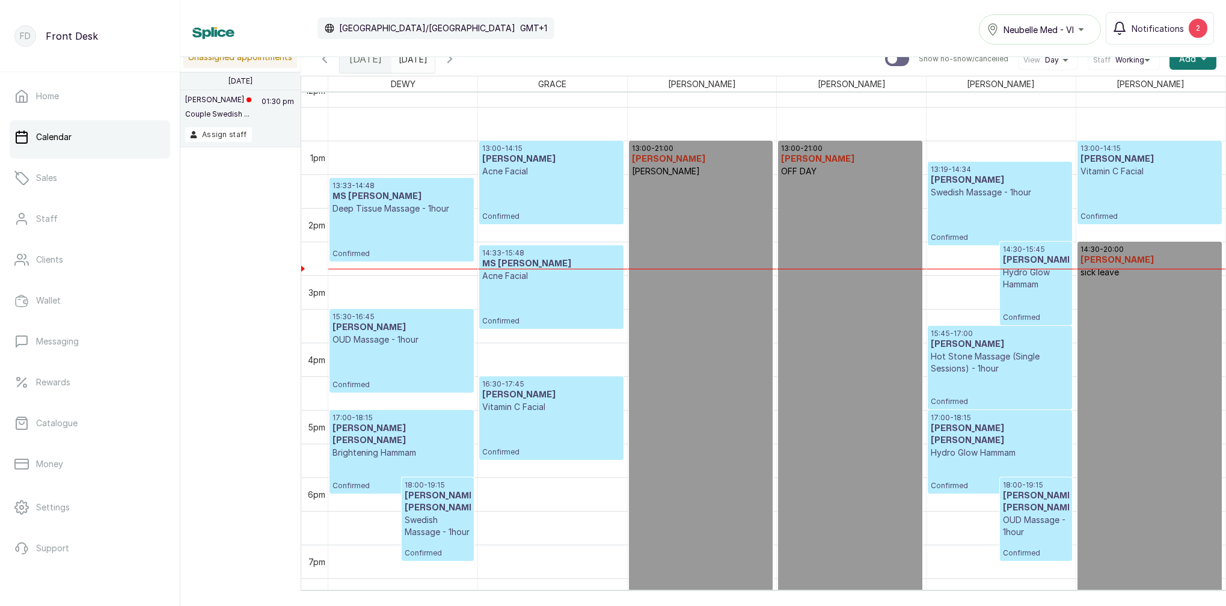
click at [734, 18] on div "Calendar Africa/Lagos GMT+1 Neubelle Med - VI Notifications 2" at bounding box center [703, 28] width 1022 height 32
click at [991, 198] on div "13:19 - 14:34 Kajarena Osunde Swedish Massage - 1hour Confirmed" at bounding box center [1000, 204] width 138 height 78
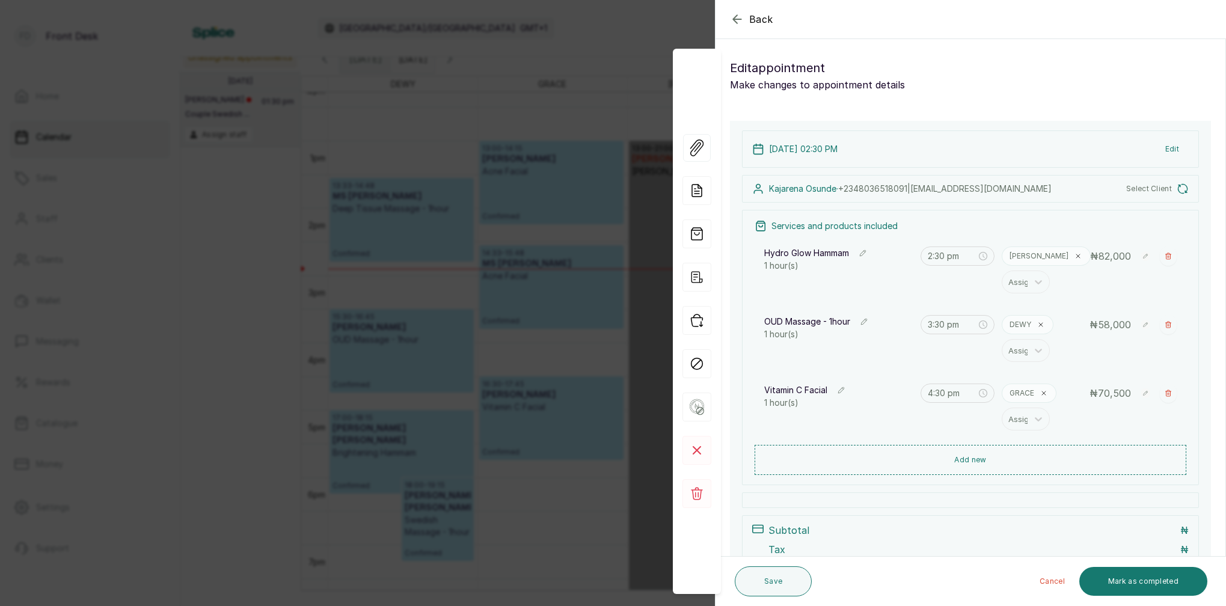
type input "1:19 pm"
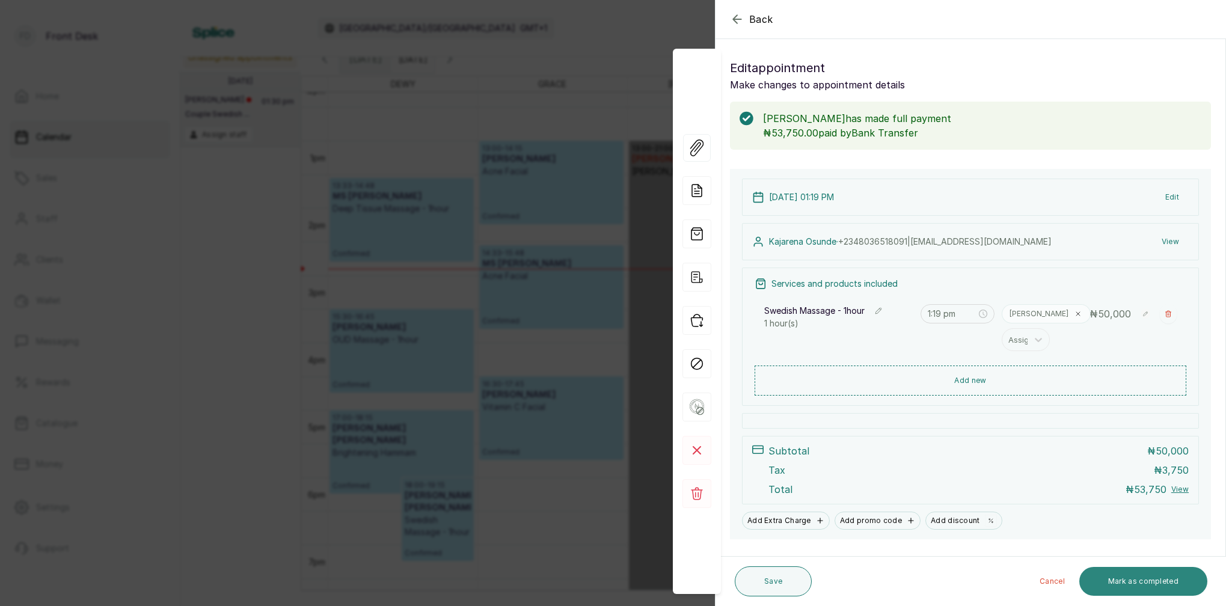
click at [1134, 581] on button "Mark as completed" at bounding box center [1143, 581] width 128 height 29
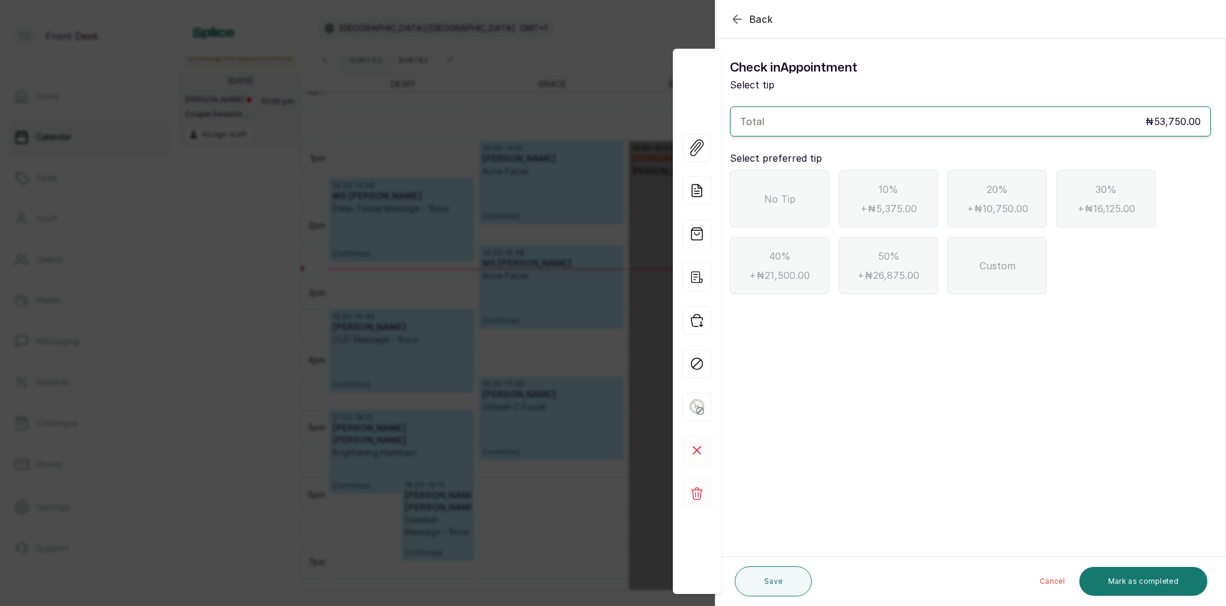
click at [792, 196] on span "No Tip" at bounding box center [779, 199] width 31 height 14
click at [1147, 584] on button "Mark as completed" at bounding box center [1143, 581] width 128 height 29
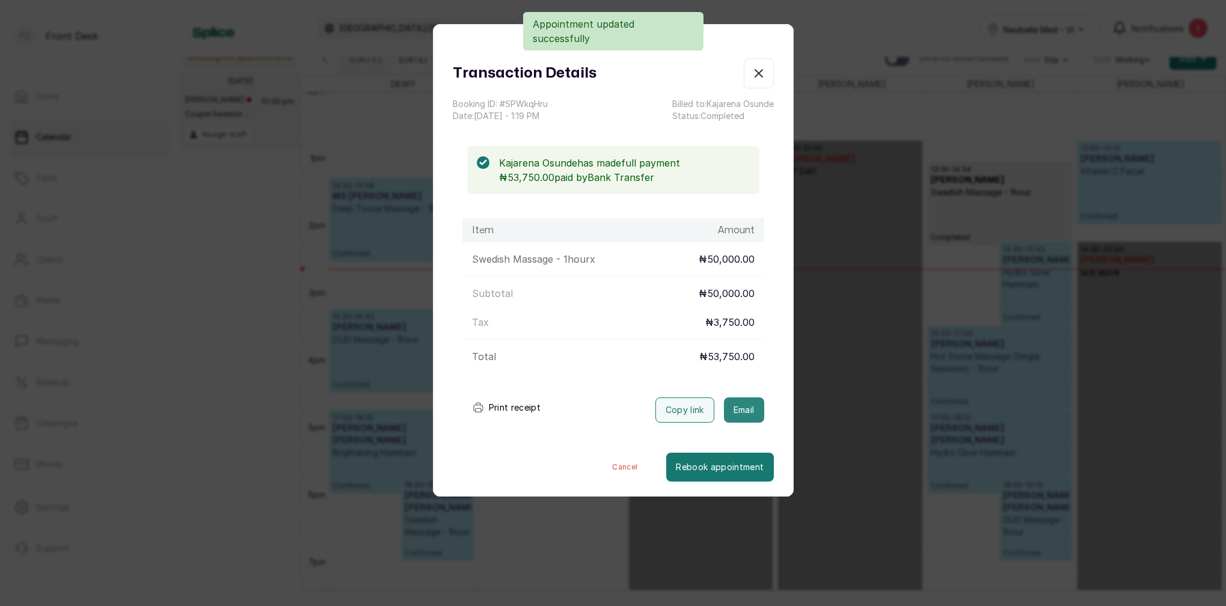
click at [737, 414] on button "Email" at bounding box center [744, 409] width 40 height 25
click at [955, 272] on div "Transaction Details Booking ID: # SPWkqHru Date: 17 Aug, 2025 ・ 1:19 PM Billed …" at bounding box center [613, 303] width 1226 height 606
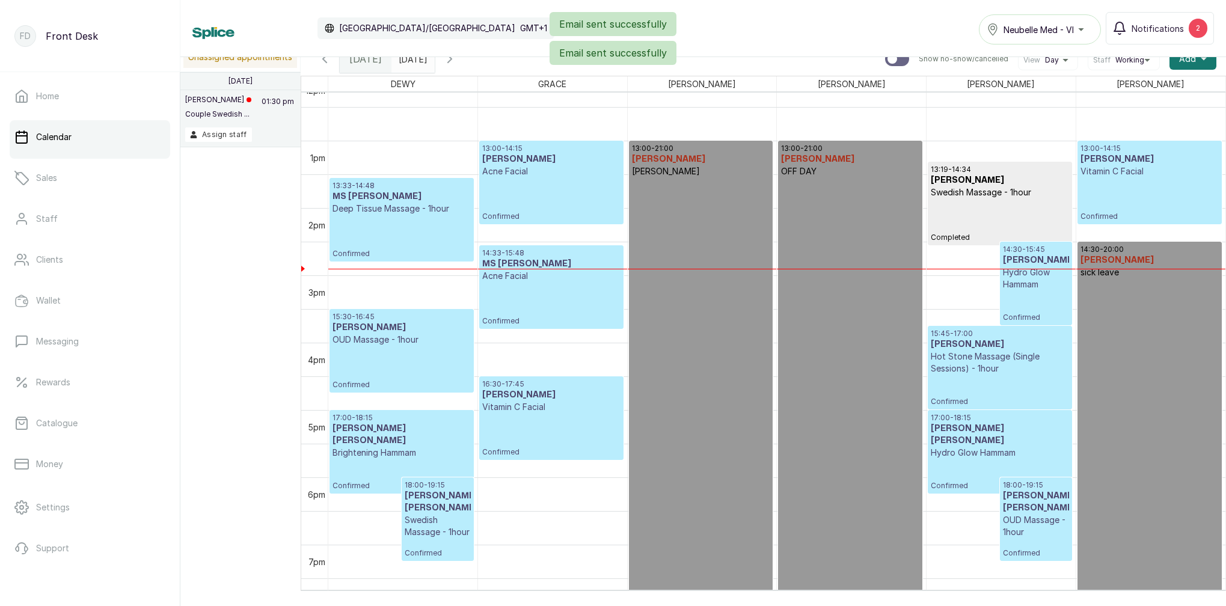
click at [1158, 198] on div "13:00 - 14:15 MS UMEH Vitamin C Facial Confirmed" at bounding box center [1149, 183] width 138 height 78
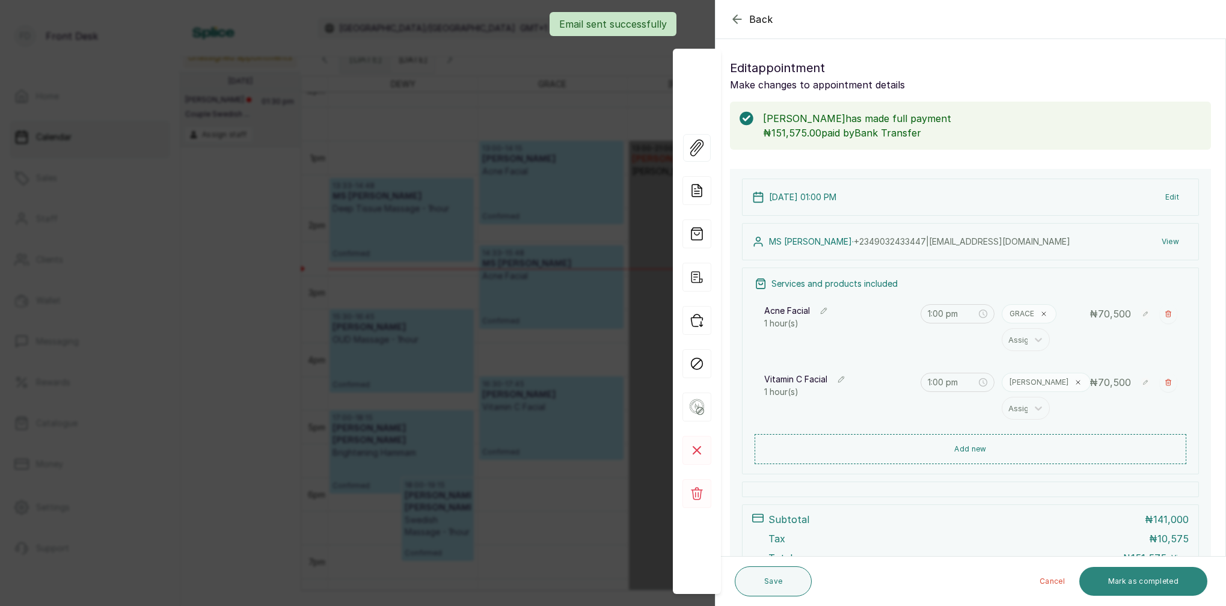
click at [1148, 583] on button "Mark as completed" at bounding box center [1143, 581] width 128 height 29
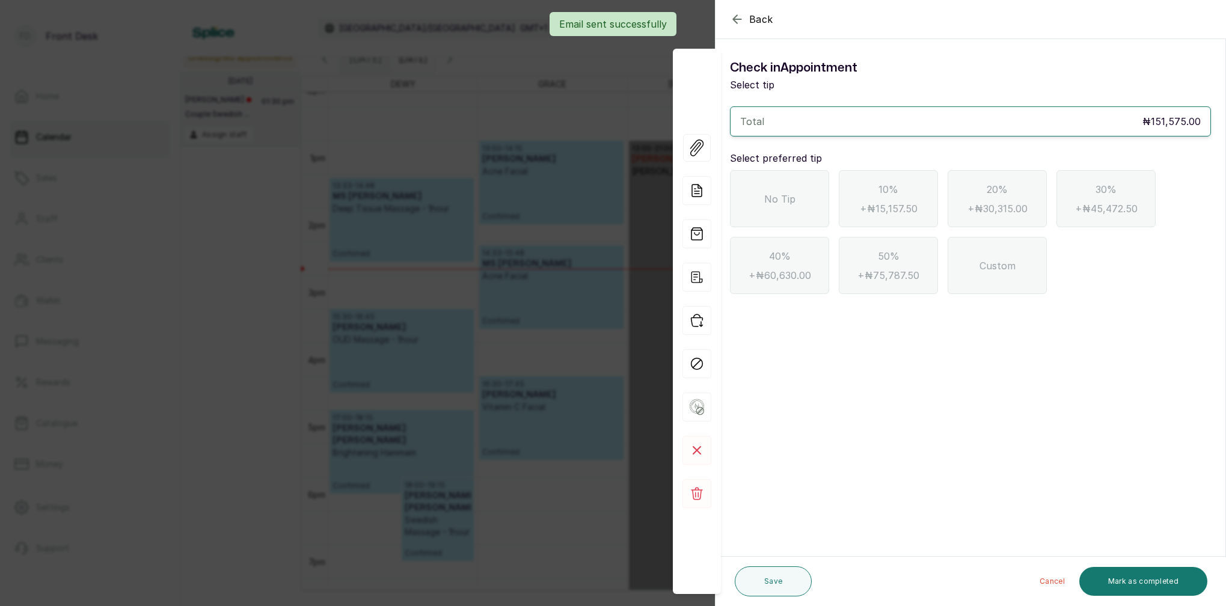
drag, startPoint x: 793, startPoint y: 197, endPoint x: 800, endPoint y: 200, distance: 7.8
click at [794, 197] on span "No Tip" at bounding box center [779, 199] width 31 height 14
click at [1128, 573] on button "Mark as completed" at bounding box center [1143, 581] width 128 height 29
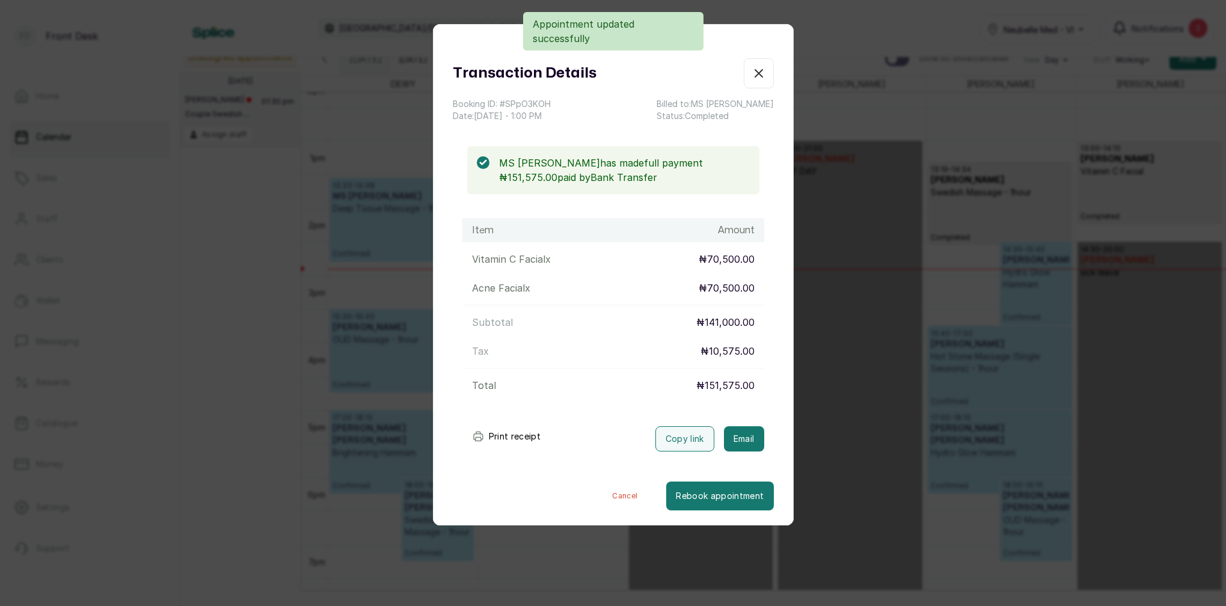
drag, startPoint x: 753, startPoint y: 440, endPoint x: 764, endPoint y: 443, distance: 11.1
click at [753, 440] on button "Email" at bounding box center [744, 438] width 40 height 25
drag, startPoint x: 765, startPoint y: 74, endPoint x: 776, endPoint y: 72, distance: 11.0
click at [765, 74] on icon "button" at bounding box center [759, 73] width 14 height 14
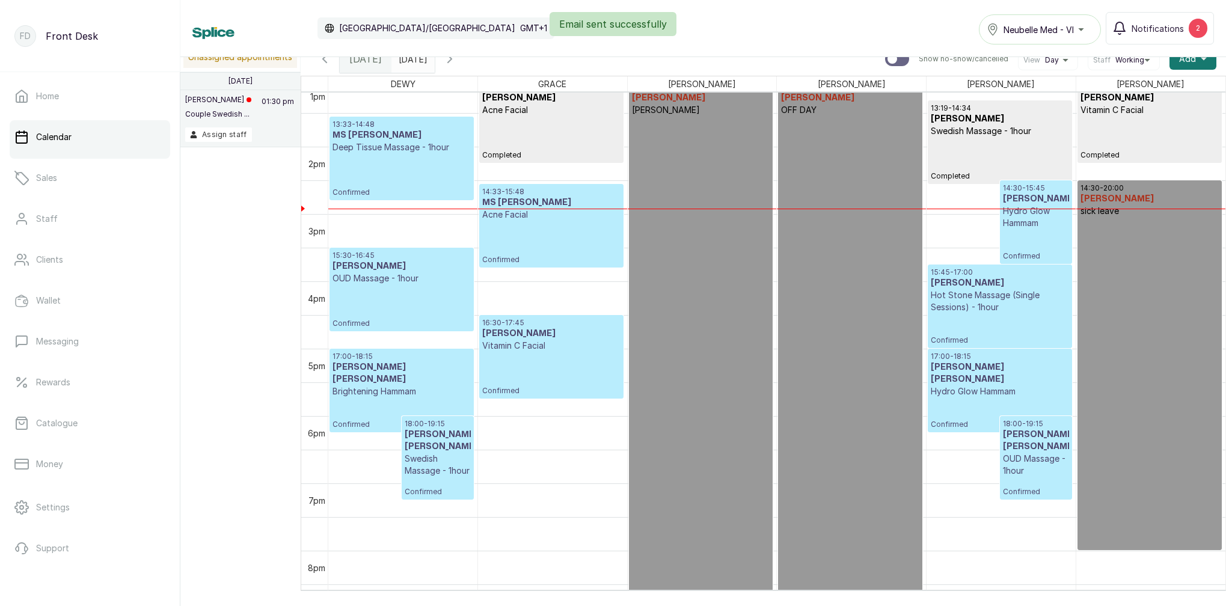
scroll to position [892, 0]
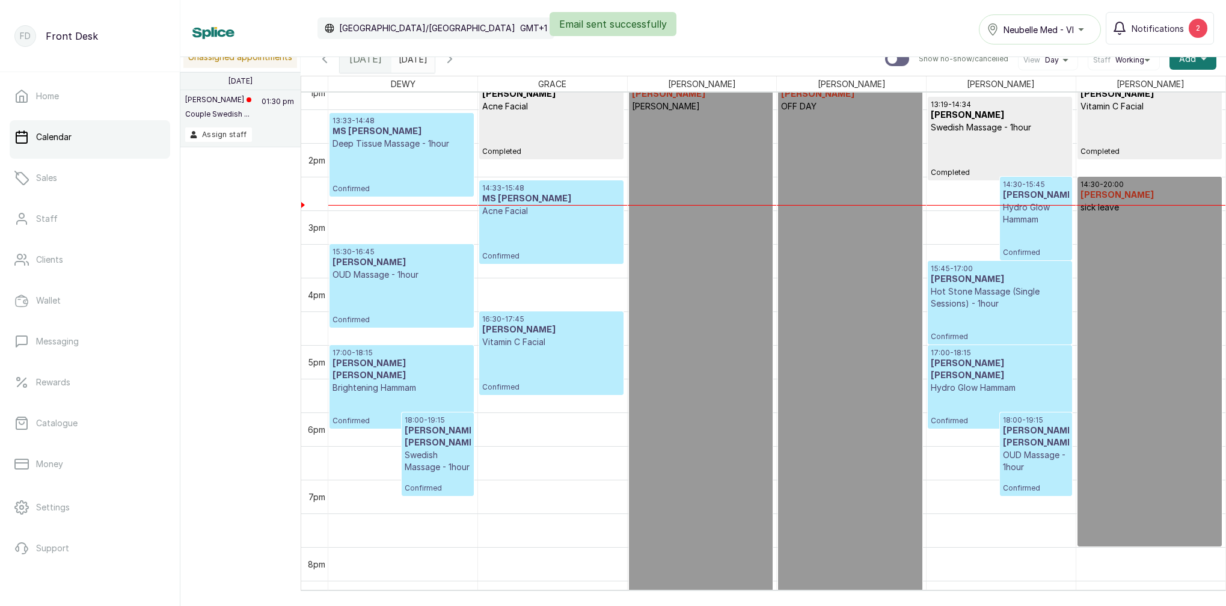
click at [1032, 233] on div "14:30 - 15:45 MS OBA Hydro Glow Hammam Confirmed" at bounding box center [1036, 219] width 66 height 78
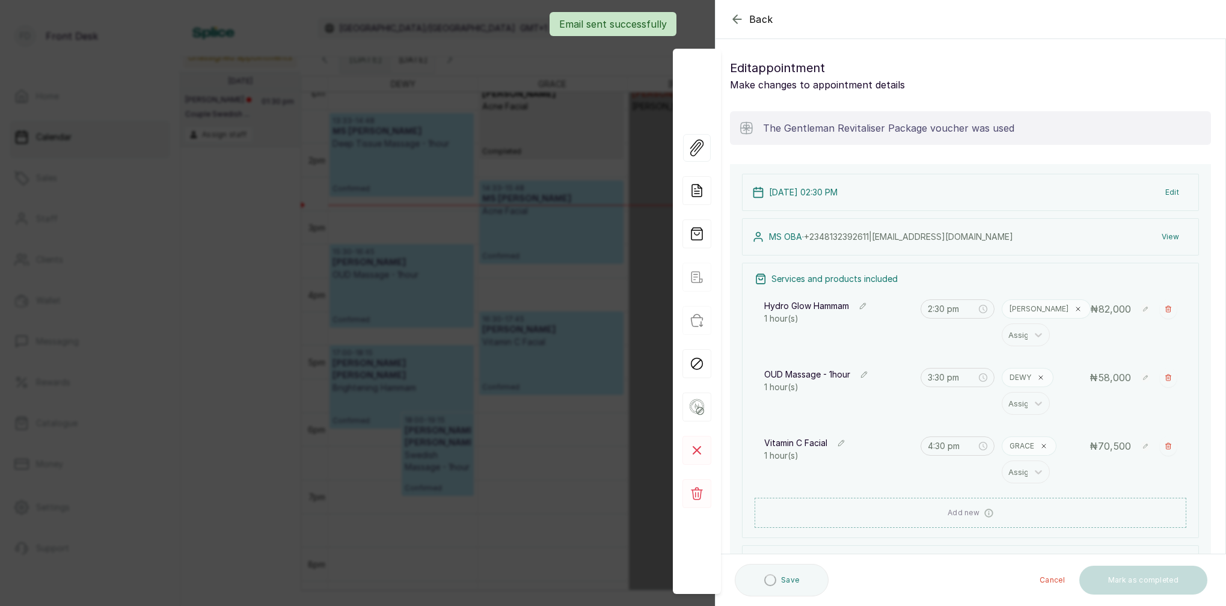
click at [740, 20] on div "Email sent successfully" at bounding box center [613, 24] width 1226 height 24
click at [735, 22] on icon "button" at bounding box center [737, 19] width 14 height 14
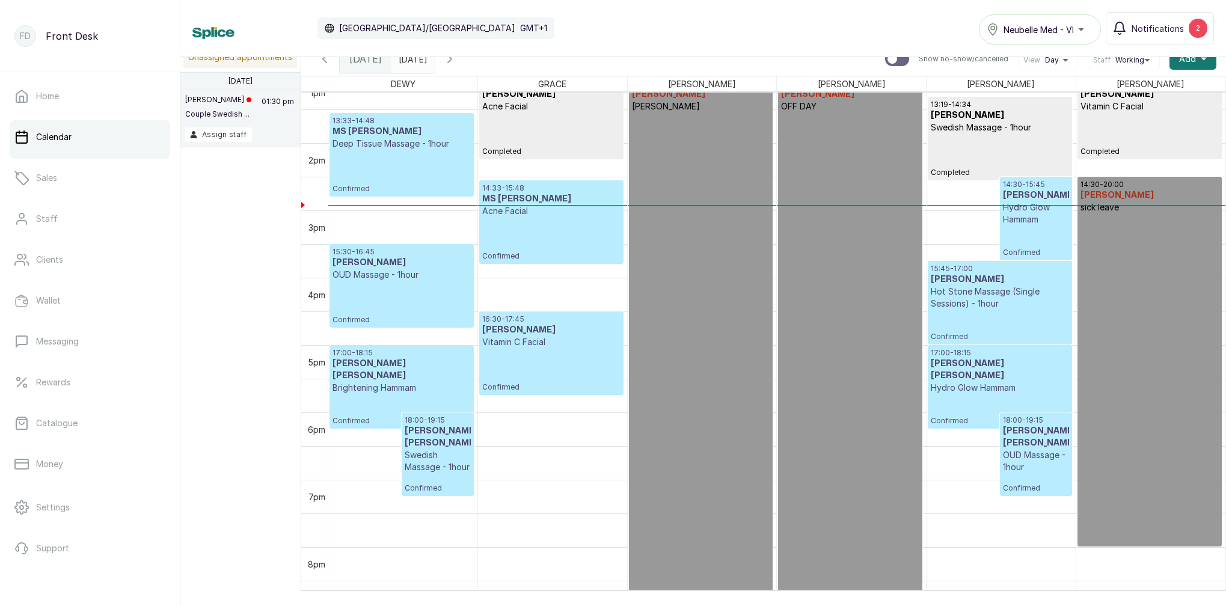
click at [326, 61] on icon "button" at bounding box center [324, 59] width 14 height 14
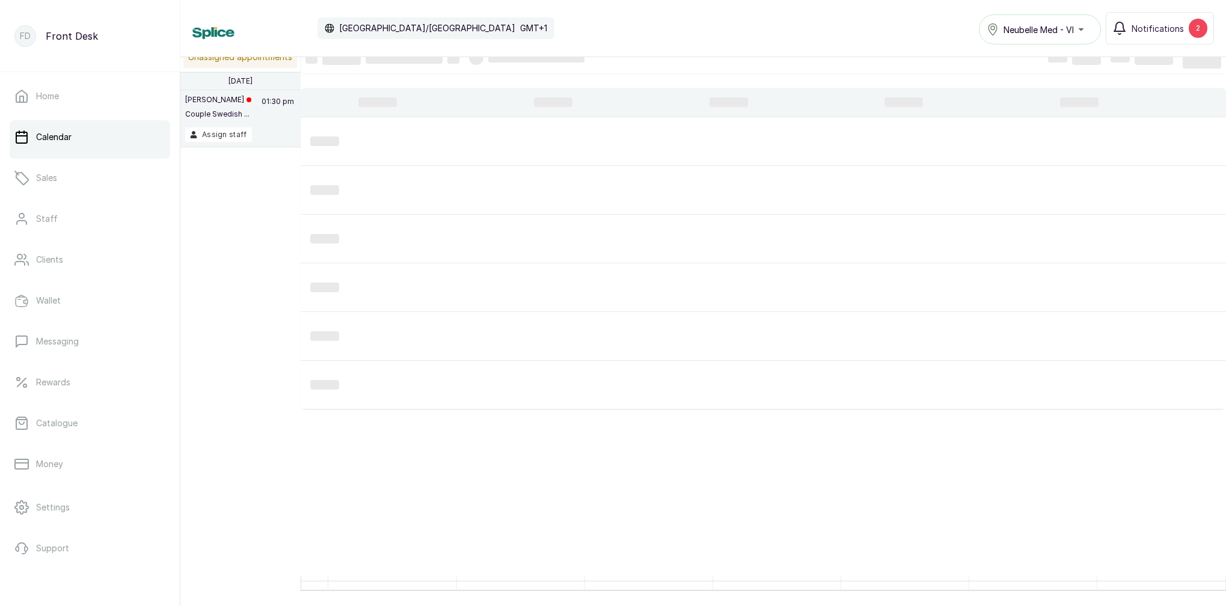
scroll to position [405, 0]
click at [326, 61] on div at bounding box center [341, 58] width 38 height 14
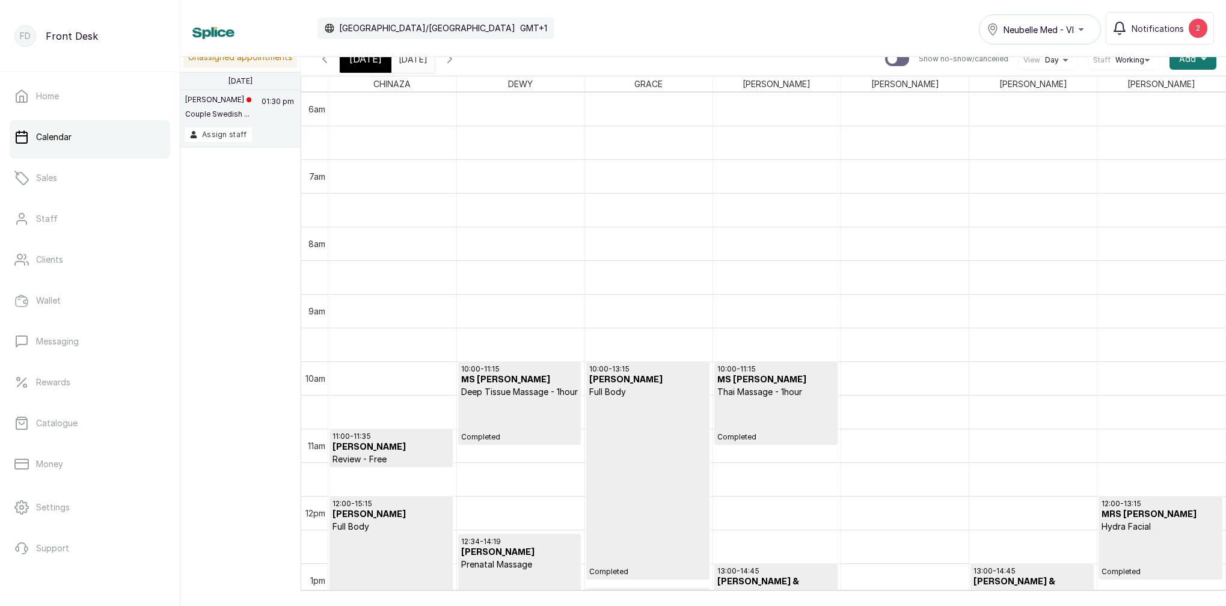
click at [326, 60] on icon "button" at bounding box center [324, 59] width 14 height 14
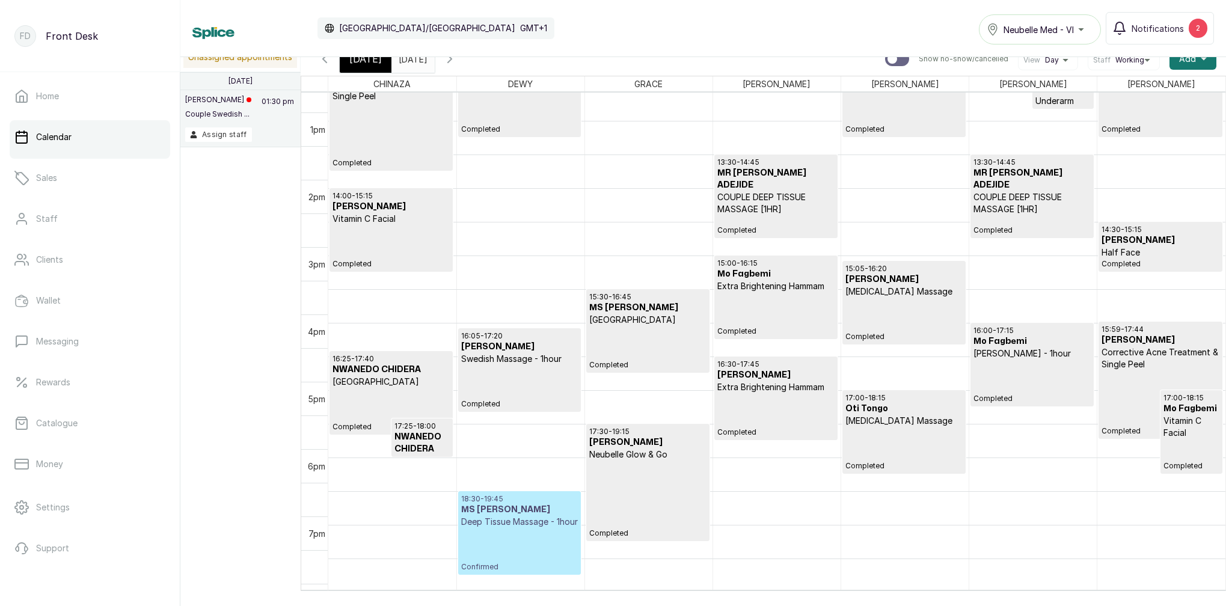
scroll to position [856, 0]
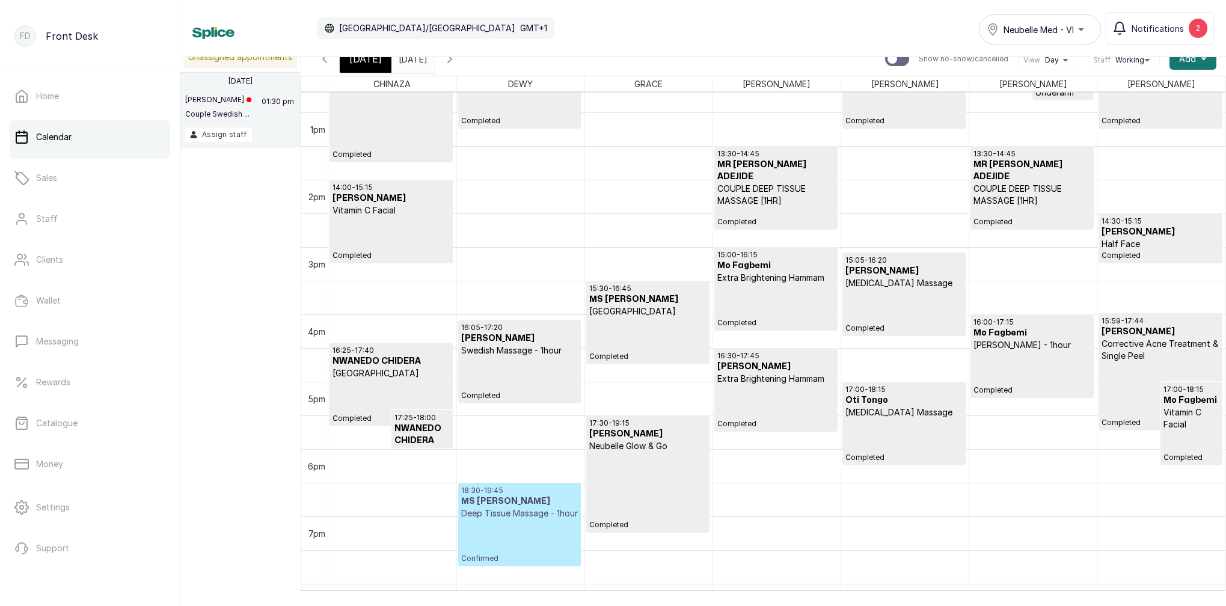
click at [530, 542] on div "18:30 - 19:45 MS YINGI Deep Tissue Massage - 1hour Confirmed" at bounding box center [519, 525] width 117 height 78
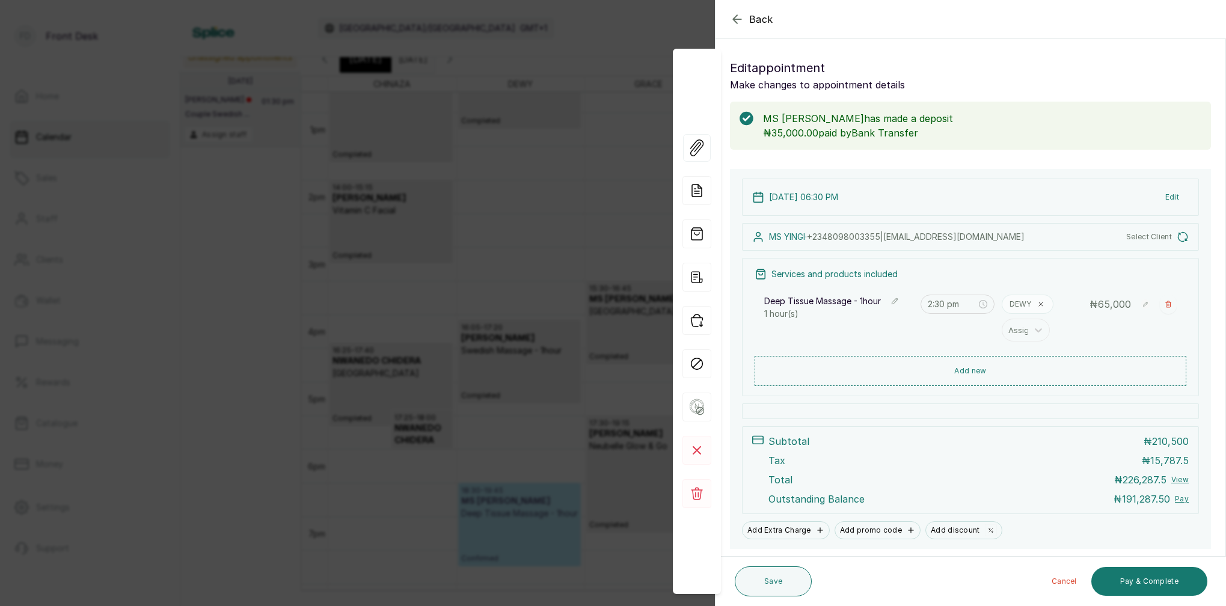
type input "6:30 pm"
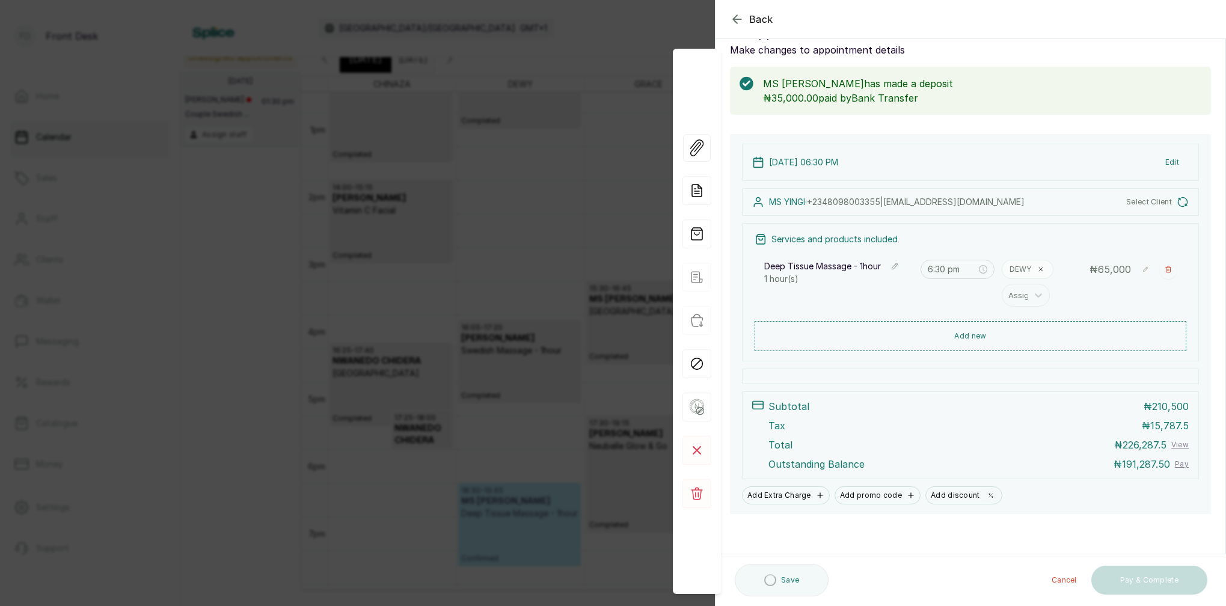
scroll to position [35, 0]
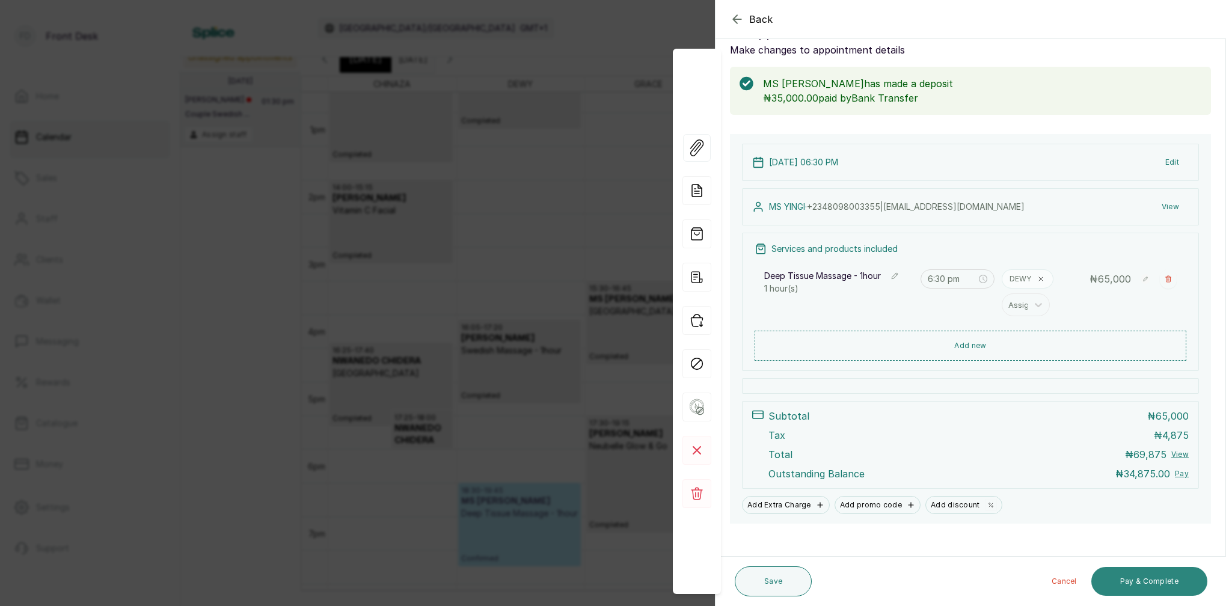
click at [1162, 580] on button "Pay & Complete" at bounding box center [1149, 581] width 116 height 29
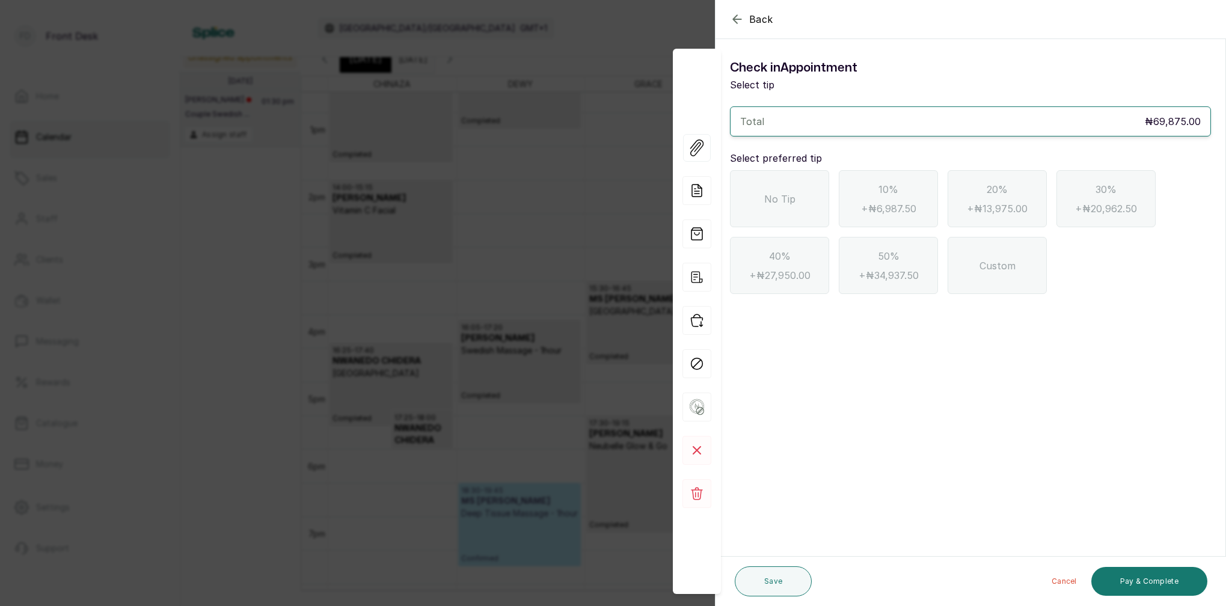
scroll to position [0, 0]
click at [800, 207] on div "No Tip" at bounding box center [779, 198] width 99 height 57
click at [1137, 583] on button "Pay & Complete" at bounding box center [1149, 581] width 116 height 29
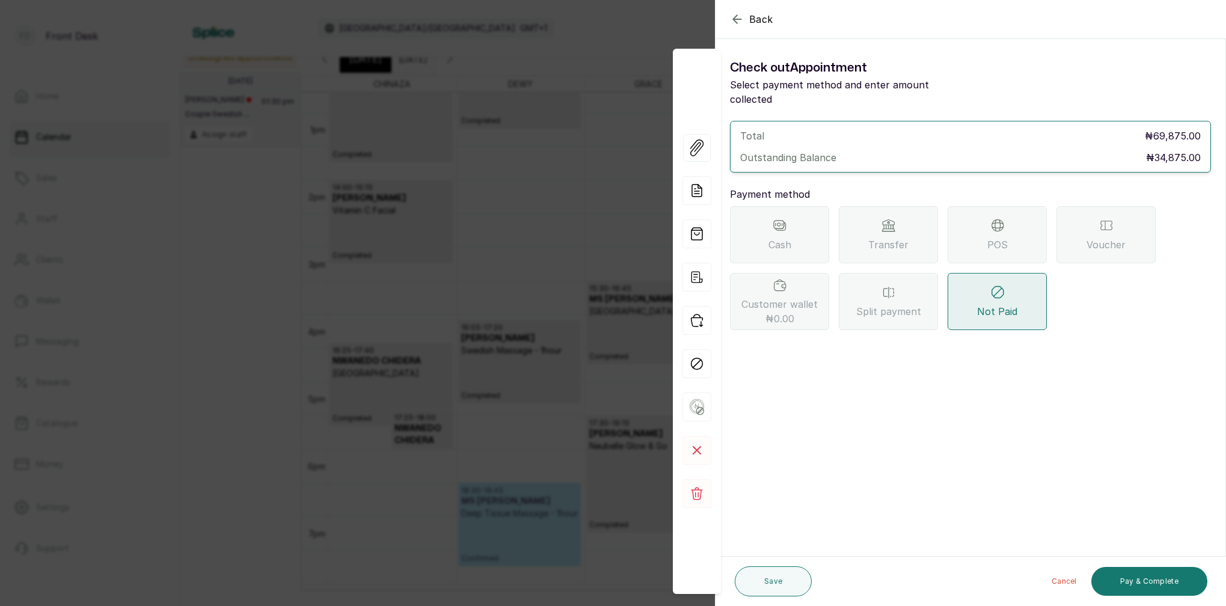
click at [899, 237] on span "Transfer" at bounding box center [888, 244] width 40 height 14
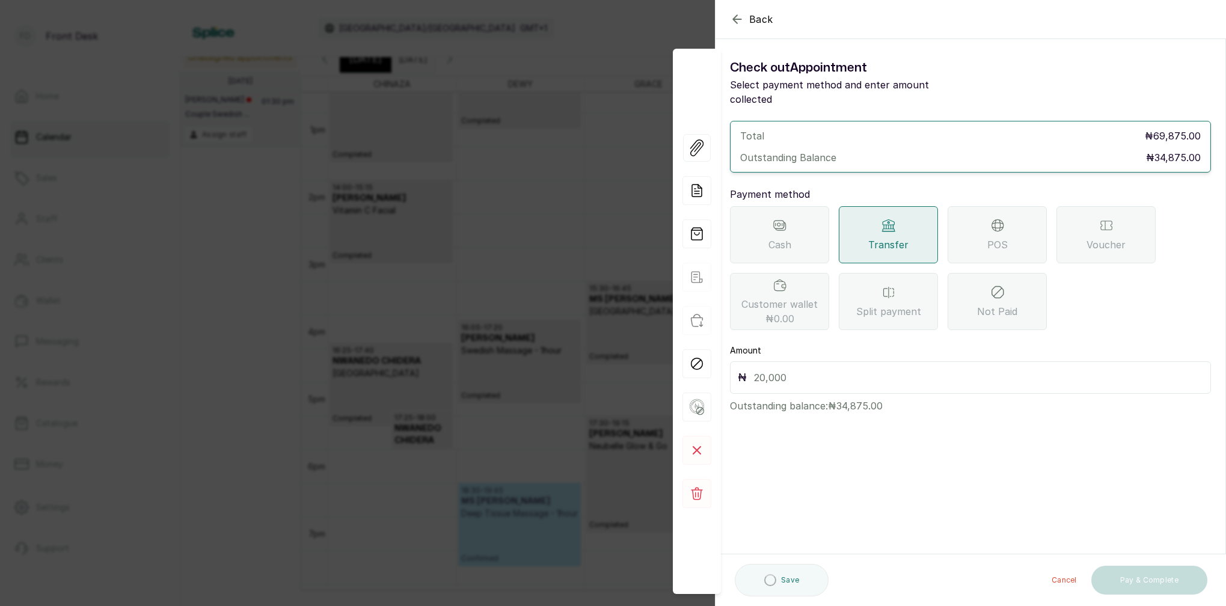
click at [783, 369] on input "text" at bounding box center [978, 377] width 449 height 17
type input "34,875"
click at [1188, 583] on button "Pay & Complete" at bounding box center [1149, 581] width 116 height 29
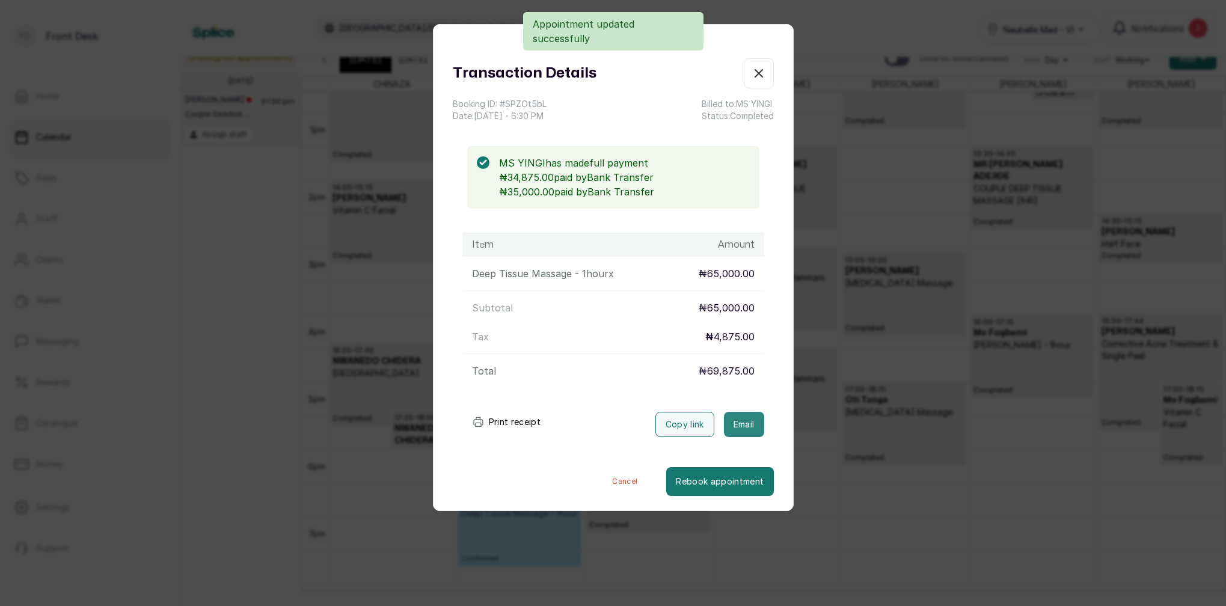
click at [744, 426] on button "Email" at bounding box center [744, 424] width 40 height 25
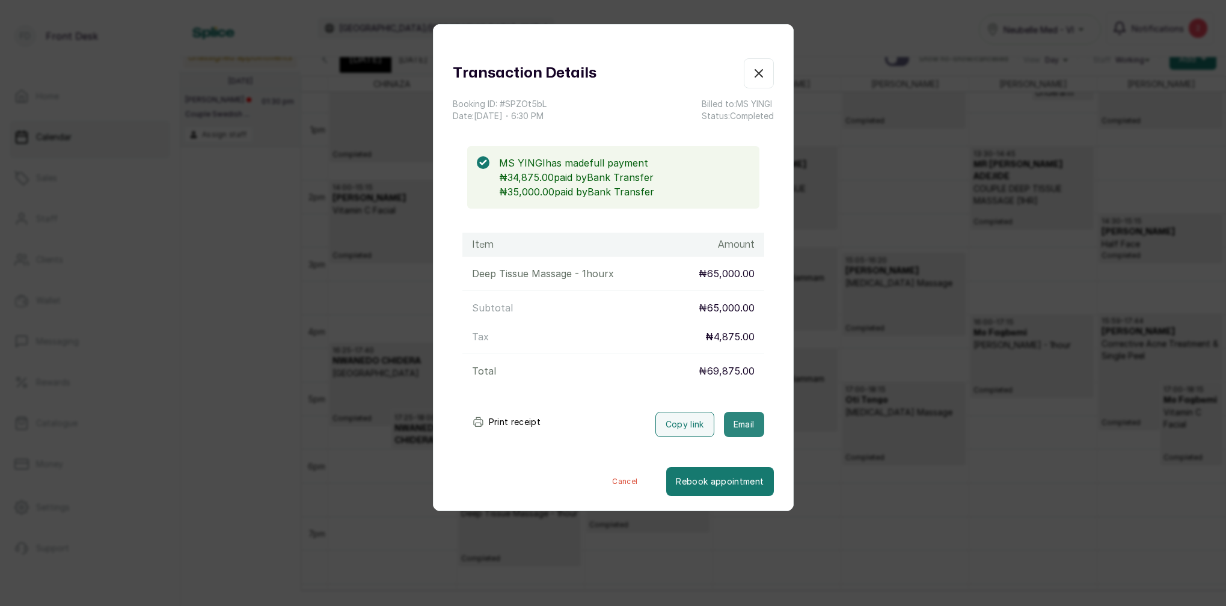
click at [741, 421] on button "Email" at bounding box center [744, 424] width 40 height 25
click at [765, 75] on icon "button" at bounding box center [759, 73] width 14 height 14
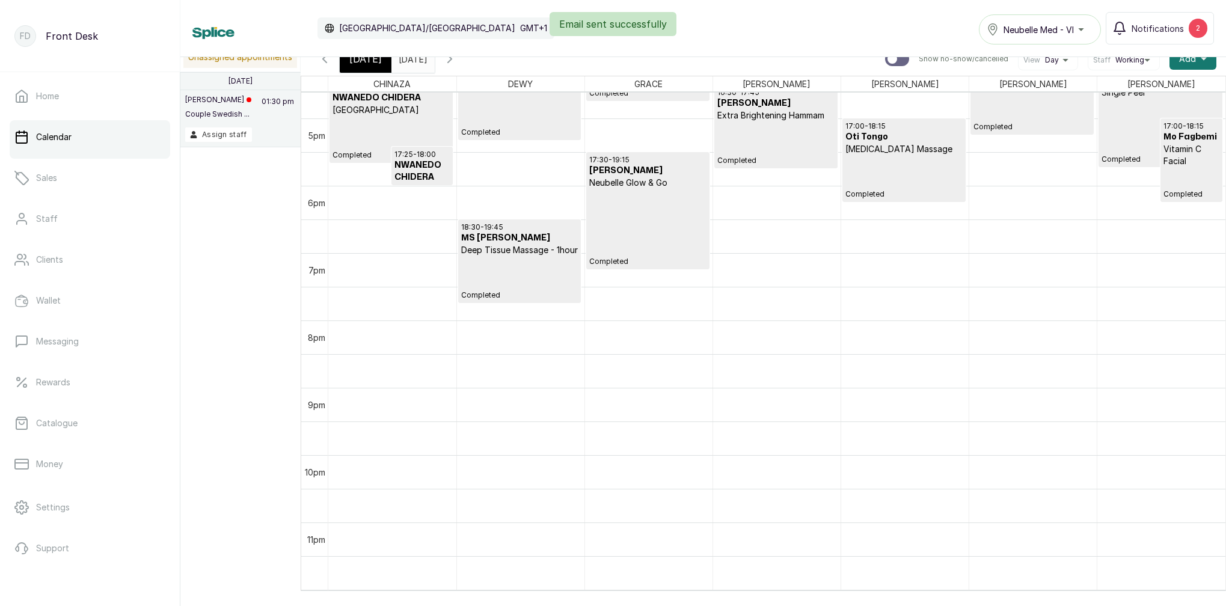
scroll to position [1120, 0]
click at [1197, 24] on div "Email sent successfully" at bounding box center [613, 24] width 1226 height 24
click at [1181, 26] on span "Notifications" at bounding box center [1158, 28] width 52 height 13
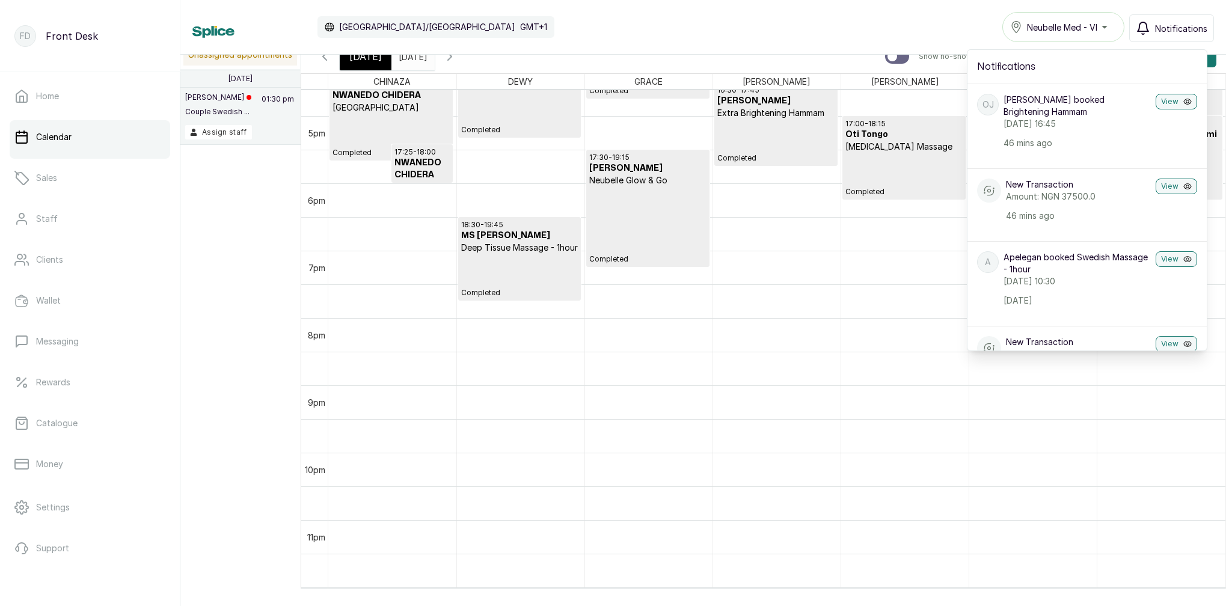
scroll to position [0, 0]
click at [1172, 102] on button "View" at bounding box center [1176, 102] width 41 height 16
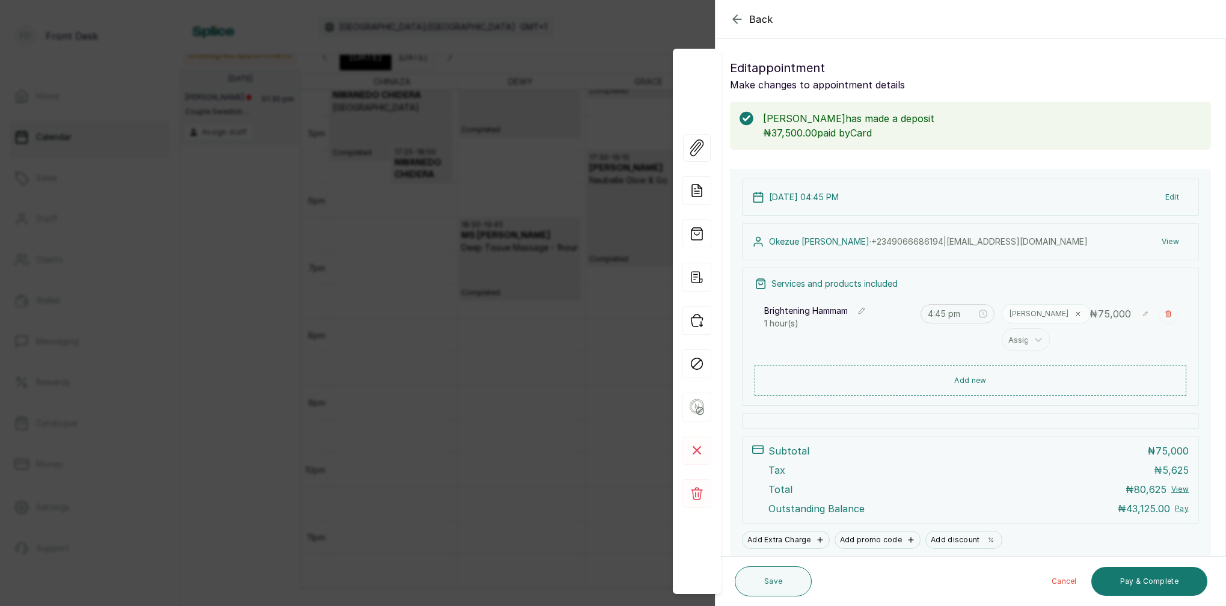
click at [741, 18] on icon "button" at bounding box center [737, 19] width 14 height 14
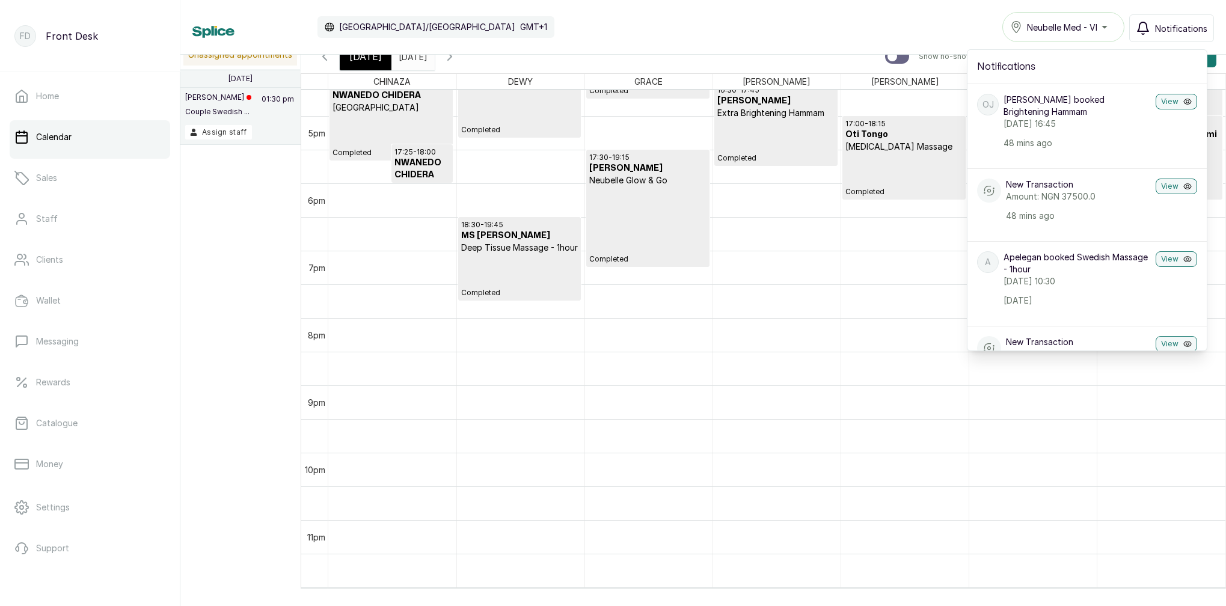
click at [948, 13] on div "Calendar Africa/Lagos GMT+1 Neubelle Med - VI Notifications Notifications OJ Ok…" at bounding box center [703, 27] width 1022 height 30
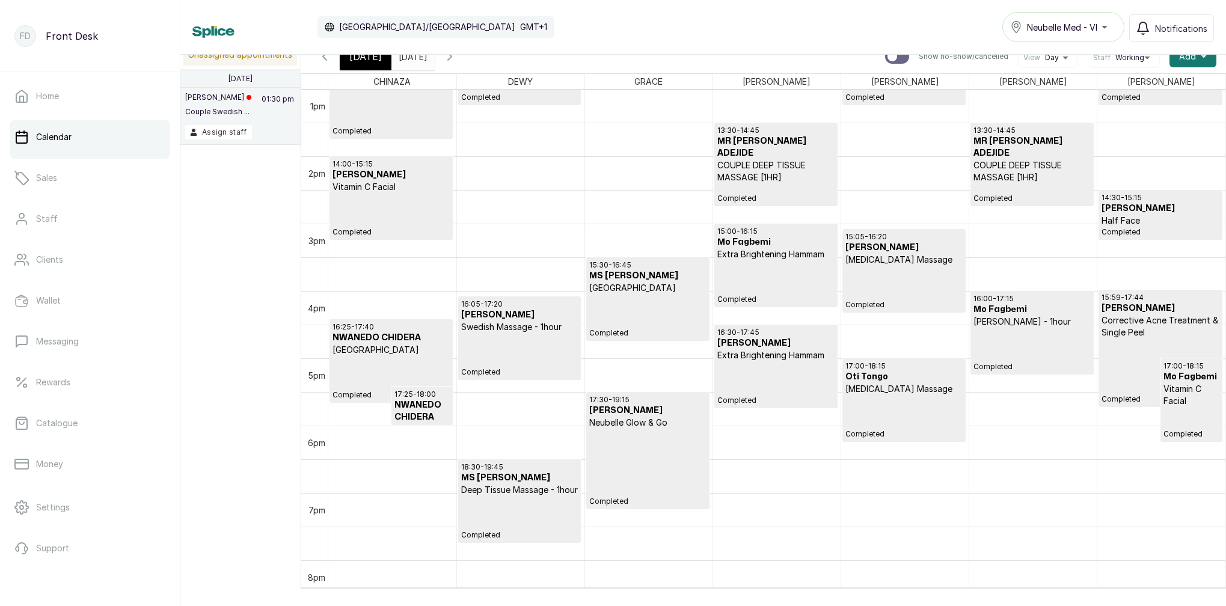
scroll to position [905, 0]
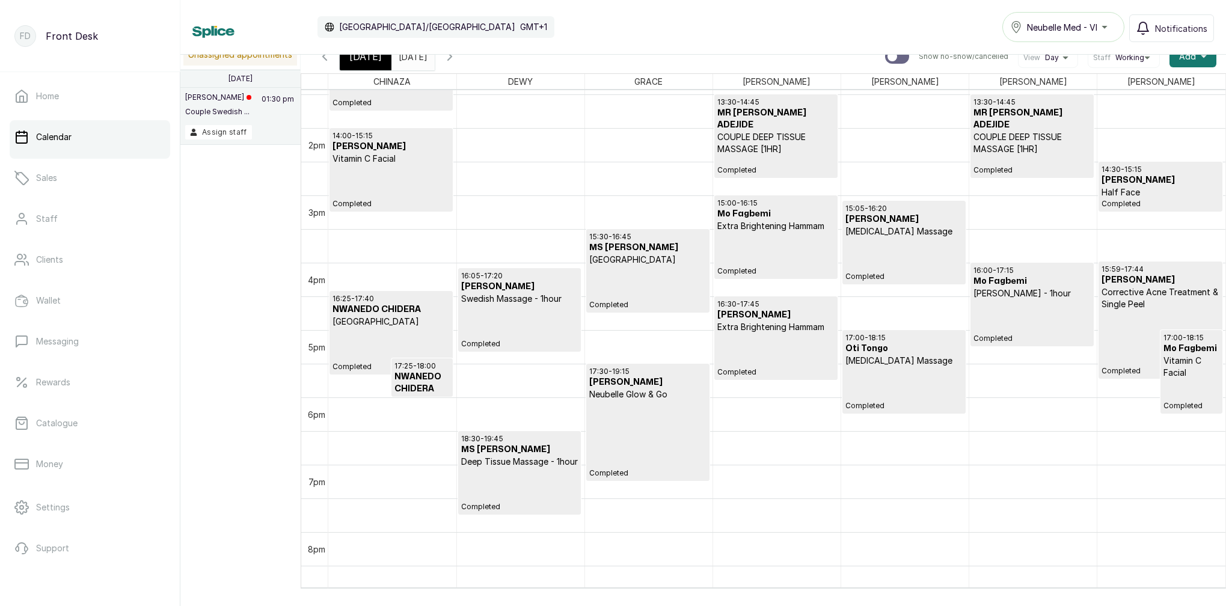
click at [361, 60] on span "Today" at bounding box center [365, 56] width 32 height 14
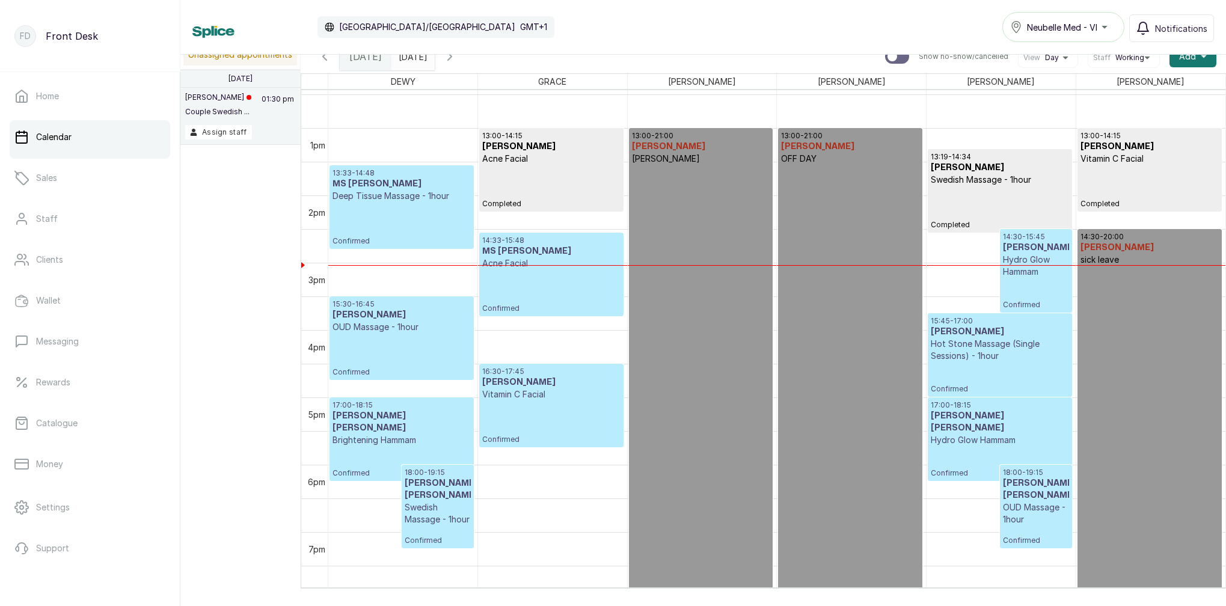
scroll to position [831, 0]
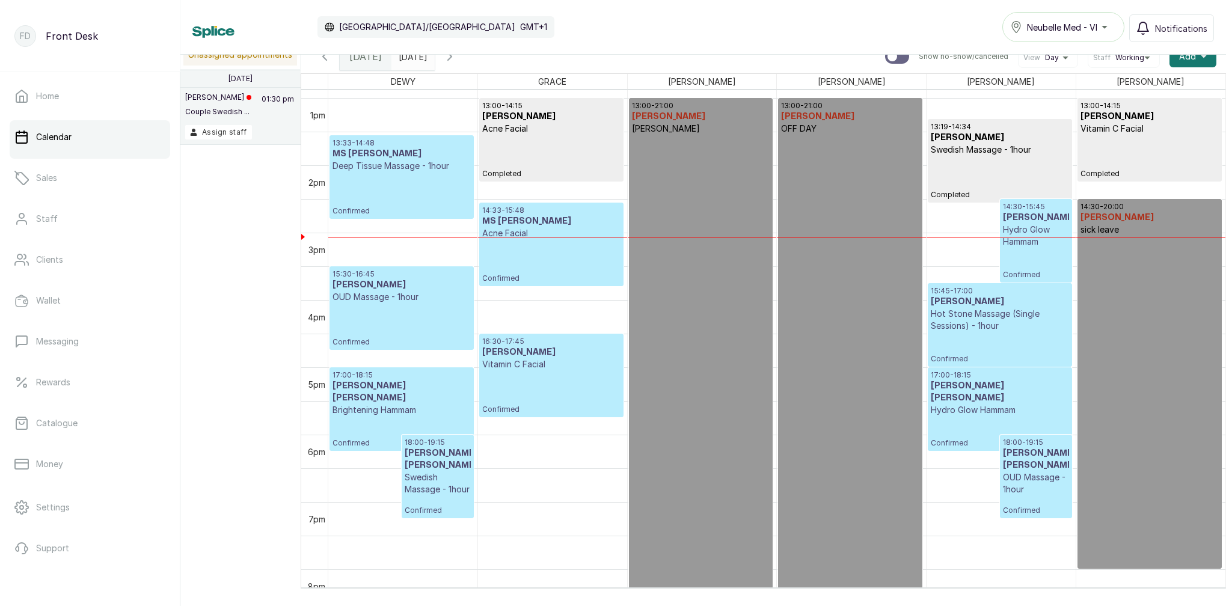
click at [457, 57] on icon "button" at bounding box center [450, 56] width 14 height 14
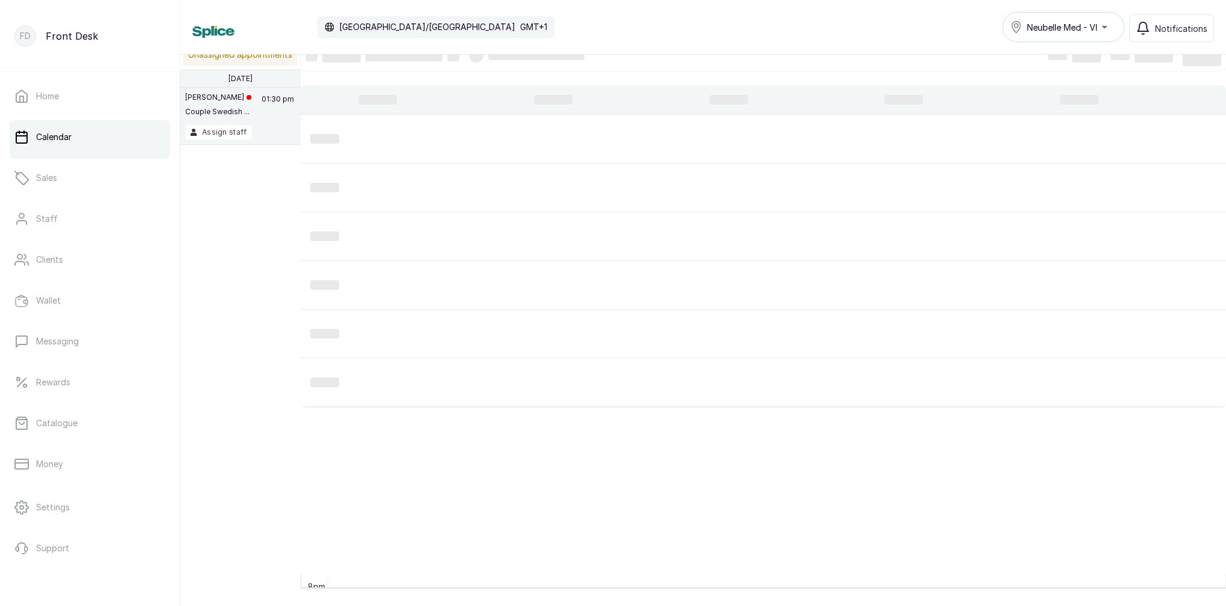
scroll to position [405, 0]
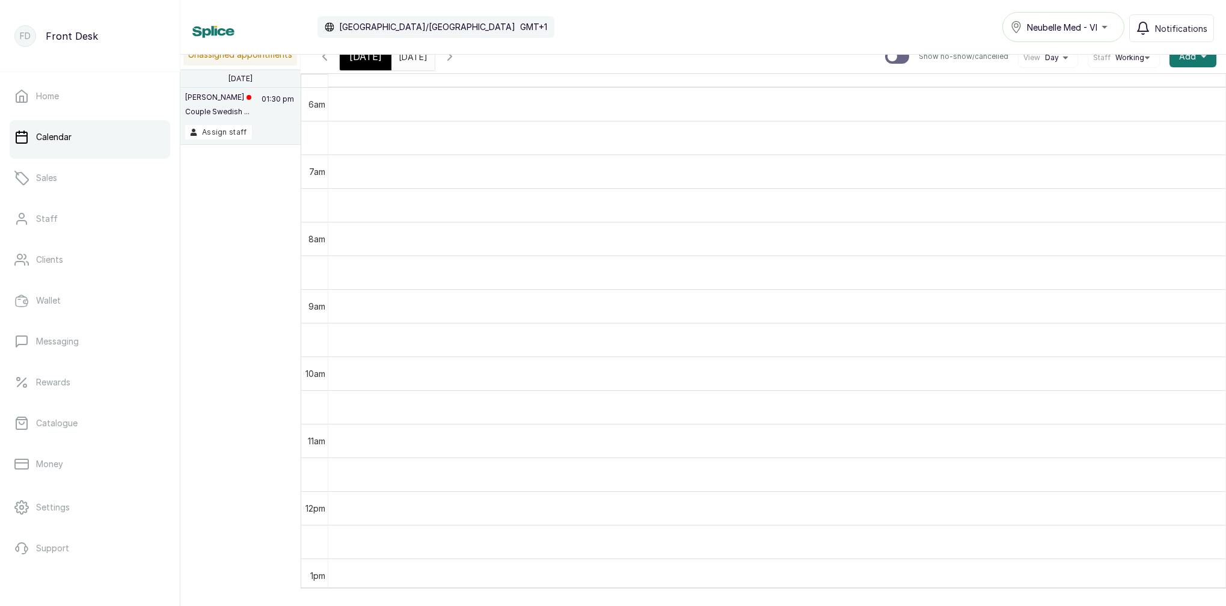
click at [464, 64] on button "Show no-show/cancelled" at bounding box center [449, 56] width 29 height 29
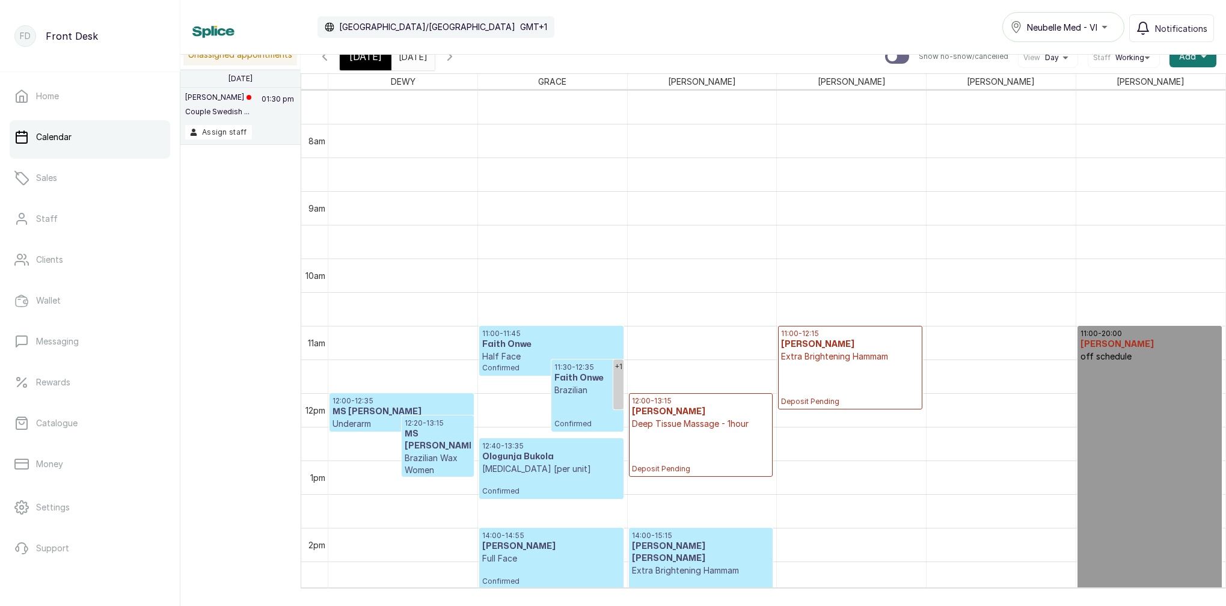
scroll to position [486, 0]
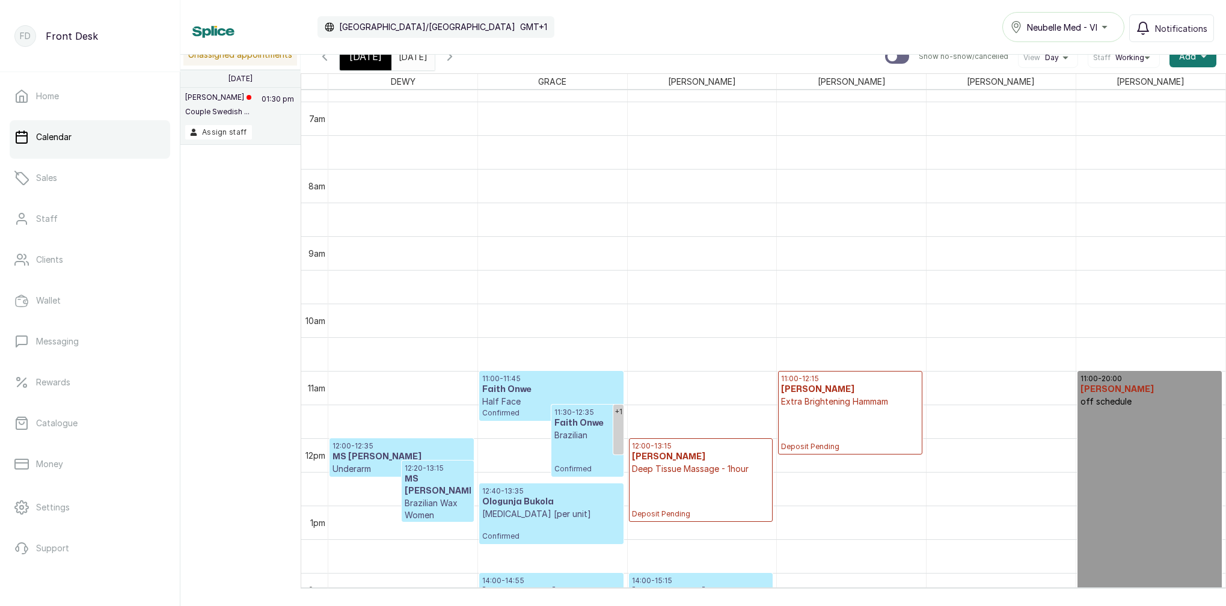
click at [457, 57] on icon "button" at bounding box center [450, 56] width 14 height 14
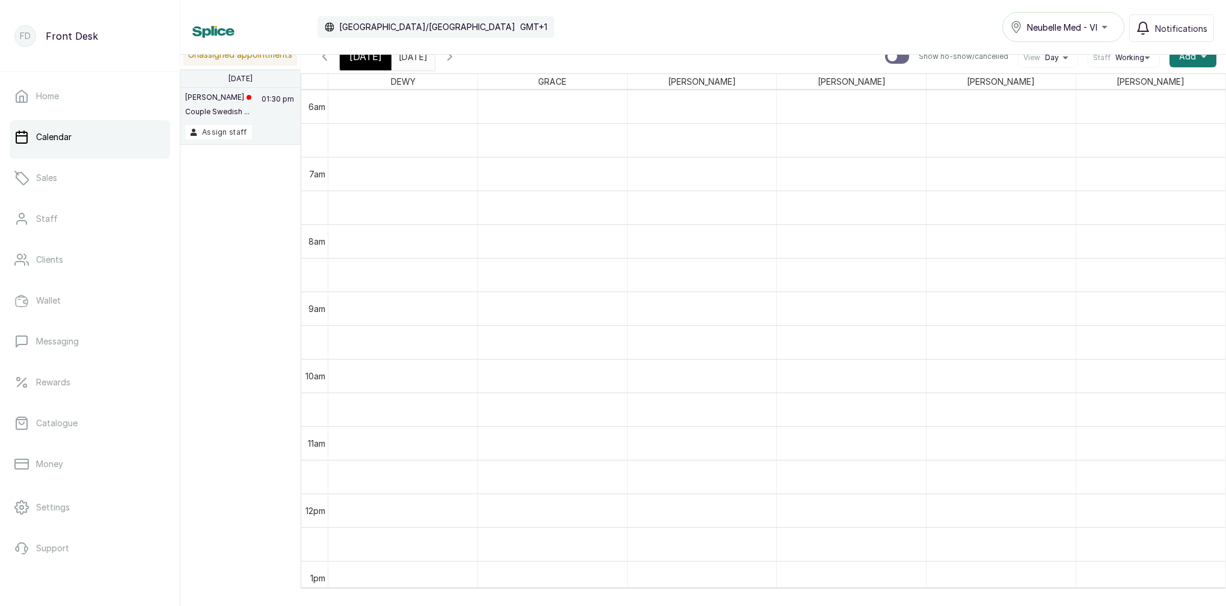
click at [457, 60] on icon "button" at bounding box center [450, 56] width 14 height 14
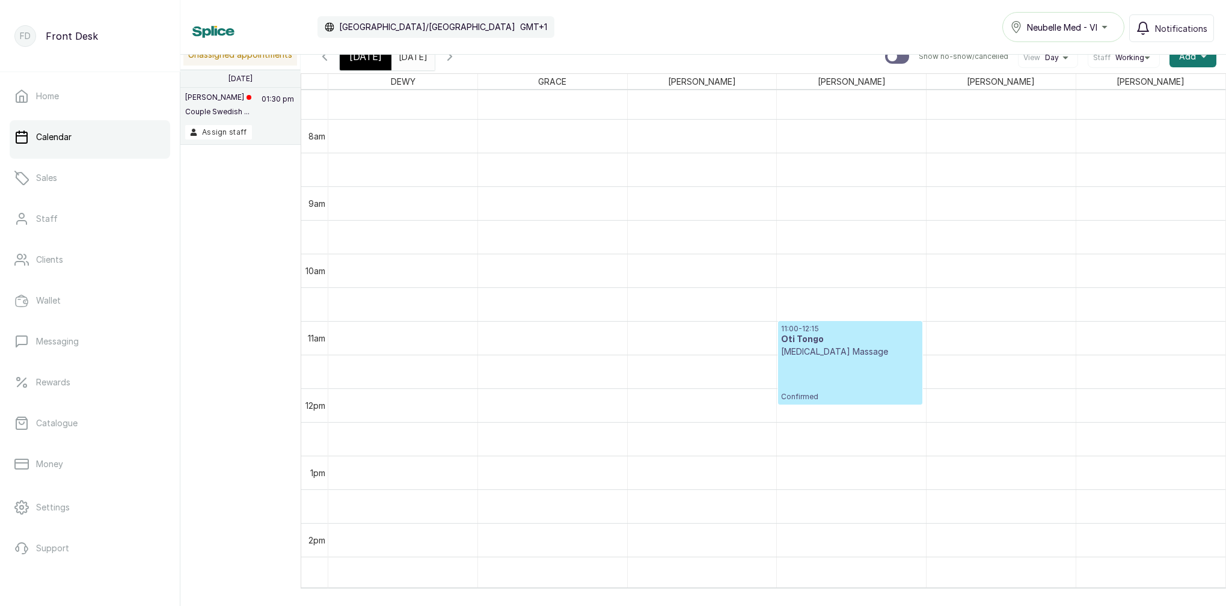
click at [360, 63] on span "Today" at bounding box center [365, 56] width 32 height 14
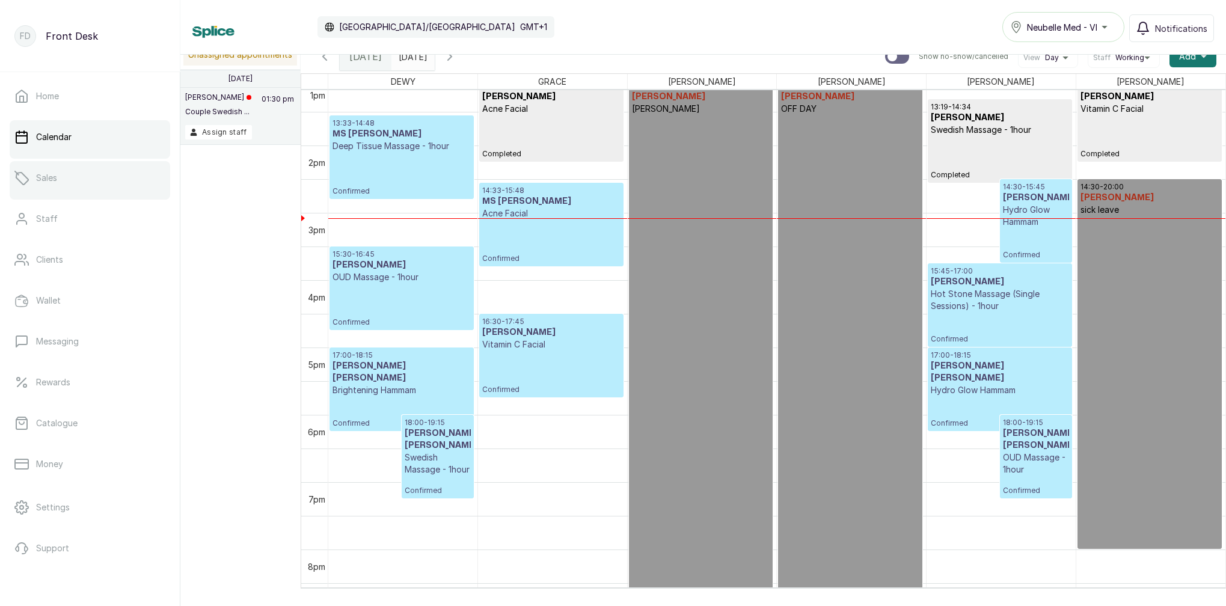
click at [90, 190] on link "Sales" at bounding box center [90, 178] width 161 height 34
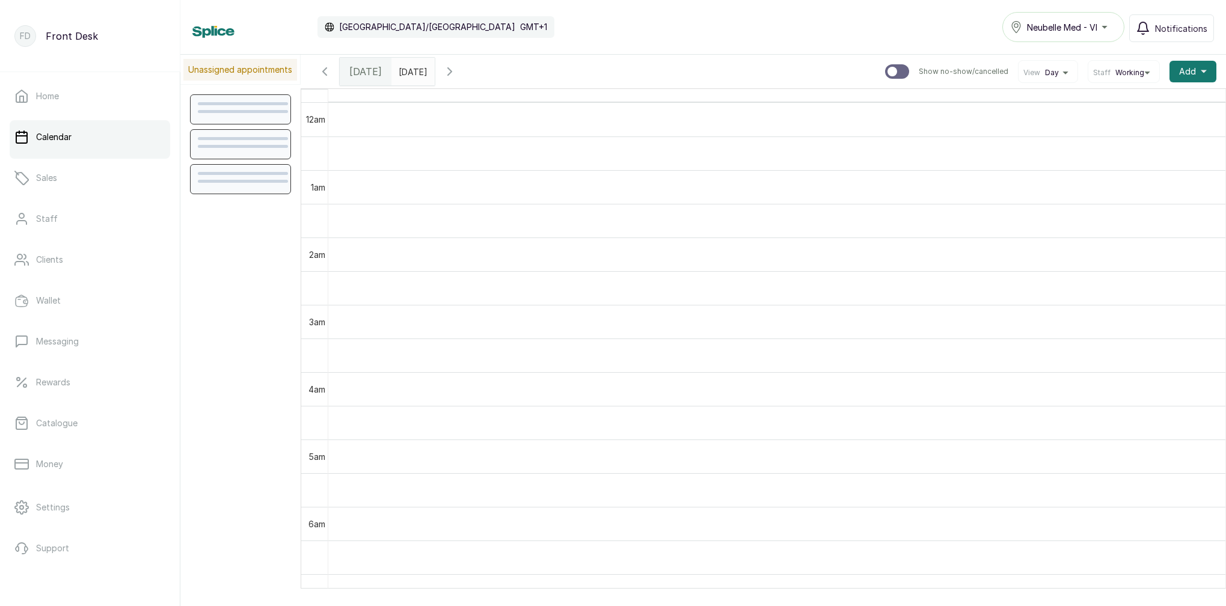
scroll to position [405, 0]
click at [55, 181] on p "Sales" at bounding box center [46, 178] width 21 height 12
